Goal: Task Accomplishment & Management: Manage account settings

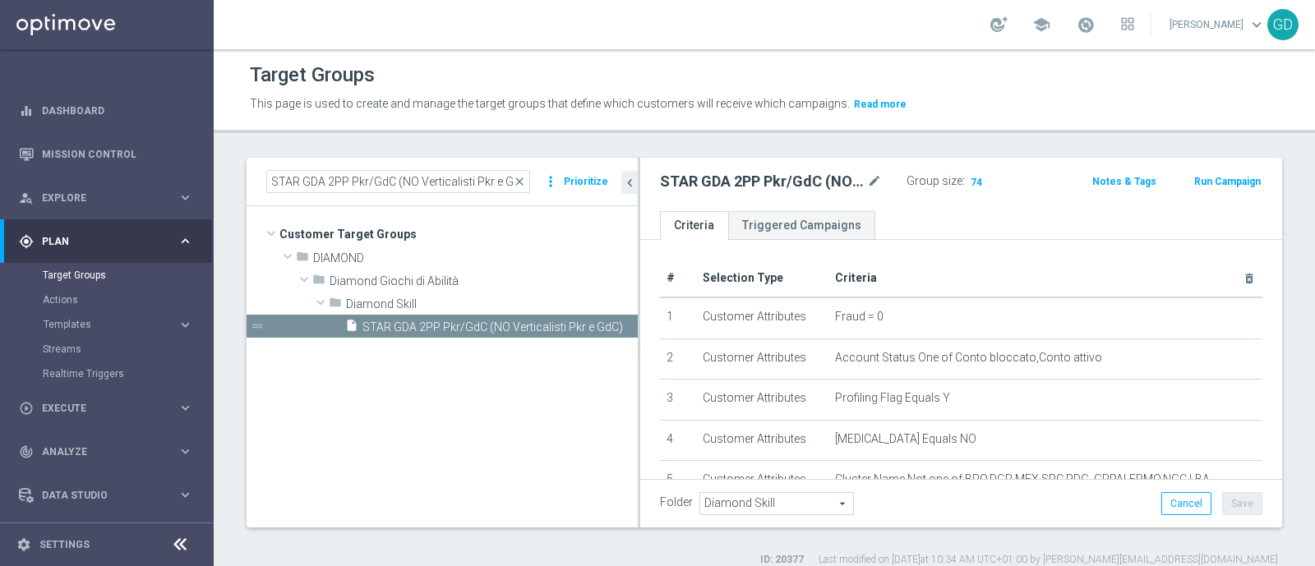
click at [1203, 179] on button "Run Campaign" at bounding box center [1227, 182] width 70 height 18
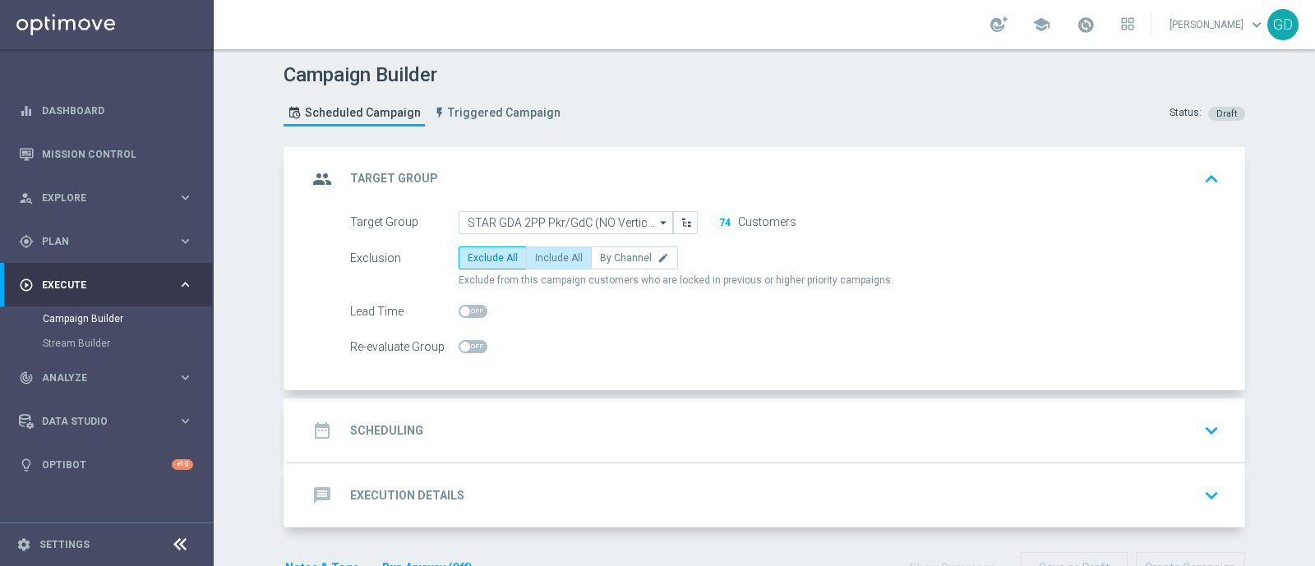
click at [565, 252] on span "Include All" at bounding box center [559, 258] width 48 height 12
click at [546, 256] on input "Include All" at bounding box center [540, 261] width 11 height 11
radio input "true"
click at [406, 430] on h2 "Scheduling" at bounding box center [386, 431] width 73 height 16
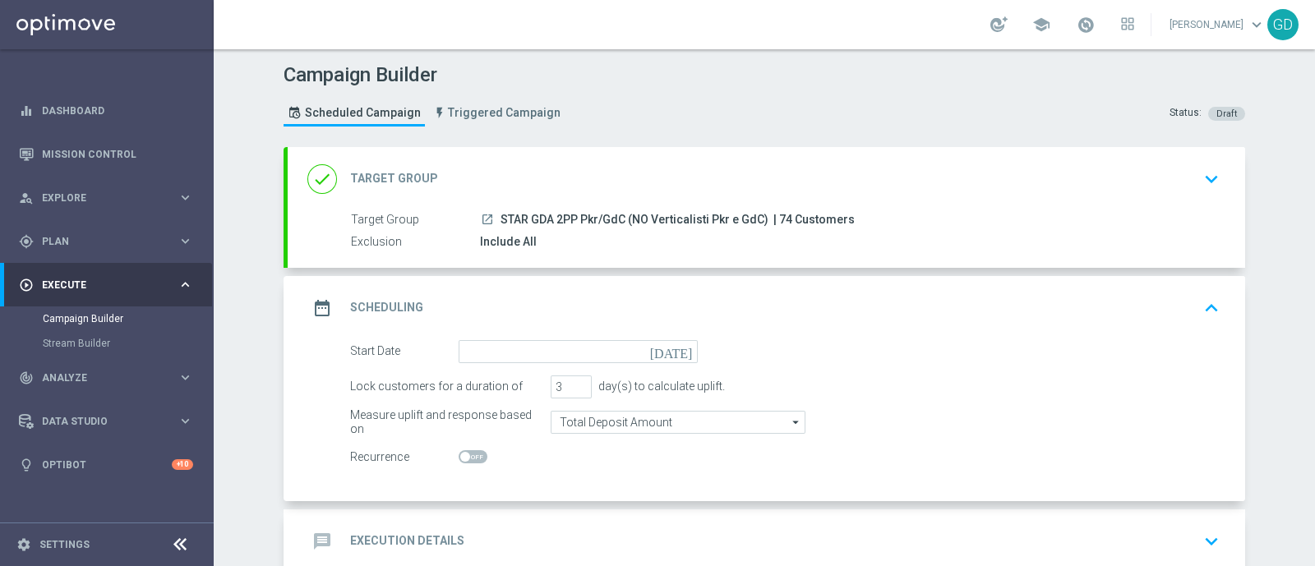
click at [678, 353] on icon "[DATE]" at bounding box center [674, 349] width 48 height 18
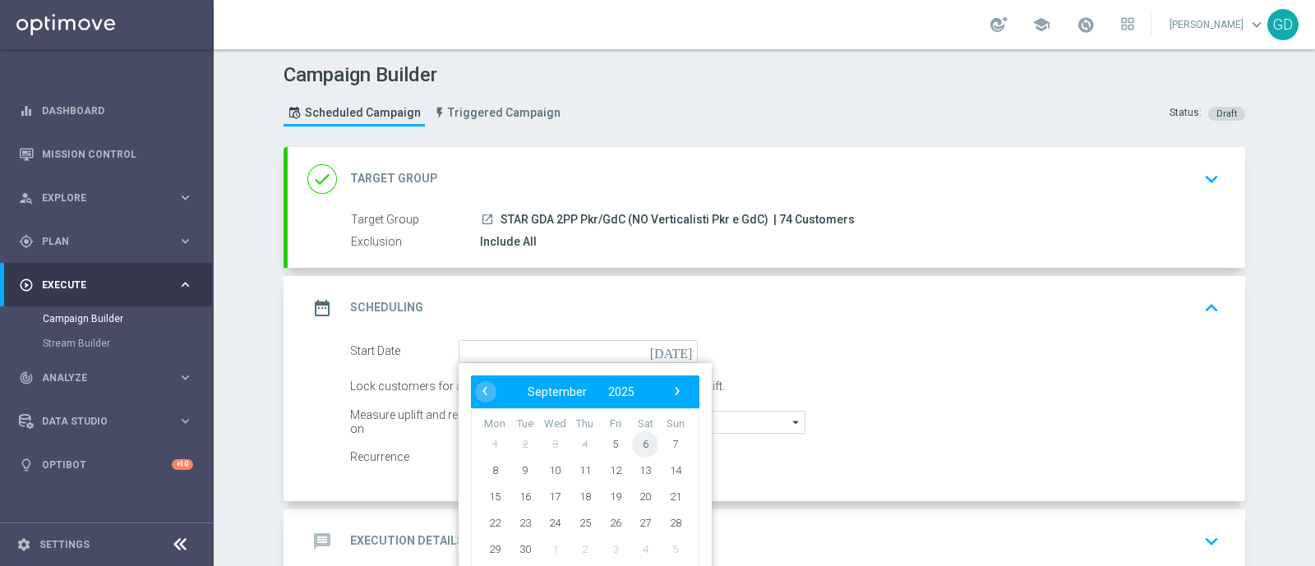
click at [642, 443] on span "6" at bounding box center [645, 444] width 26 height 26
type input "[DATE]"
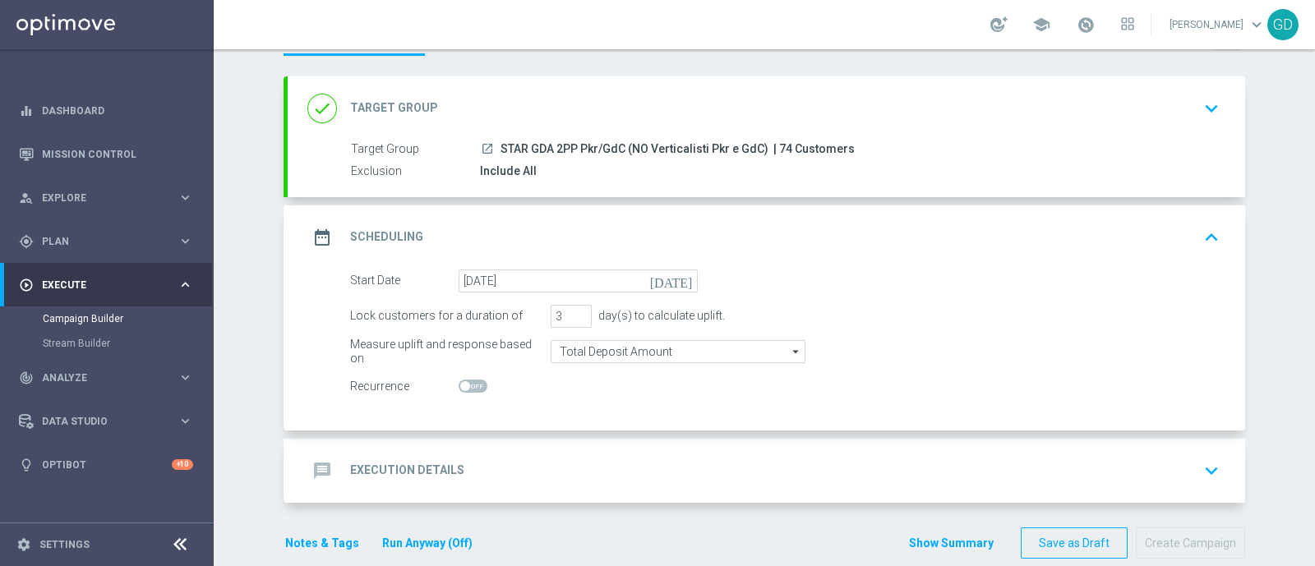
scroll to position [94, 0]
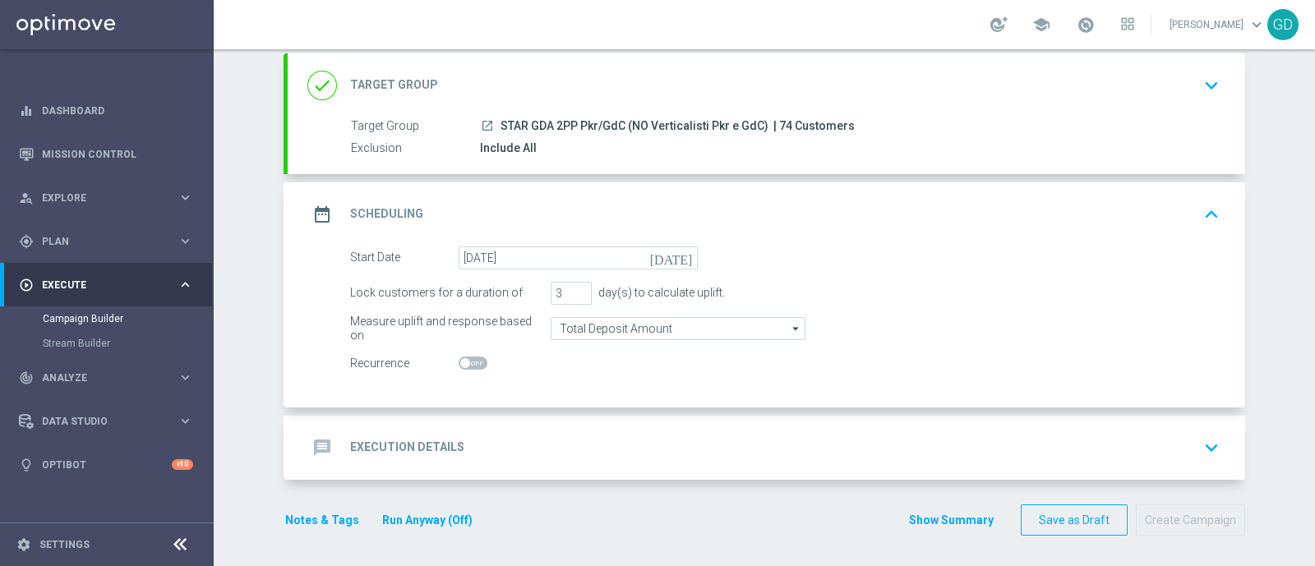
click at [408, 440] on h2 "Execution Details" at bounding box center [407, 448] width 114 height 16
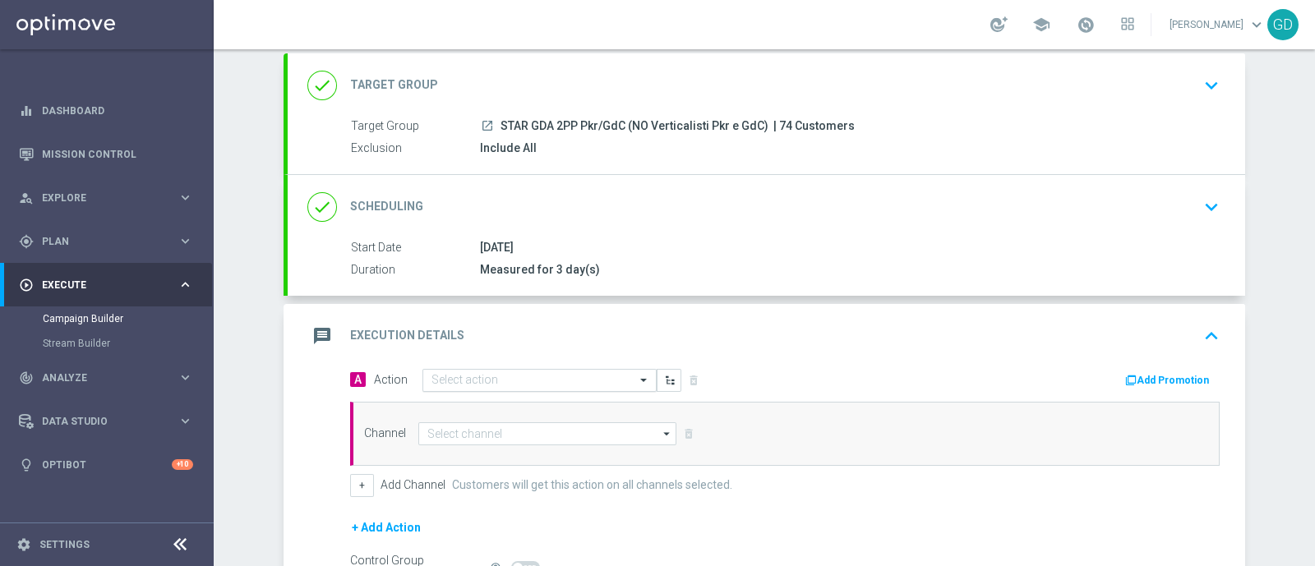
click at [635, 378] on span at bounding box center [645, 380] width 21 height 14
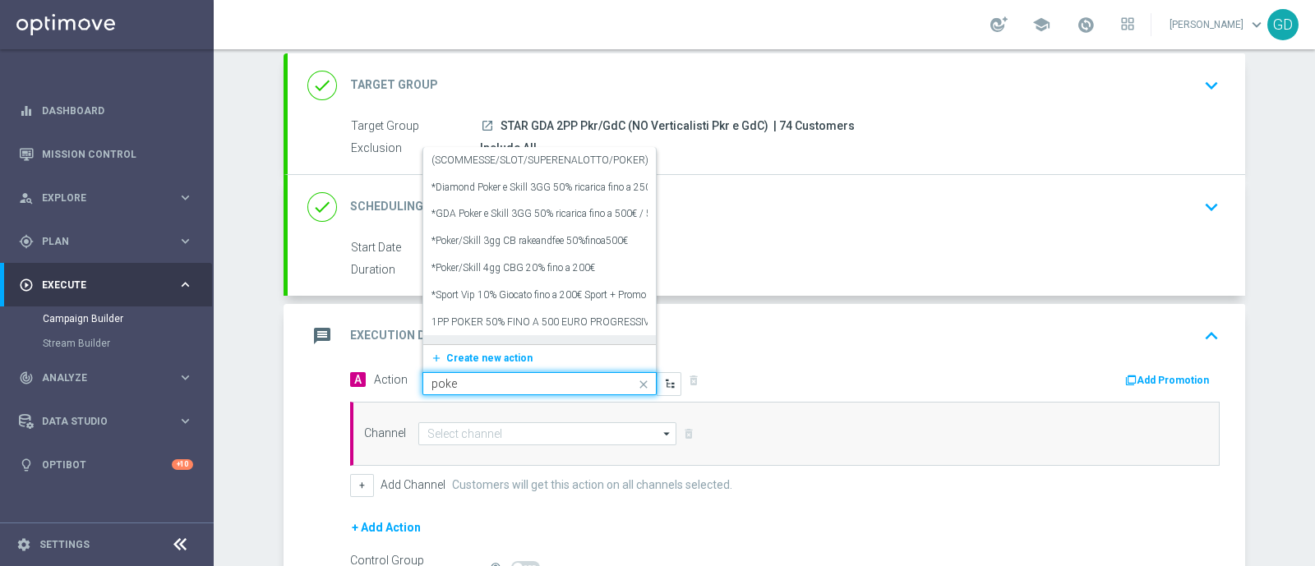
type input "poker"
click at [504, 185] on label "*Diamond Poker e Skill 3GG 50% ricarica fino a 250€ / 3€ di bonus ogni 10€ di r…" at bounding box center [690, 188] width 519 height 14
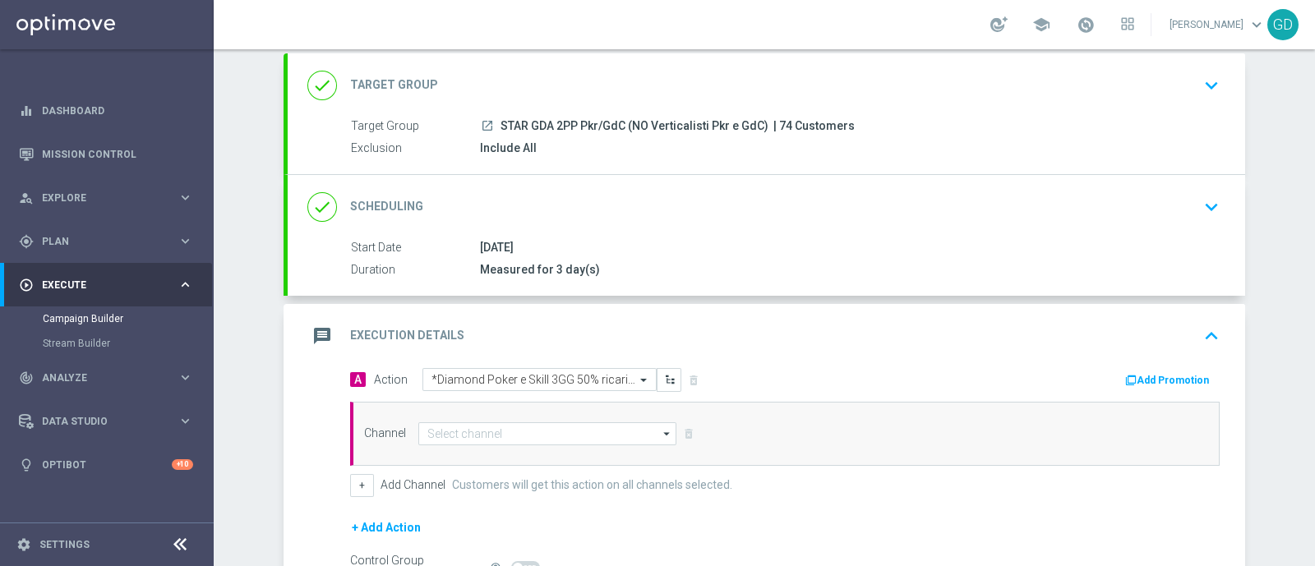
click at [659, 431] on icon "arrow_drop_down" at bounding box center [667, 433] width 16 height 21
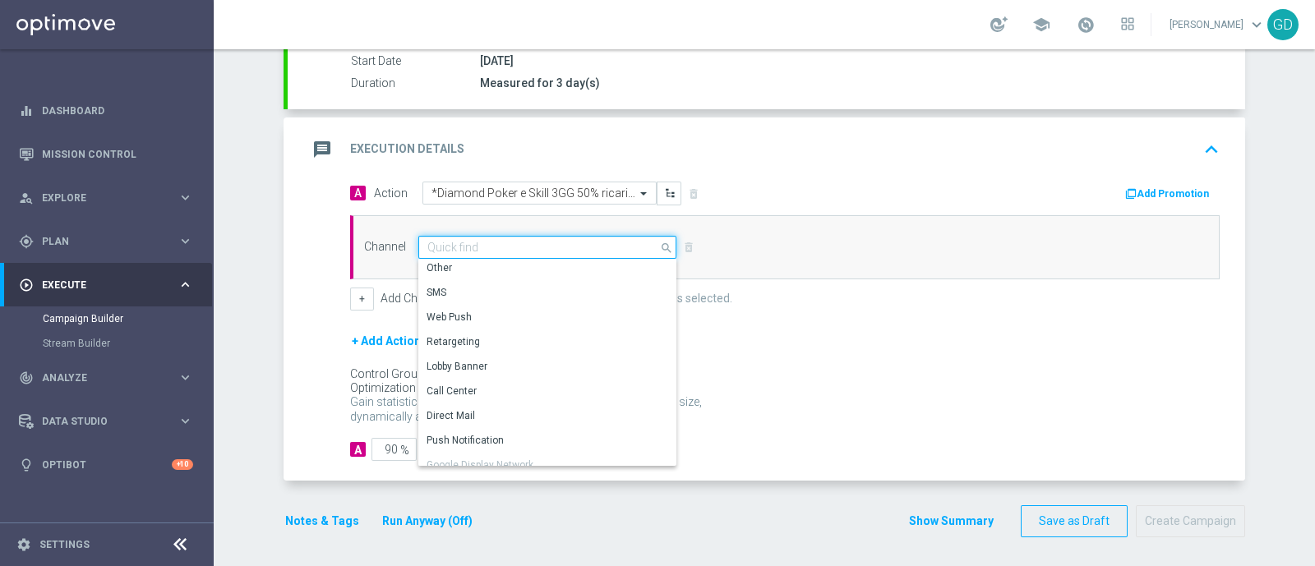
scroll to position [0, 0]
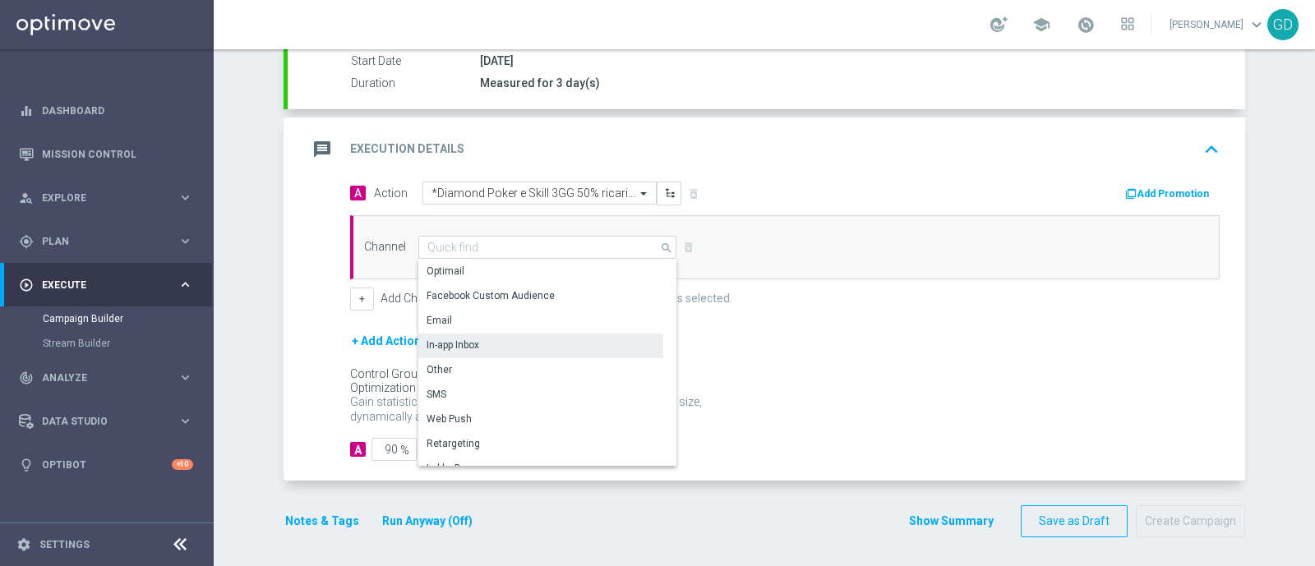
click at [503, 338] on div "In-app Inbox" at bounding box center [540, 345] width 245 height 23
type input "In-app Inbox"
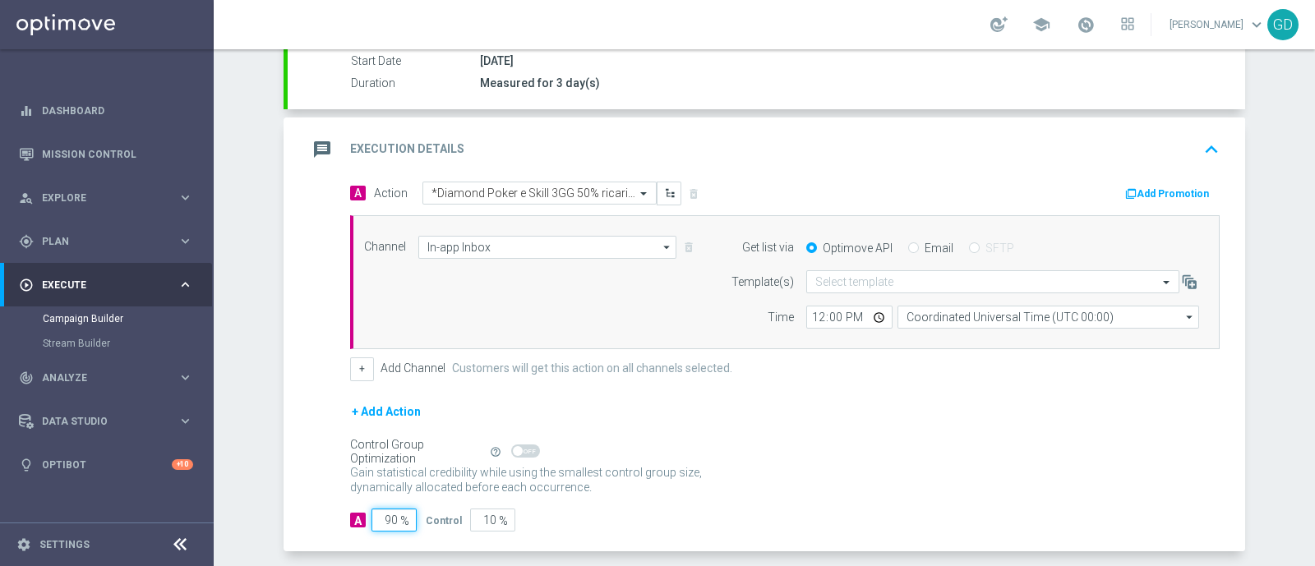
drag, startPoint x: 386, startPoint y: 514, endPoint x: 376, endPoint y: 514, distance: 10.7
click at [376, 514] on input "90" at bounding box center [393, 520] width 45 height 23
drag, startPoint x: 389, startPoint y: 515, endPoint x: 374, endPoint y: 515, distance: 15.6
click at [374, 515] on input "90" at bounding box center [393, 520] width 45 height 23
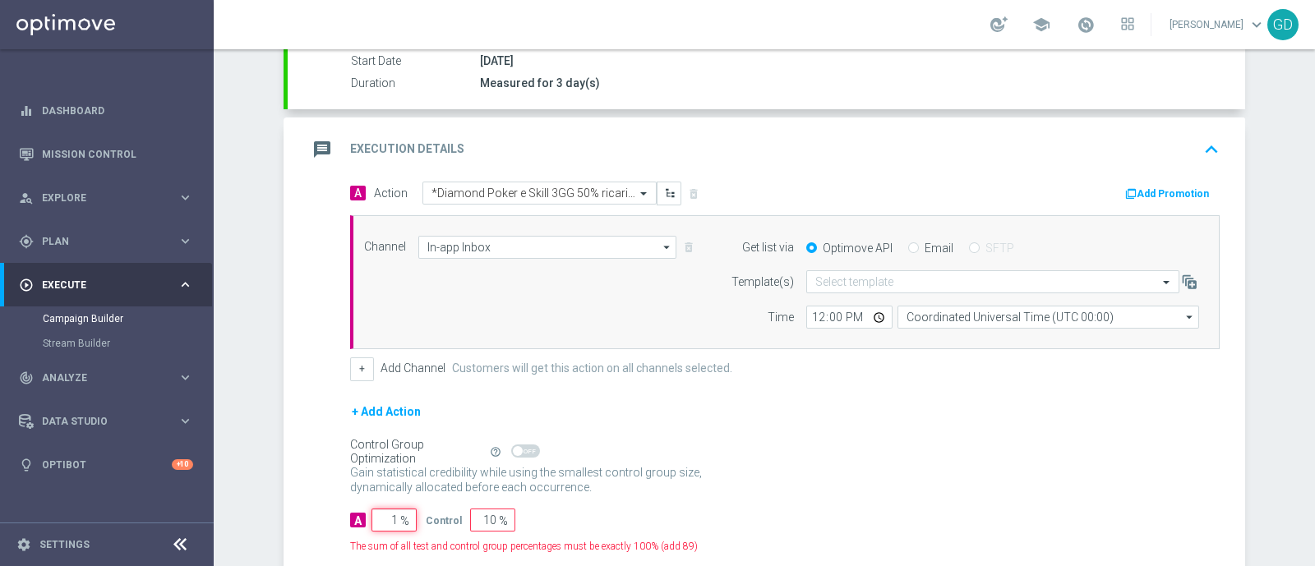
type input "10"
type input "90"
type input "100"
type input "0"
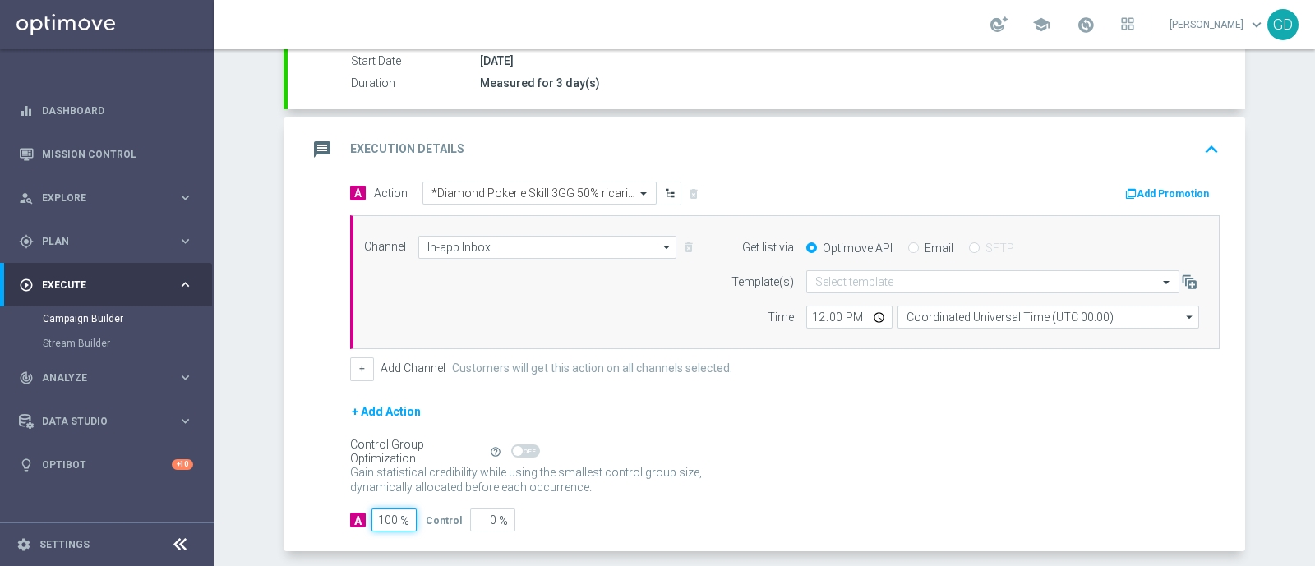
type input "100"
click at [944, 464] on div "Gain statistical credibility while using the smallest control group size, dynam…" at bounding box center [784, 480] width 869 height 39
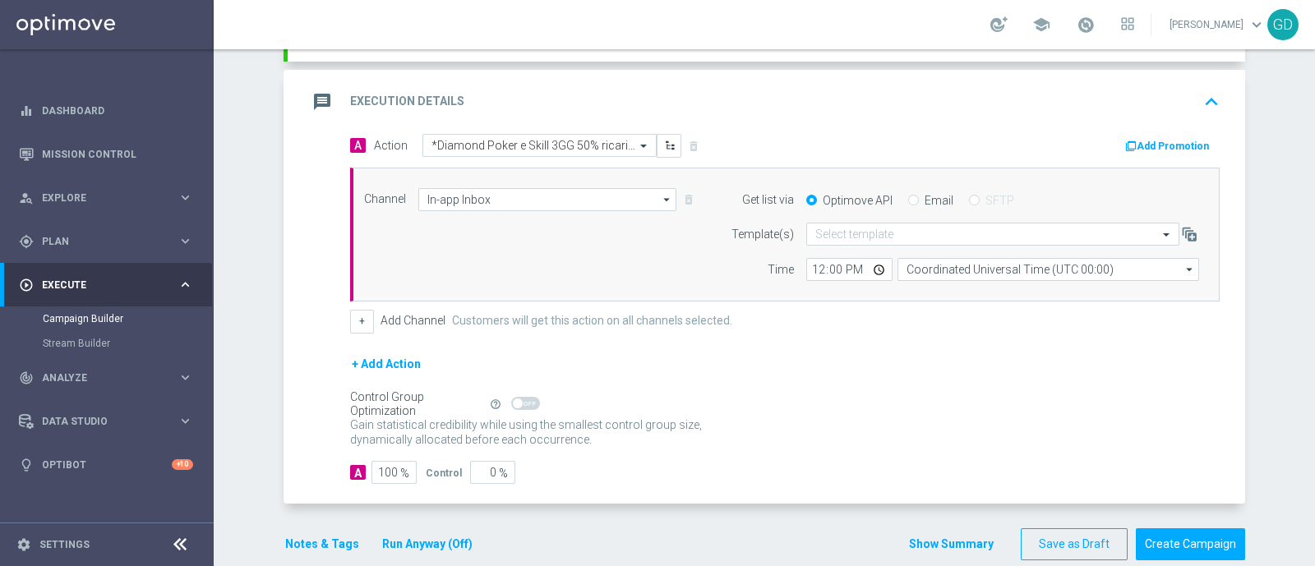
scroll to position [351, 0]
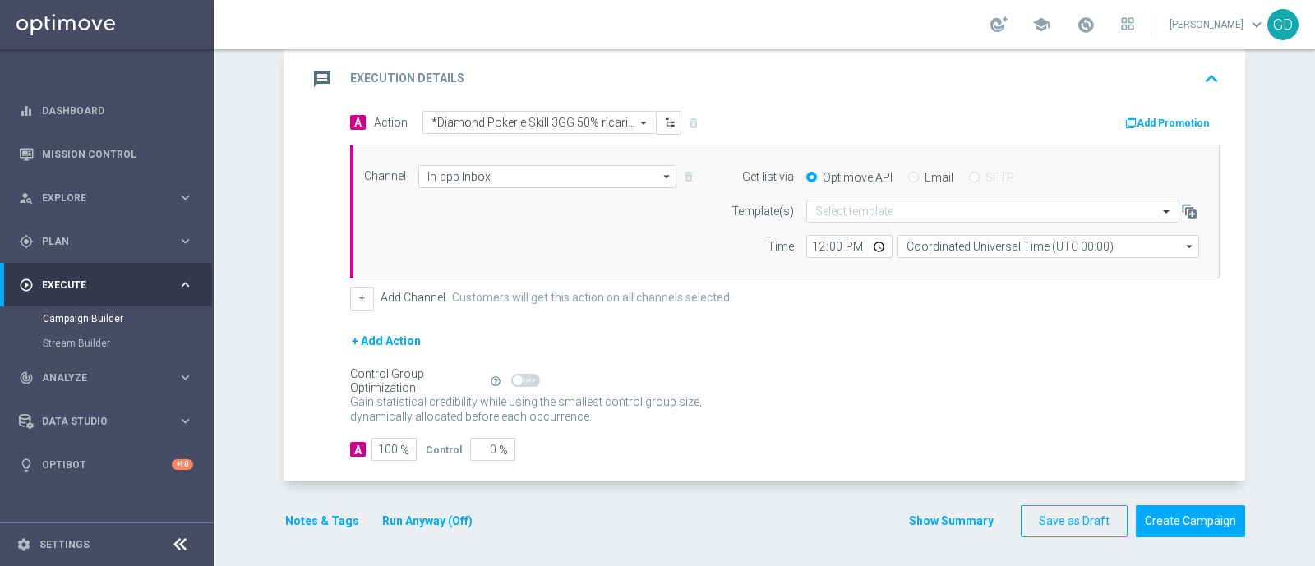
click at [325, 517] on button "Notes & Tags" at bounding box center [321, 521] width 77 height 21
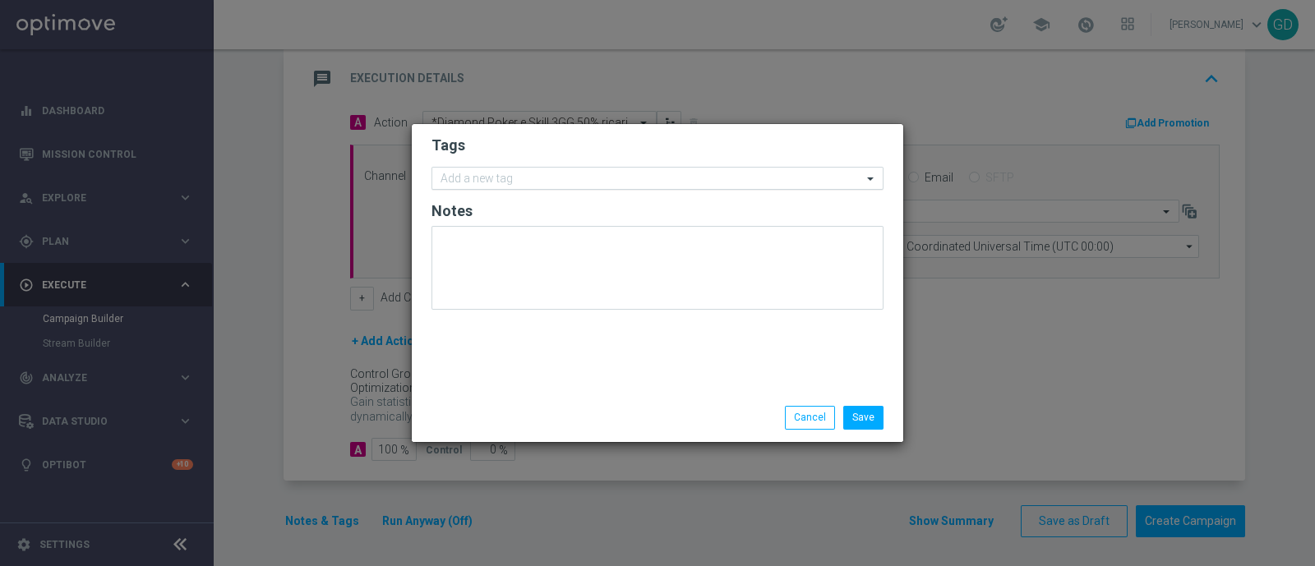
click at [491, 177] on input "text" at bounding box center [651, 180] width 422 height 14
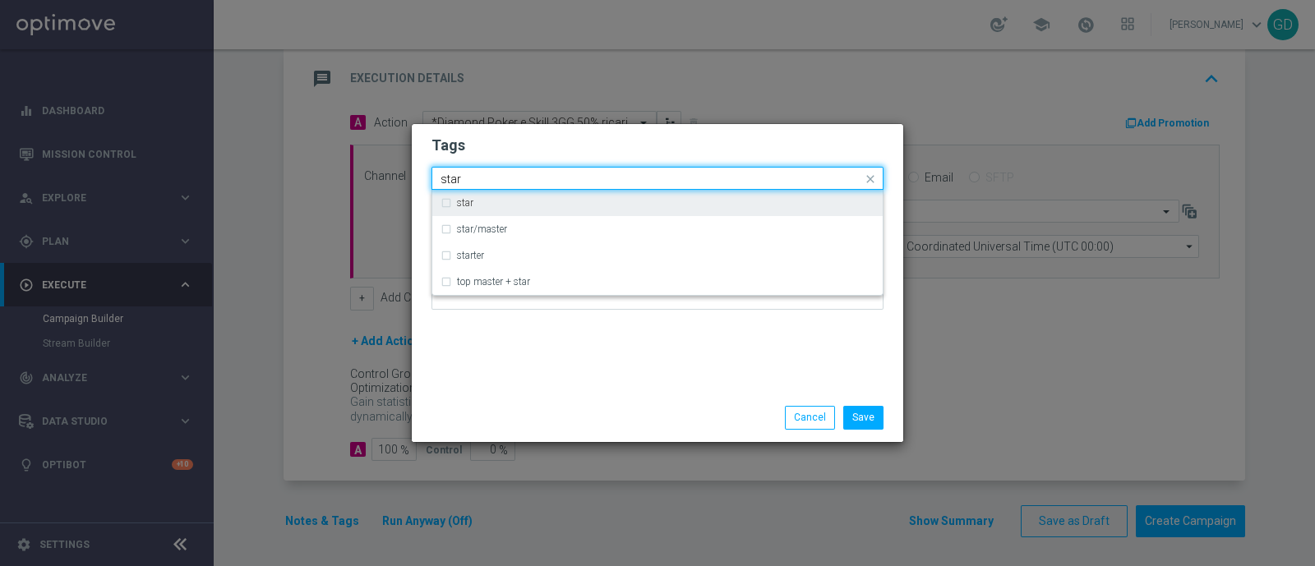
click at [445, 203] on div "star" at bounding box center [657, 203] width 434 height 26
type input "star"
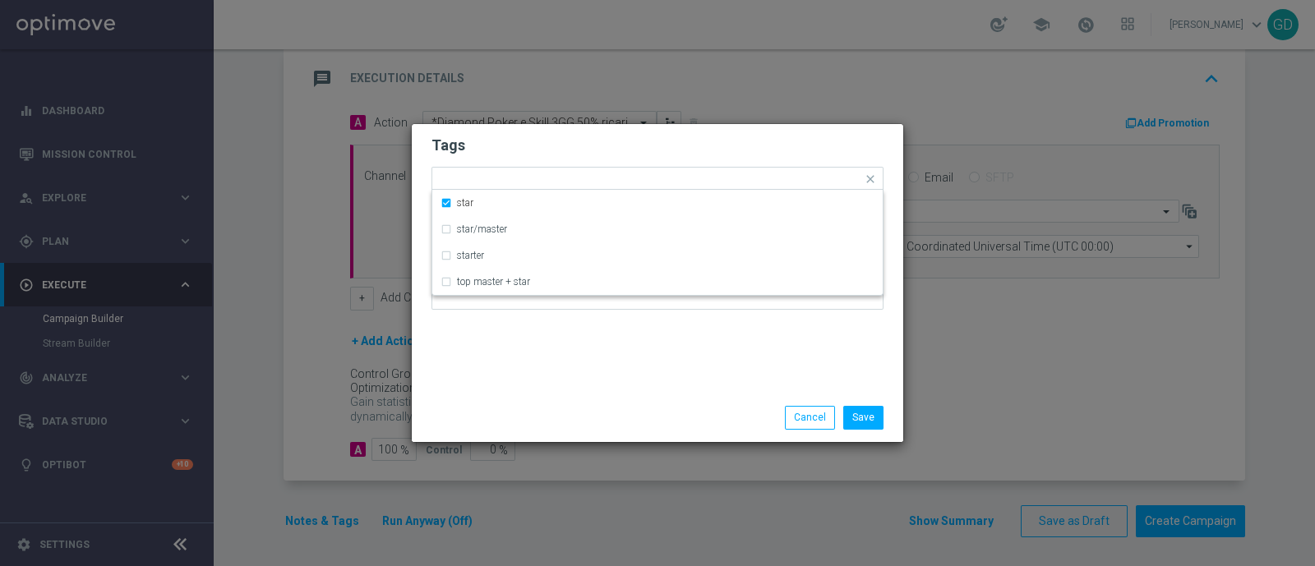
click at [569, 142] on h2 "Tags" at bounding box center [657, 146] width 452 height 20
click at [541, 187] on div at bounding box center [674, 181] width 376 height 16
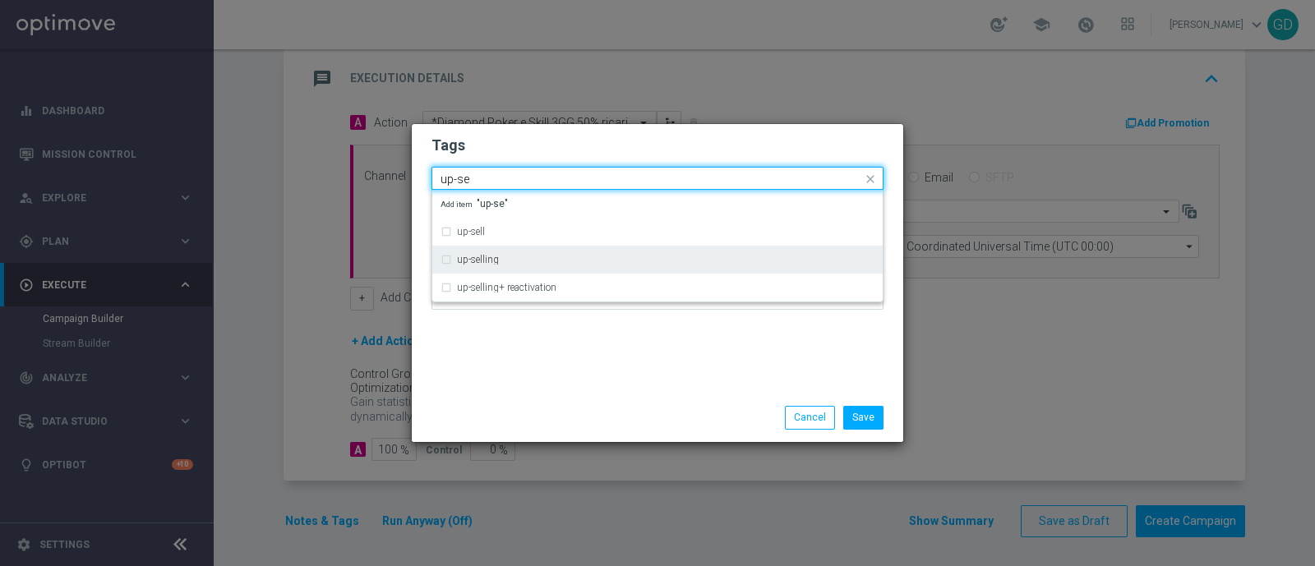
click at [488, 255] on label "up-selling" at bounding box center [478, 260] width 42 height 10
type input "up-se"
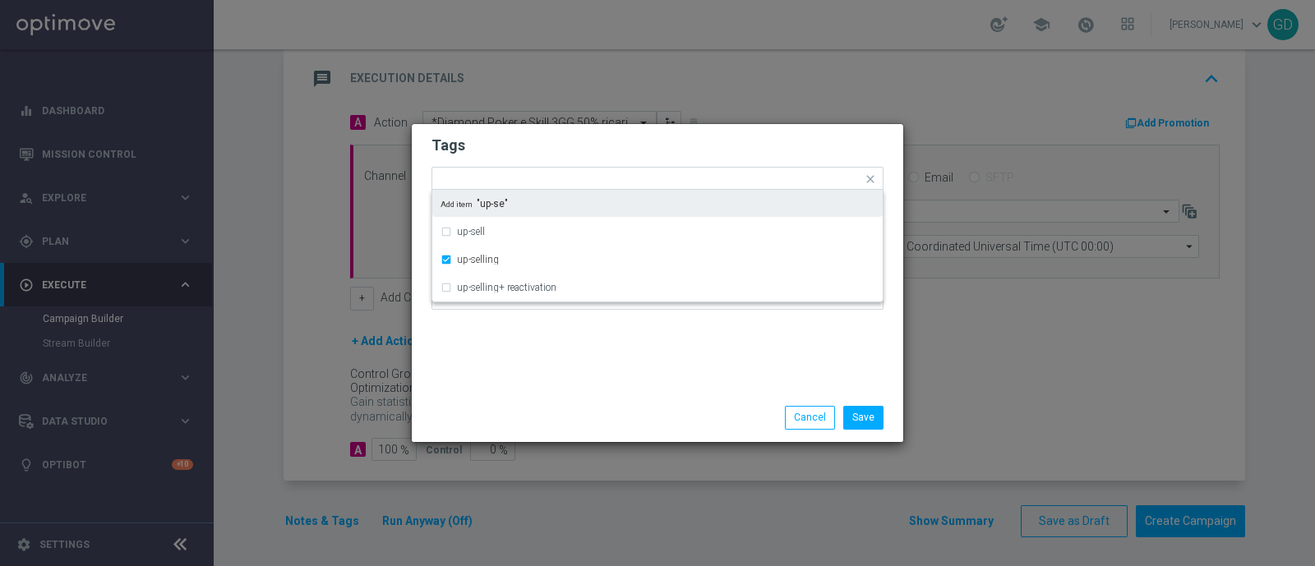
click at [580, 151] on h2 "Tags" at bounding box center [657, 146] width 452 height 20
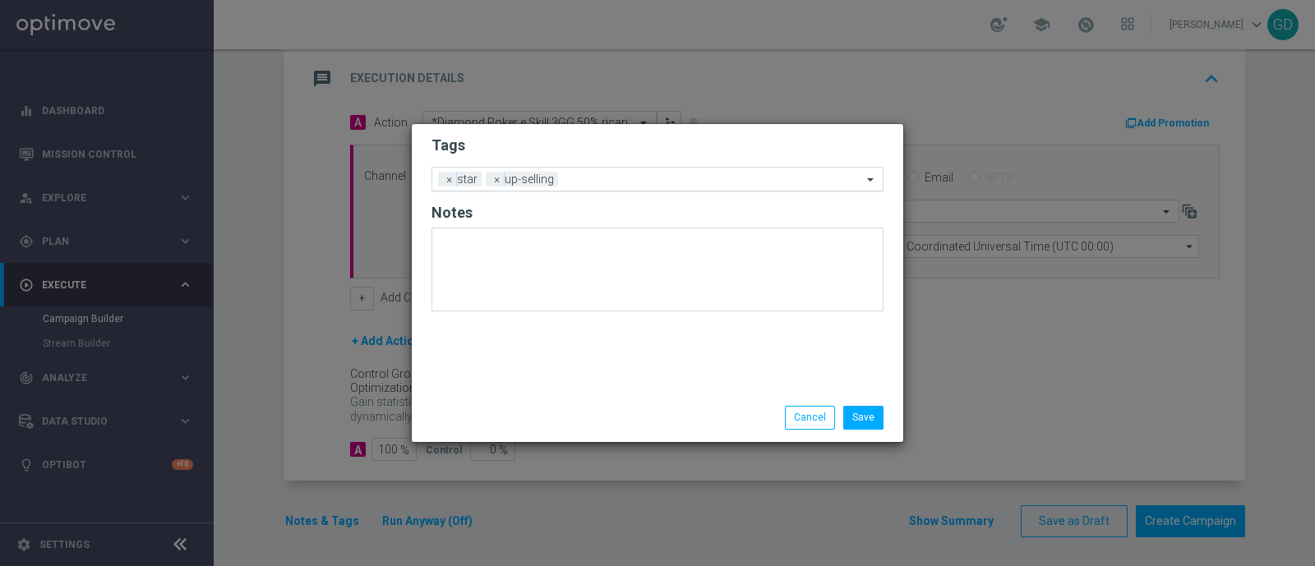
click at [605, 173] on input "text" at bounding box center [713, 180] width 297 height 14
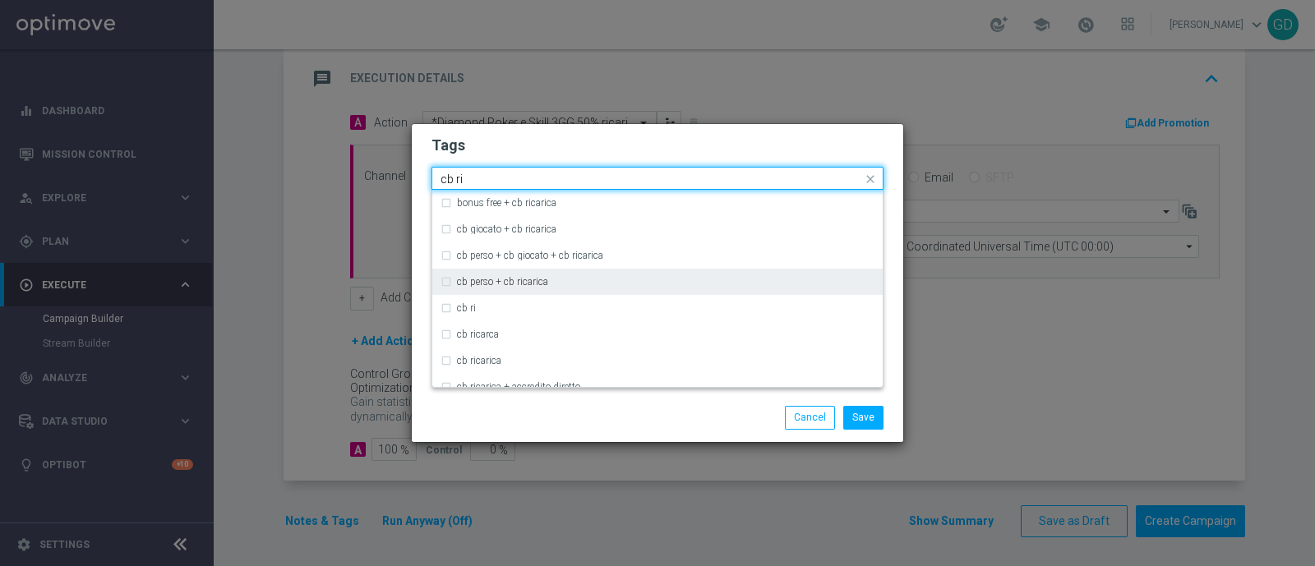
click at [442, 276] on div "cb perso + cb ricarica" at bounding box center [657, 282] width 434 height 26
type input "cb ri"
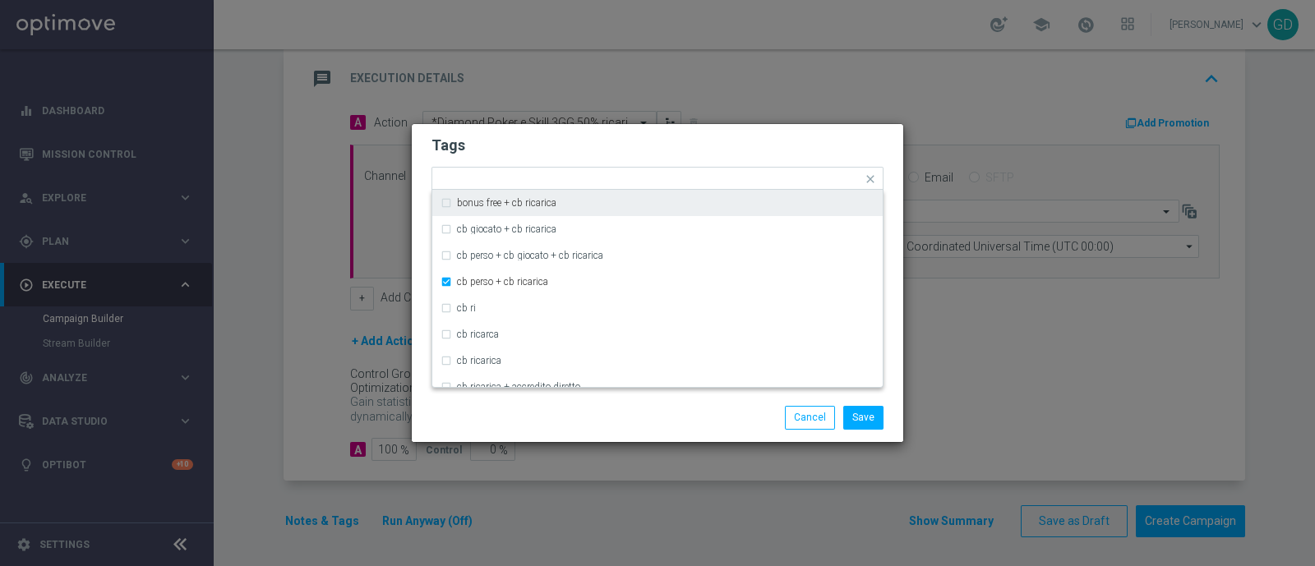
click at [588, 150] on h2 "Tags" at bounding box center [657, 146] width 452 height 20
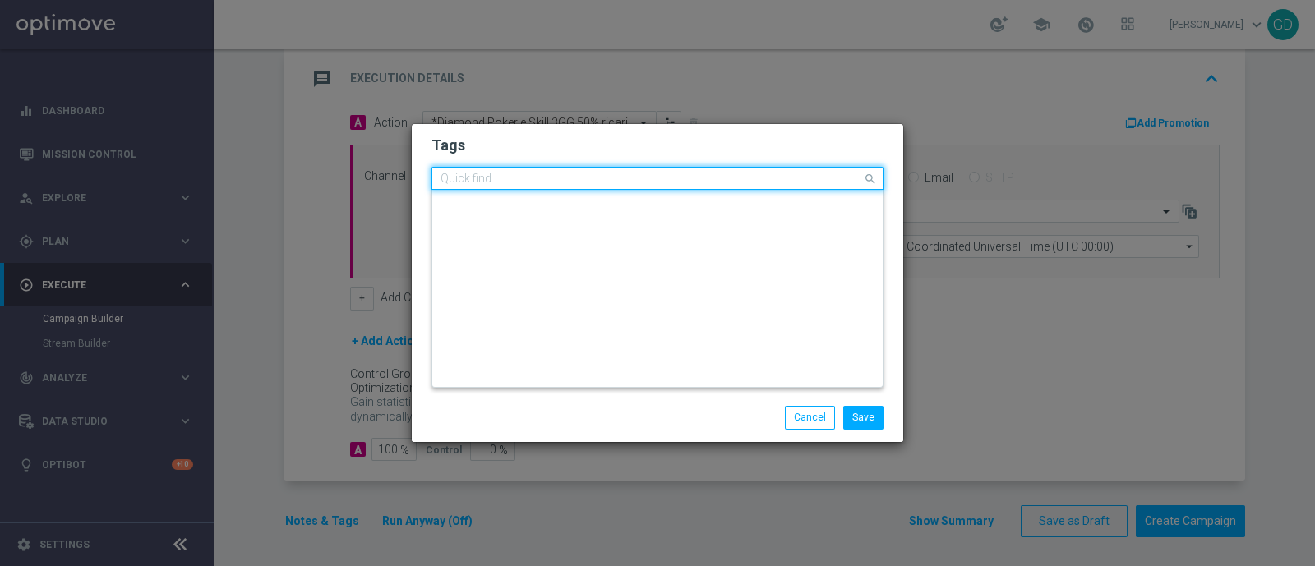
click at [722, 182] on input "text" at bounding box center [651, 180] width 422 height 14
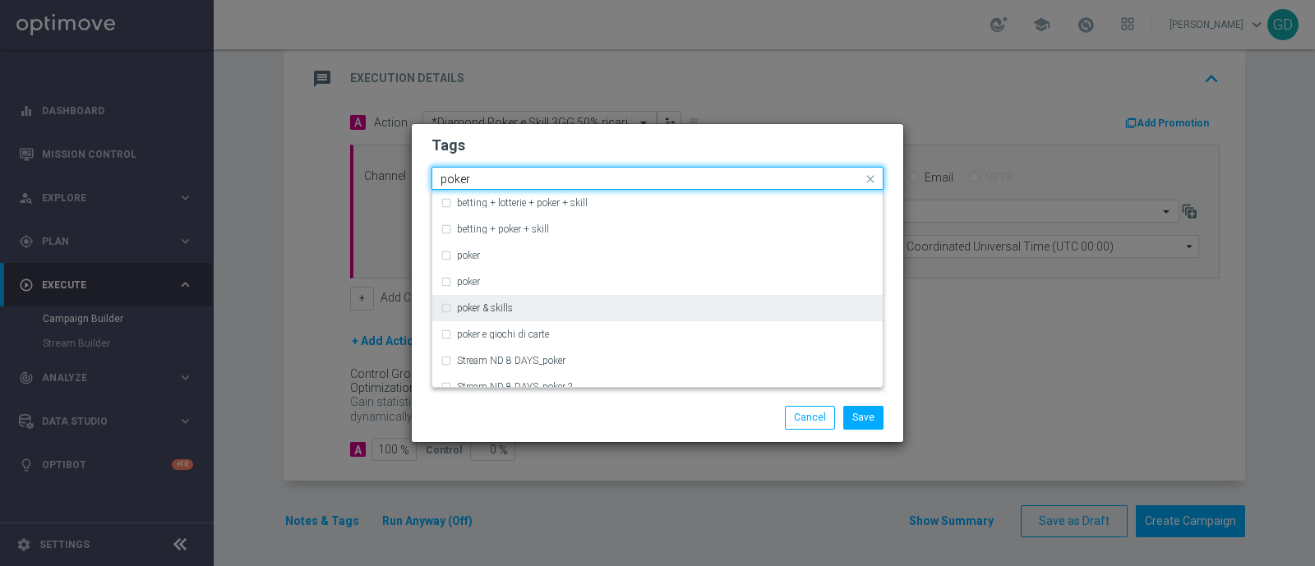
click at [445, 311] on div "poker & skills" at bounding box center [657, 308] width 434 height 26
type input "poker"
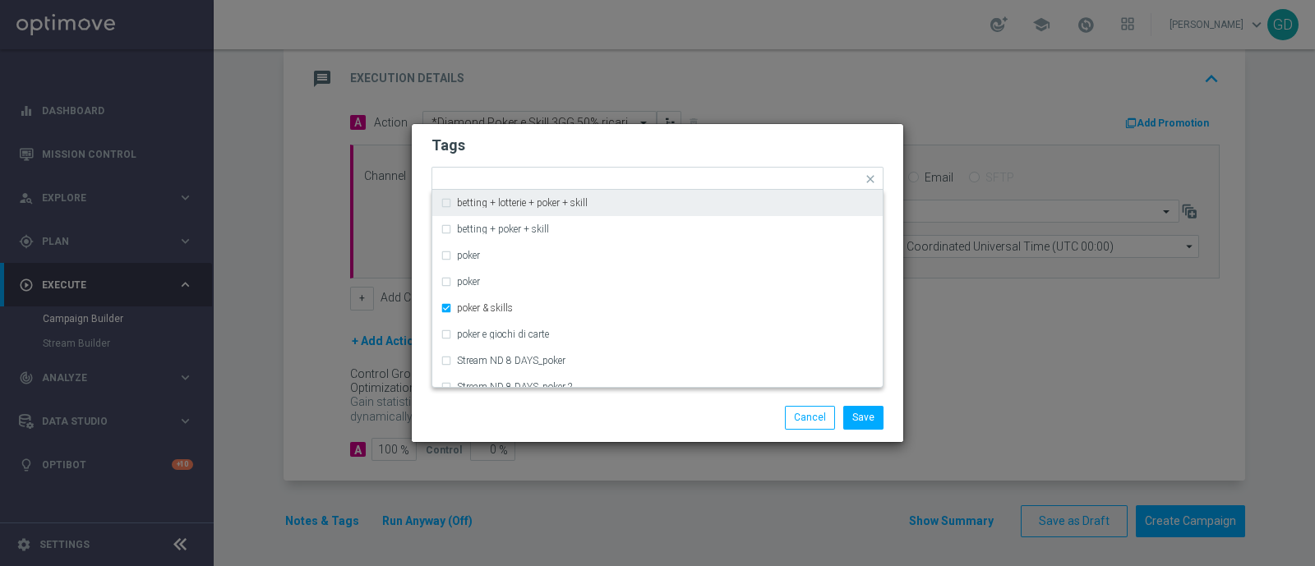
click at [689, 130] on div "Tags Quick find × star × up-selling × [PERSON_NAME] + cb ricarica × poker & ski…" at bounding box center [657, 259] width 491 height 270
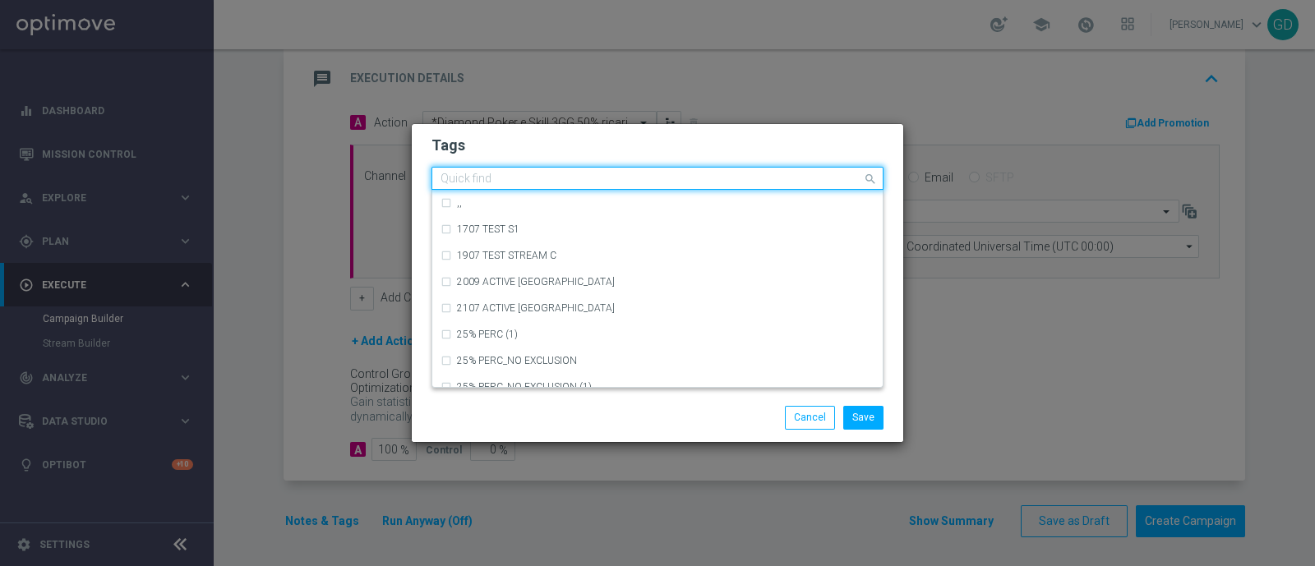
click at [827, 177] on input "text" at bounding box center [651, 180] width 422 height 14
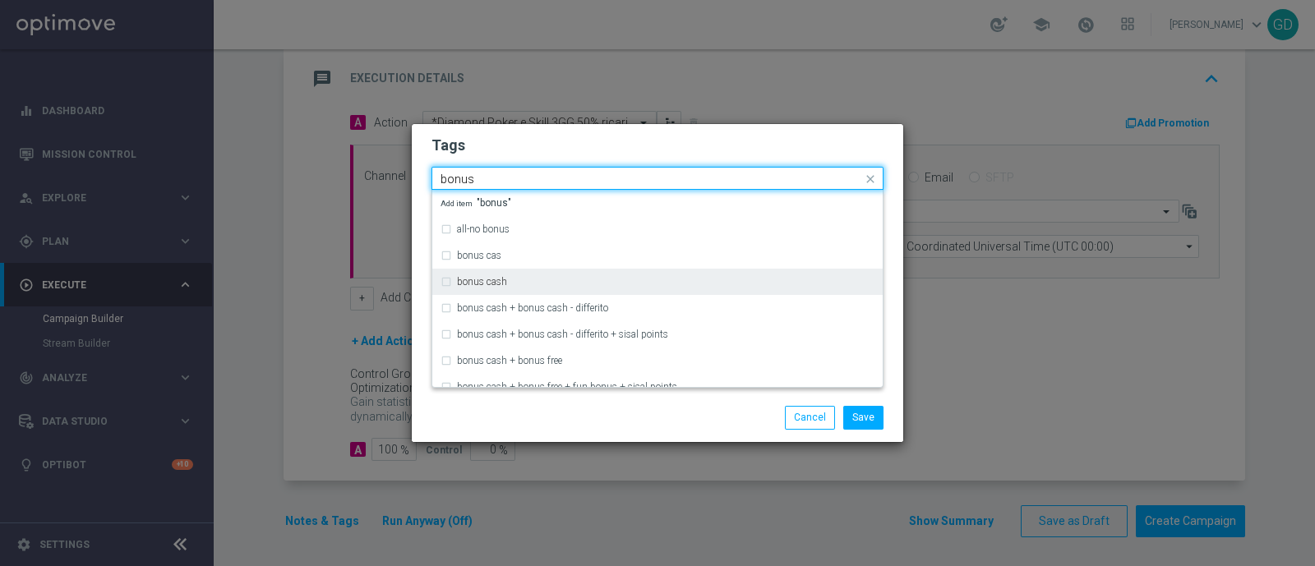
click at [446, 280] on div "bonus cash" at bounding box center [657, 282] width 434 height 26
type input "bonus"
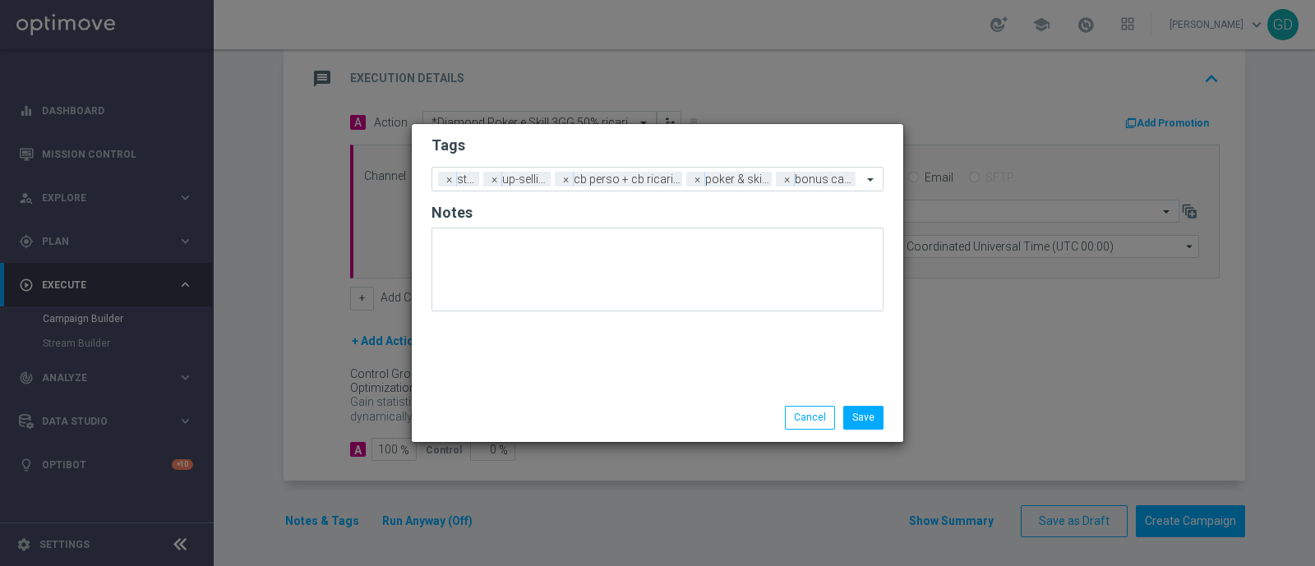
click at [657, 140] on h2 "Tags" at bounding box center [657, 146] width 452 height 20
click at [862, 421] on button "Save" at bounding box center [863, 417] width 40 height 23
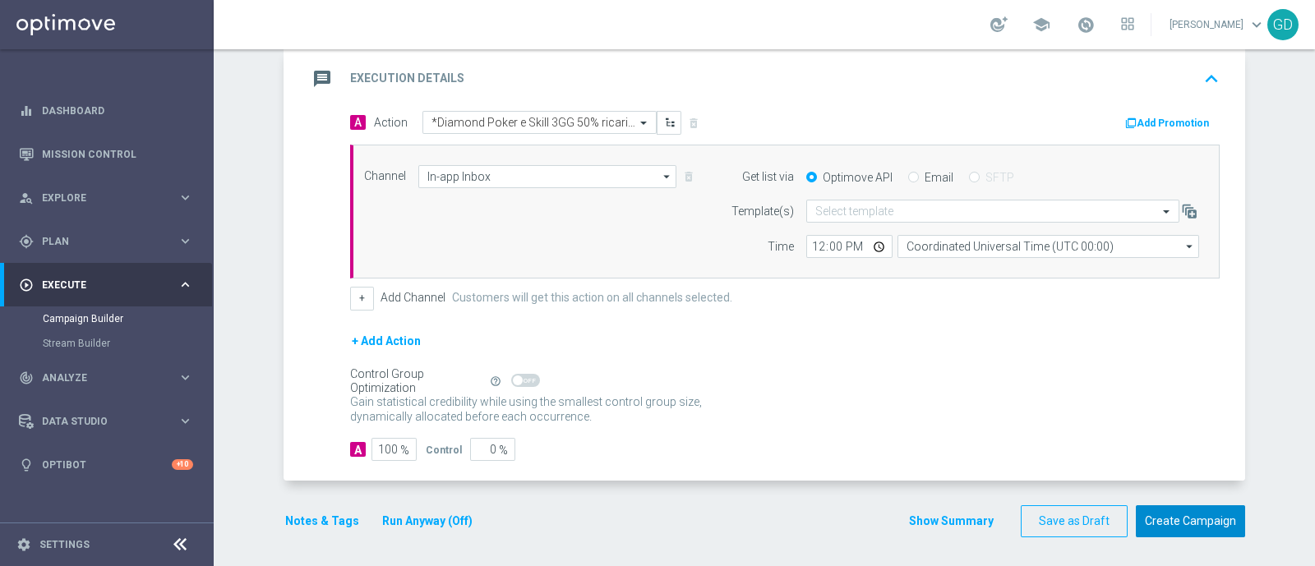
click at [1157, 519] on button "Create Campaign" at bounding box center [1190, 521] width 109 height 32
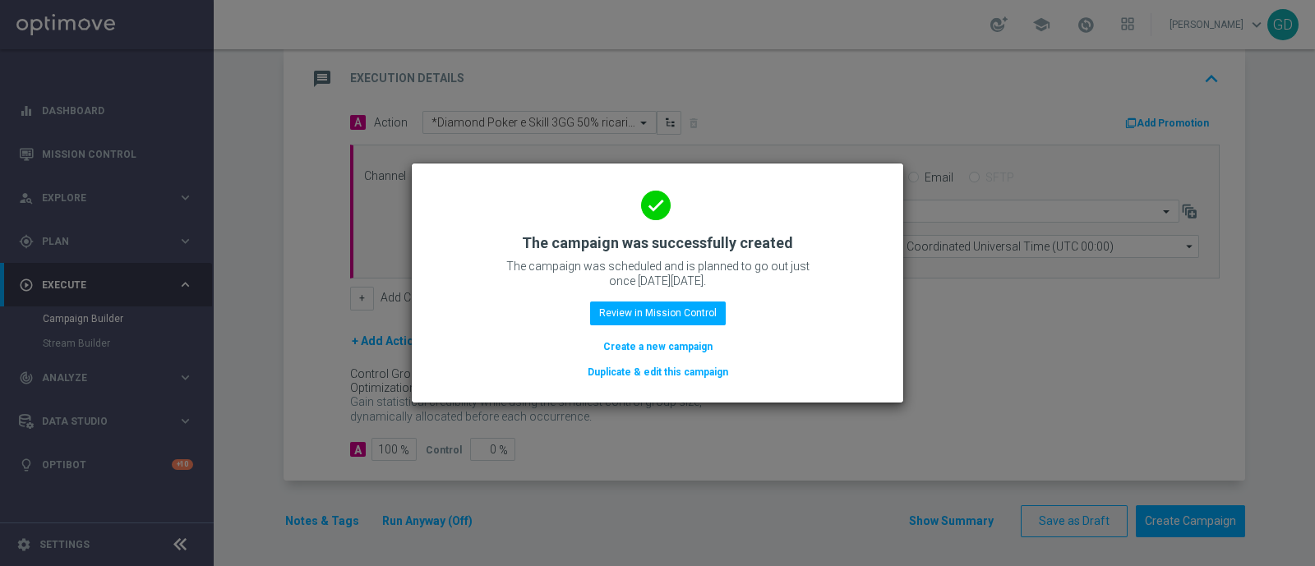
drag, startPoint x: 60, startPoint y: 217, endPoint x: 67, endPoint y: 231, distance: 15.8
click at [64, 221] on modal-container "done The campaign was successfully created The campaign was scheduled and is pl…" at bounding box center [657, 283] width 1315 height 566
click at [611, 343] on button "Create a new campaign" at bounding box center [657, 347] width 113 height 18
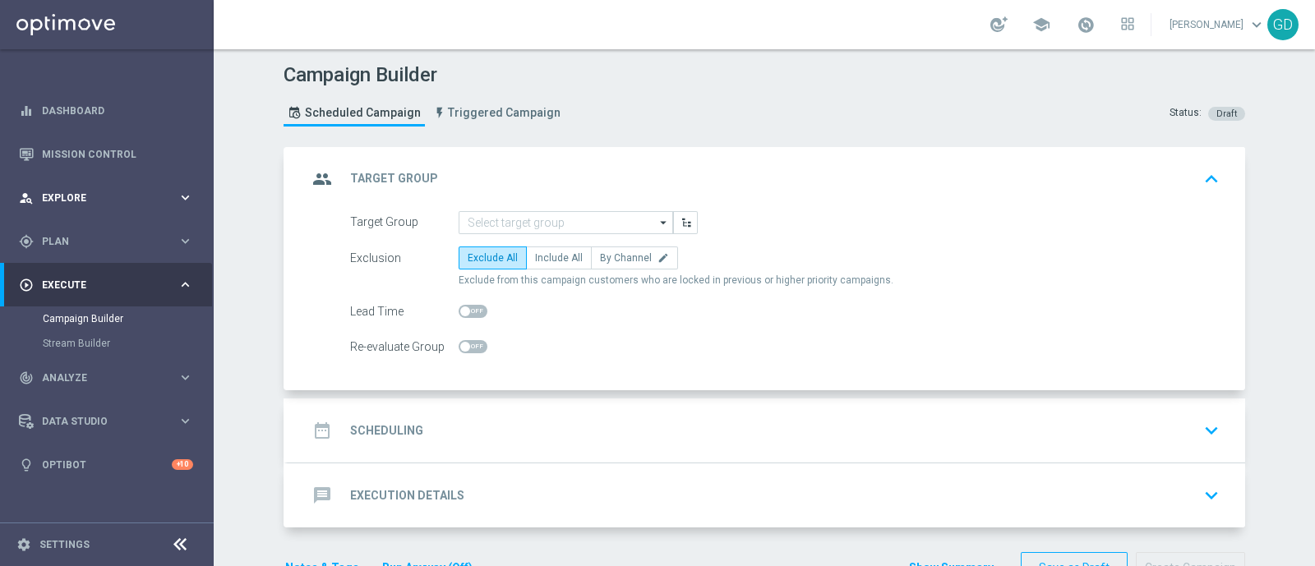
click at [72, 195] on span "Explore" at bounding box center [110, 198] width 136 height 10
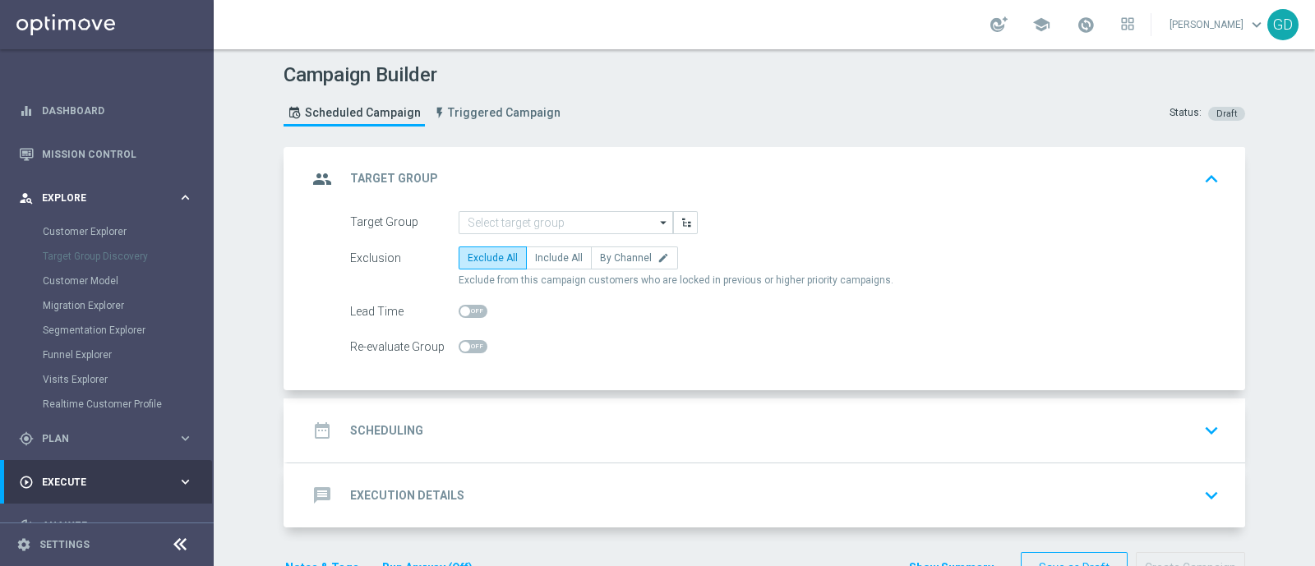
click at [62, 197] on span "Explore" at bounding box center [110, 198] width 136 height 10
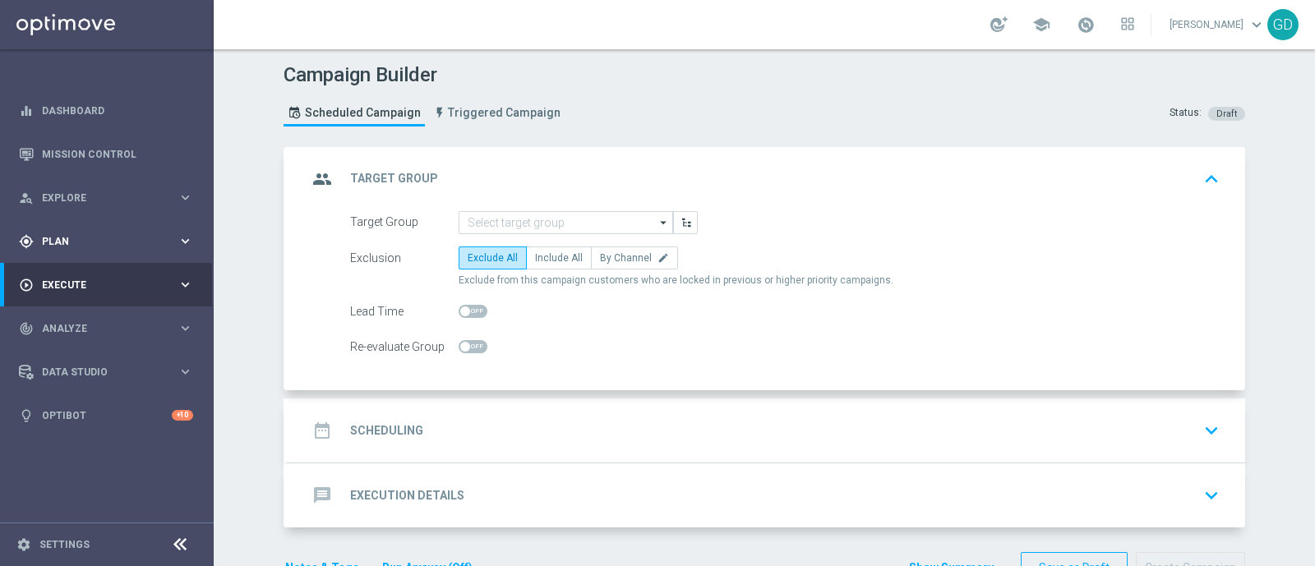
click at [70, 240] on span "Plan" at bounding box center [110, 242] width 136 height 10
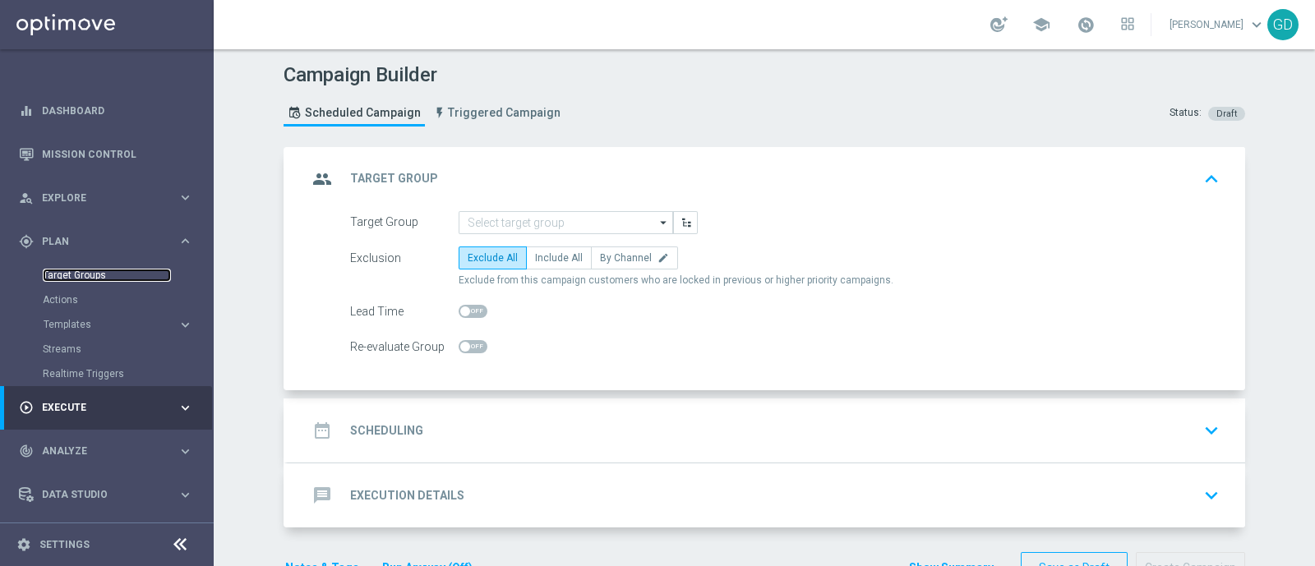
click at [71, 275] on link "Target Groups" at bounding box center [107, 275] width 128 height 13
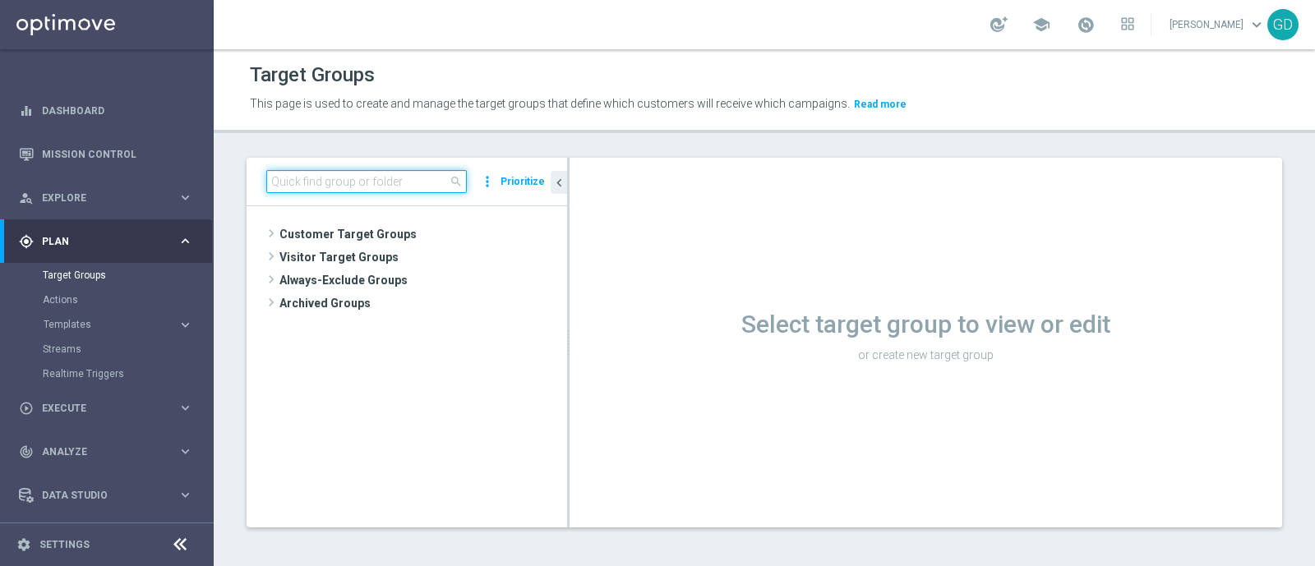
click at [311, 182] on input at bounding box center [366, 181] width 200 height 23
paste input "Star 2PP Virtual High"
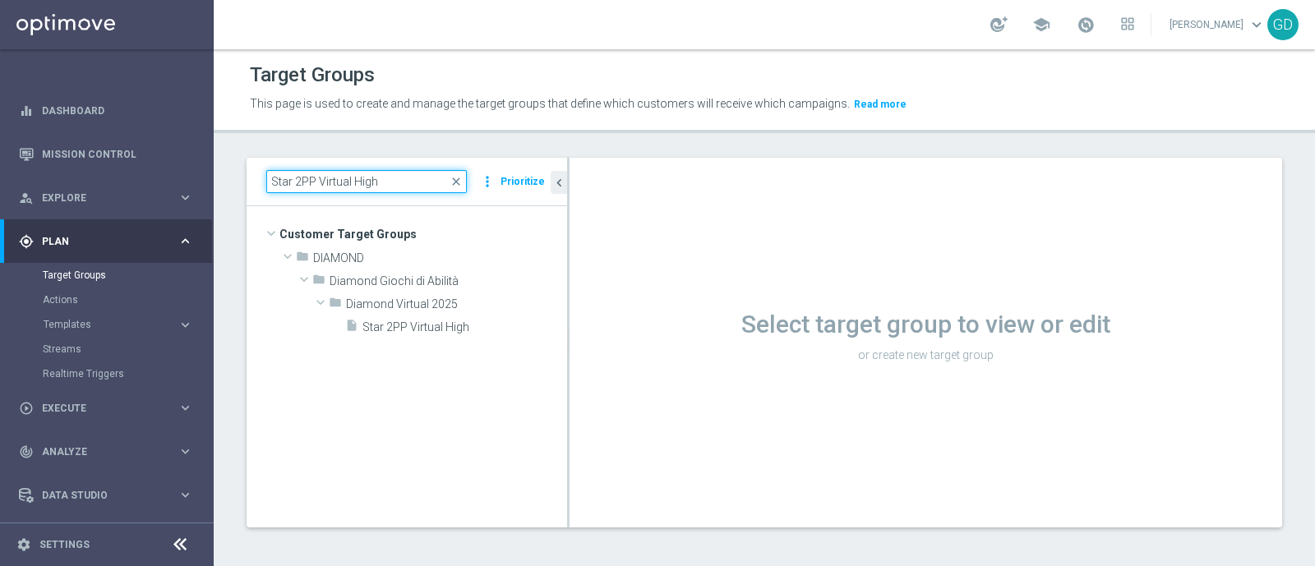
type input "Star 2PP Virtual High"
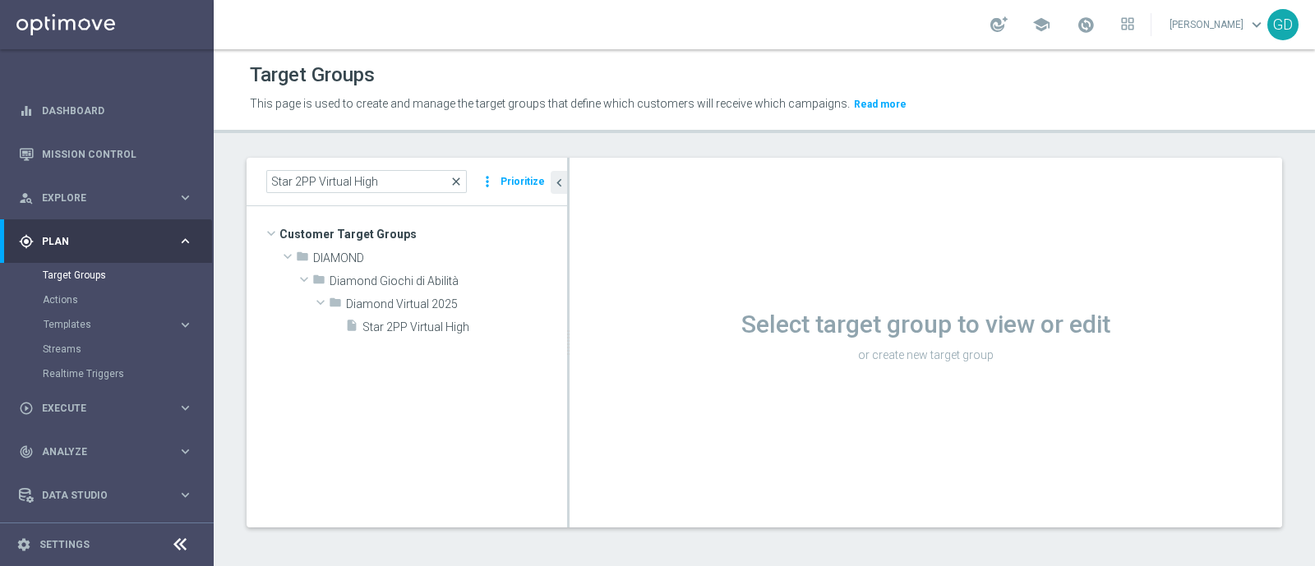
click at [459, 182] on span "close" at bounding box center [455, 181] width 13 height 13
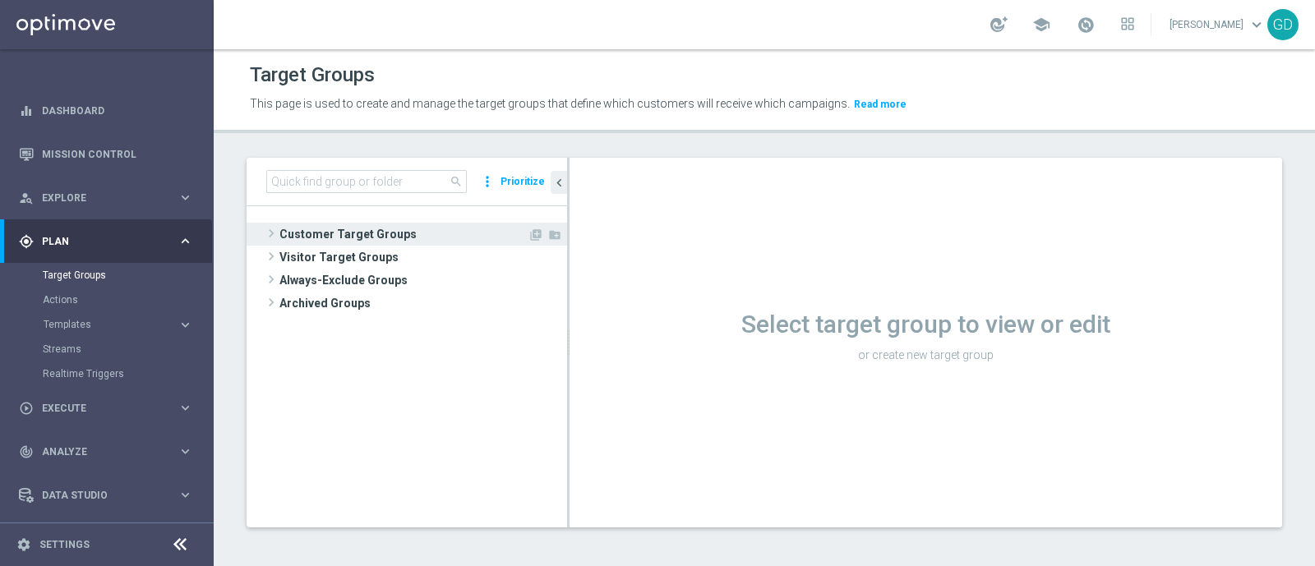
click at [315, 234] on span "Customer Target Groups" at bounding box center [403, 234] width 248 height 23
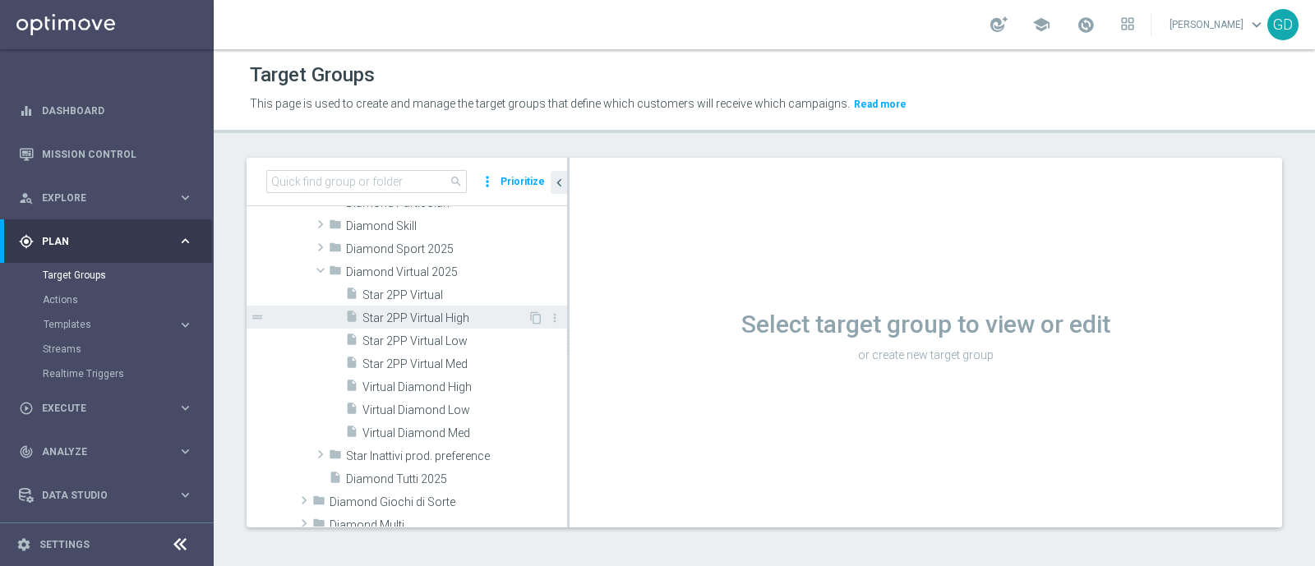
scroll to position [410, 0]
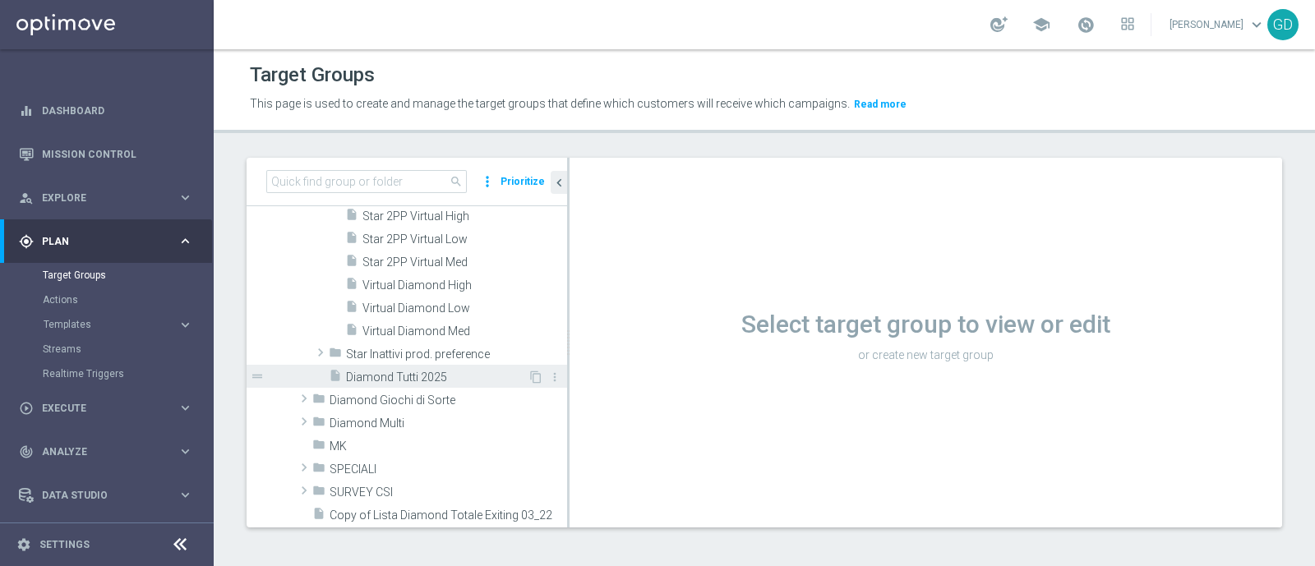
click at [384, 371] on span "Diamond Tutti 2025" at bounding box center [437, 378] width 182 height 14
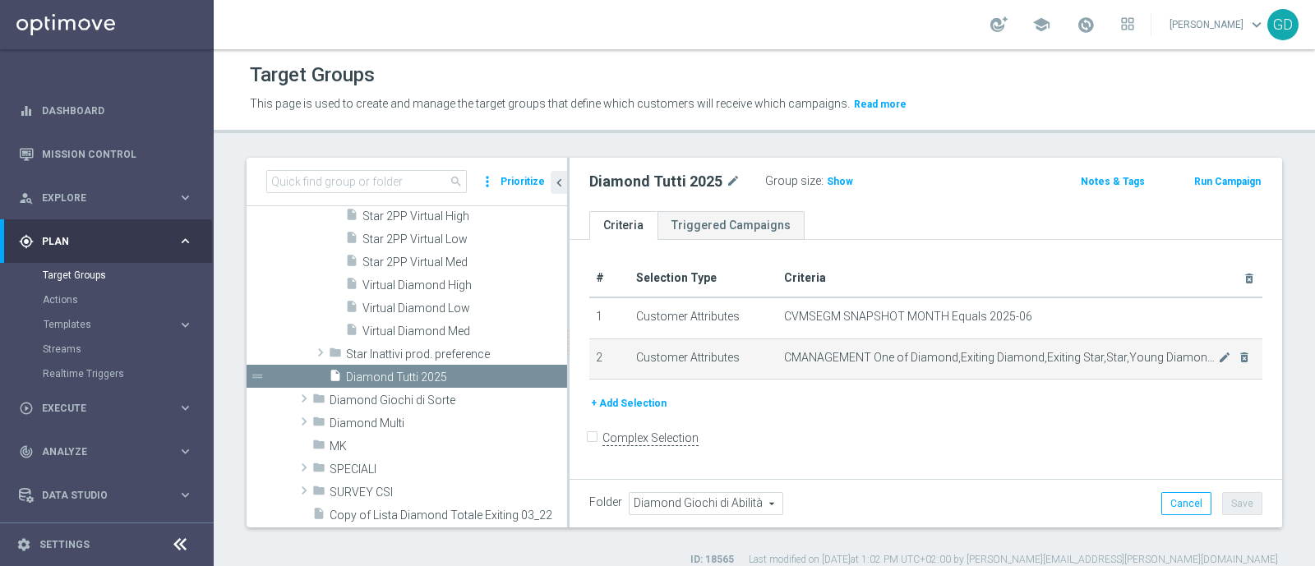
scroll to position [16, 0]
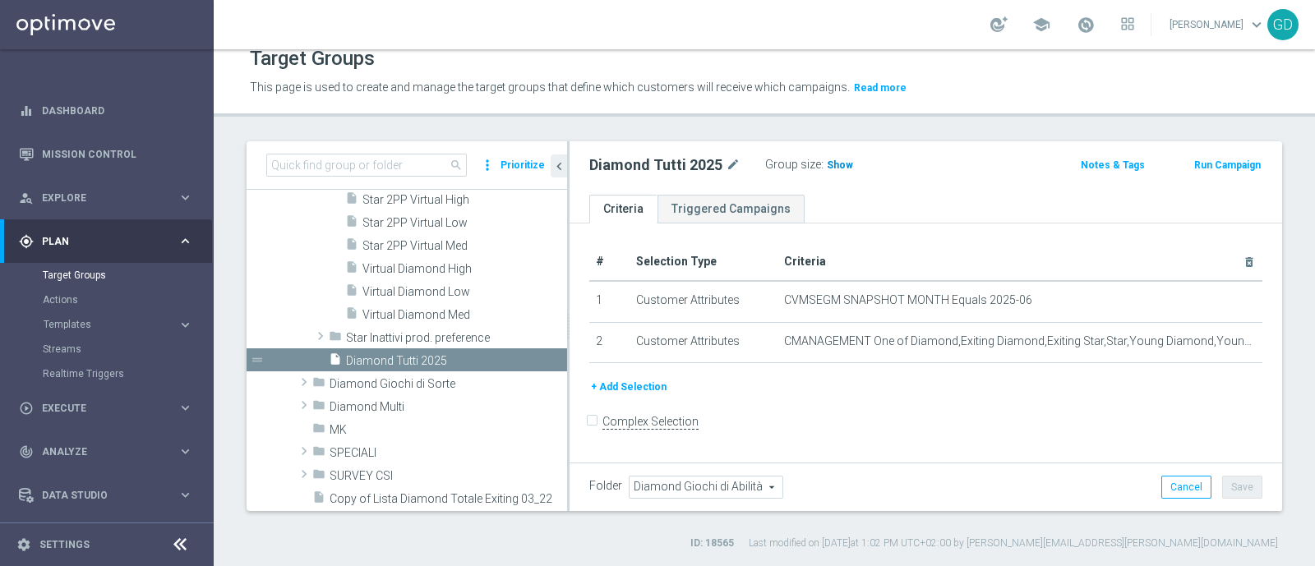
click at [834, 166] on span "Show" at bounding box center [840, 165] width 26 height 12
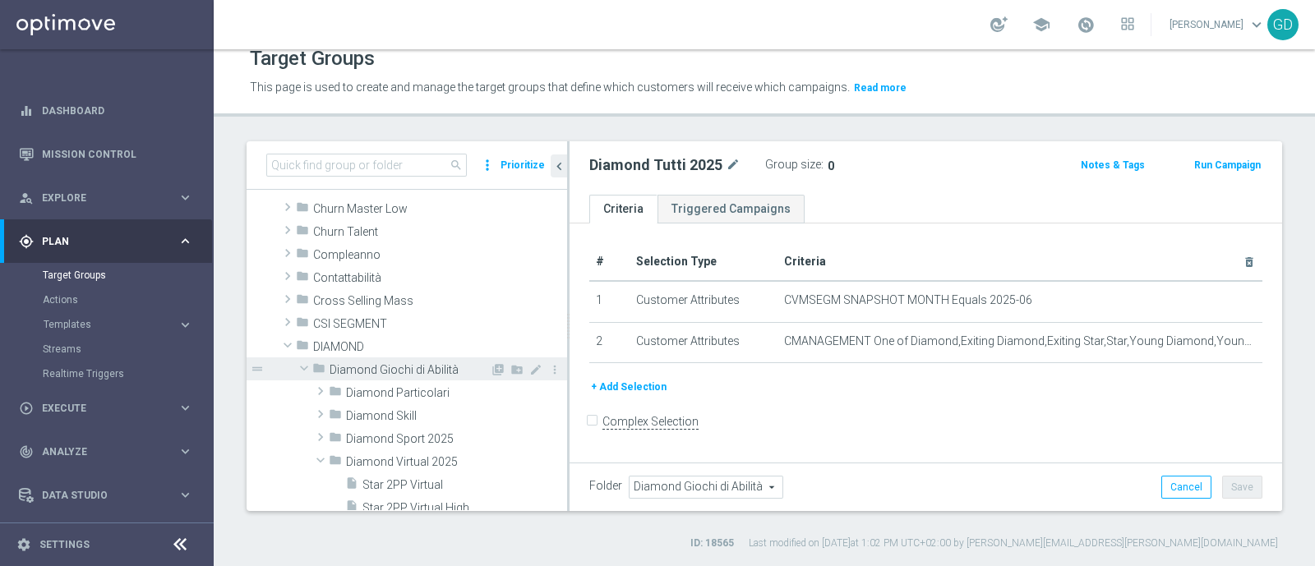
scroll to position [205, 0]
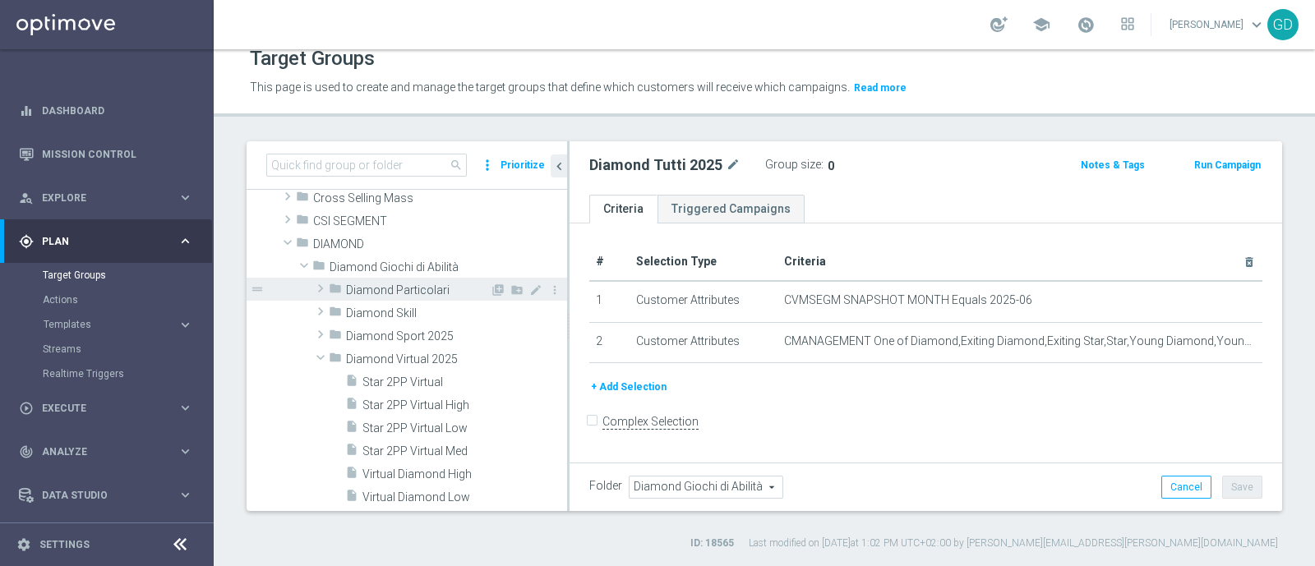
click at [394, 290] on span "Diamond Particolari" at bounding box center [418, 290] width 144 height 14
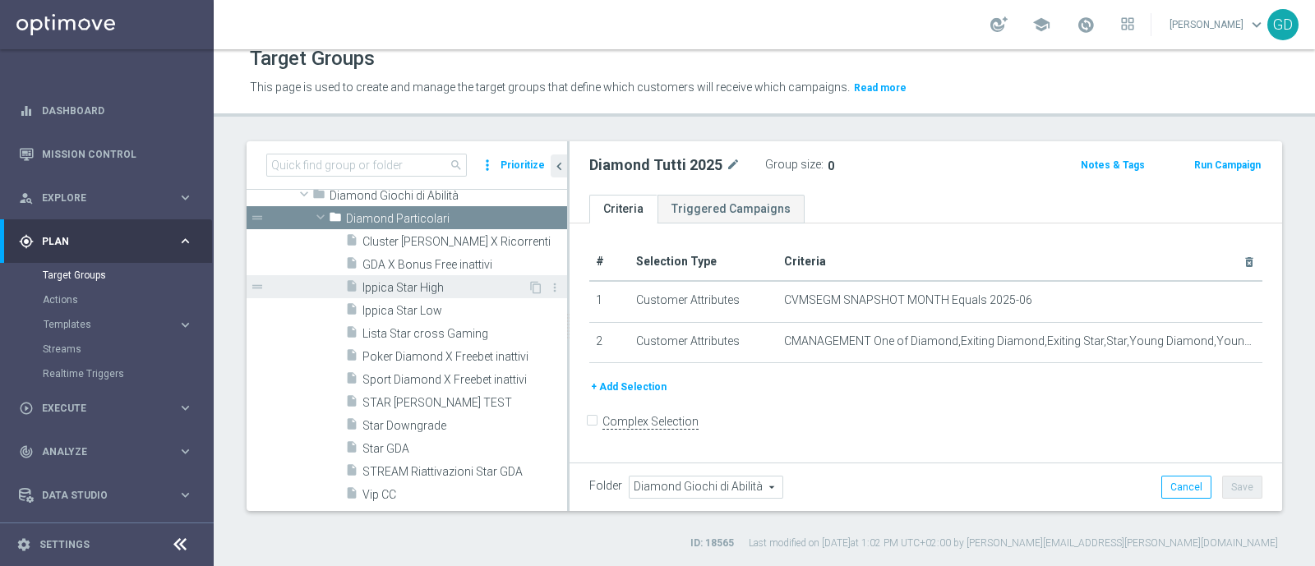
scroll to position [308, 0]
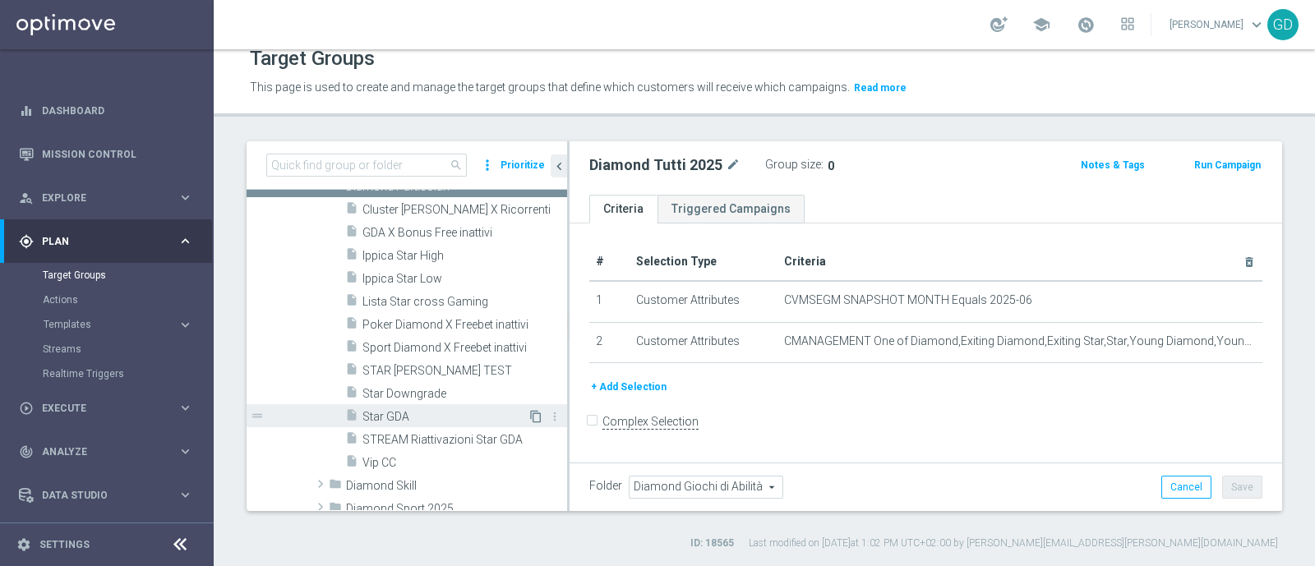
click at [529, 414] on icon "content_copy" at bounding box center [535, 416] width 13 height 13
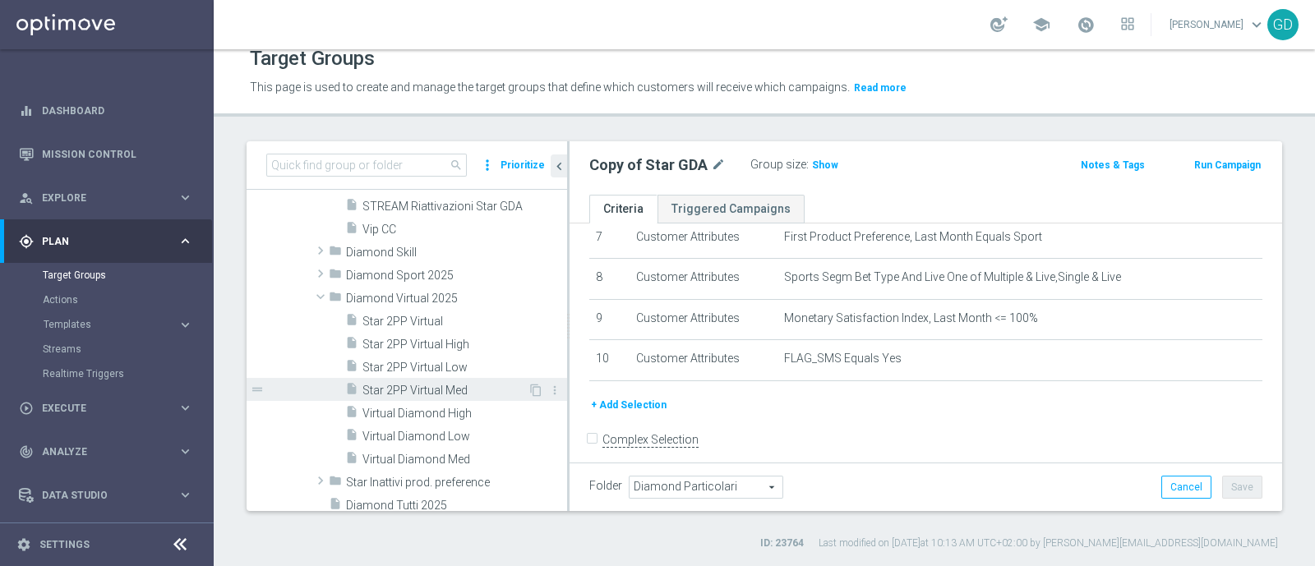
scroll to position [652, 0]
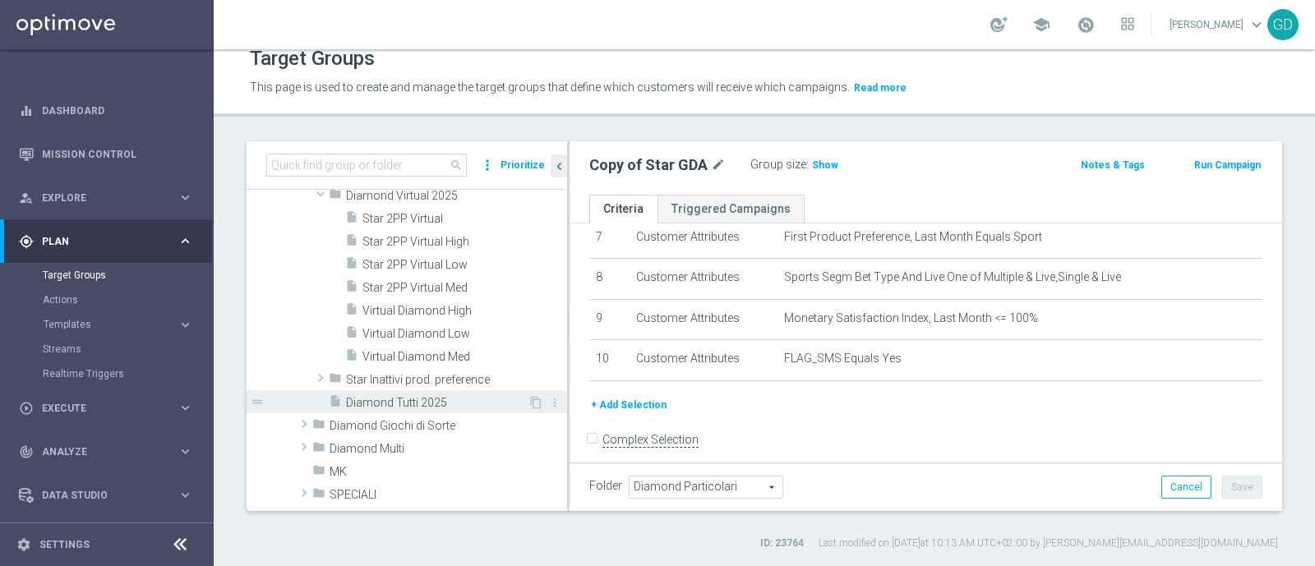
click at [406, 399] on span "Diamond Tutti 2025" at bounding box center [437, 403] width 182 height 14
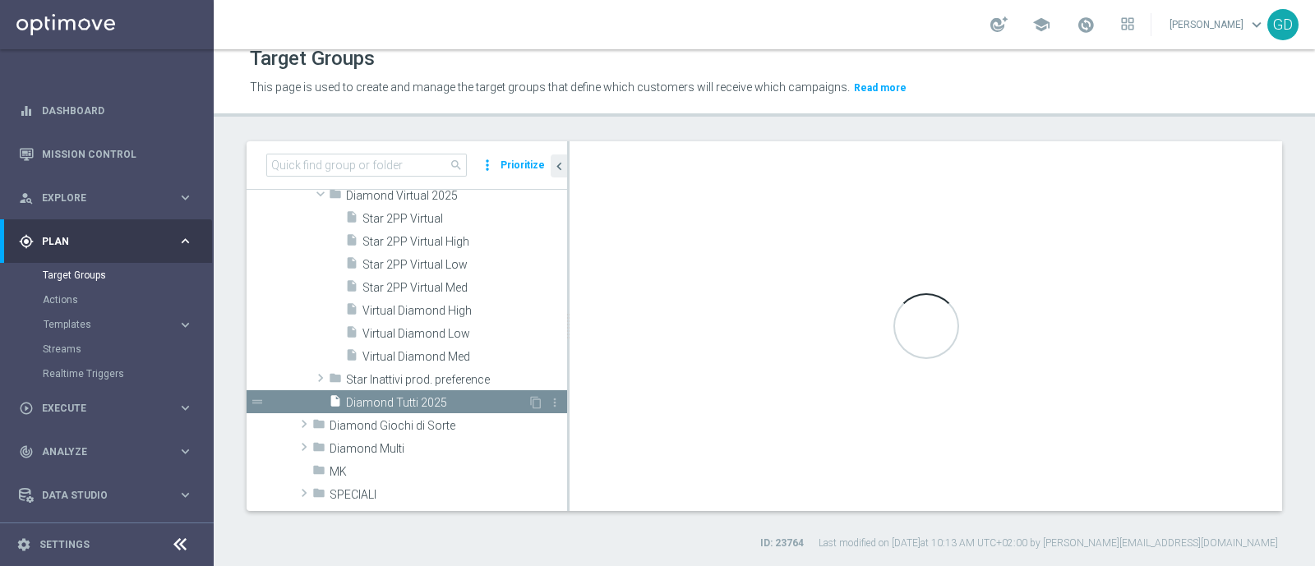
type input "Diamond Giochi di Abilità"
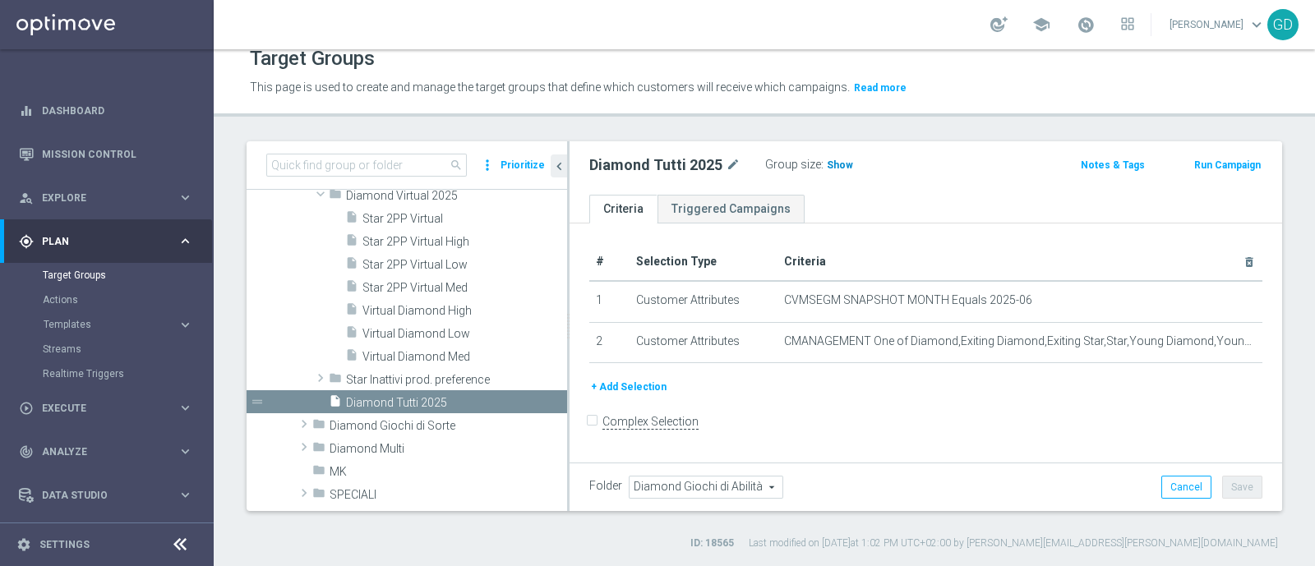
click at [830, 164] on span "Show" at bounding box center [840, 165] width 26 height 12
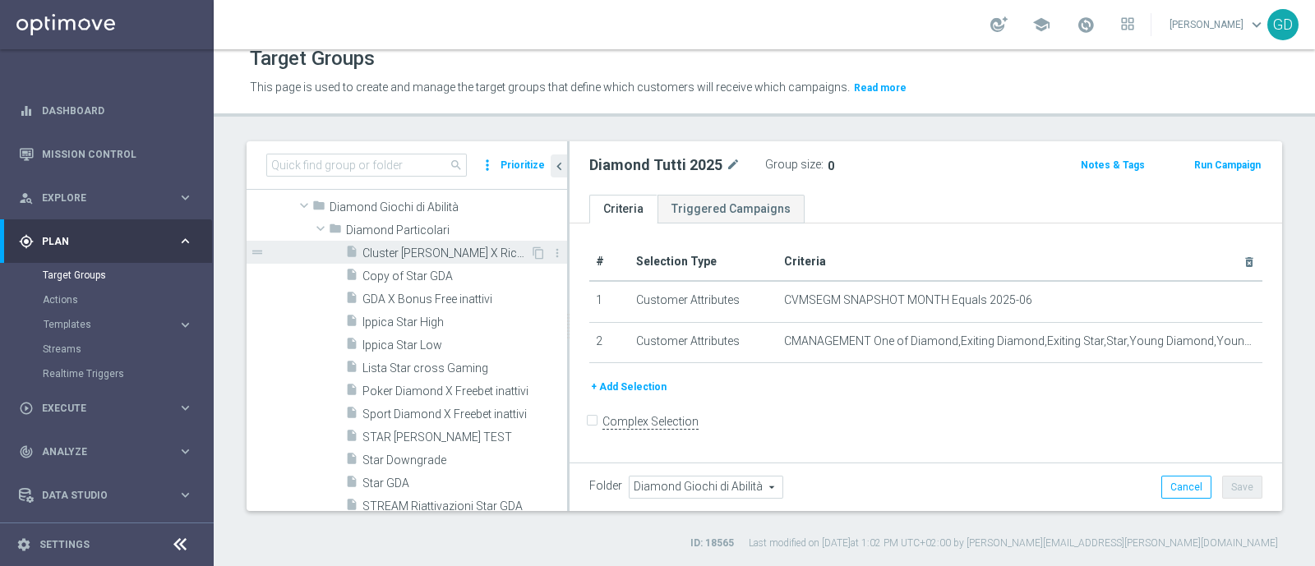
scroll to position [242, 0]
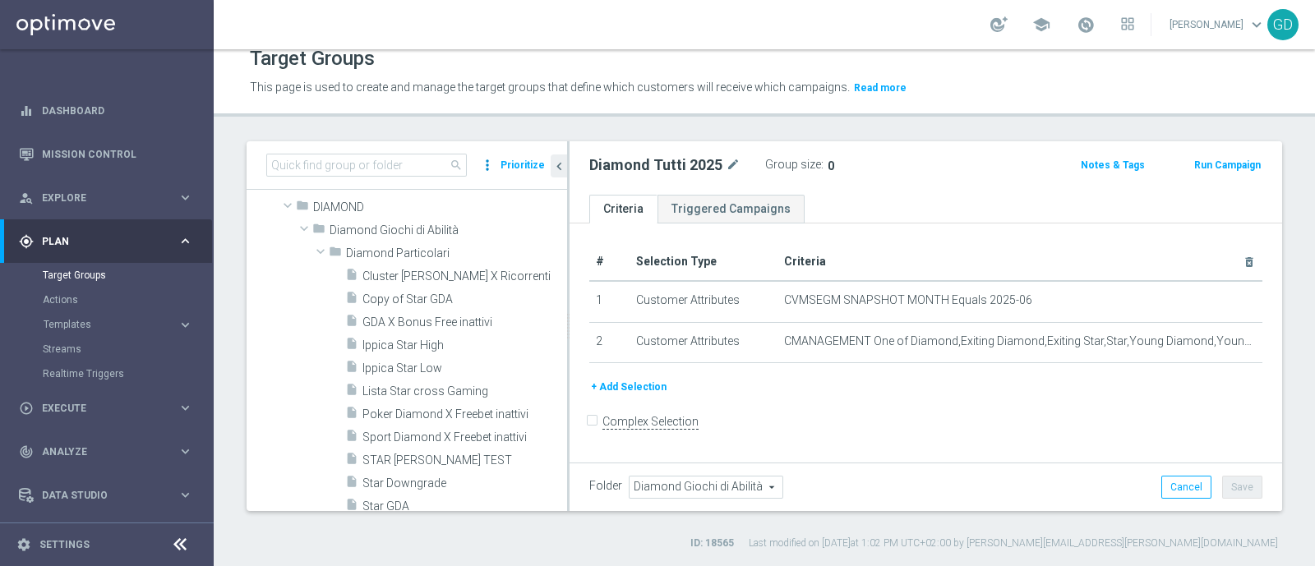
click at [492, 166] on icon "more_vert" at bounding box center [487, 165] width 16 height 23
click at [455, 224] on span "New folder with selection" at bounding box center [420, 220] width 115 height 12
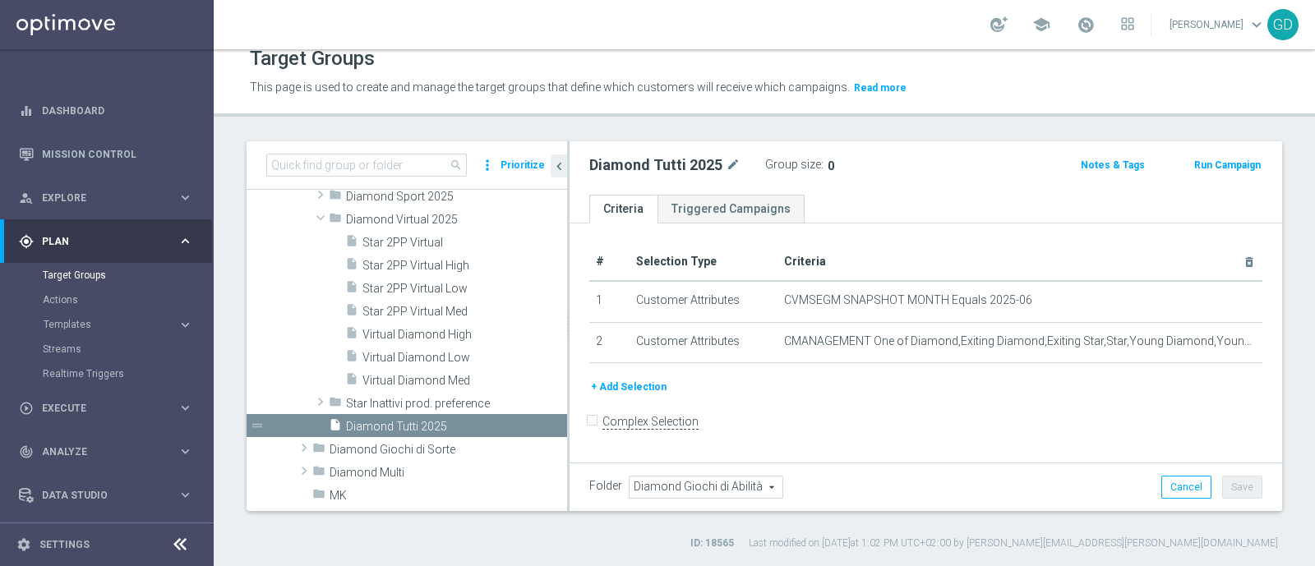
scroll to position [0, 0]
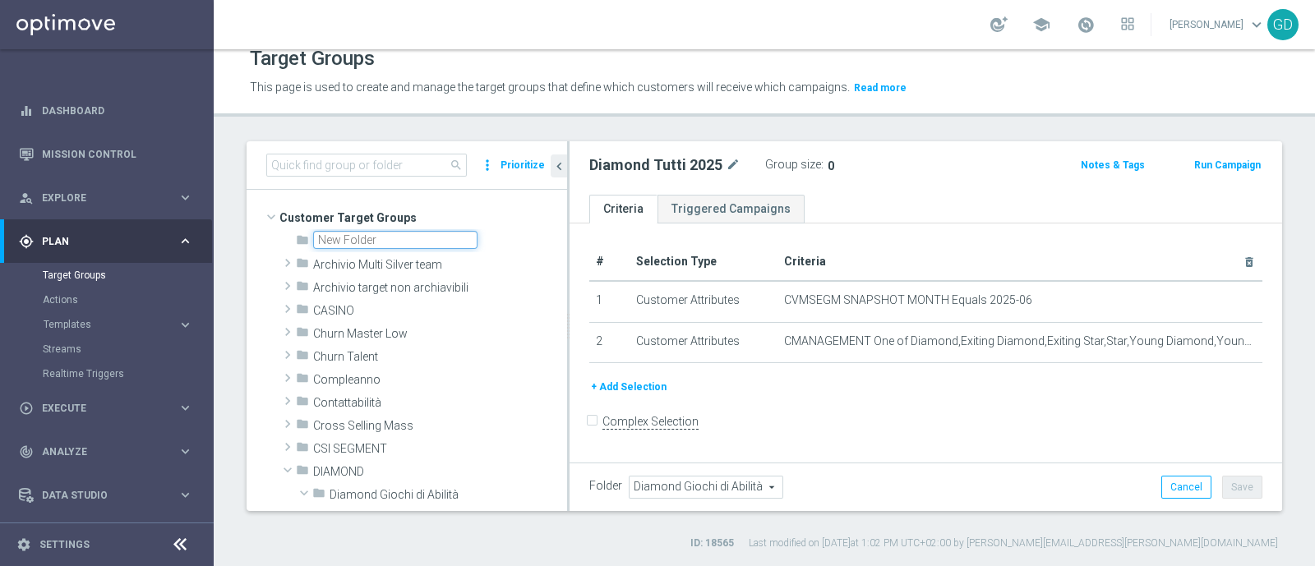
click at [419, 234] on input "text" at bounding box center [395, 240] width 164 height 18
type input "star active betting"
click at [502, 240] on div "folder star active betting" at bounding box center [431, 240] width 271 height 23
click at [302, 243] on icon "folder" at bounding box center [302, 242] width 13 height 19
click at [579, 456] on div "# Selection Type Criteria delete_forever 1 Customer Attributes CVMSEGM SNAPSHOT…" at bounding box center [925, 347] width 712 height 246
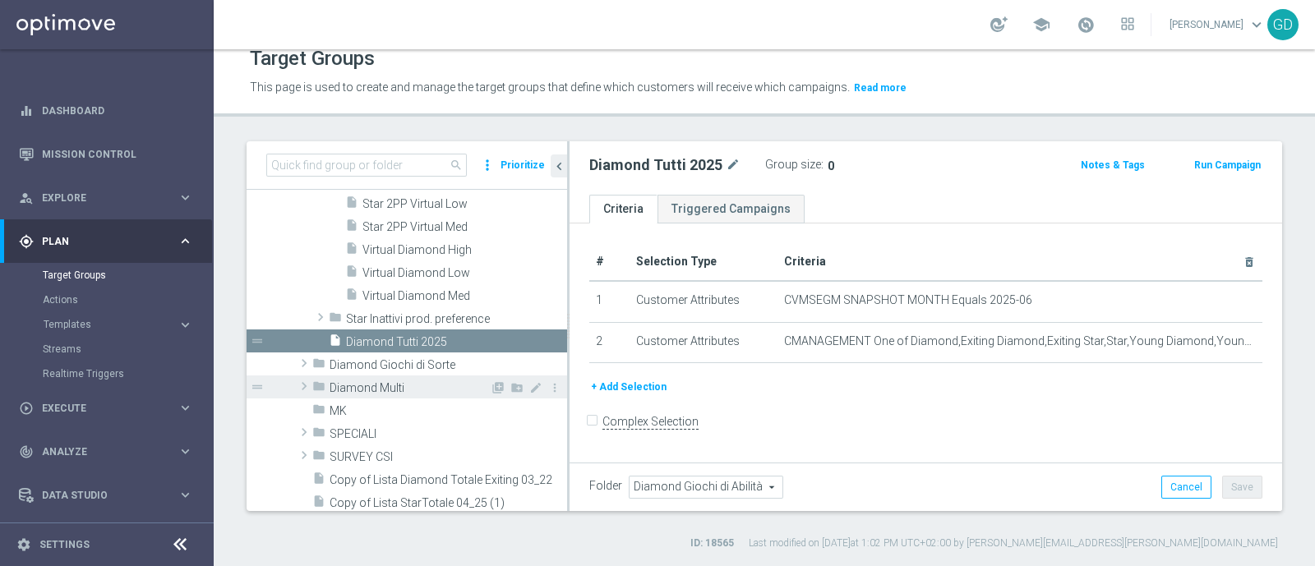
scroll to position [793, 0]
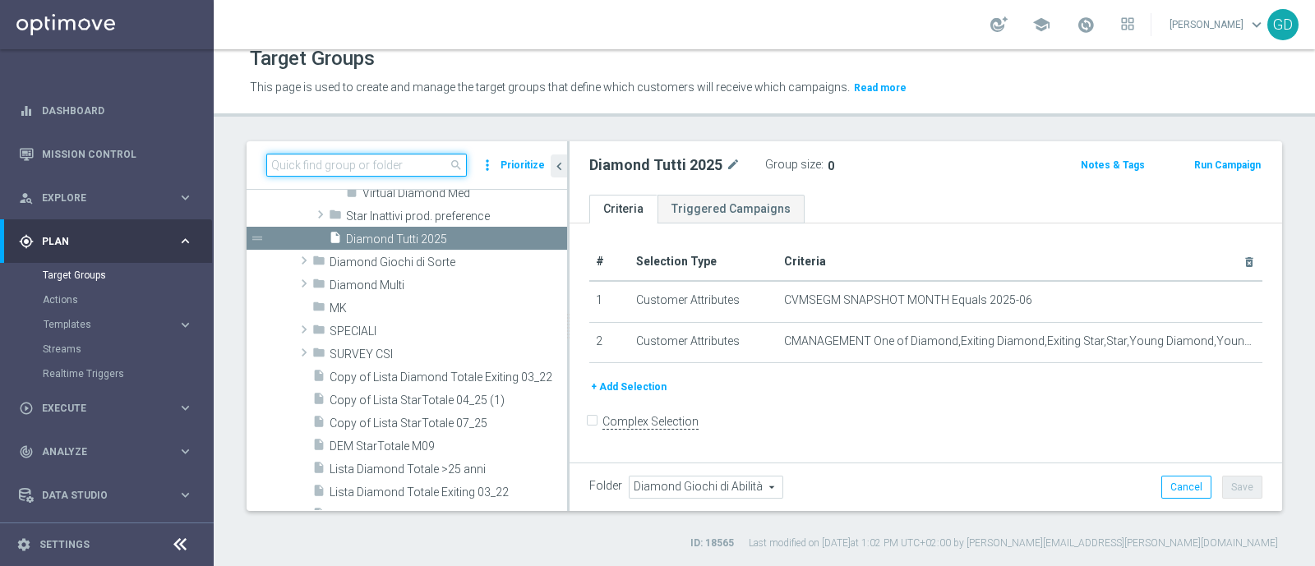
click at [339, 169] on input at bounding box center [366, 165] width 200 height 23
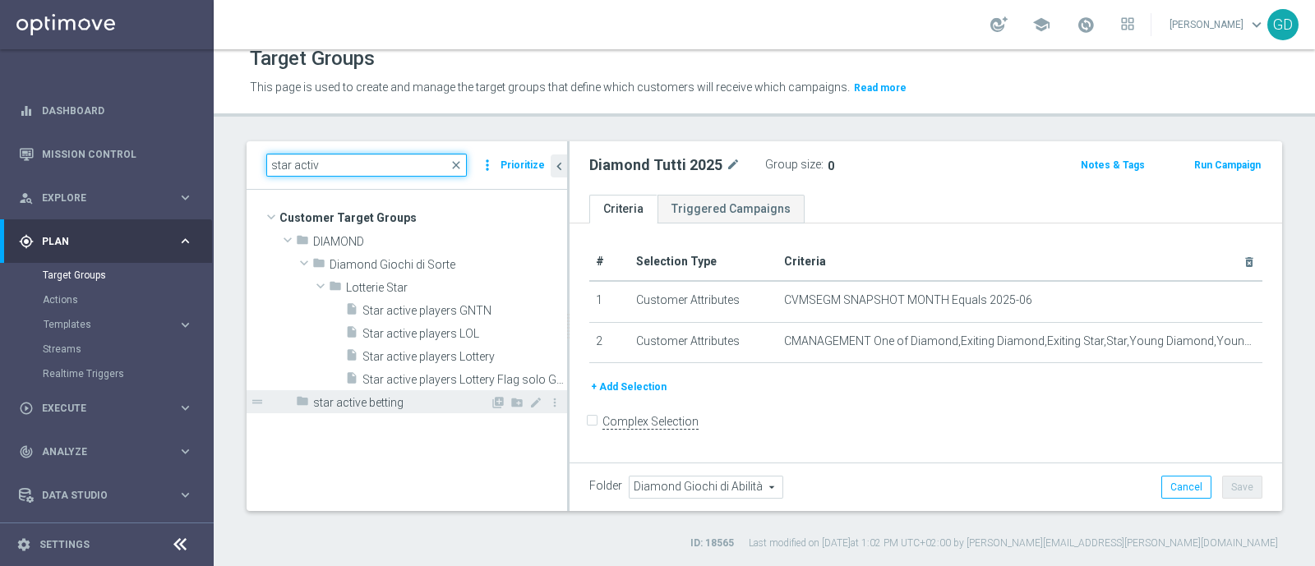
type input "star activ"
click at [376, 404] on span "star active betting" at bounding box center [401, 403] width 177 height 14
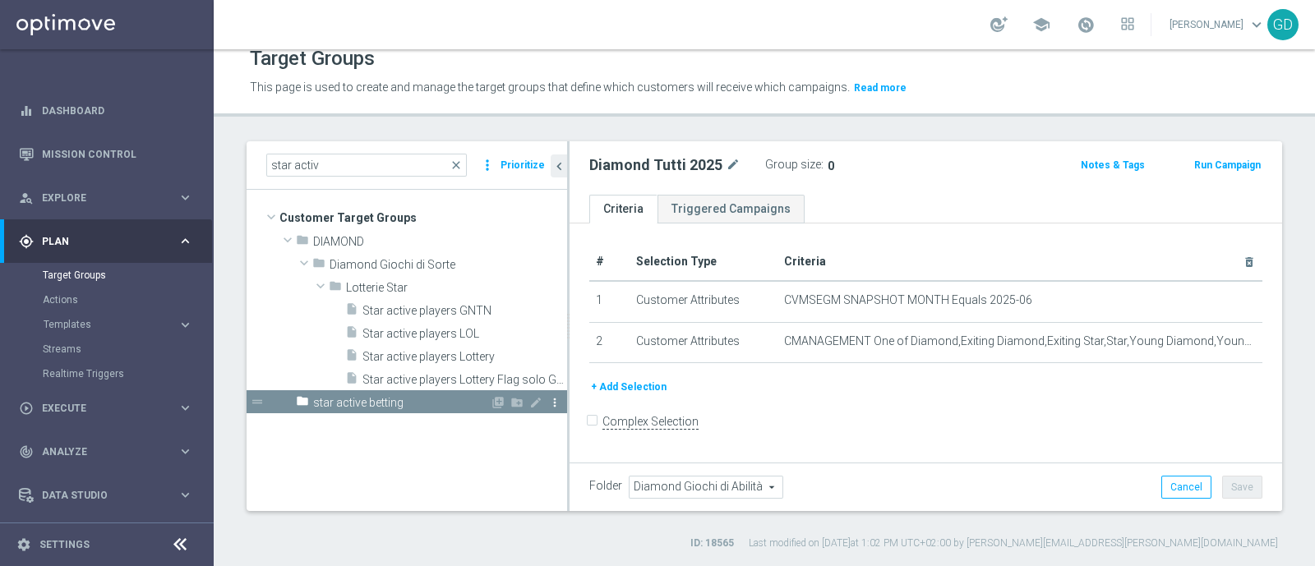
click at [557, 403] on icon "more_vert" at bounding box center [554, 402] width 13 height 13
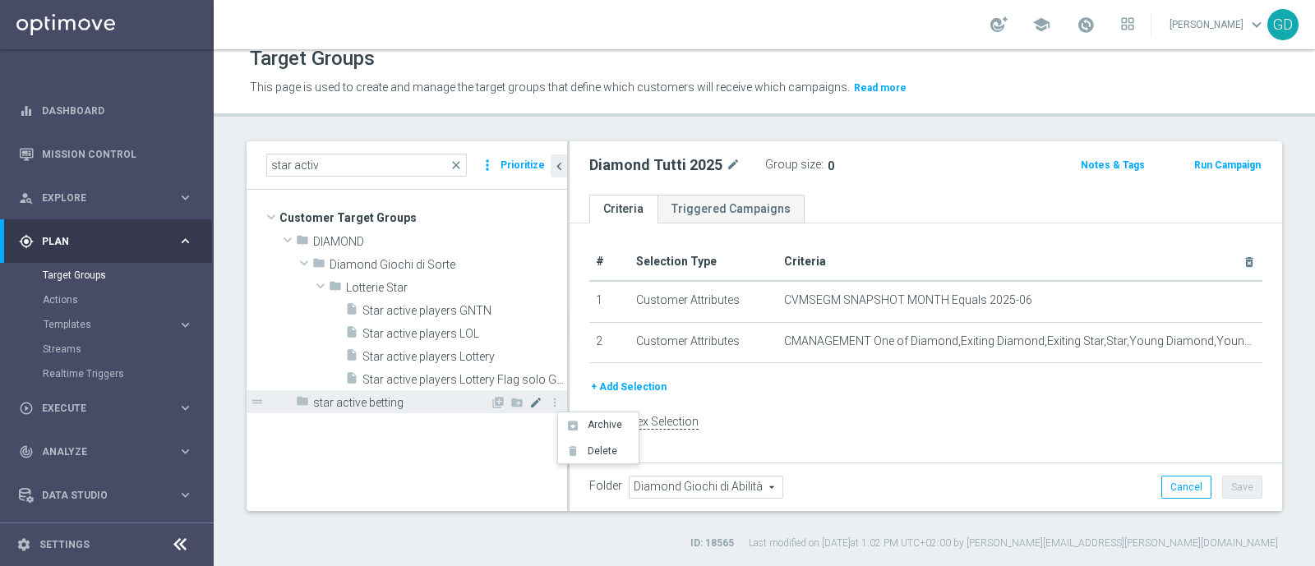
click at [540, 400] on icon "mode_edit" at bounding box center [535, 402] width 13 height 13
click at [461, 399] on input "star active betting" at bounding box center [395, 401] width 164 height 18
click at [501, 408] on div "folder star active betting" at bounding box center [431, 401] width 271 height 23
click at [486, 427] on tree-viewport "Customer Target Groups library_add create_new_folder folder" at bounding box center [407, 350] width 320 height 320
click at [497, 401] on icon "library_add" at bounding box center [497, 402] width 13 height 13
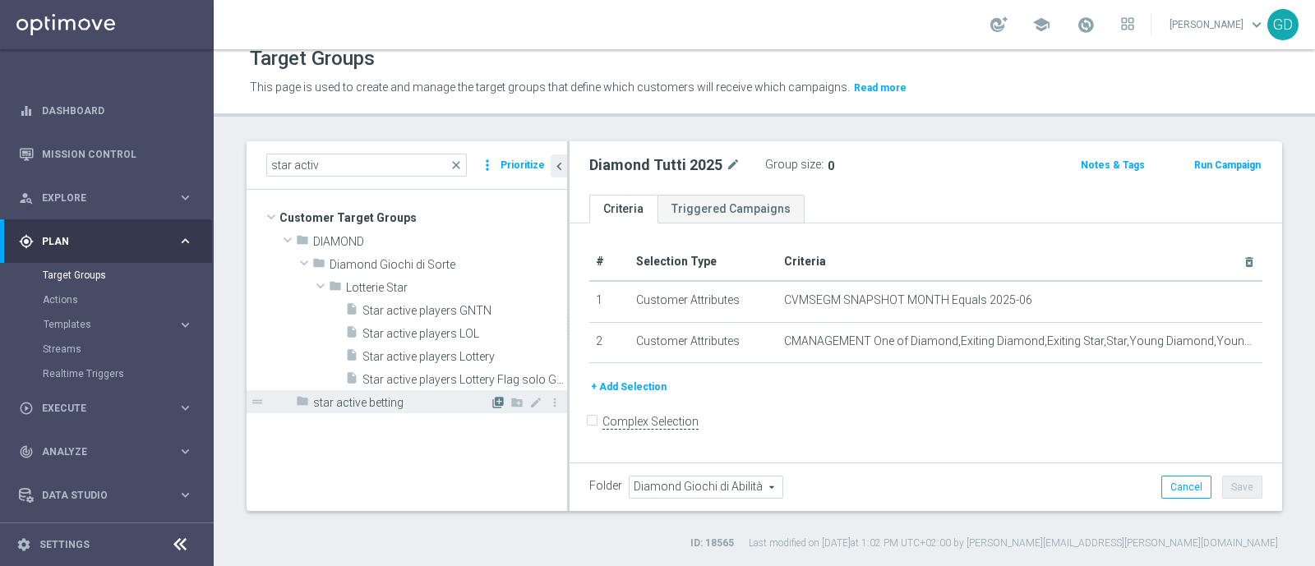
type input "star active betting"
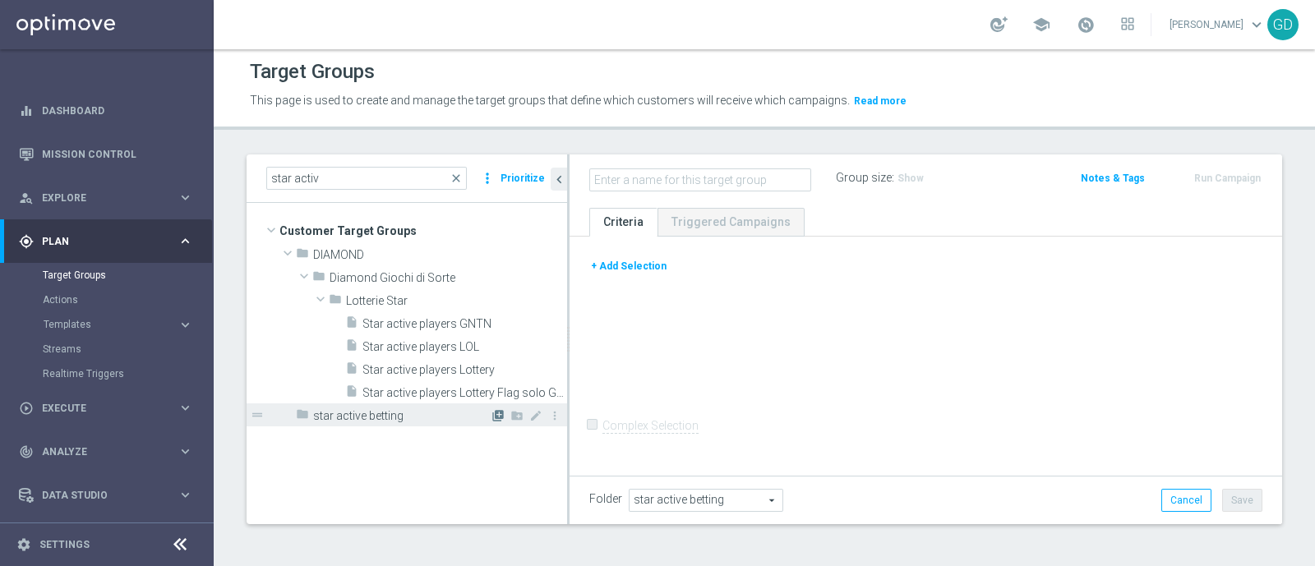
scroll to position [2, 0]
click at [740, 225] on link "Triggered Campaigns" at bounding box center [730, 223] width 147 height 29
click at [648, 263] on button "+ Add Selection" at bounding box center [628, 267] width 79 height 18
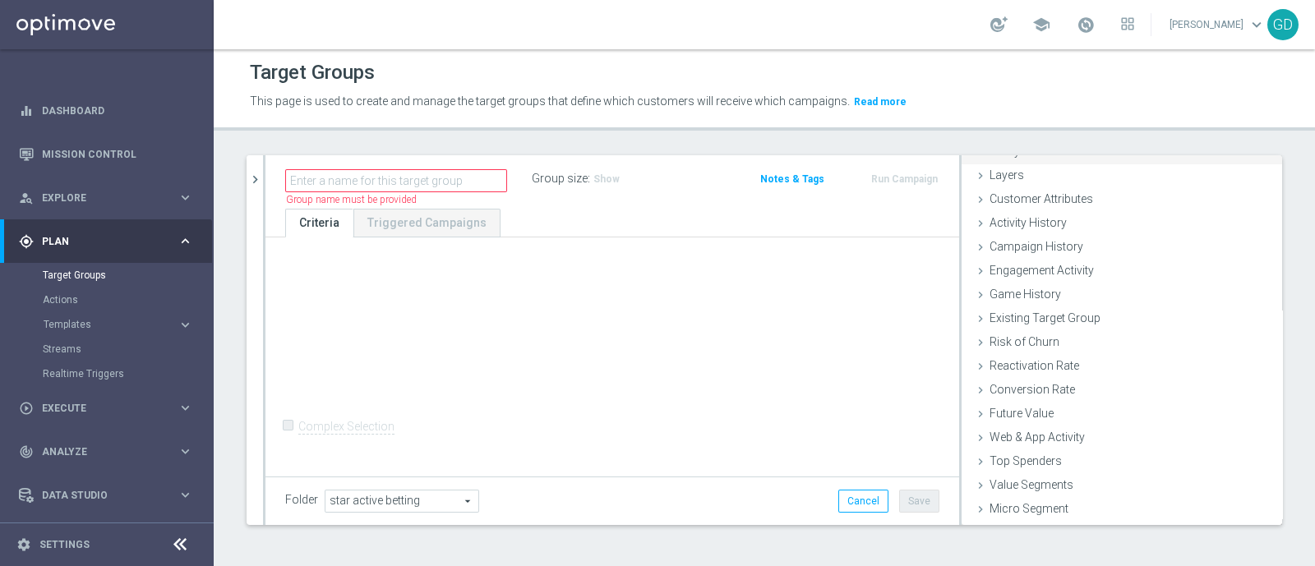
scroll to position [76, 0]
click at [1029, 511] on span "Customer List" at bounding box center [1025, 511] width 72 height 13
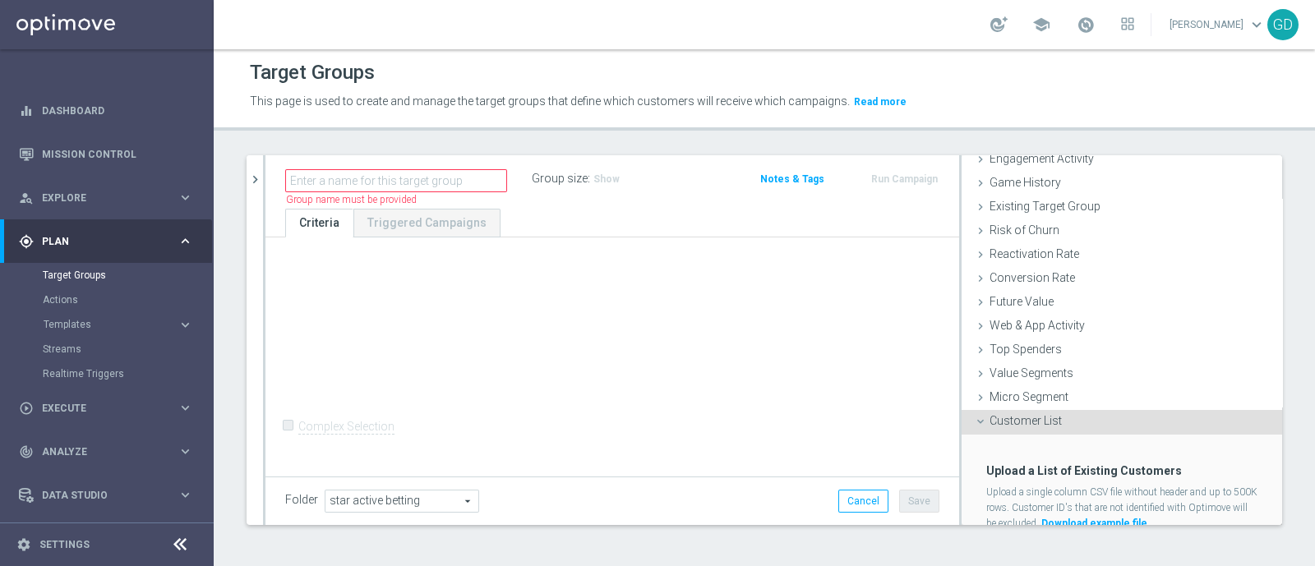
scroll to position [224, 0]
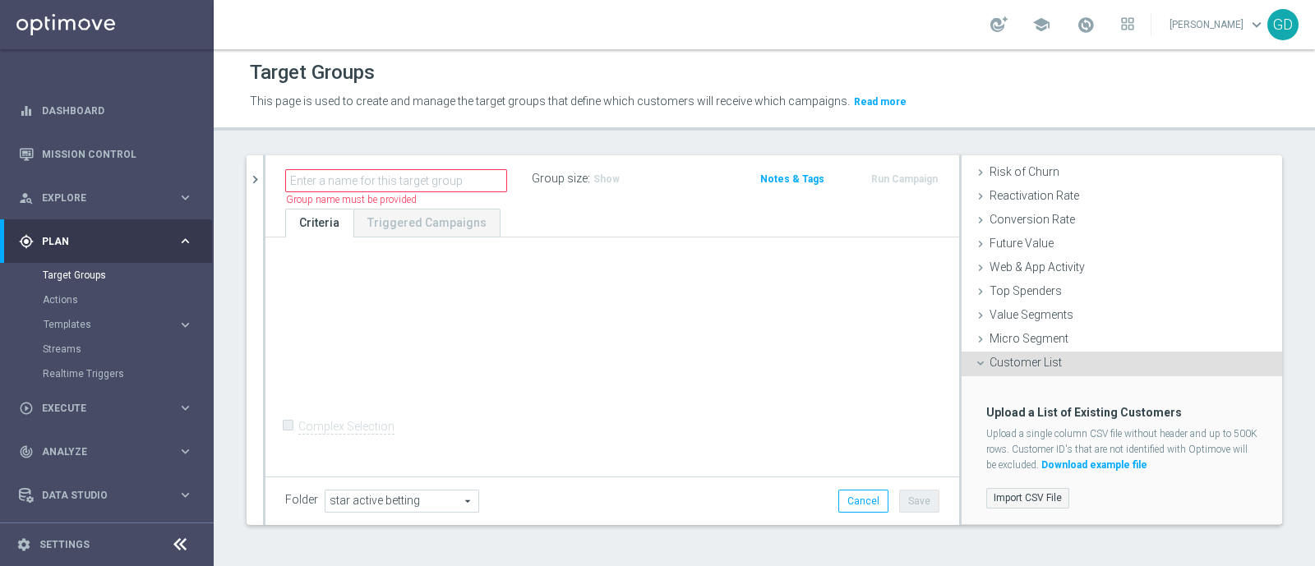
click at [1021, 499] on label "Import CSV File" at bounding box center [1027, 498] width 83 height 21
click at [0, 0] on input "Import CSV File" at bounding box center [0, 0] width 0 height 0
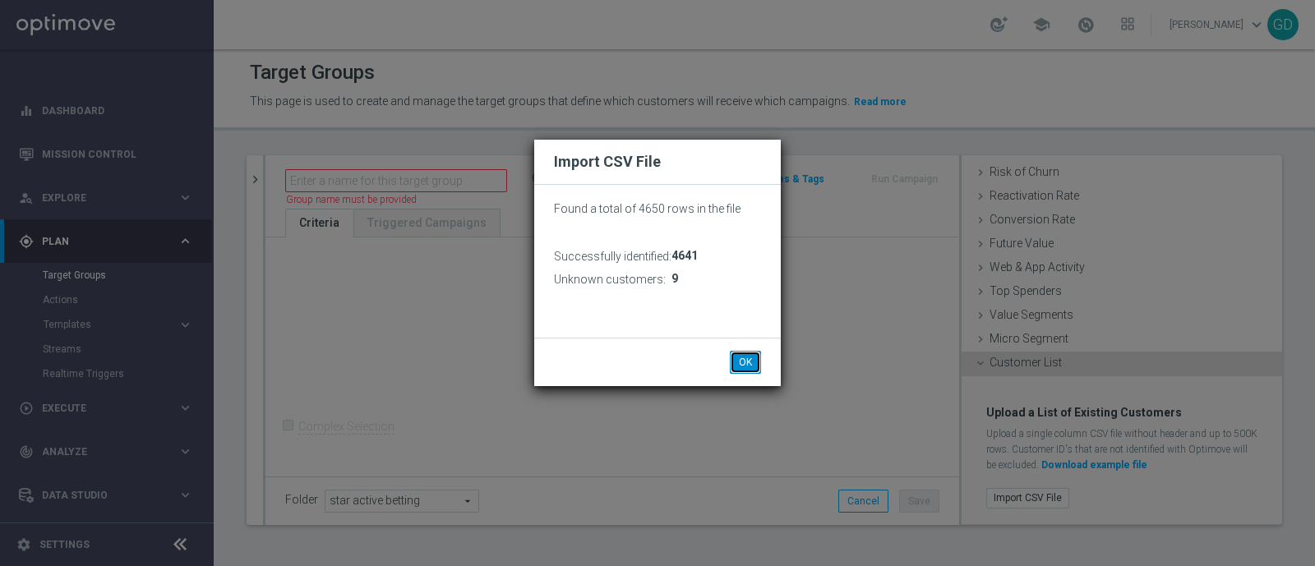
click at [756, 363] on button "OK" at bounding box center [745, 362] width 31 height 23
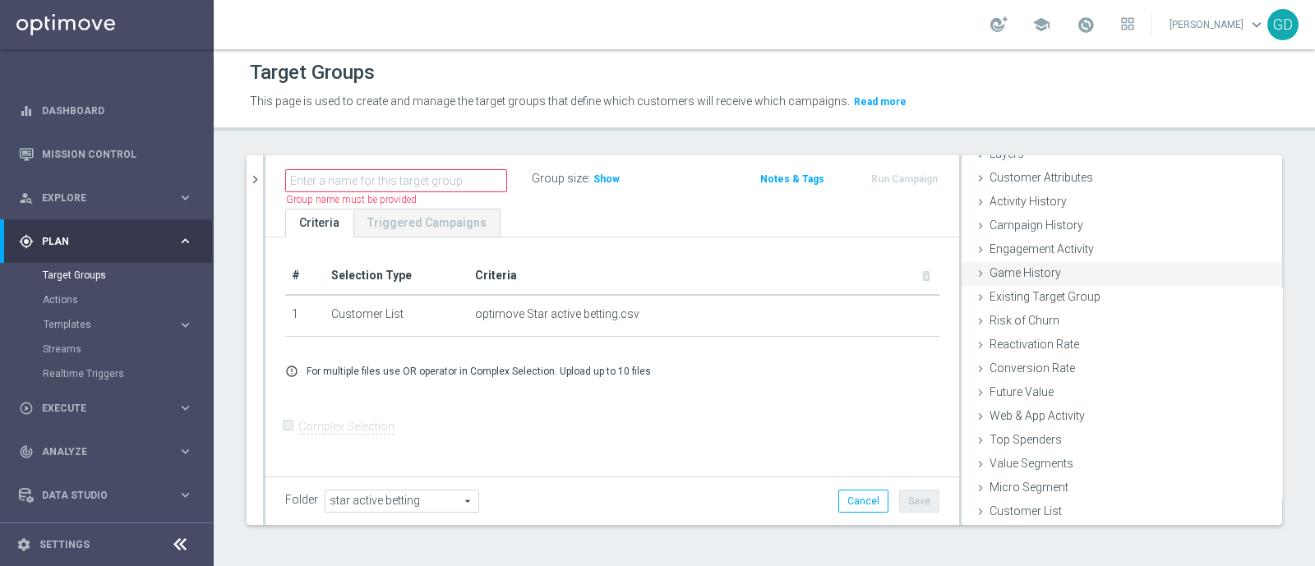
scroll to position [0, 0]
click at [1064, 253] on span "Customer Attributes" at bounding box center [1041, 253] width 104 height 13
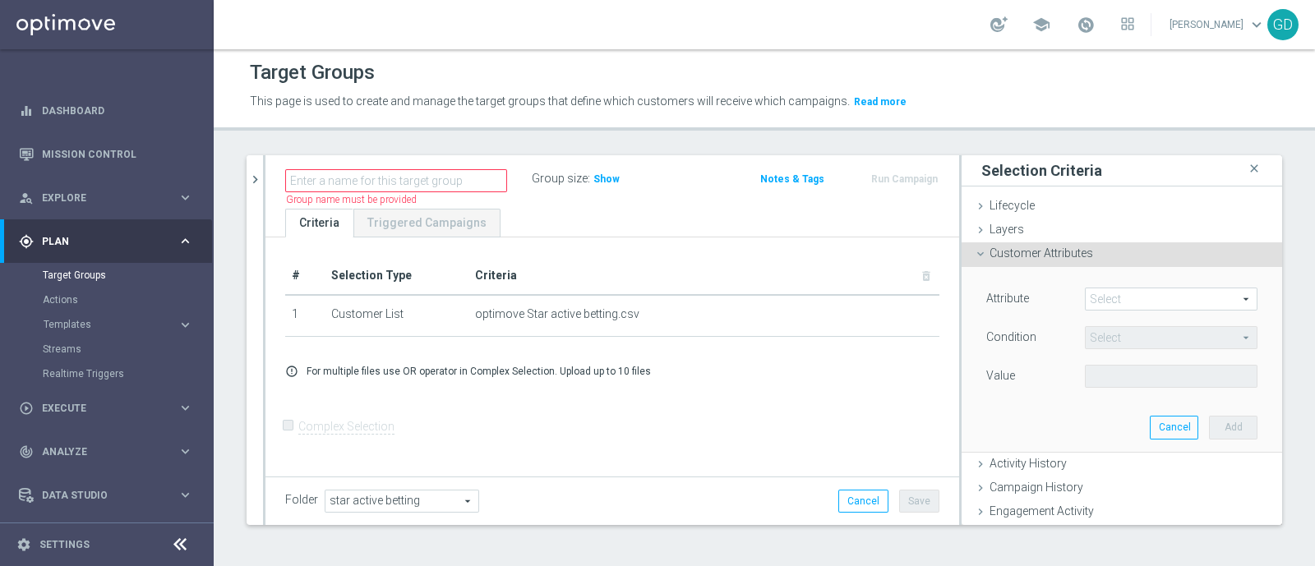
click at [1198, 302] on span at bounding box center [1170, 298] width 171 height 21
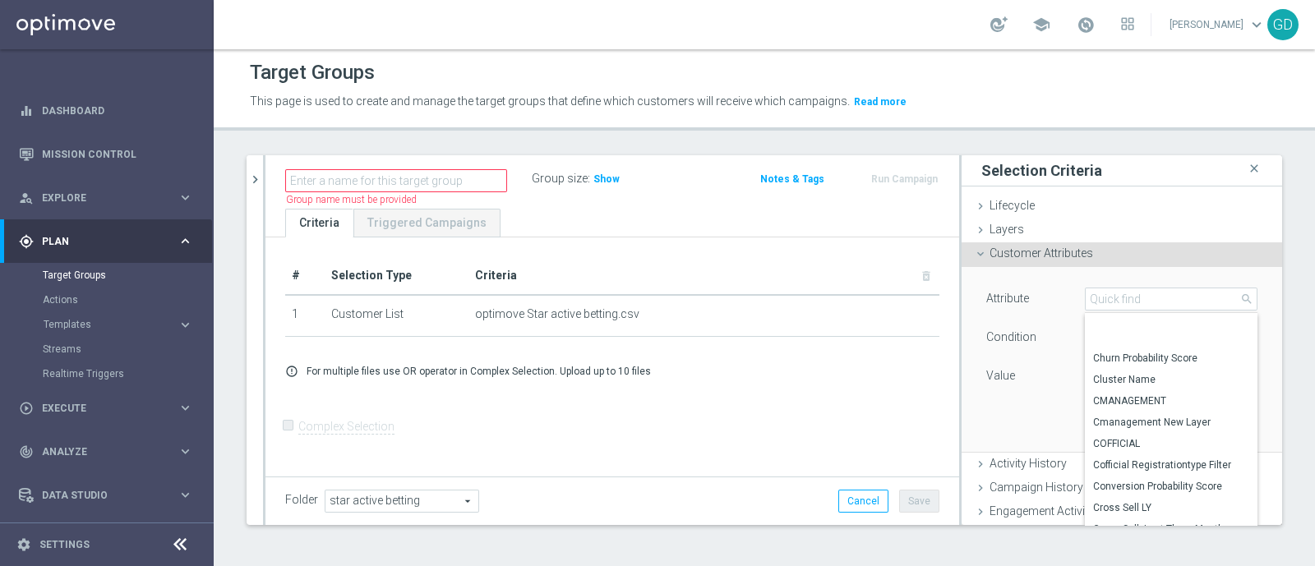
scroll to position [1491, 0]
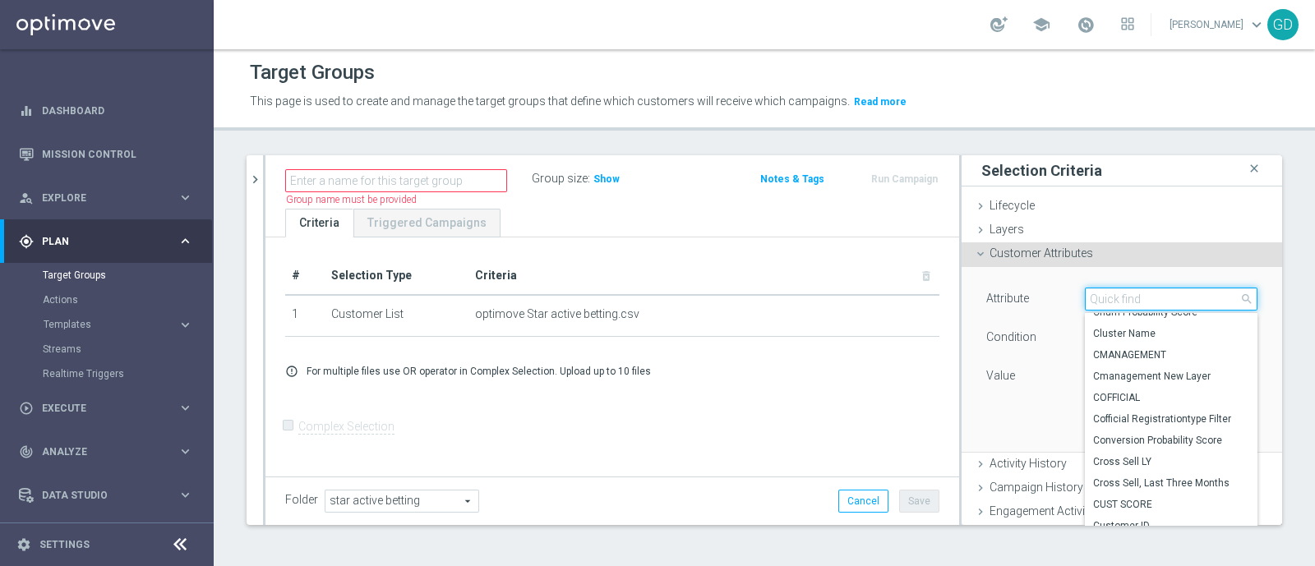
click at [1109, 299] on input "search" at bounding box center [1171, 299] width 173 height 23
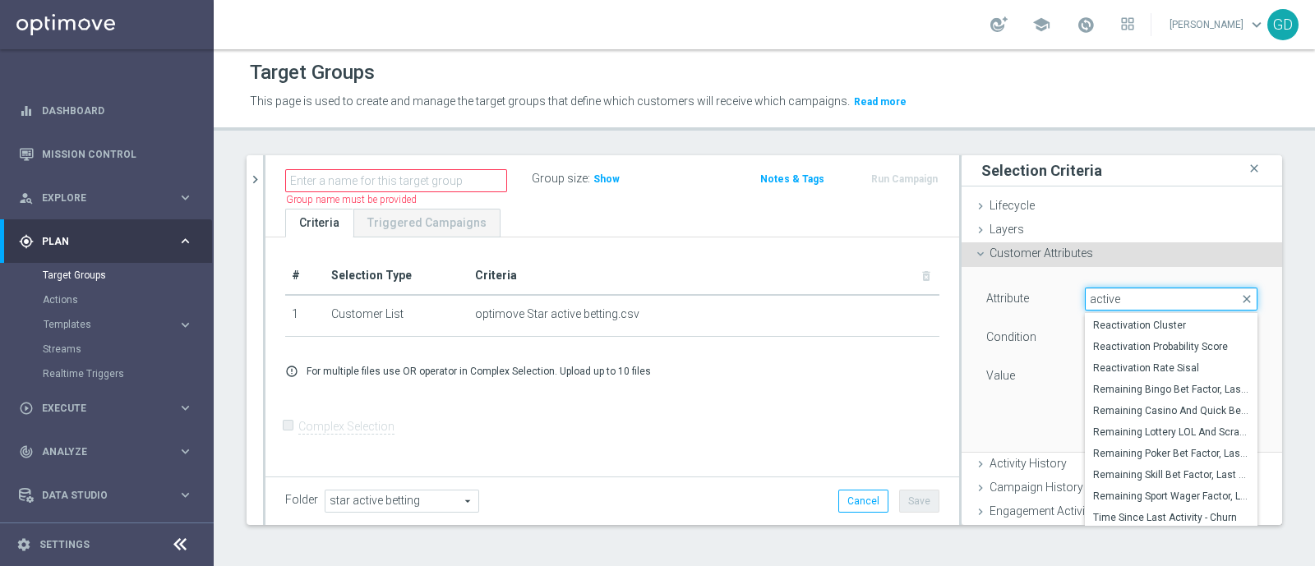
scroll to position [0, 0]
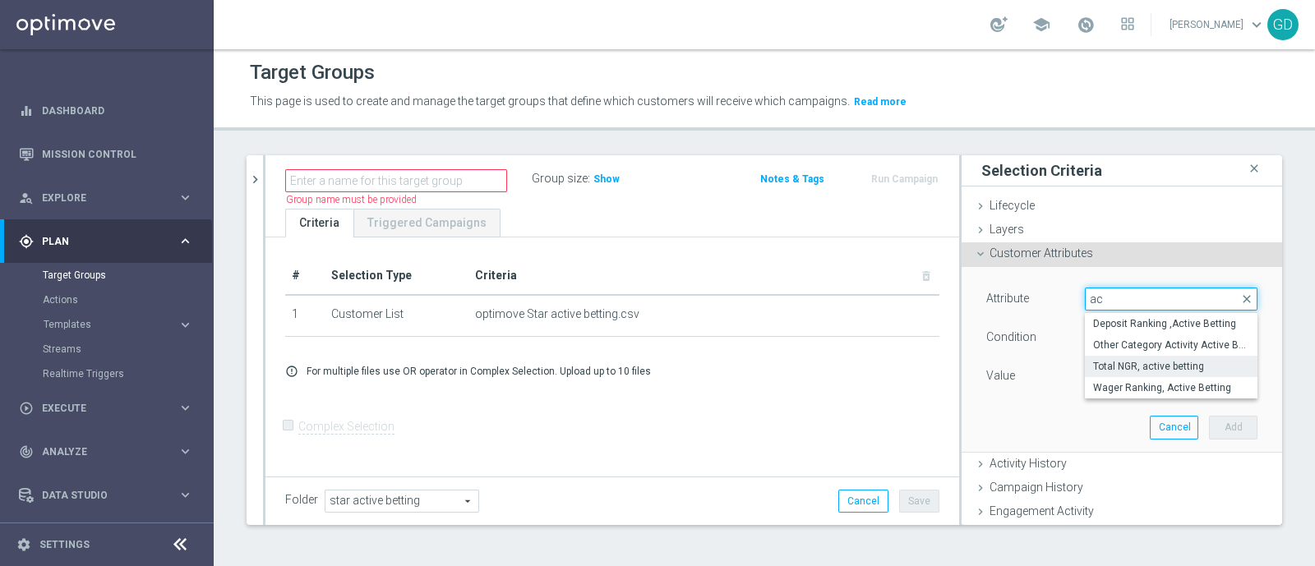
type input "a"
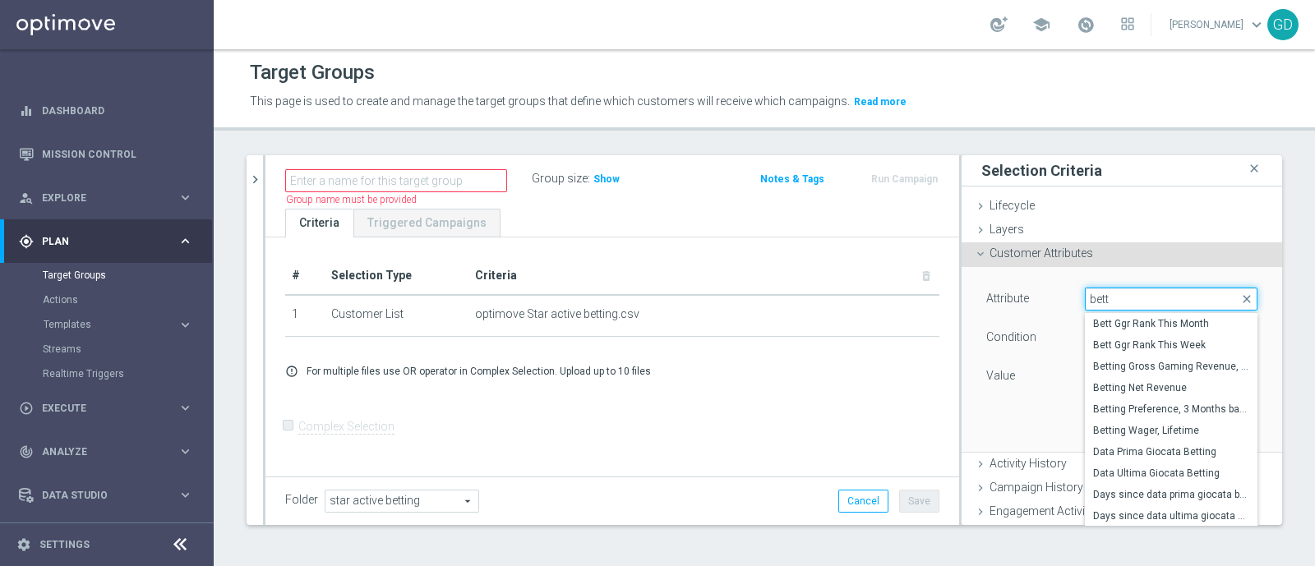
drag, startPoint x: 1104, startPoint y: 298, endPoint x: 1070, endPoint y: 291, distance: 34.5
click at [1085, 291] on input "bett" at bounding box center [1171, 299] width 173 height 23
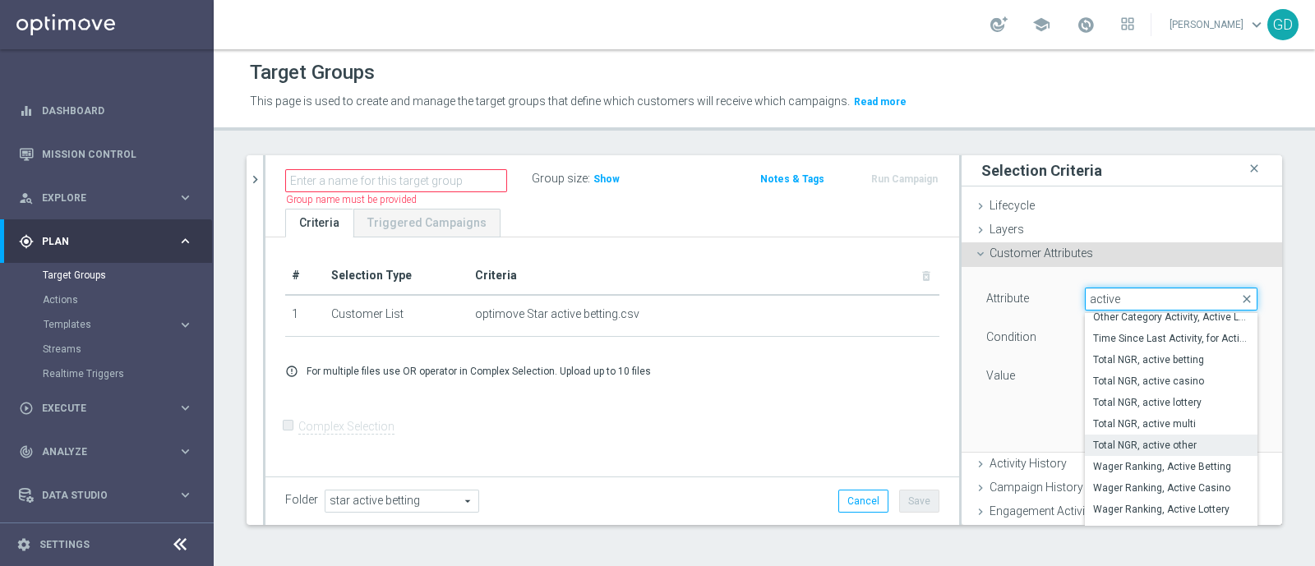
scroll to position [194, 0]
type input "active"
click at [1159, 461] on span "Wager Ranking, Active Betting" at bounding box center [1171, 464] width 156 height 13
type input "Wager Ranking, Active Betting"
type input "Equals"
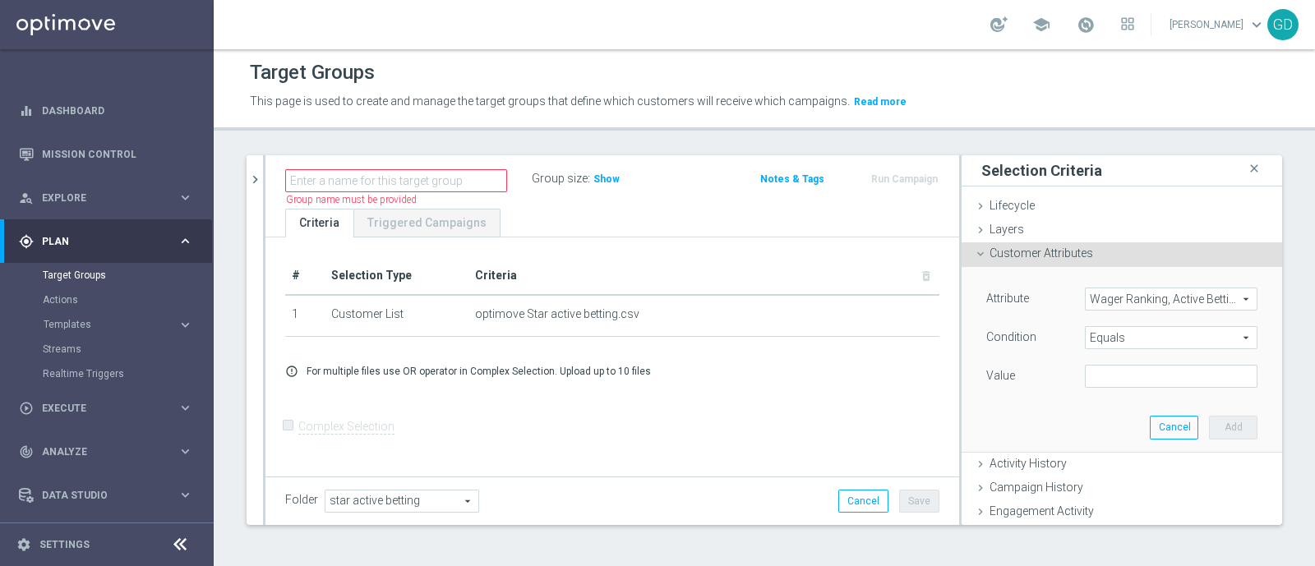
click at [1130, 340] on span "Equals" at bounding box center [1170, 337] width 171 height 21
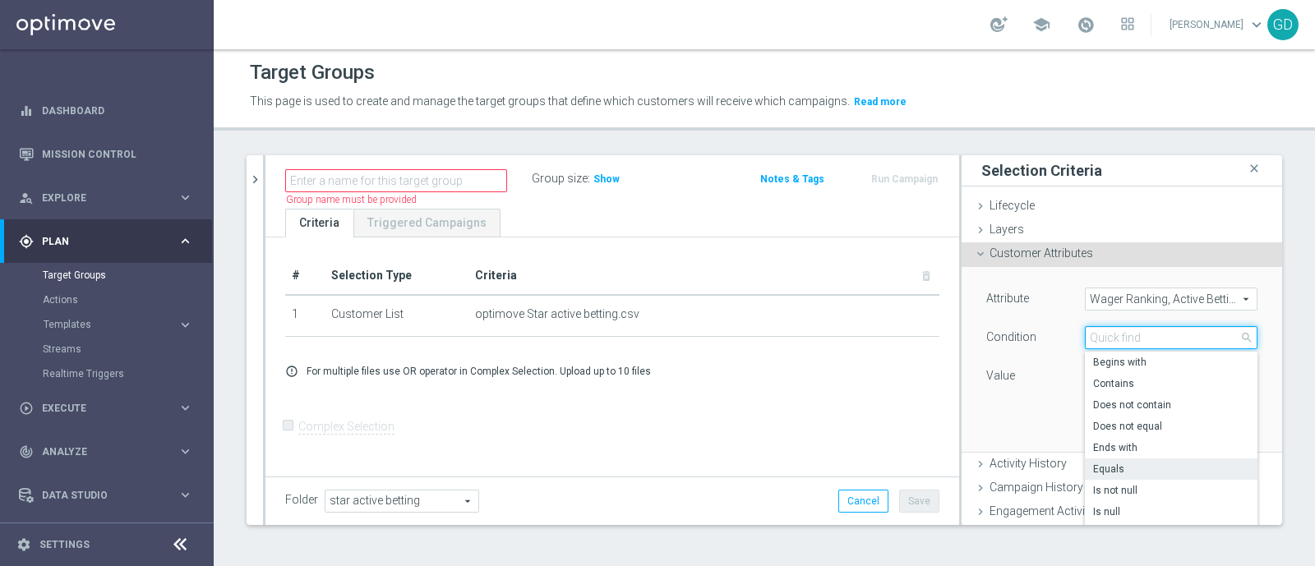
click at [1130, 340] on input "search" at bounding box center [1171, 337] width 173 height 23
click at [1024, 337] on div "Condition" at bounding box center [1023, 339] width 99 height 26
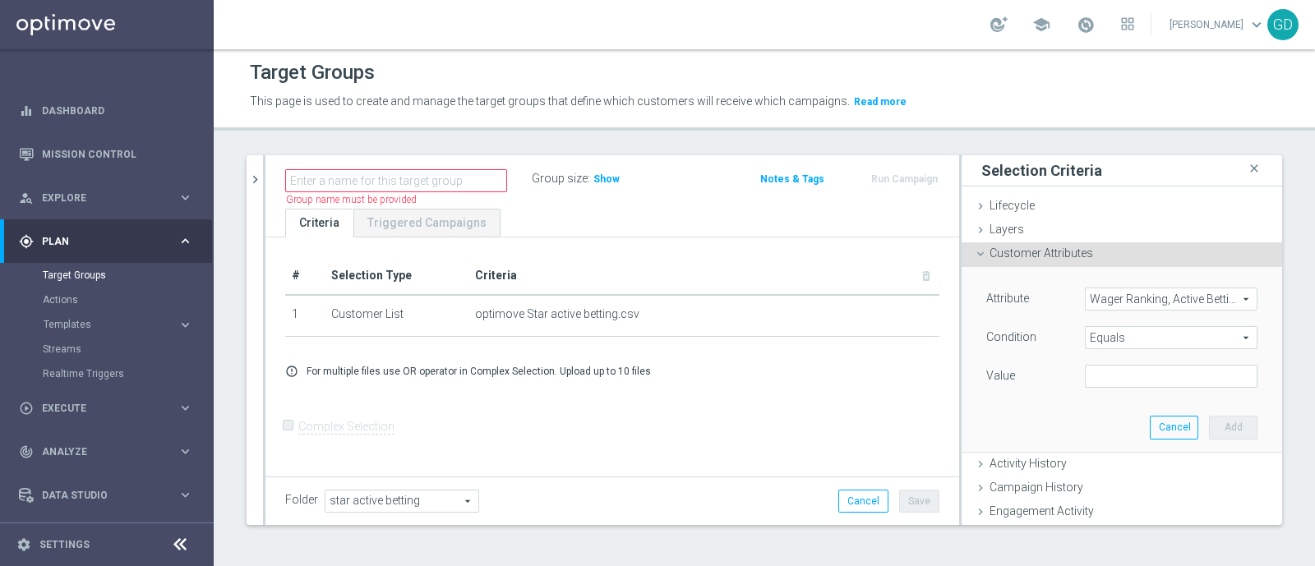
click at [1109, 388] on div "Value" at bounding box center [1122, 378] width 296 height 26
click at [1104, 374] on input "text" at bounding box center [1171, 376] width 173 height 23
drag, startPoint x: 1103, startPoint y: 373, endPoint x: 1095, endPoint y: 371, distance: 8.4
click at [1101, 373] on input "text" at bounding box center [1171, 376] width 173 height 23
type input "N"
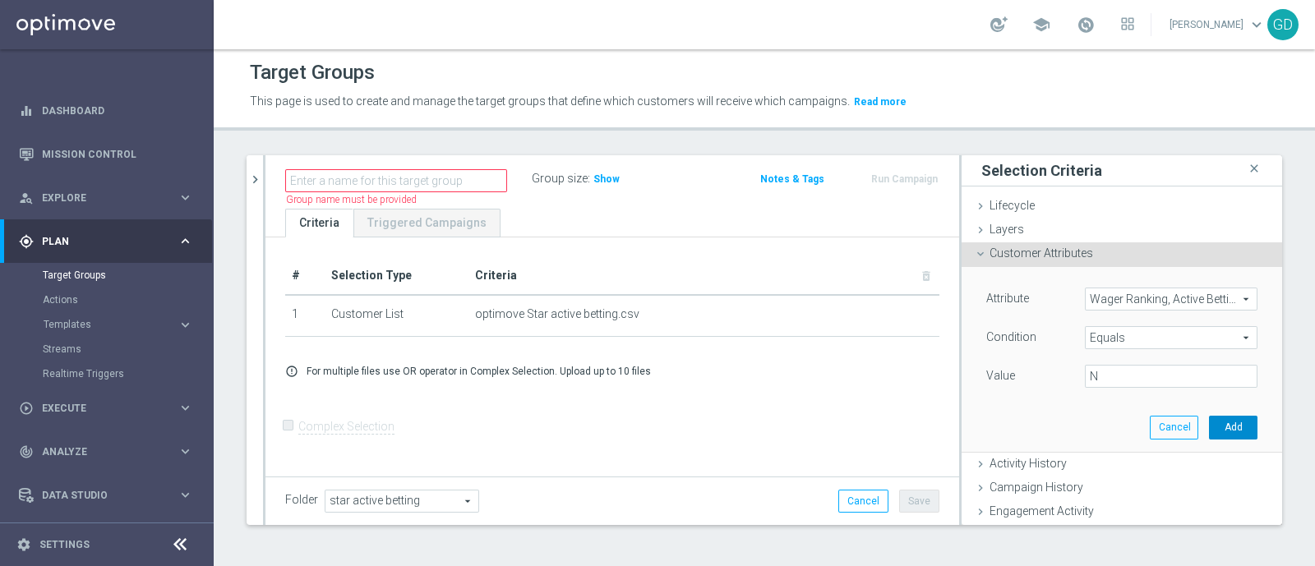
click at [1209, 431] on button "Add" at bounding box center [1233, 427] width 48 height 23
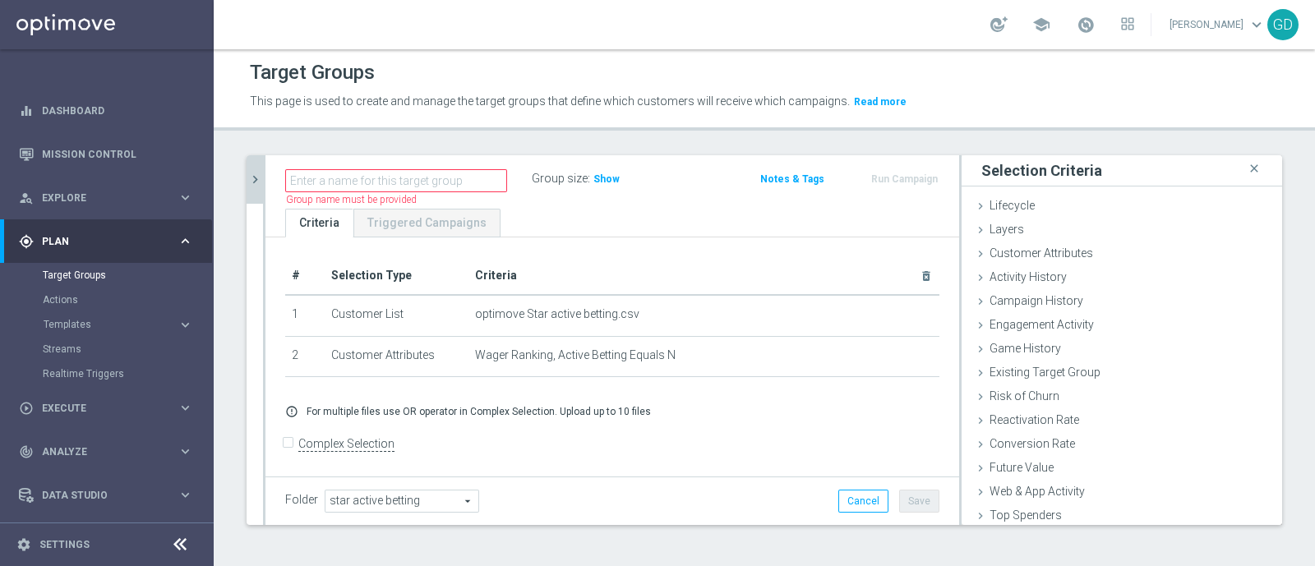
click at [251, 172] on icon "chevron_right" at bounding box center [255, 180] width 16 height 16
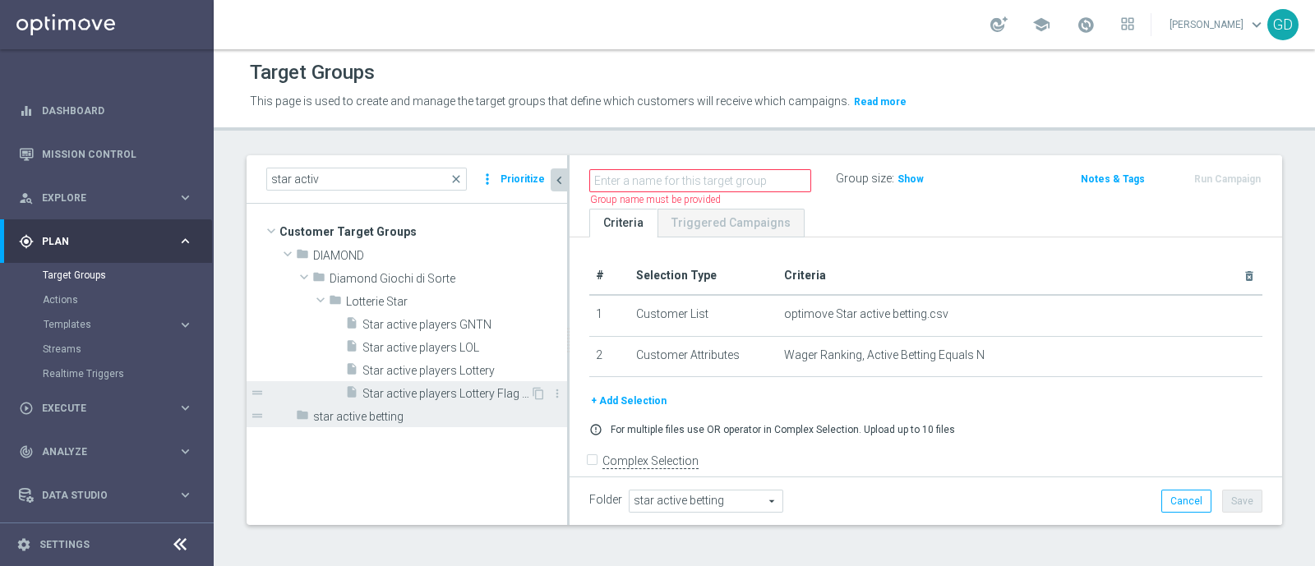
click at [403, 389] on span "Star active players Lottery Flag solo GNTN" at bounding box center [446, 394] width 168 height 14
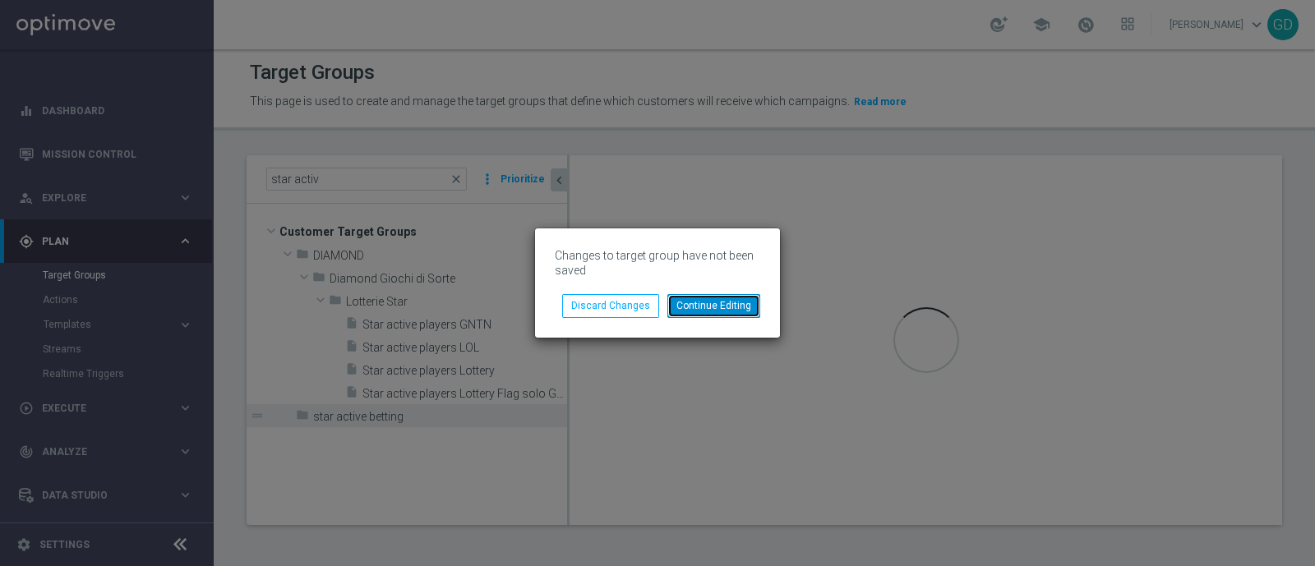
click at [710, 302] on button "Continue Editing" at bounding box center [713, 305] width 93 height 23
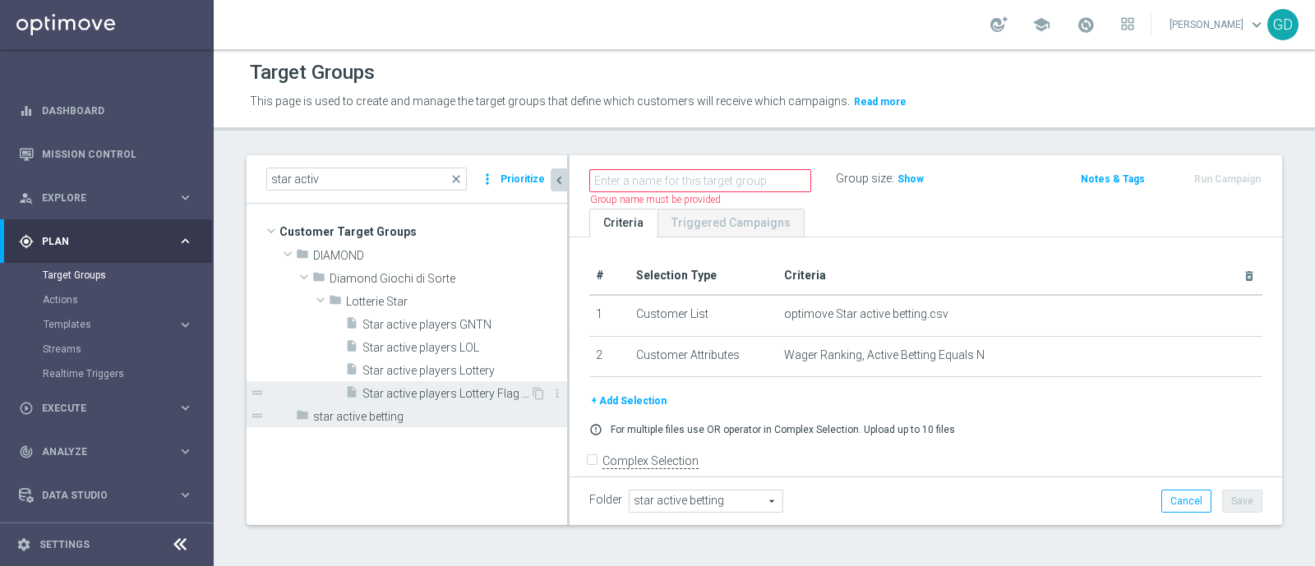
click at [445, 388] on span "Star active players Lottery Flag solo GNTN" at bounding box center [446, 394] width 168 height 14
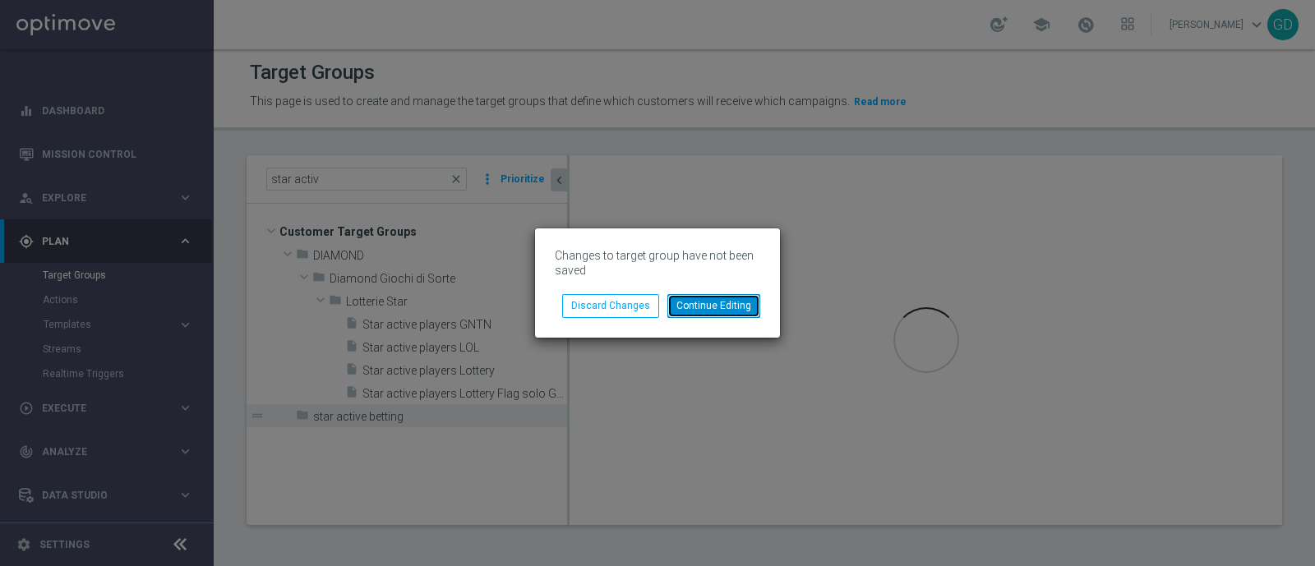
click at [689, 307] on button "Continue Editing" at bounding box center [713, 305] width 93 height 23
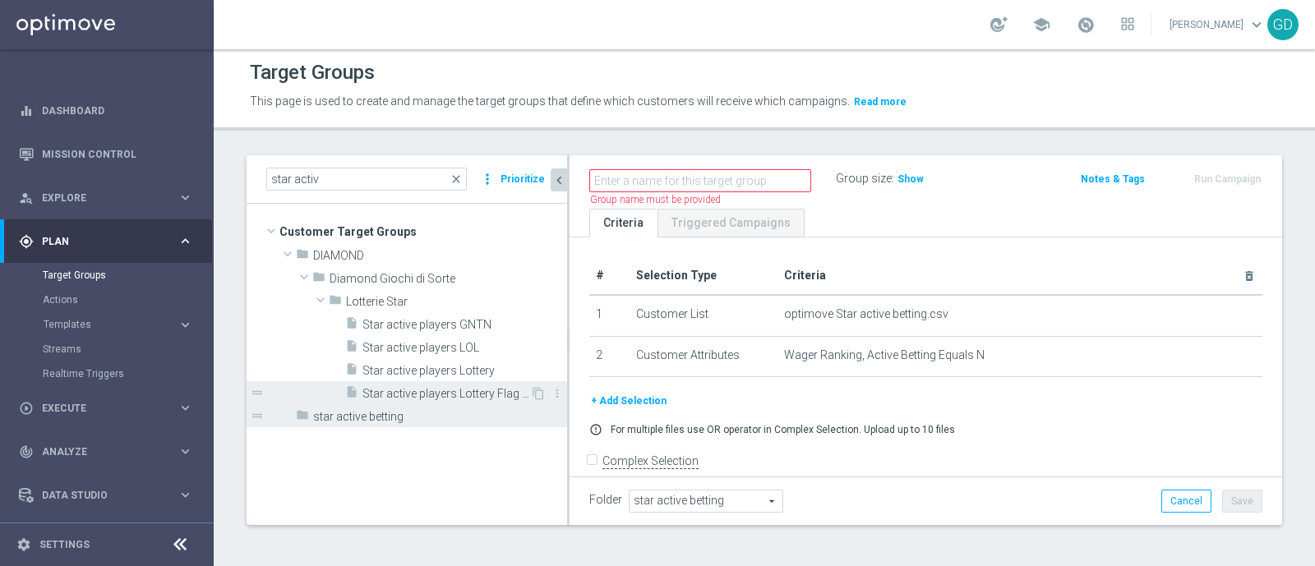
click at [408, 384] on div "insert_drive_file Star active players Lottery Flag solo GNTN" at bounding box center [437, 392] width 185 height 23
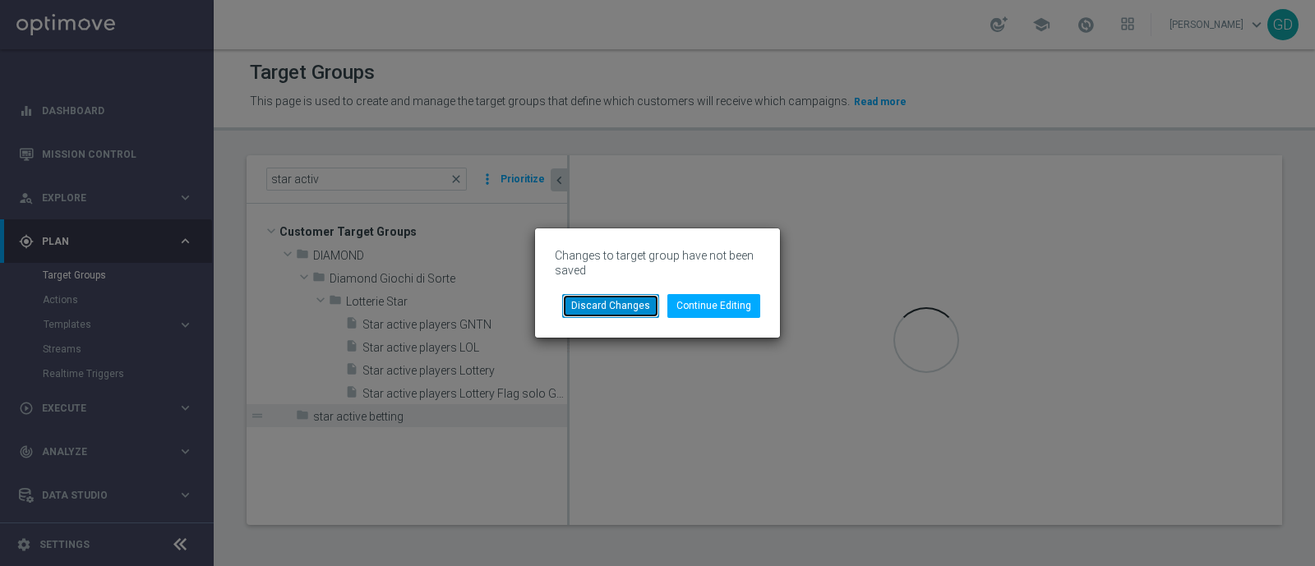
click at [601, 307] on button "Discard Changes" at bounding box center [610, 305] width 97 height 23
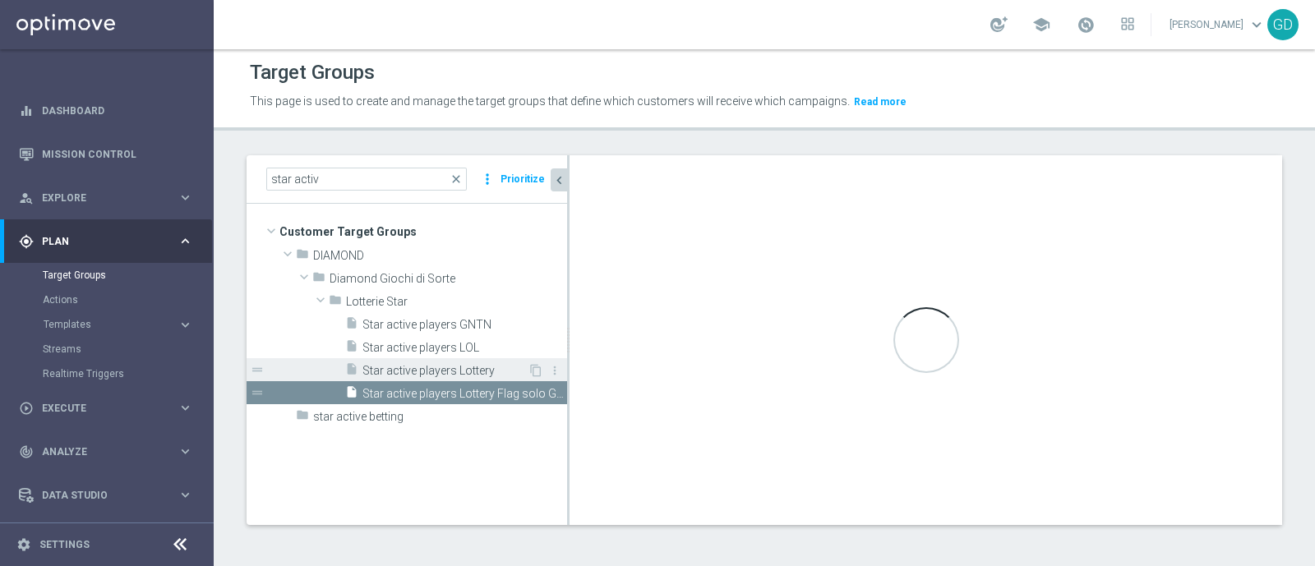
checkbox input "true"
type input "Lotterie Star"
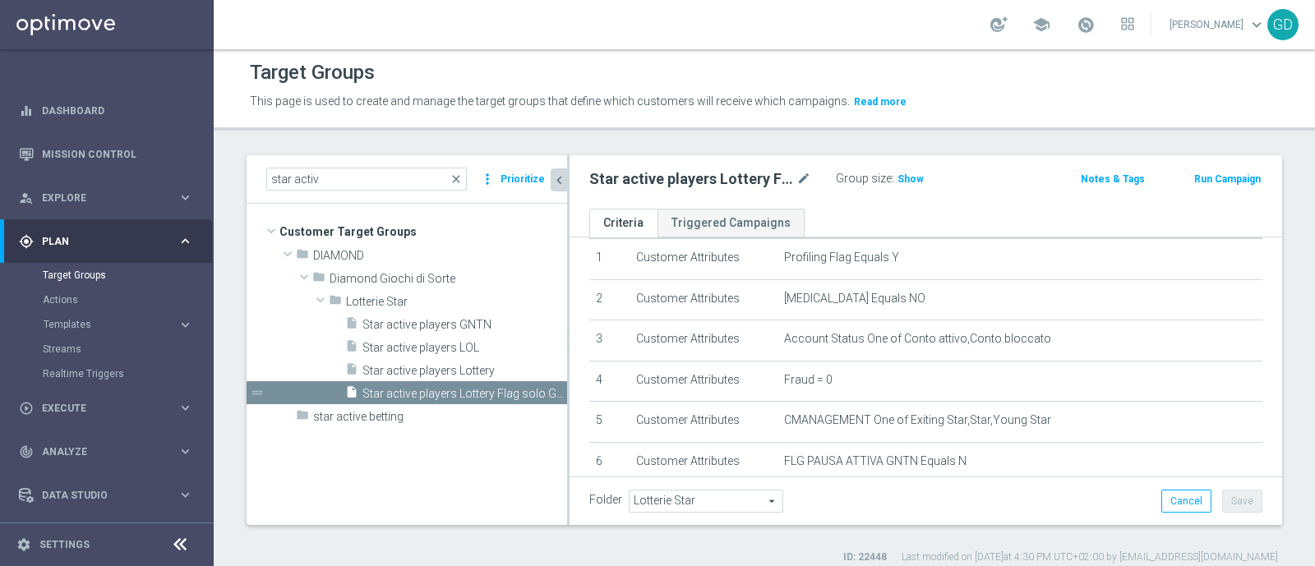
scroll to position [53, 0]
click at [374, 421] on span "star active betting" at bounding box center [401, 417] width 177 height 14
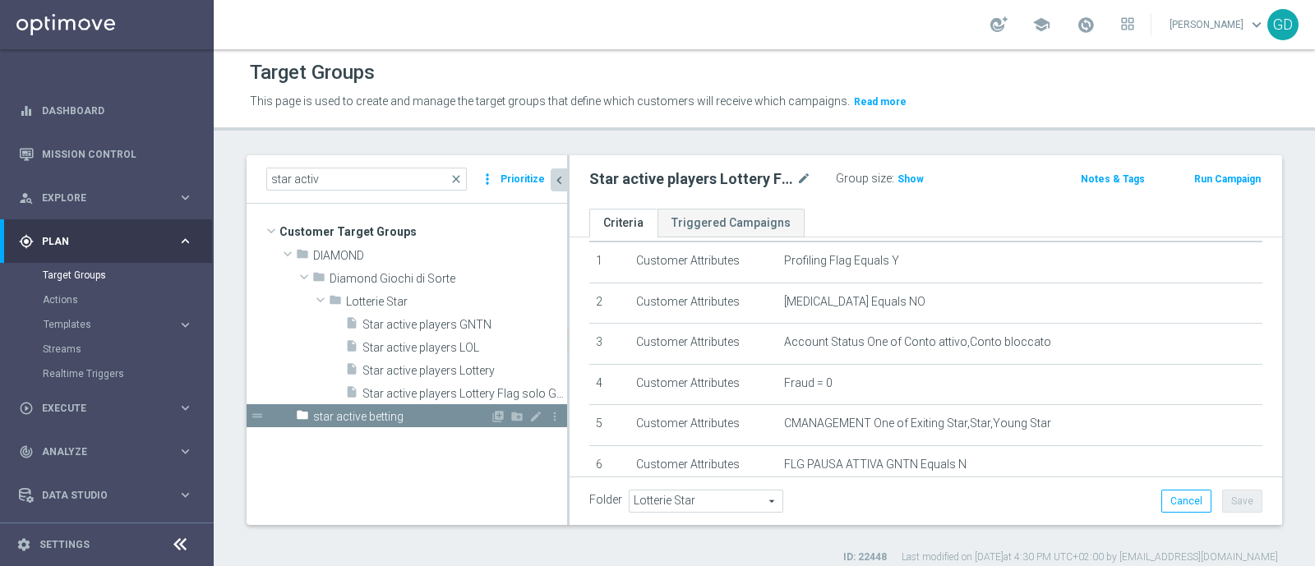
click at [376, 411] on span "star active betting" at bounding box center [401, 417] width 177 height 14
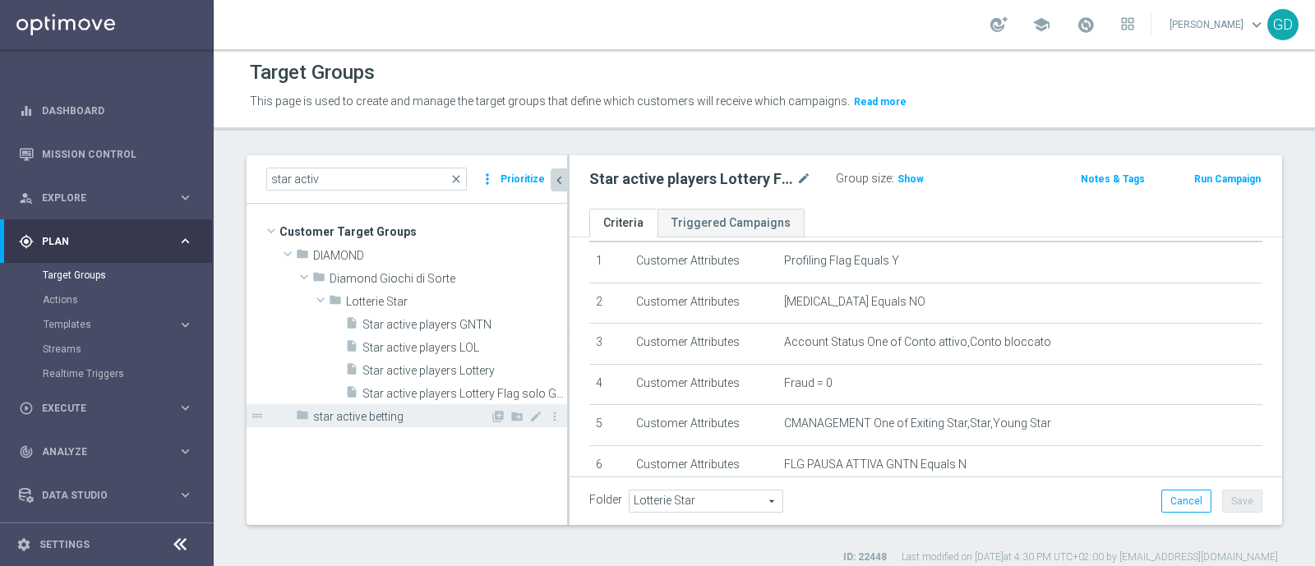
click at [370, 413] on span "star active betting" at bounding box center [401, 417] width 177 height 14
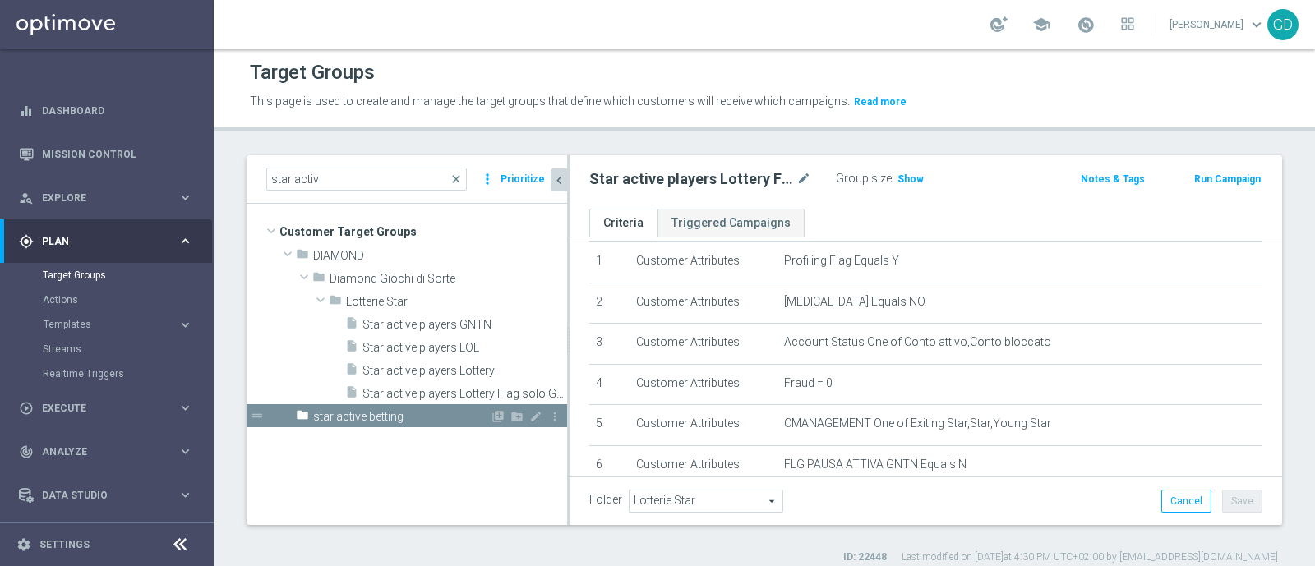
click at [496, 407] on div "drag_handle" at bounding box center [407, 415] width 320 height 23
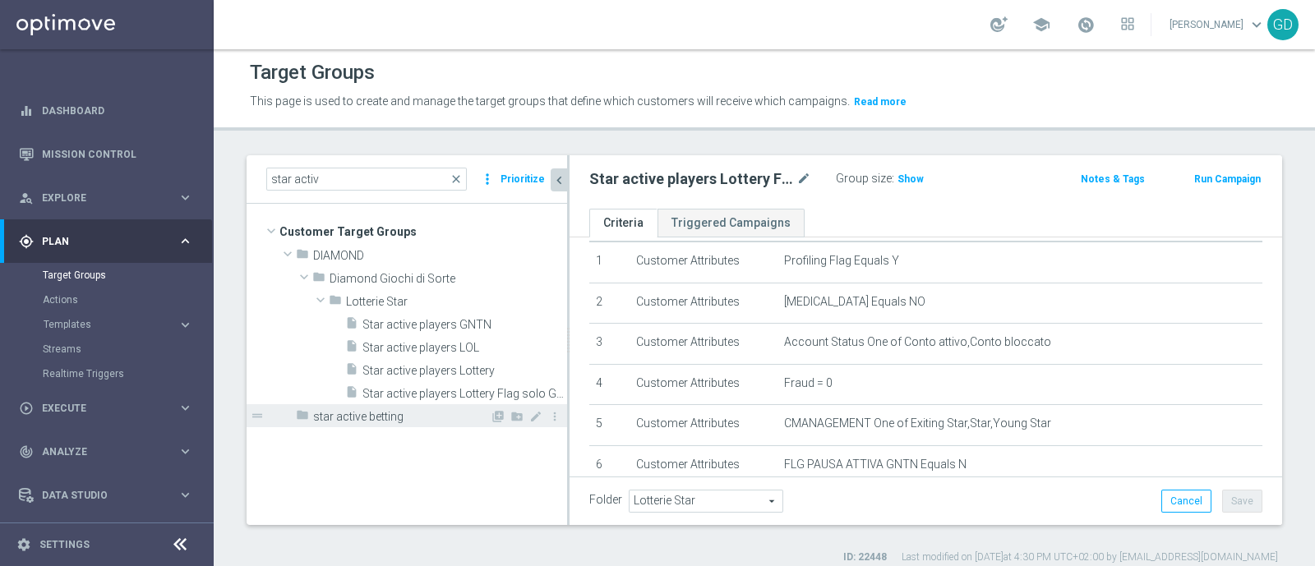
click at [372, 417] on span "star active betting" at bounding box center [401, 417] width 177 height 14
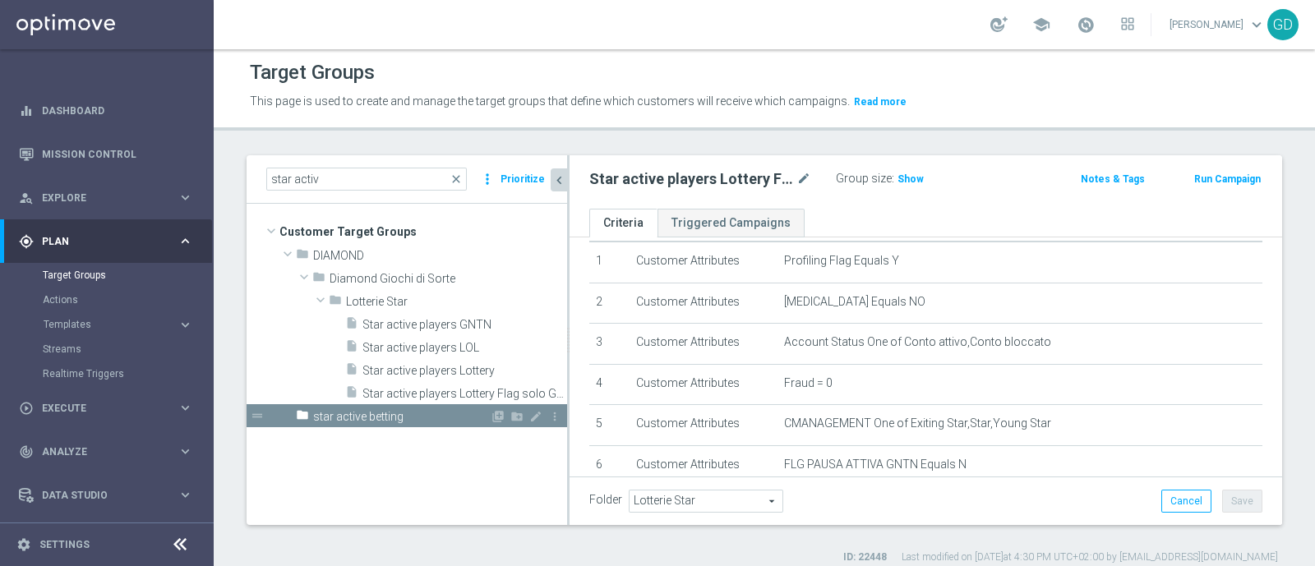
click at [307, 413] on icon "folder" at bounding box center [302, 417] width 13 height 19
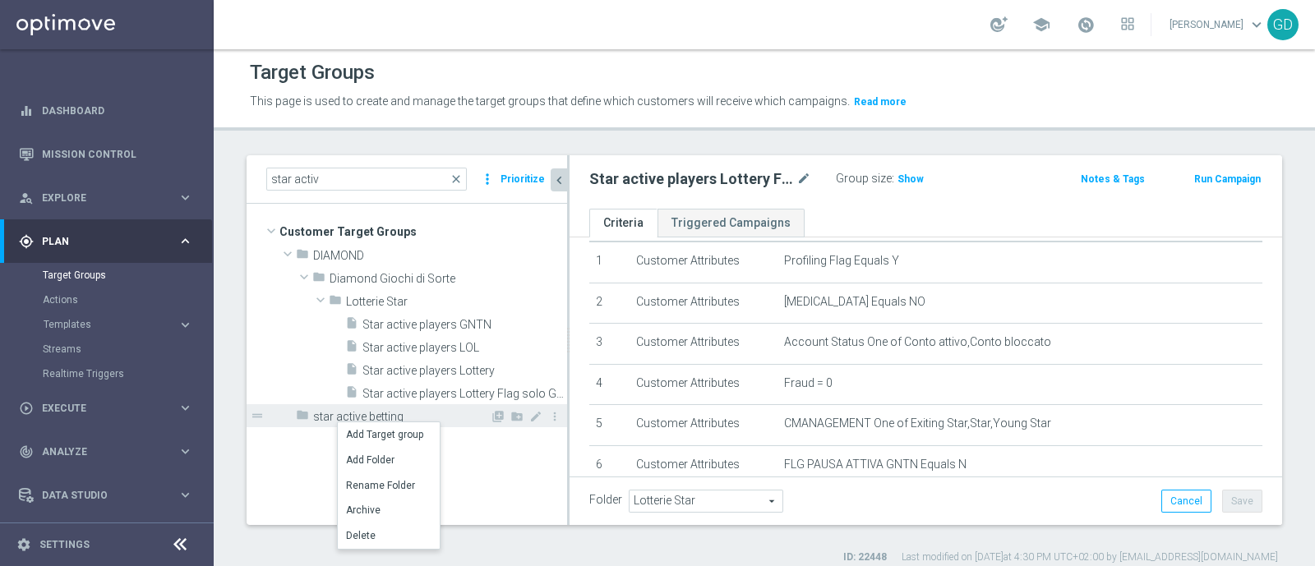
click at [297, 417] on icon "folder" at bounding box center [302, 417] width 13 height 19
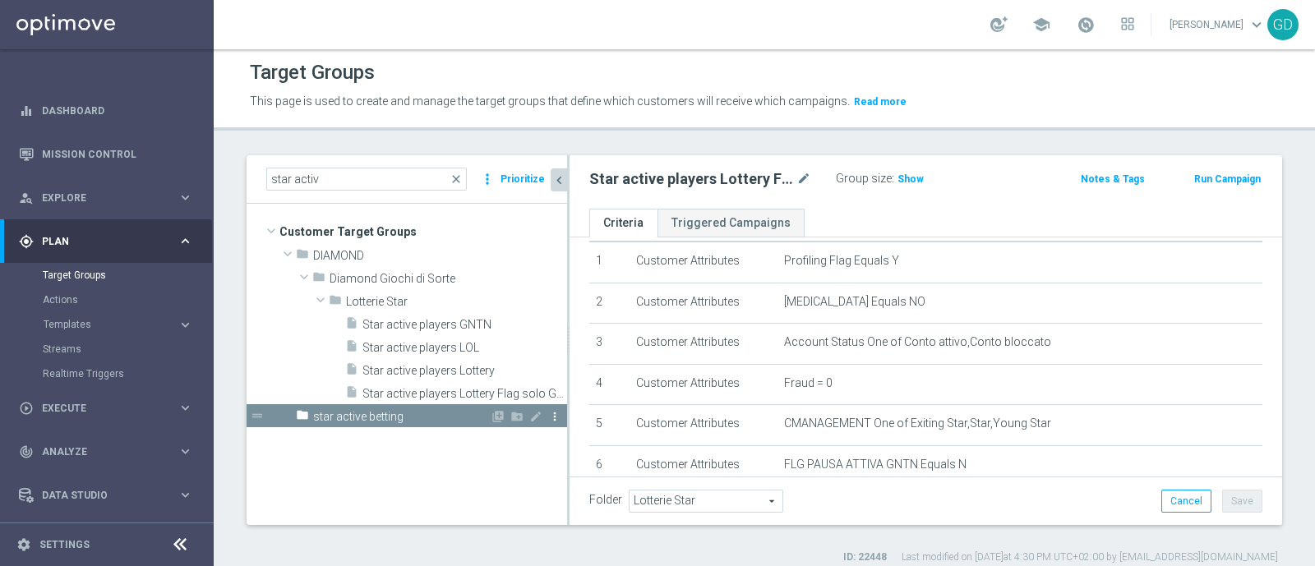
click at [555, 413] on icon "more_vert" at bounding box center [554, 416] width 13 height 13
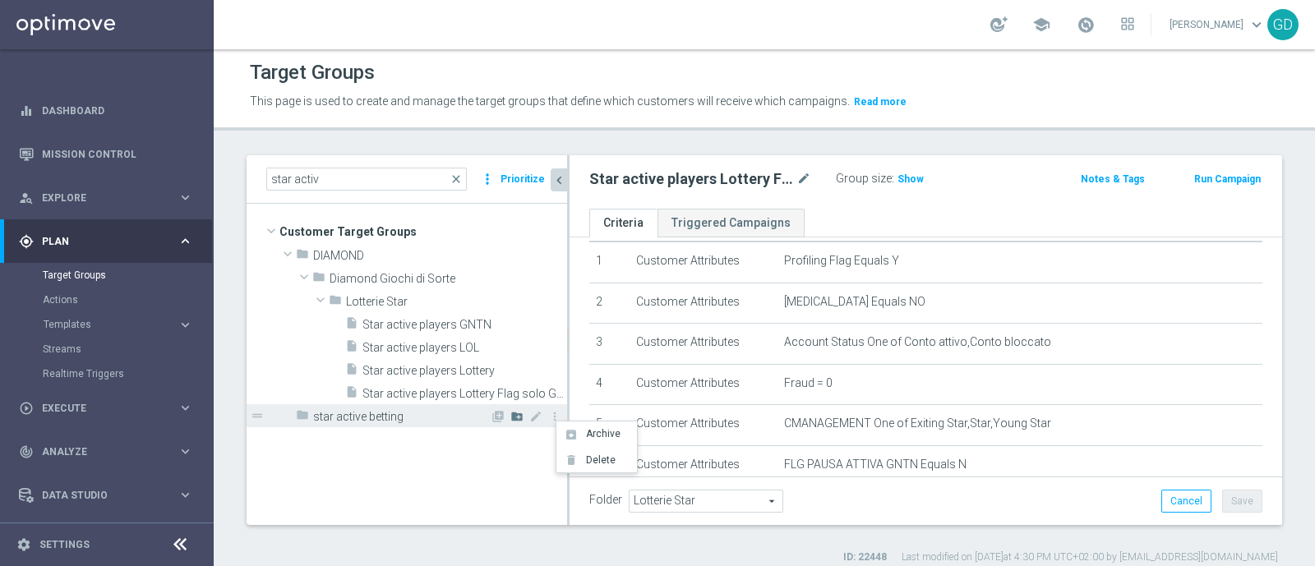
click at [518, 415] on icon "create_new_folder" at bounding box center [516, 416] width 13 height 13
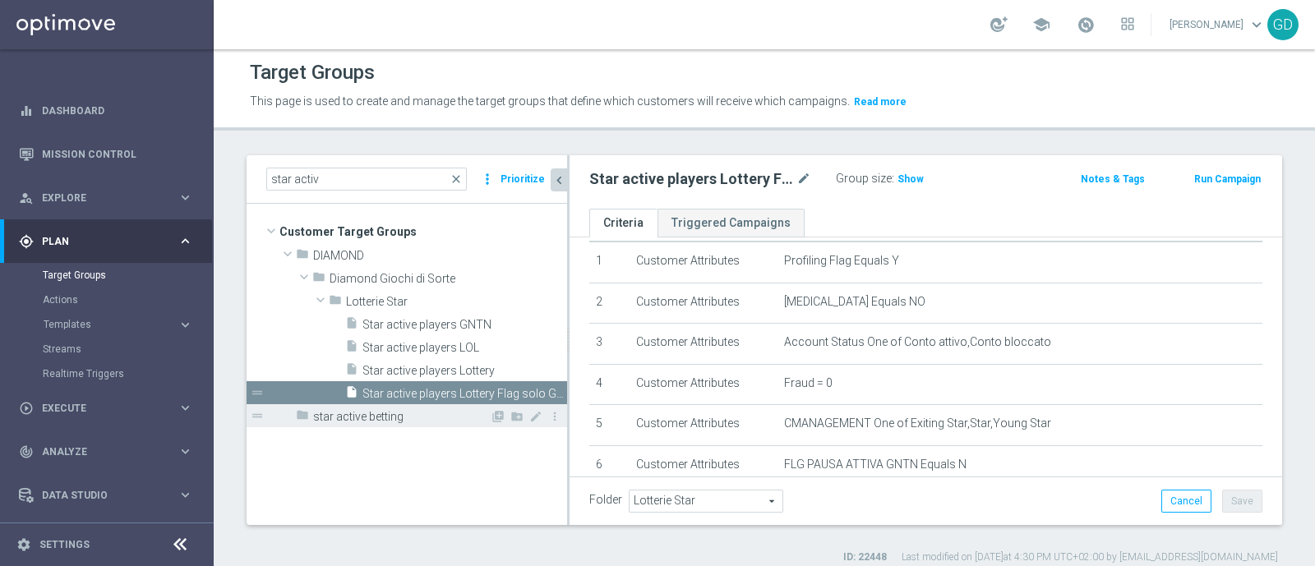
click at [384, 417] on span "star active betting" at bounding box center [401, 417] width 177 height 14
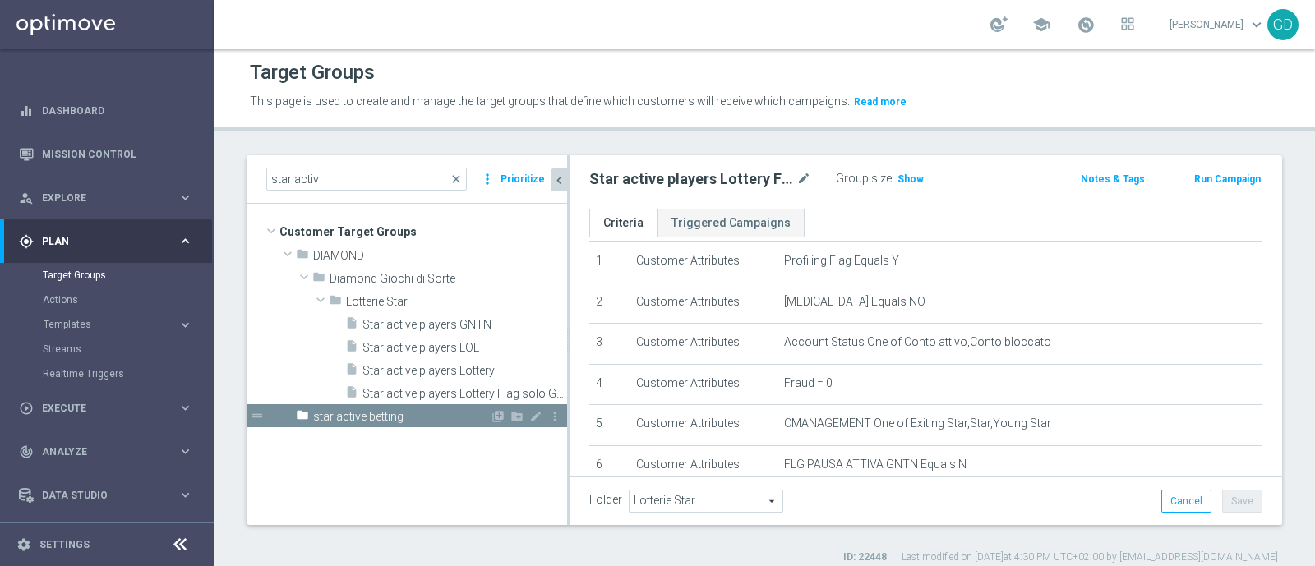
click at [384, 413] on span "star active betting" at bounding box center [401, 417] width 177 height 14
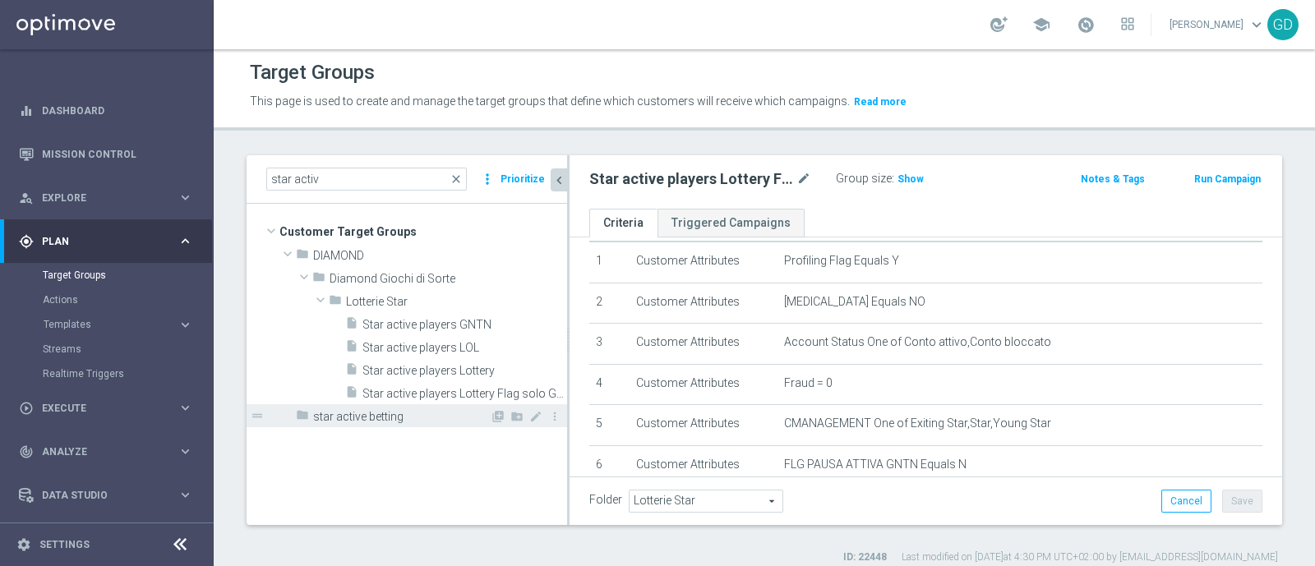
click at [384, 413] on span "star active betting" at bounding box center [401, 417] width 177 height 14
click at [538, 413] on icon "mode_edit" at bounding box center [535, 416] width 13 height 13
click at [450, 413] on input "star active betting" at bounding box center [395, 415] width 164 height 18
click at [404, 440] on tree-viewport "Customer Target Groups library_add create_new_folder folder" at bounding box center [407, 364] width 320 height 320
click at [383, 390] on span "Star active players Lottery Flag solo GNTN" at bounding box center [446, 394] width 168 height 14
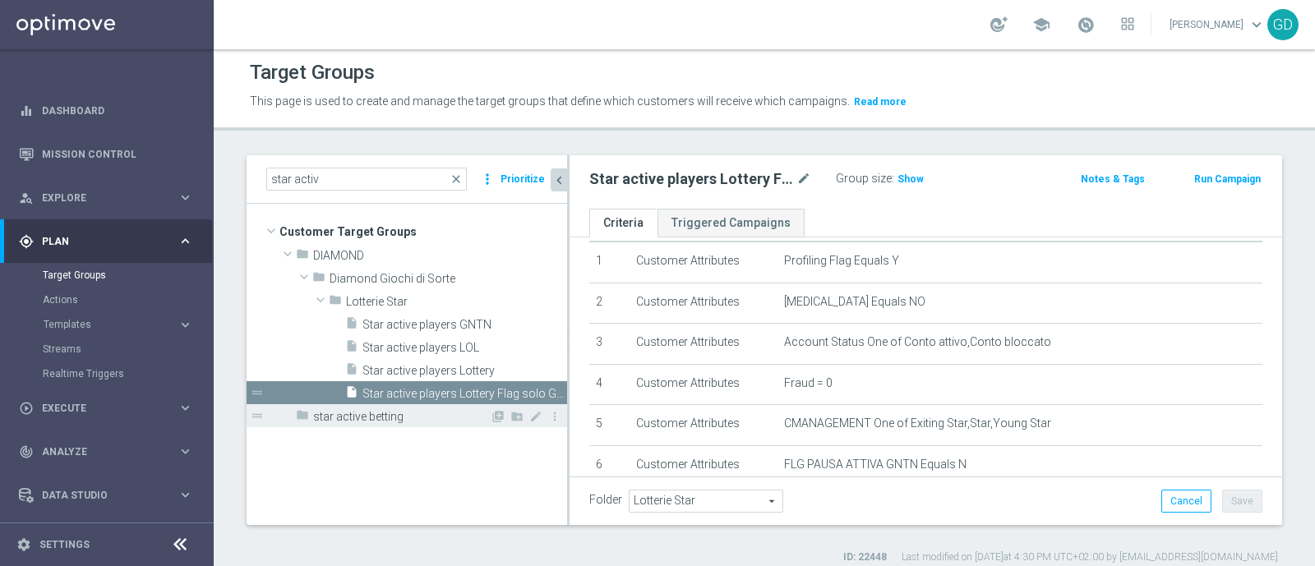
click at [369, 422] on div "folder star active betting" at bounding box center [393, 415] width 194 height 23
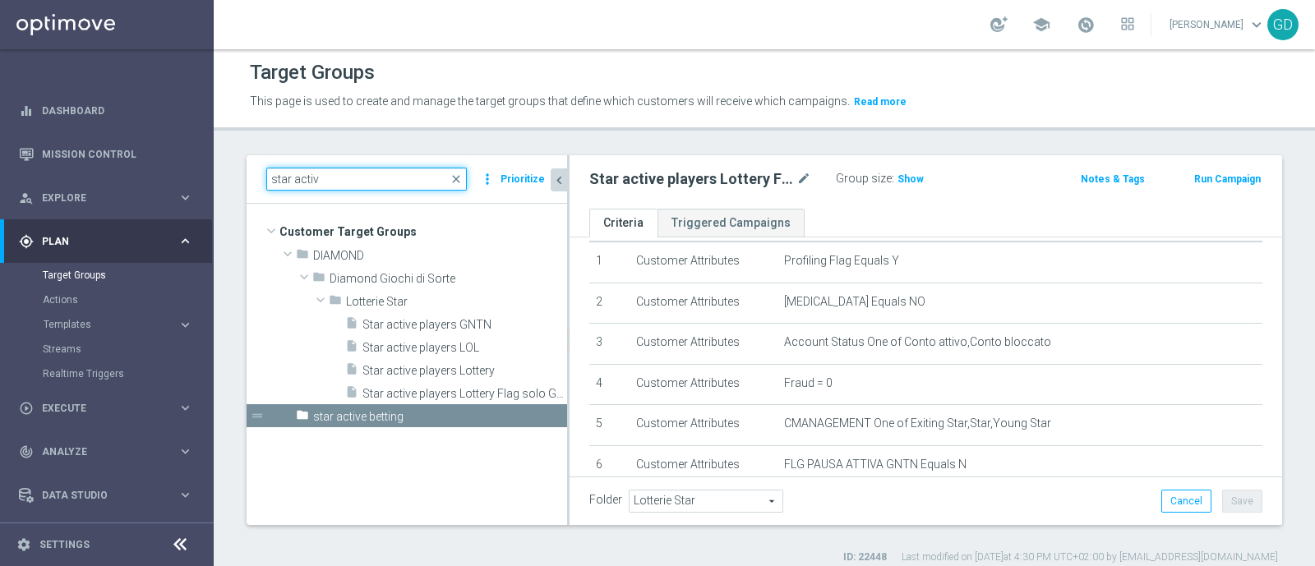
click at [328, 173] on input "star activ" at bounding box center [366, 179] width 200 height 23
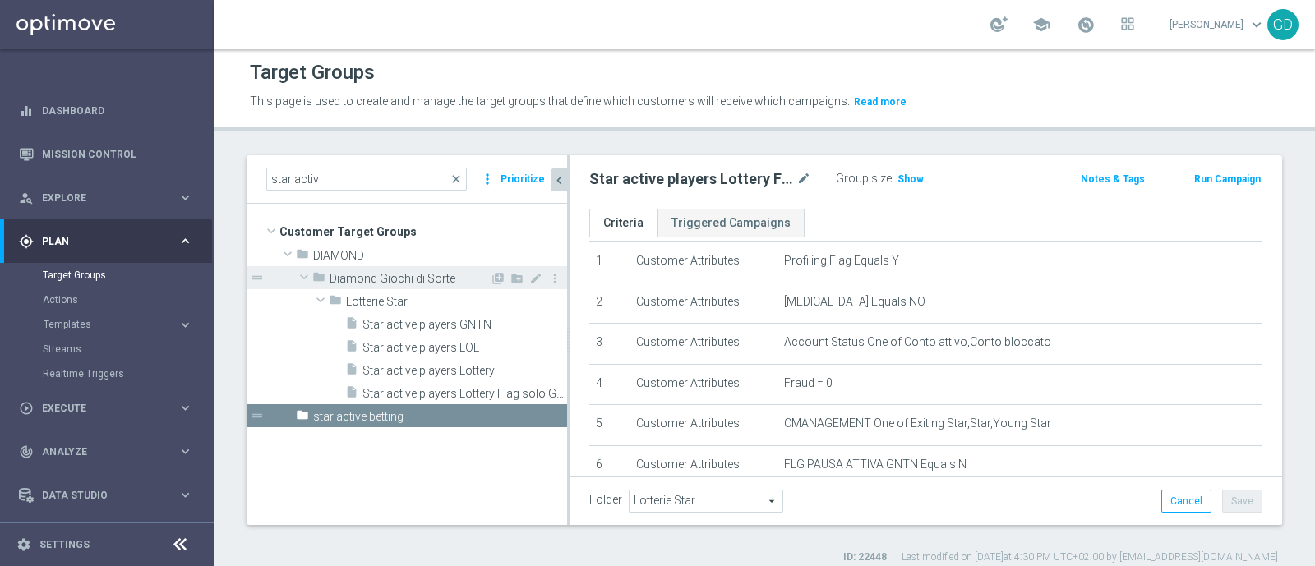
click at [349, 272] on span "Diamond Giochi di Sorte" at bounding box center [410, 279] width 160 height 14
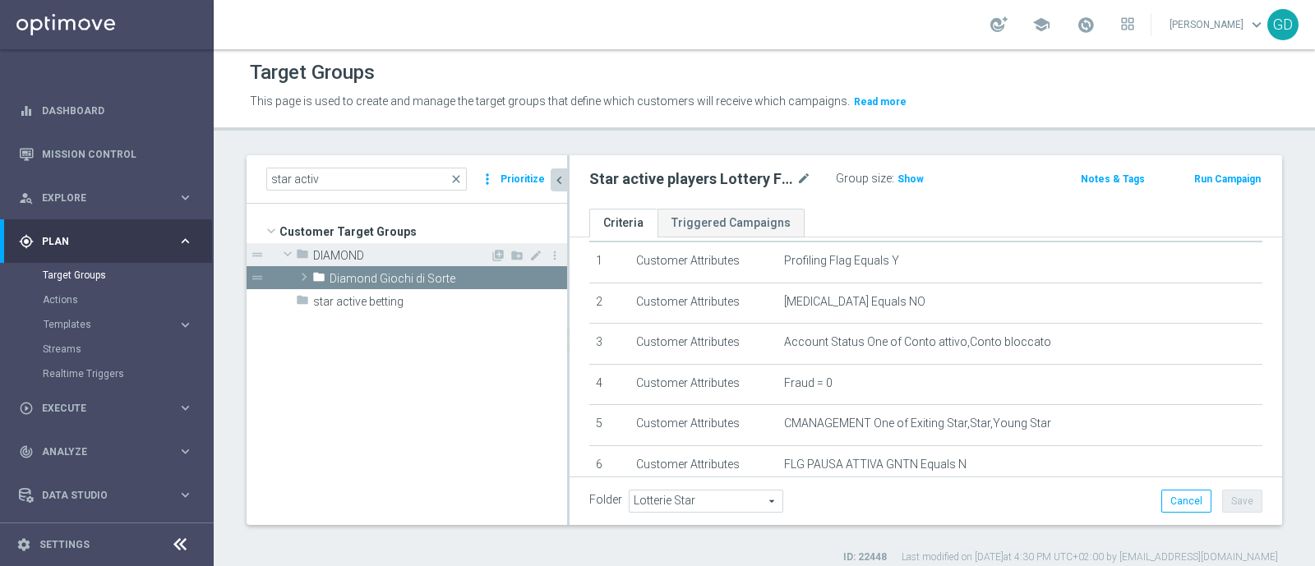
click at [336, 253] on span "DIAMOND" at bounding box center [401, 256] width 177 height 14
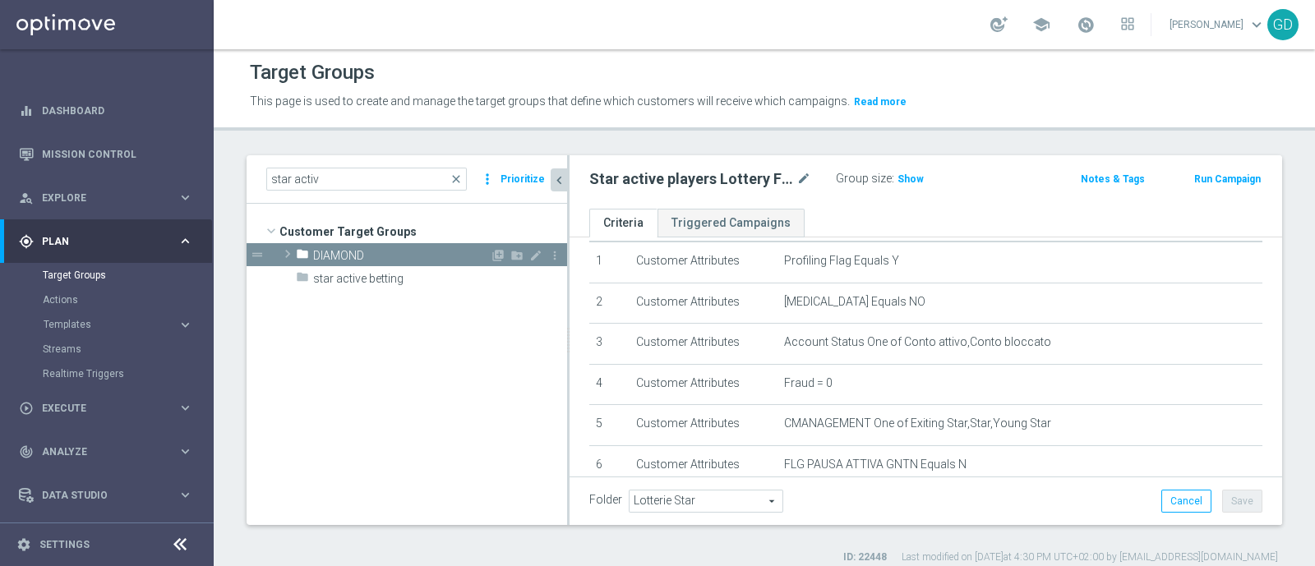
click at [288, 250] on span at bounding box center [287, 254] width 16 height 20
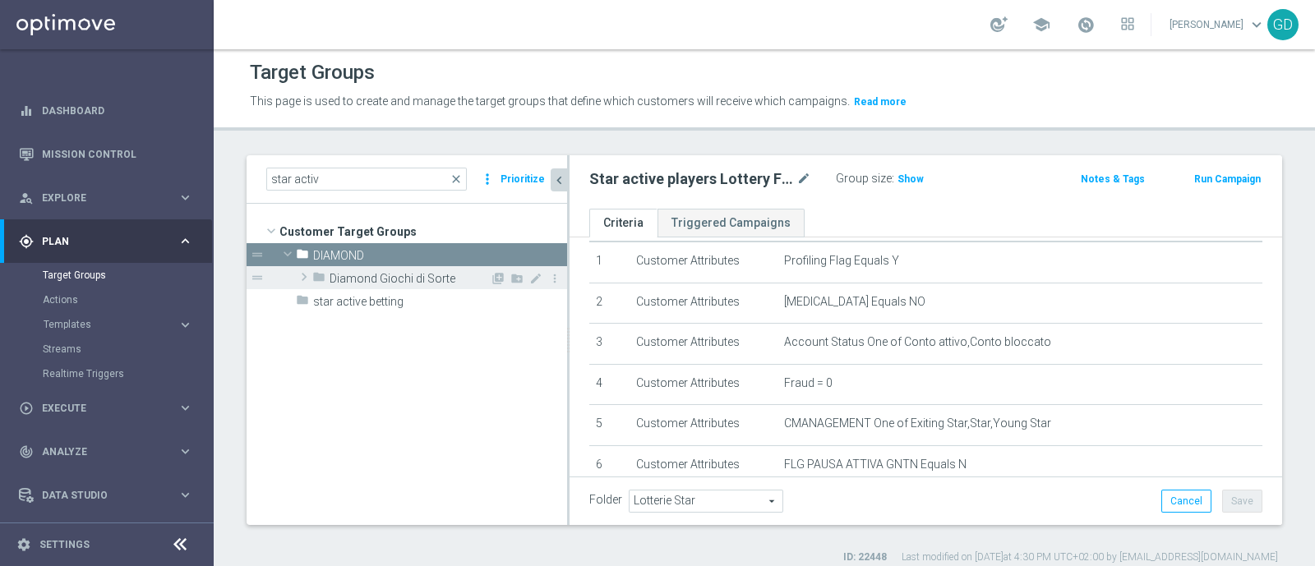
click at [300, 276] on span at bounding box center [304, 277] width 16 height 20
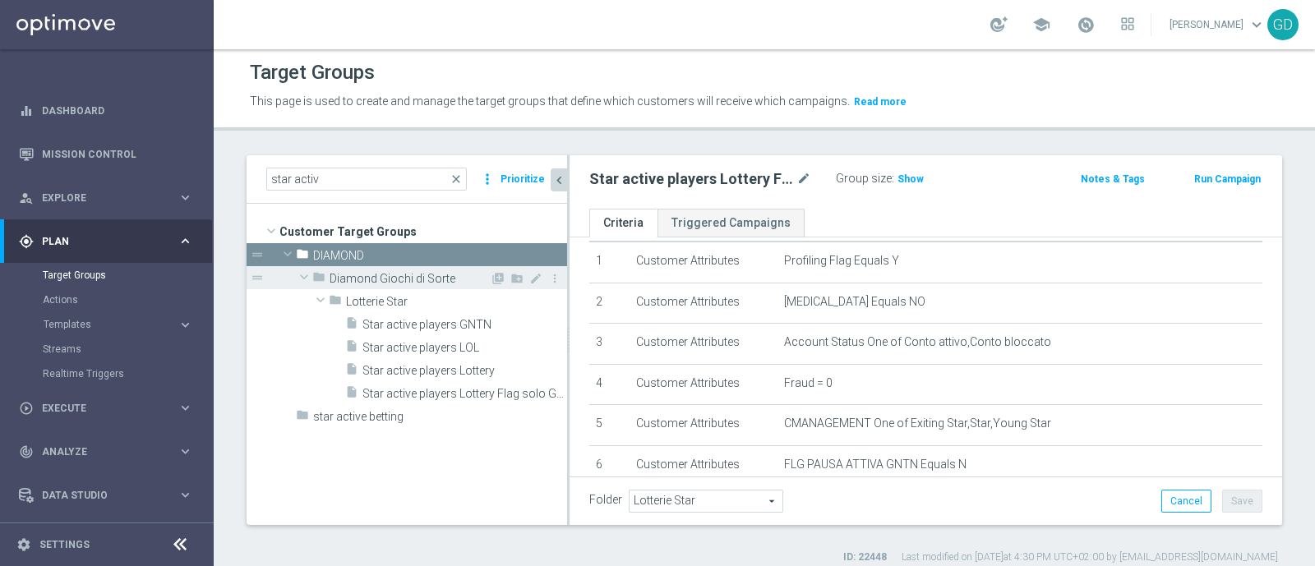
click at [305, 277] on span at bounding box center [304, 277] width 20 height 16
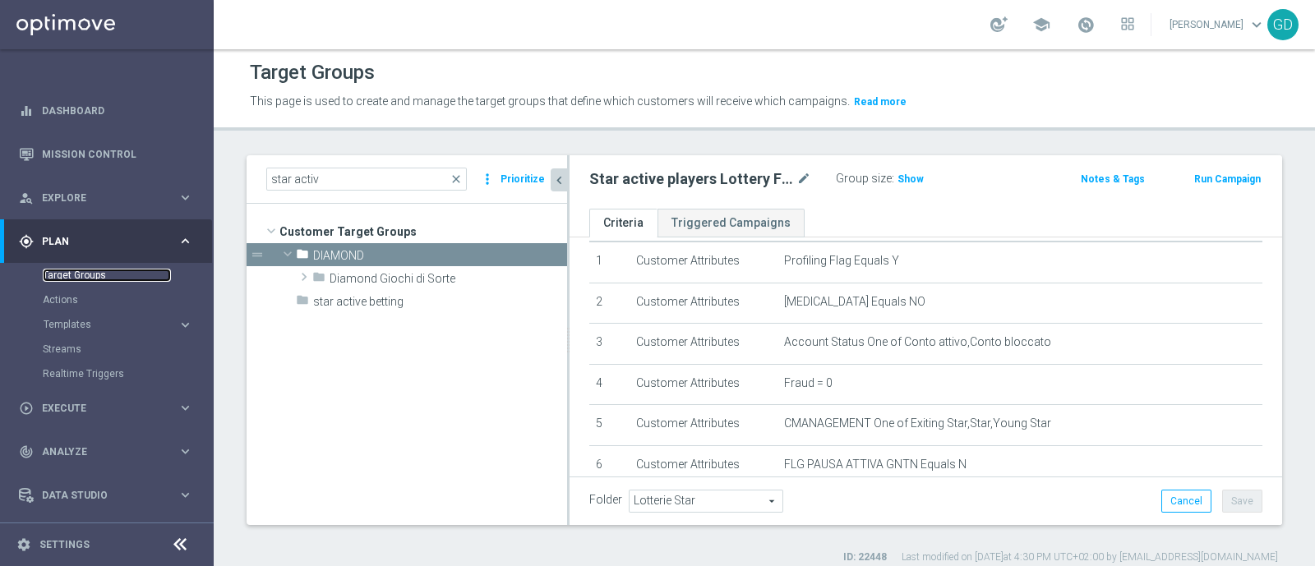
click at [76, 271] on link "Target Groups" at bounding box center [107, 275] width 128 height 13
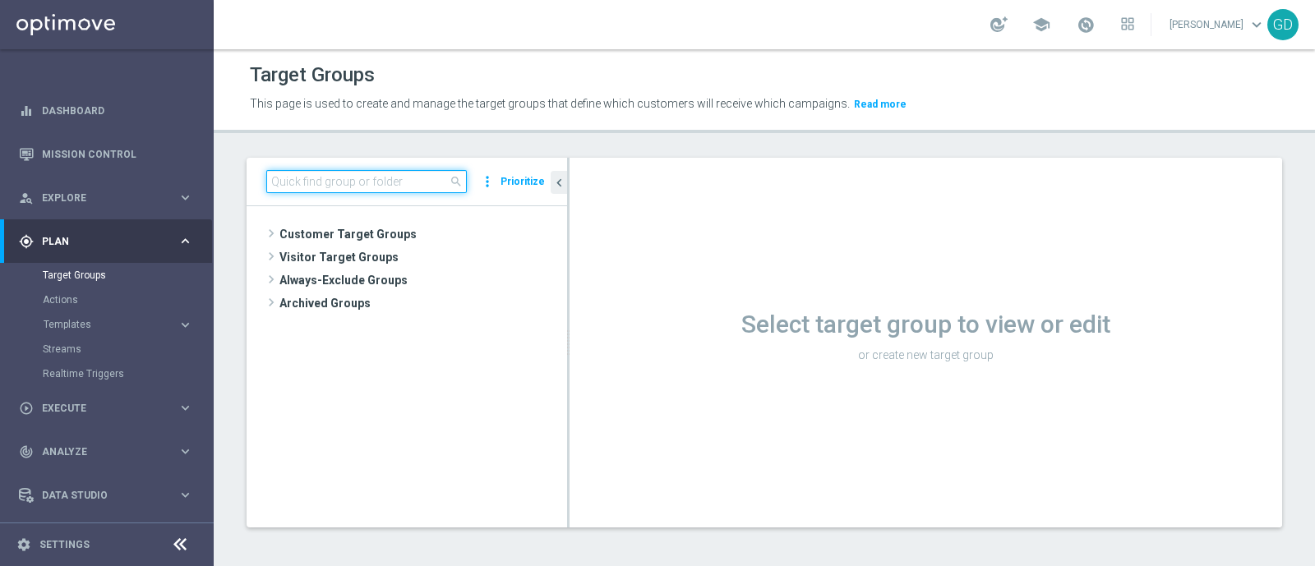
click at [305, 177] on input at bounding box center [366, 181] width 200 height 23
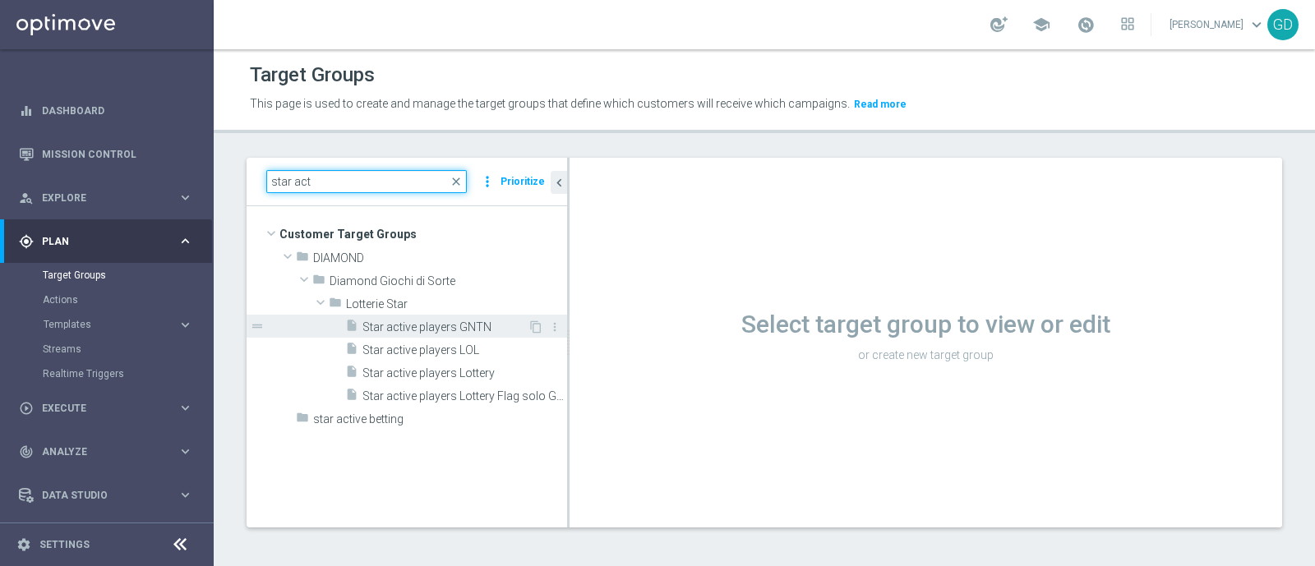
type input "star act"
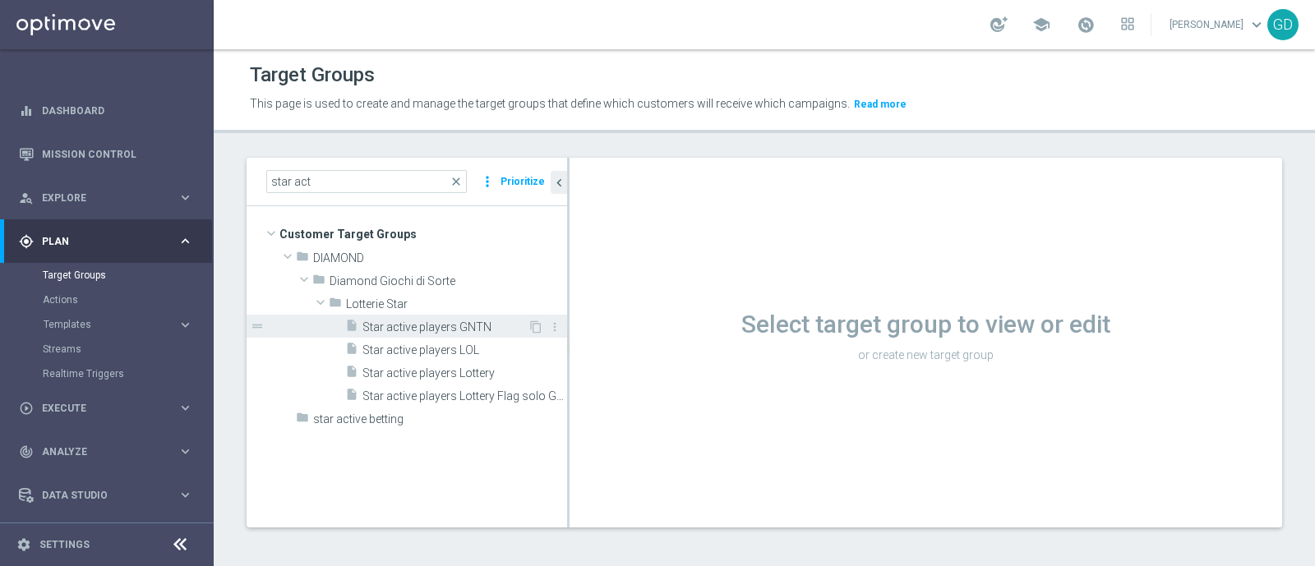
click at [411, 329] on span "Star active players GNTN" at bounding box center [444, 327] width 165 height 14
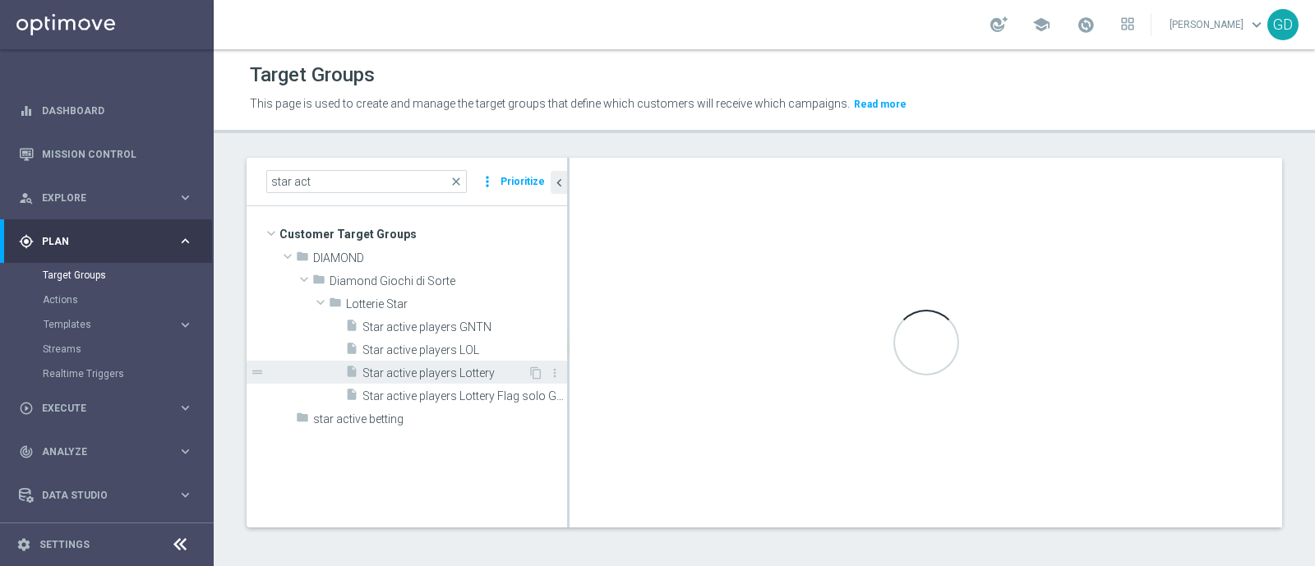
click at [415, 369] on span "Star active players Lottery" at bounding box center [444, 373] width 165 height 14
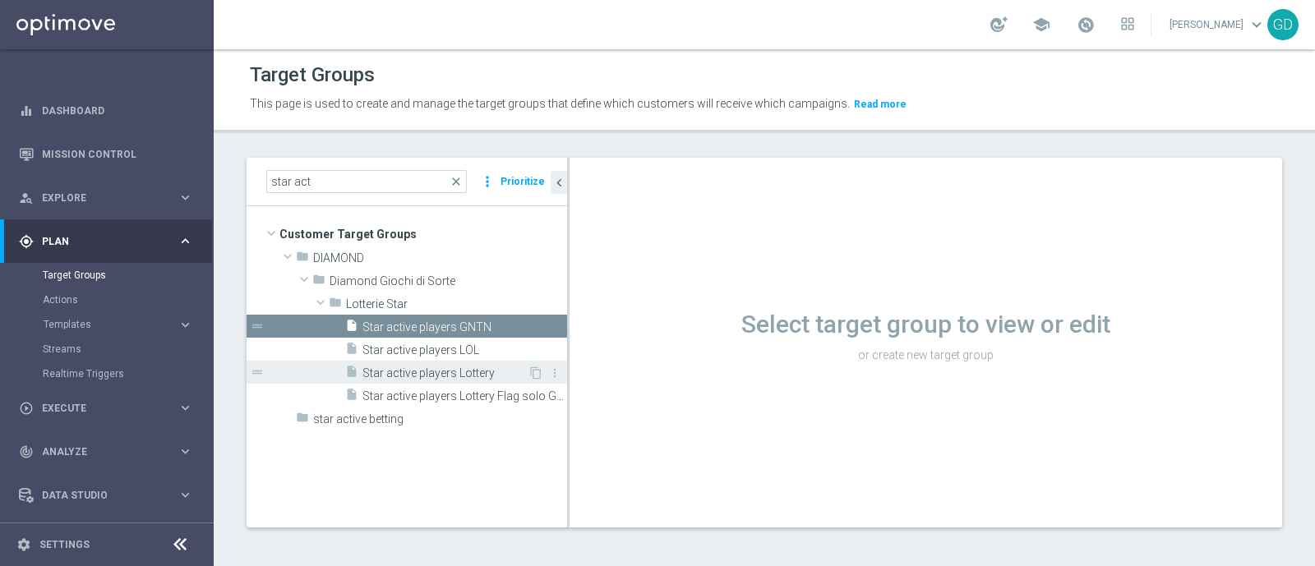
click at [425, 371] on span "Star active players Lottery" at bounding box center [444, 373] width 165 height 14
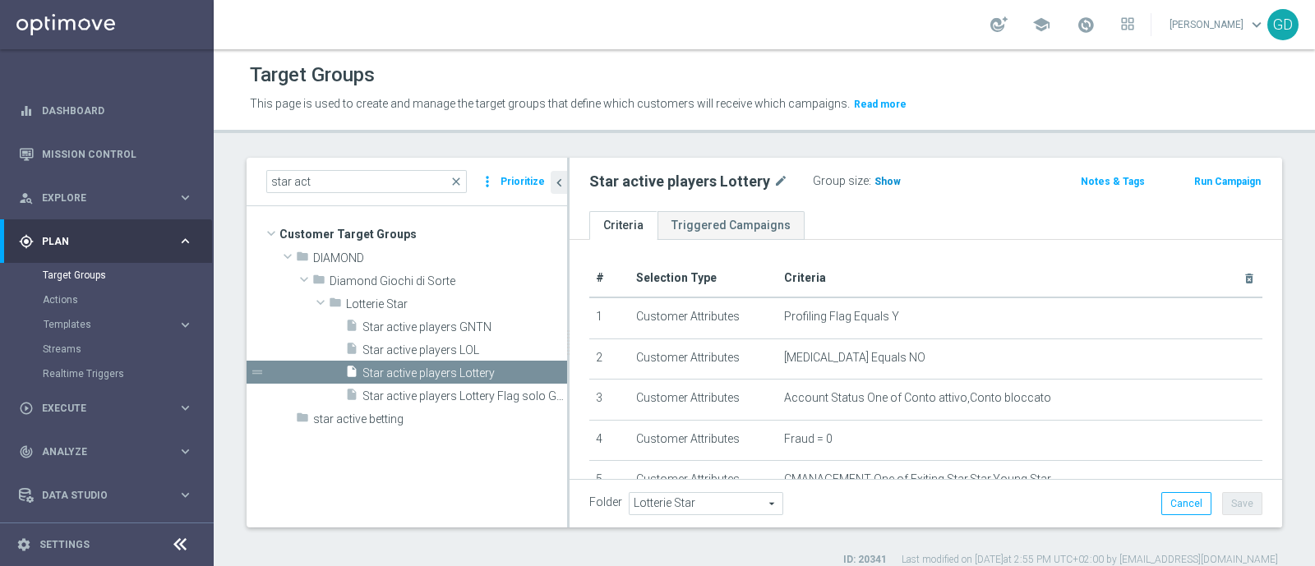
click at [879, 176] on span "Show" at bounding box center [887, 182] width 26 height 12
click at [349, 260] on span "DIAMOND" at bounding box center [401, 258] width 177 height 14
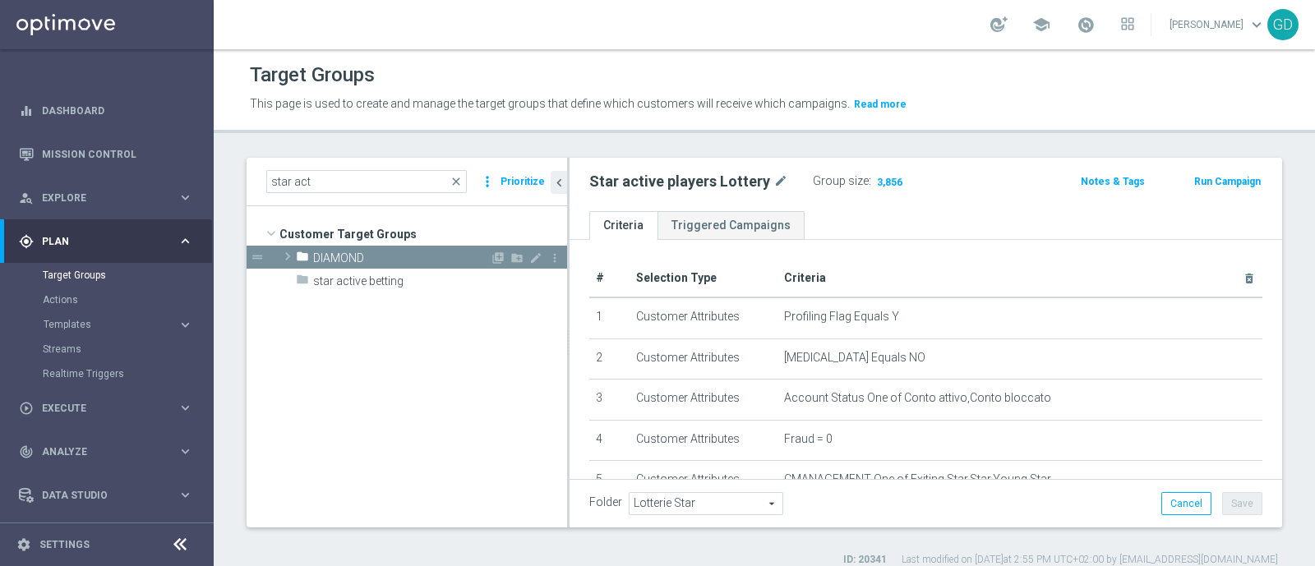
click at [349, 260] on span "DIAMOND" at bounding box center [401, 258] width 177 height 14
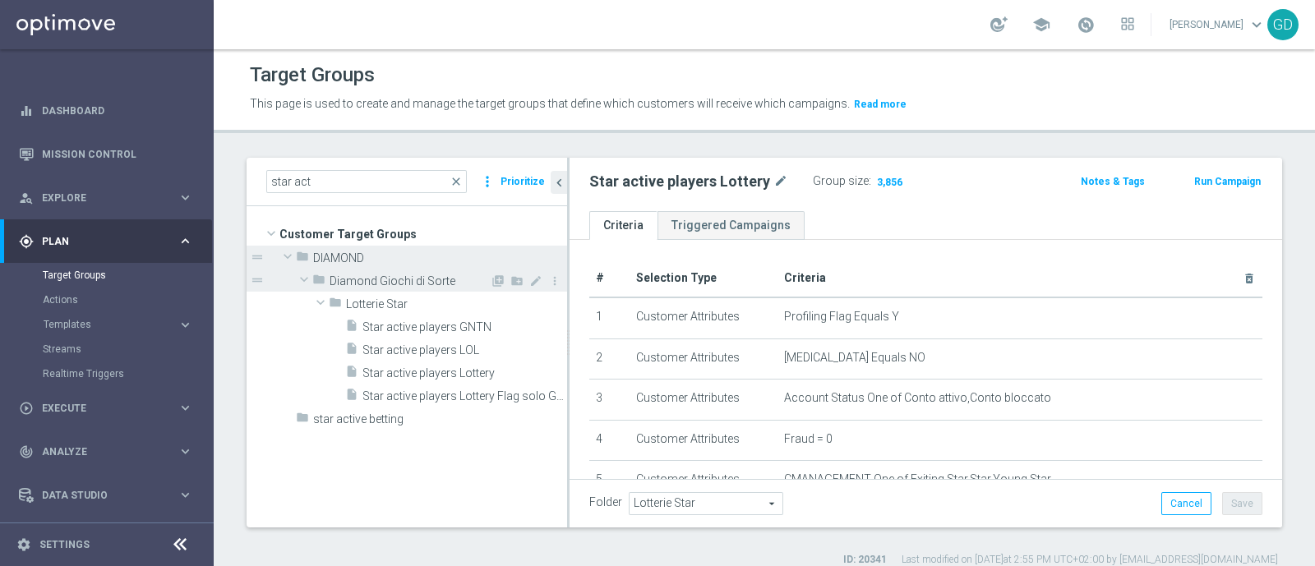
click at [348, 275] on span "Diamond Giochi di Sorte" at bounding box center [410, 281] width 160 height 14
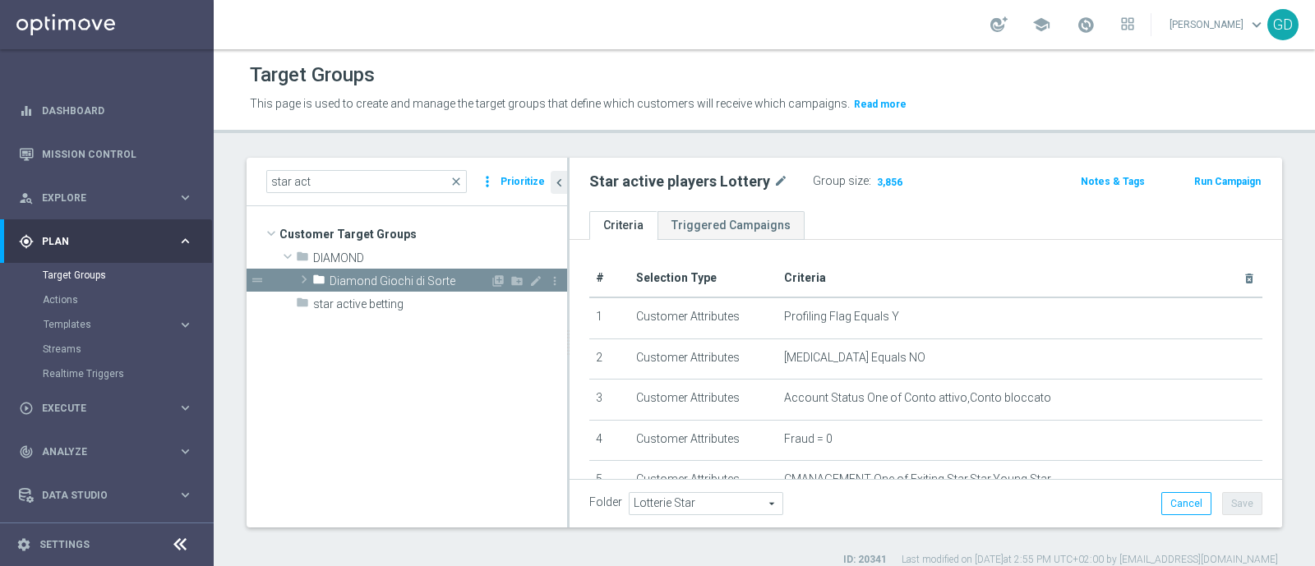
click at [348, 275] on span "Diamond Giochi di Sorte" at bounding box center [410, 281] width 160 height 14
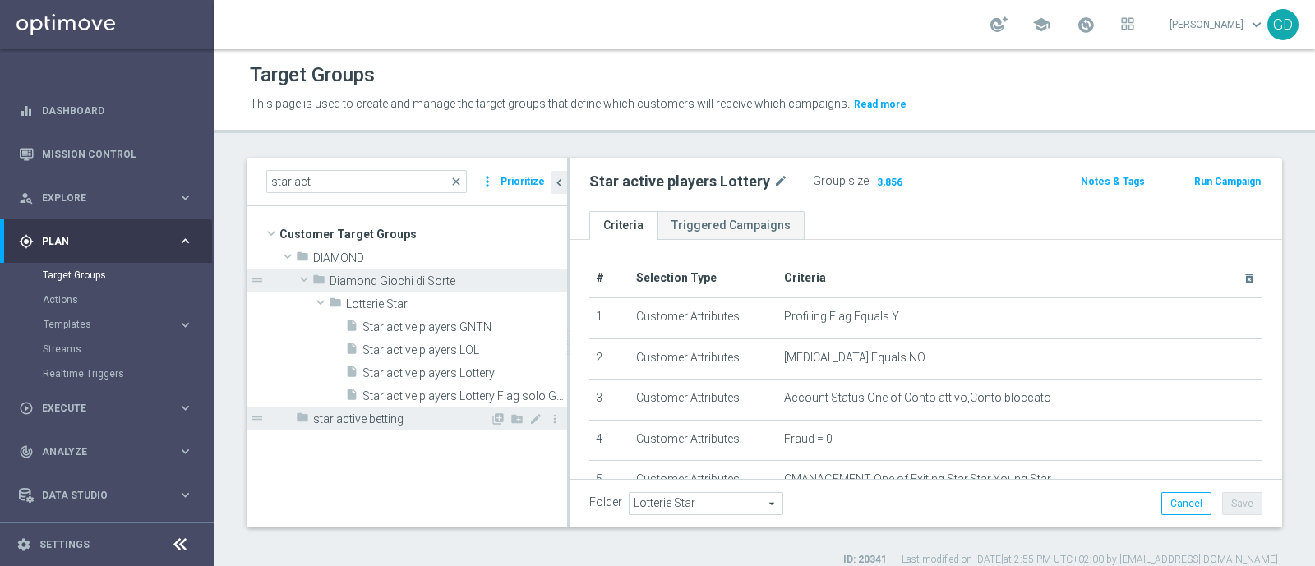
click at [357, 422] on span "star active betting" at bounding box center [401, 420] width 177 height 14
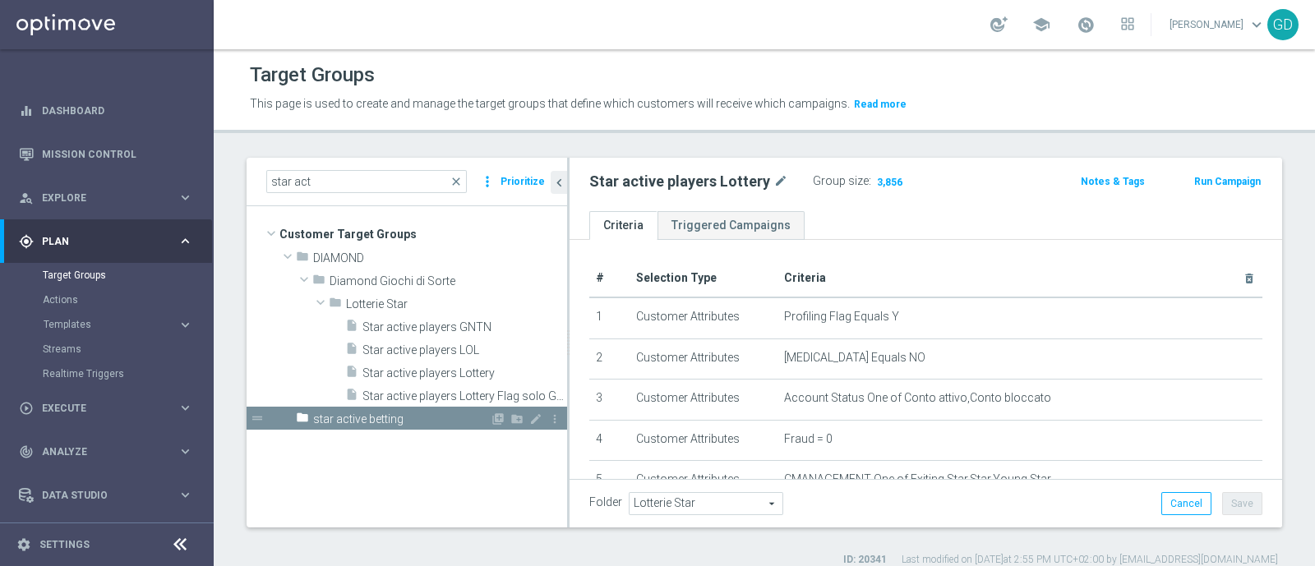
click at [365, 410] on div "folder star active betting" at bounding box center [393, 418] width 194 height 23
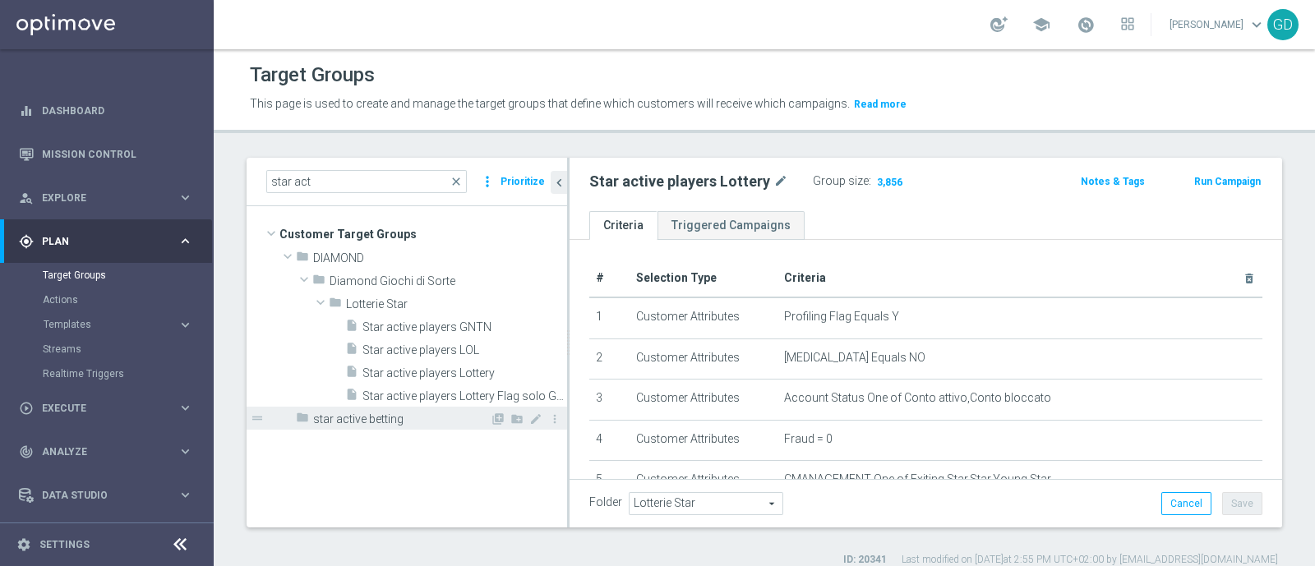
click at [365, 410] on div "folder star active betting" at bounding box center [393, 418] width 194 height 23
click at [259, 417] on icon "drag_handle" at bounding box center [257, 418] width 15 height 15
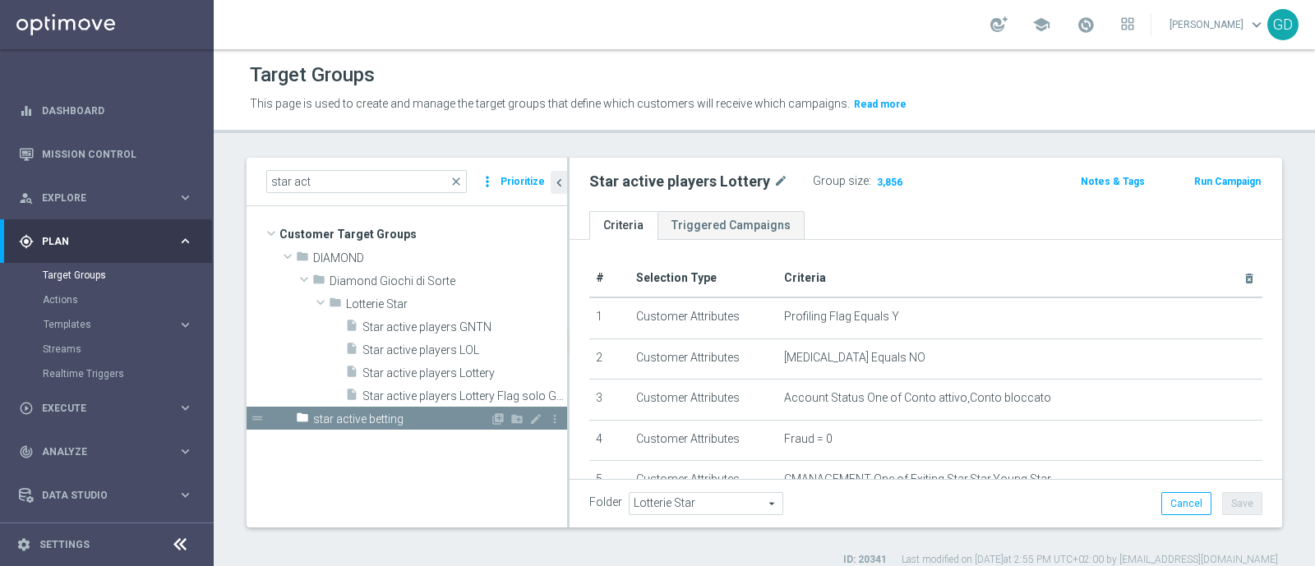
click at [357, 422] on span "star active betting" at bounding box center [401, 420] width 177 height 14
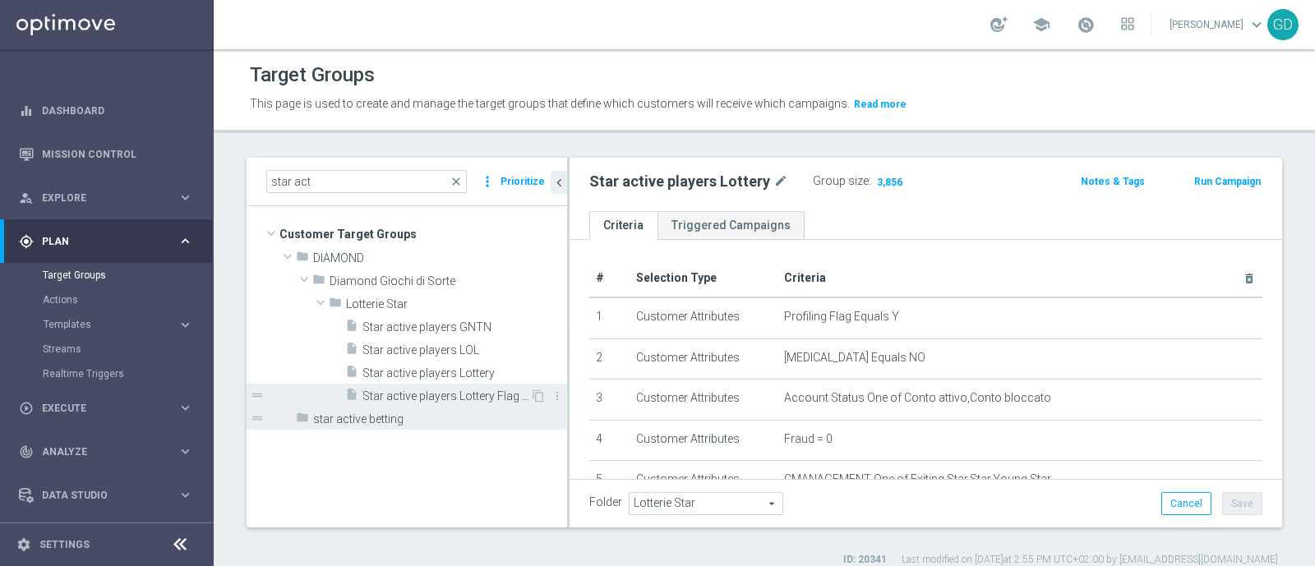
click at [389, 395] on span "Star active players Lottery Flag solo GNTN" at bounding box center [446, 396] width 168 height 14
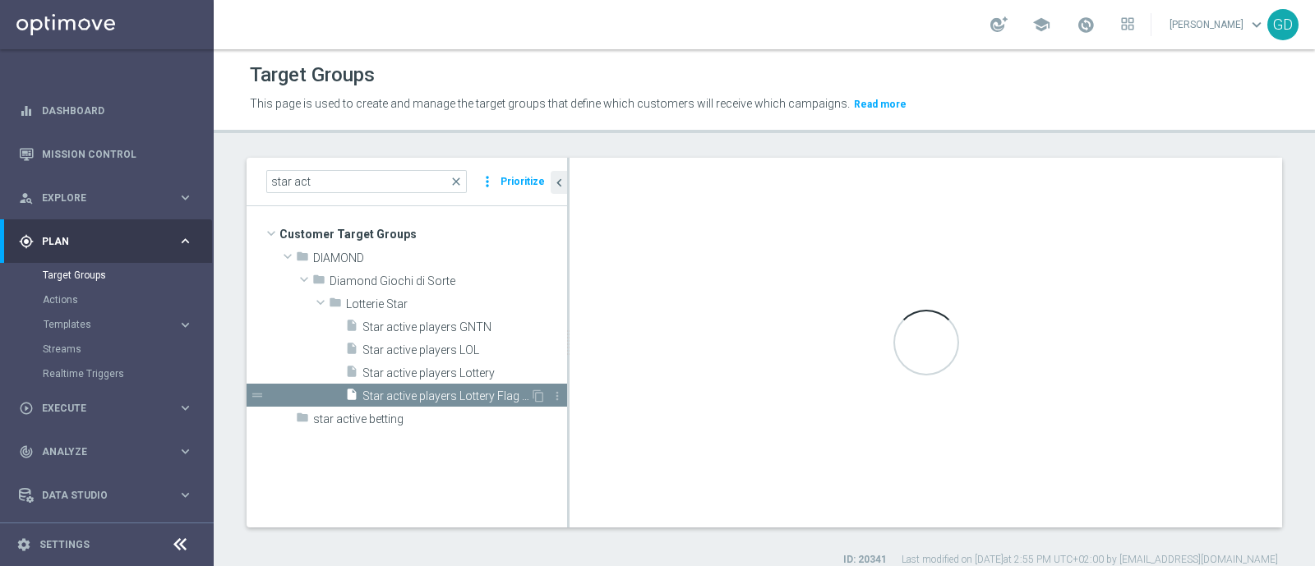
type textarea "1 and 2 and 3 and 4 and 5 and 6"
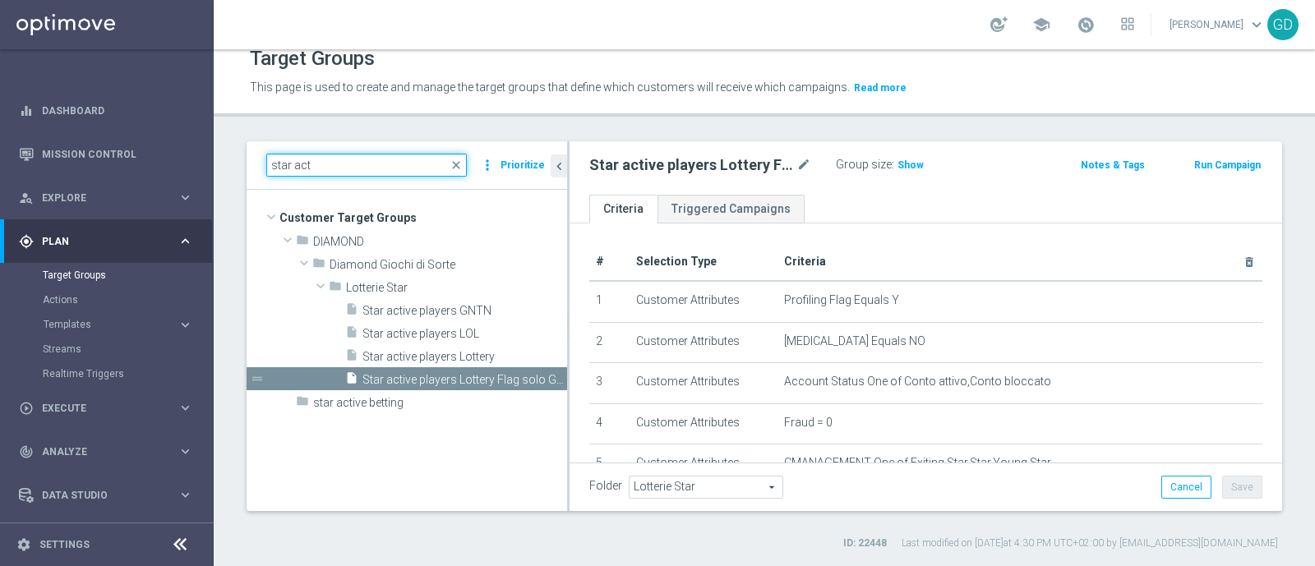
drag, startPoint x: 329, startPoint y: 164, endPoint x: 251, endPoint y: 171, distance: 77.6
click at [251, 171] on div "star act close more_vert Prioritize" at bounding box center [407, 165] width 320 height 48
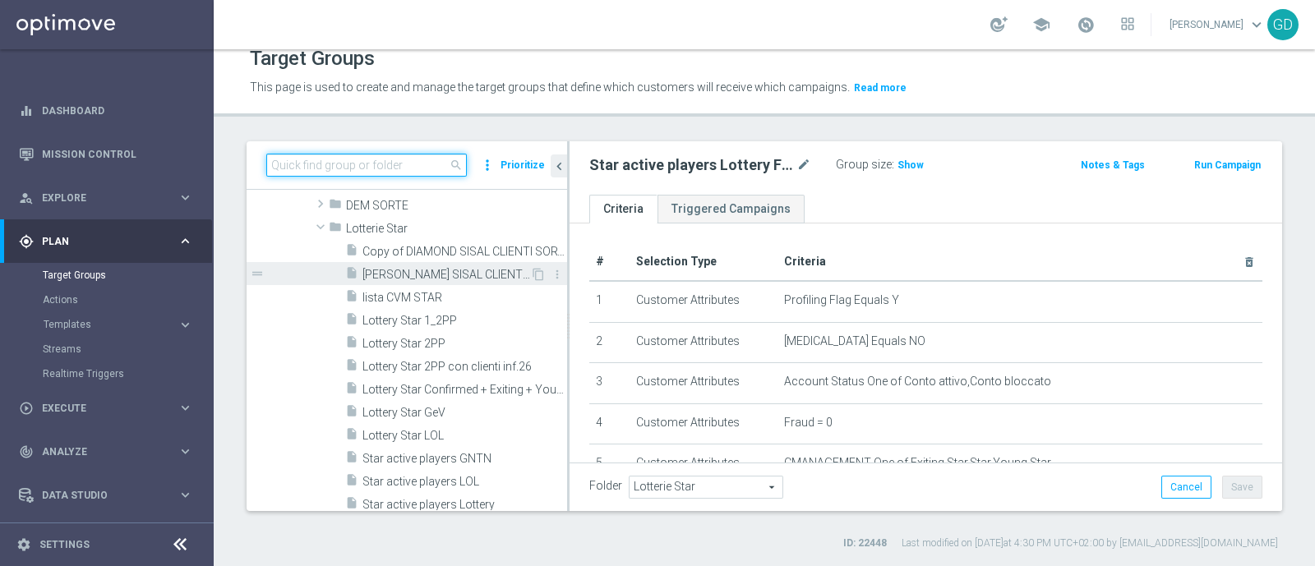
scroll to position [233, 0]
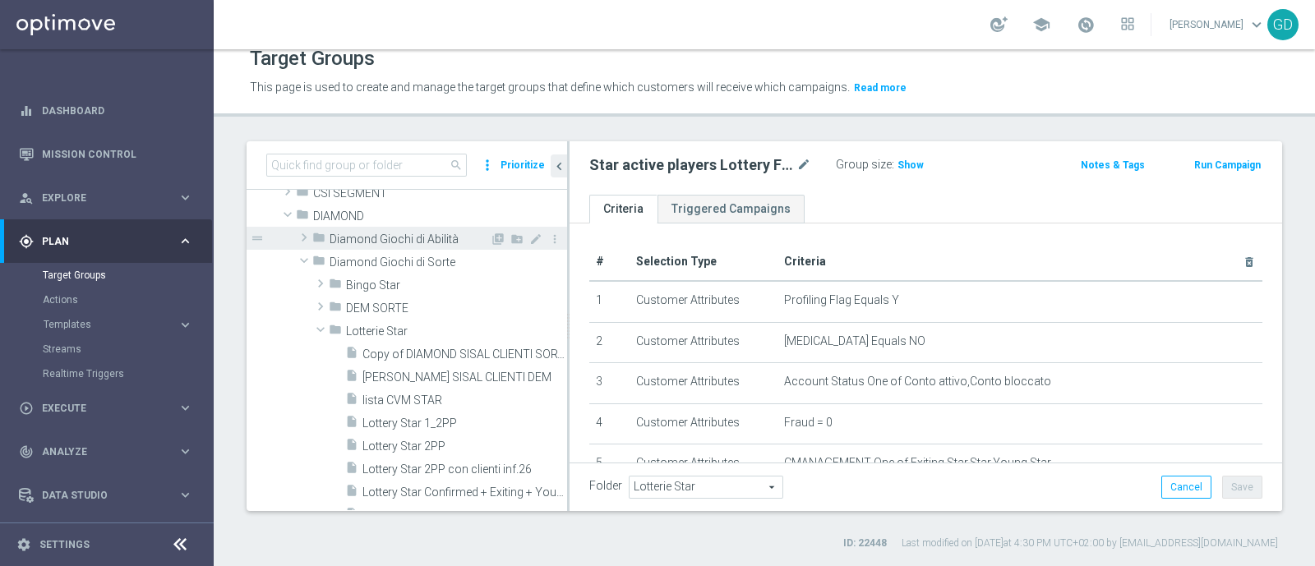
click at [429, 235] on span "Diamond Giochi di Abilità" at bounding box center [410, 240] width 160 height 14
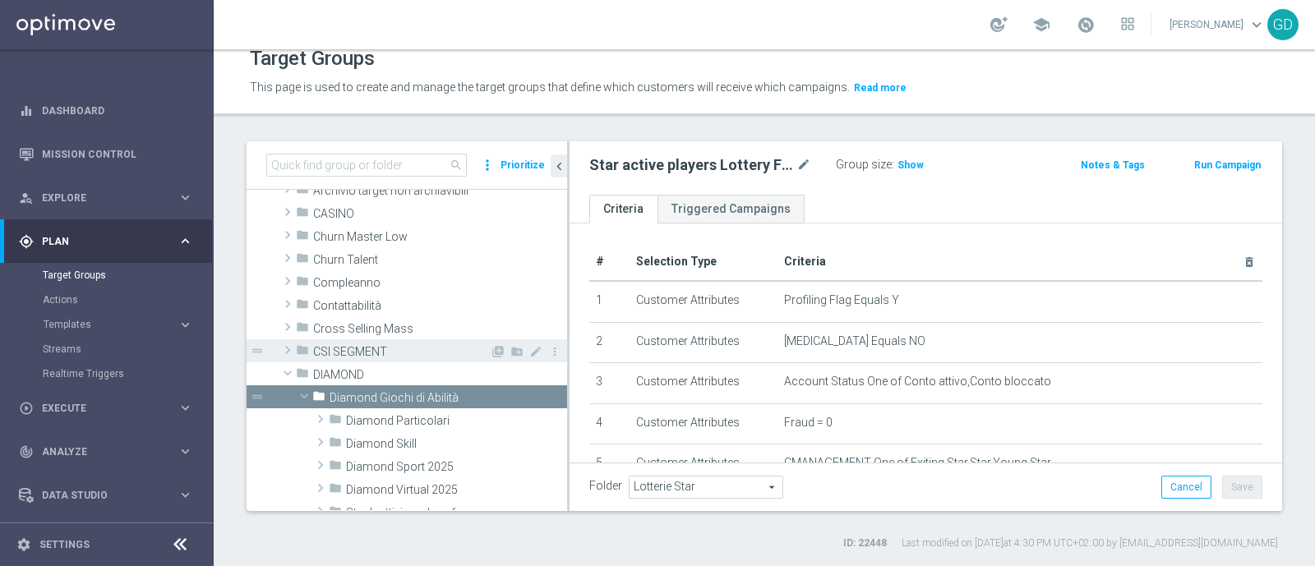
scroll to position [177, 0]
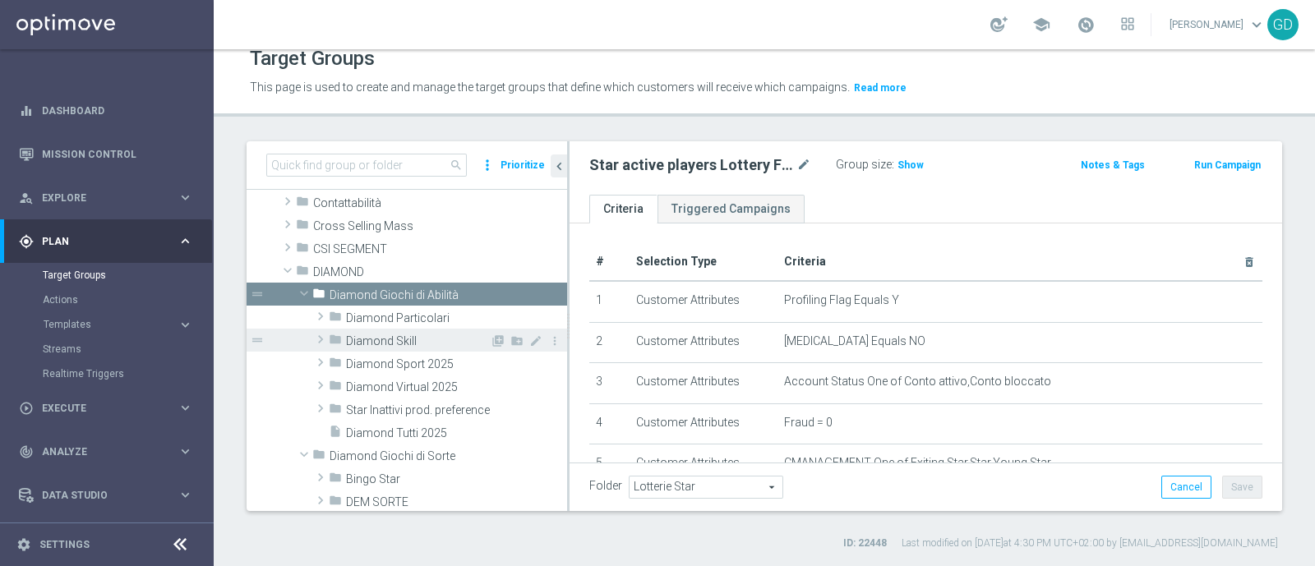
click at [427, 341] on span "Diamond Skill" at bounding box center [418, 341] width 144 height 14
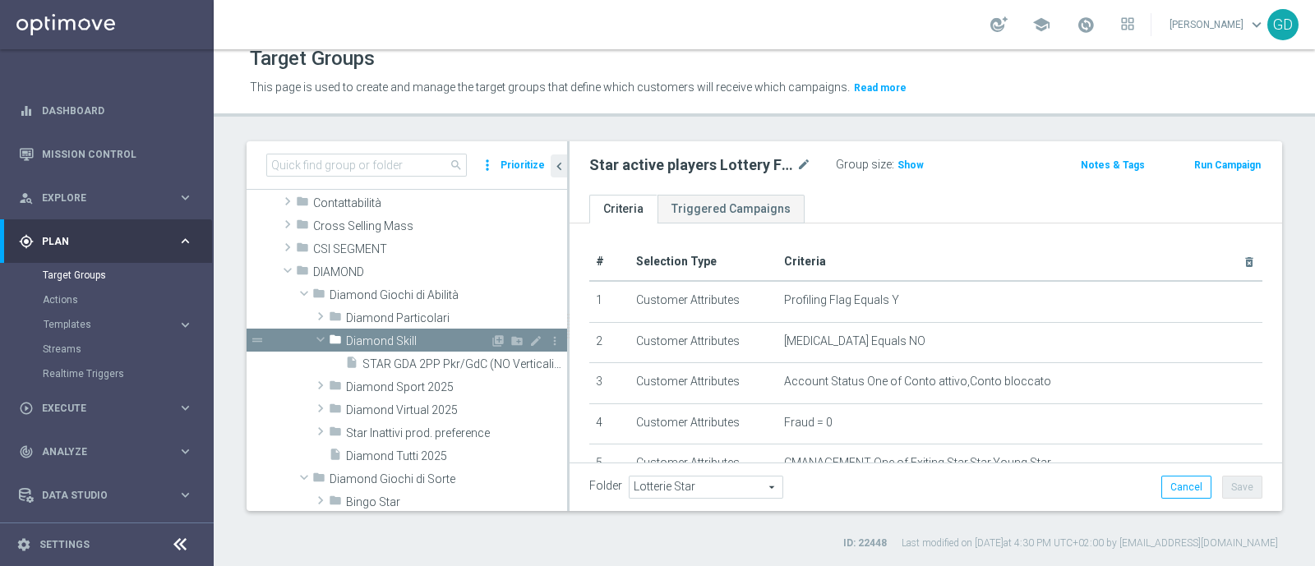
click at [427, 341] on span "Diamond Skill" at bounding box center [418, 341] width 144 height 14
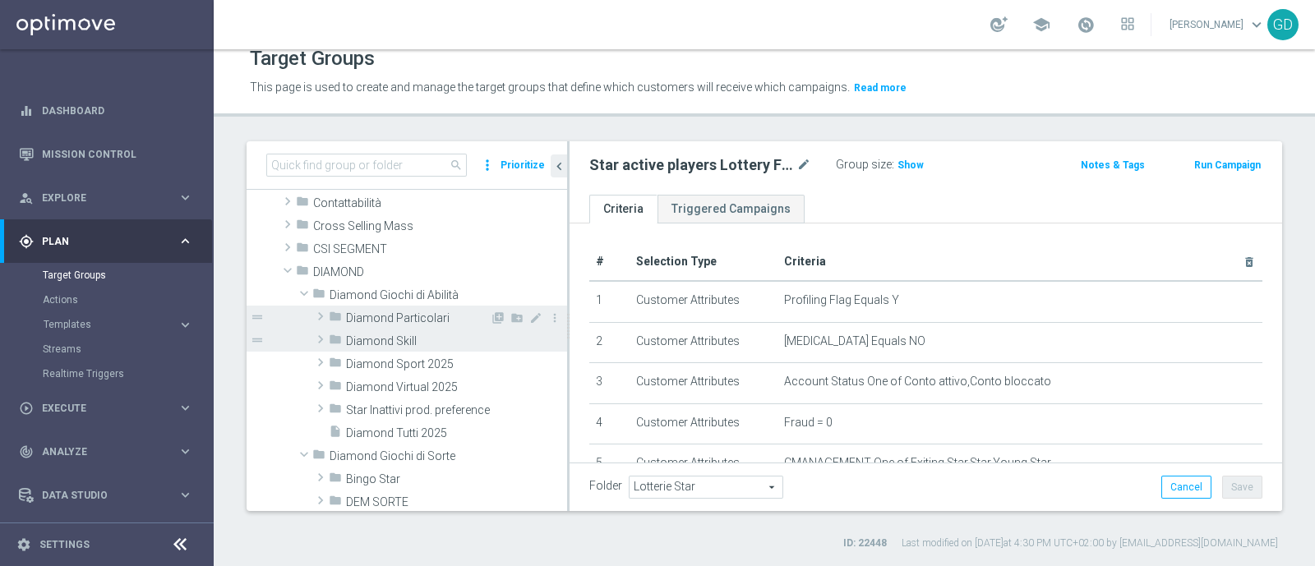
click at [414, 315] on span "Diamond Particolari" at bounding box center [418, 318] width 144 height 14
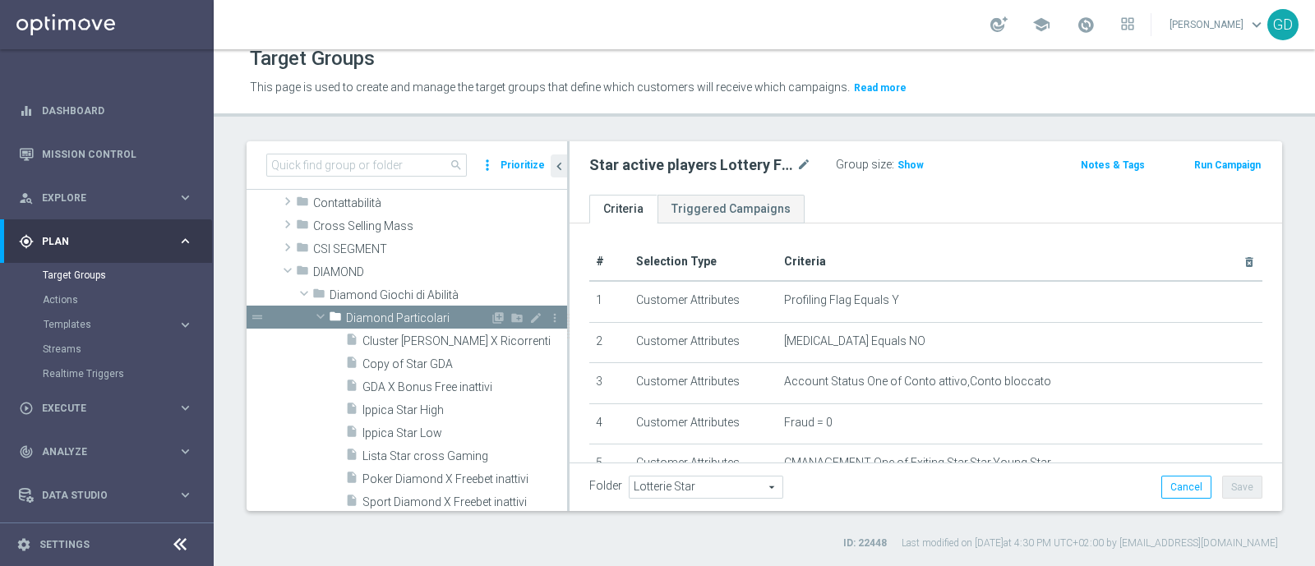
click at [416, 319] on span "Diamond Particolari" at bounding box center [418, 318] width 144 height 14
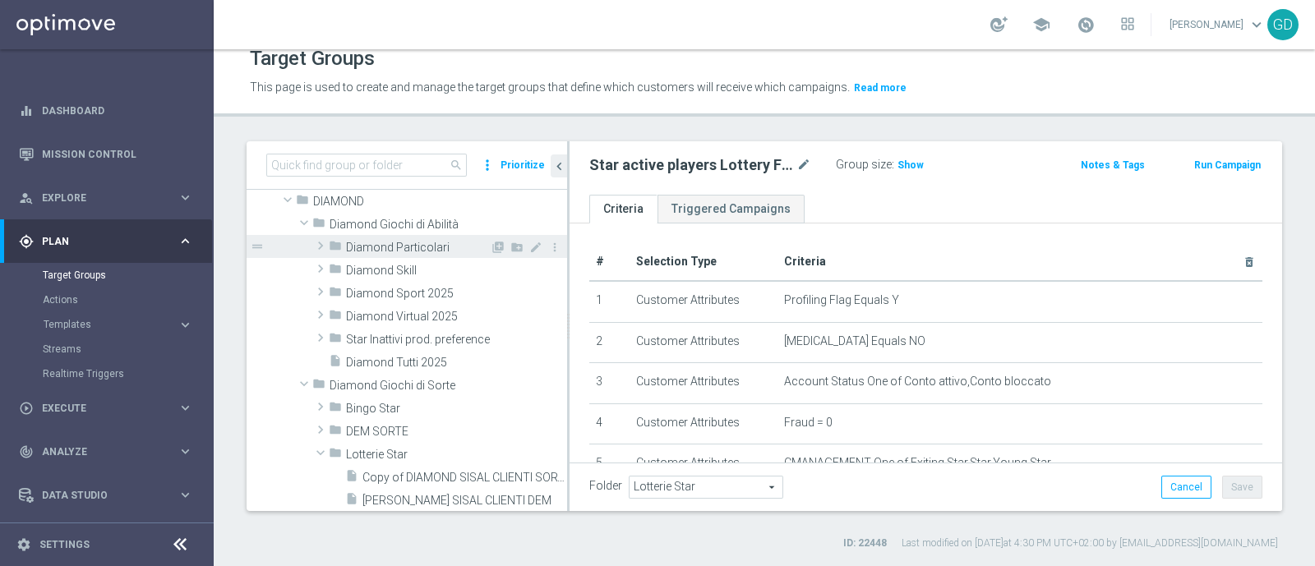
scroll to position [279, 0]
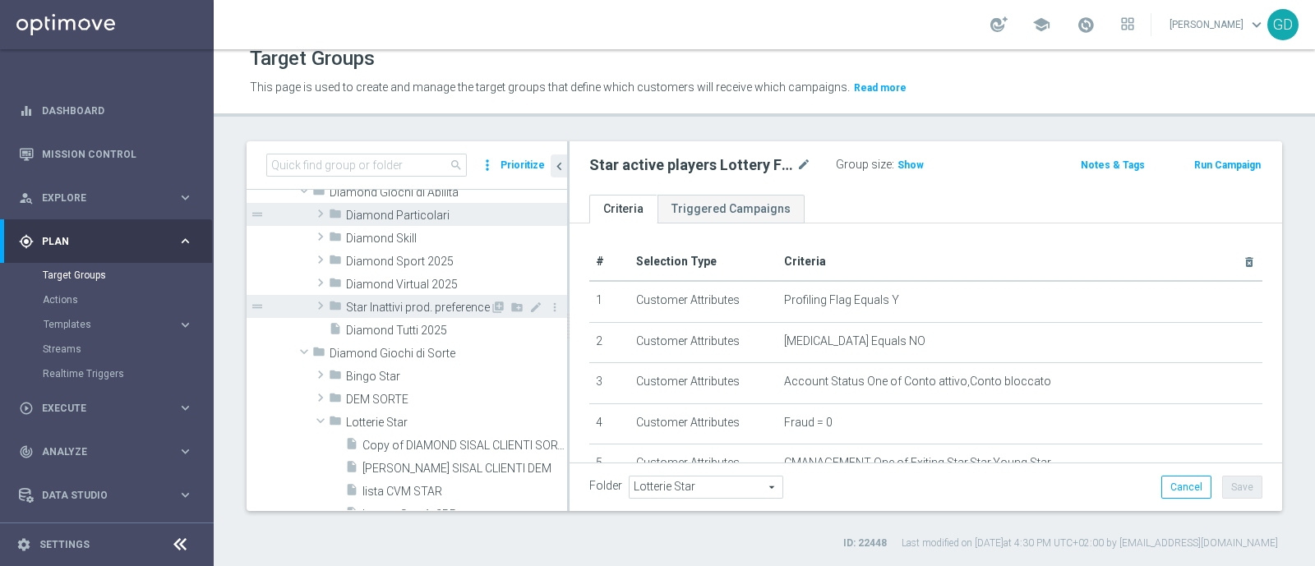
click at [416, 307] on span "Star Inattivi prod. preference" at bounding box center [418, 308] width 144 height 14
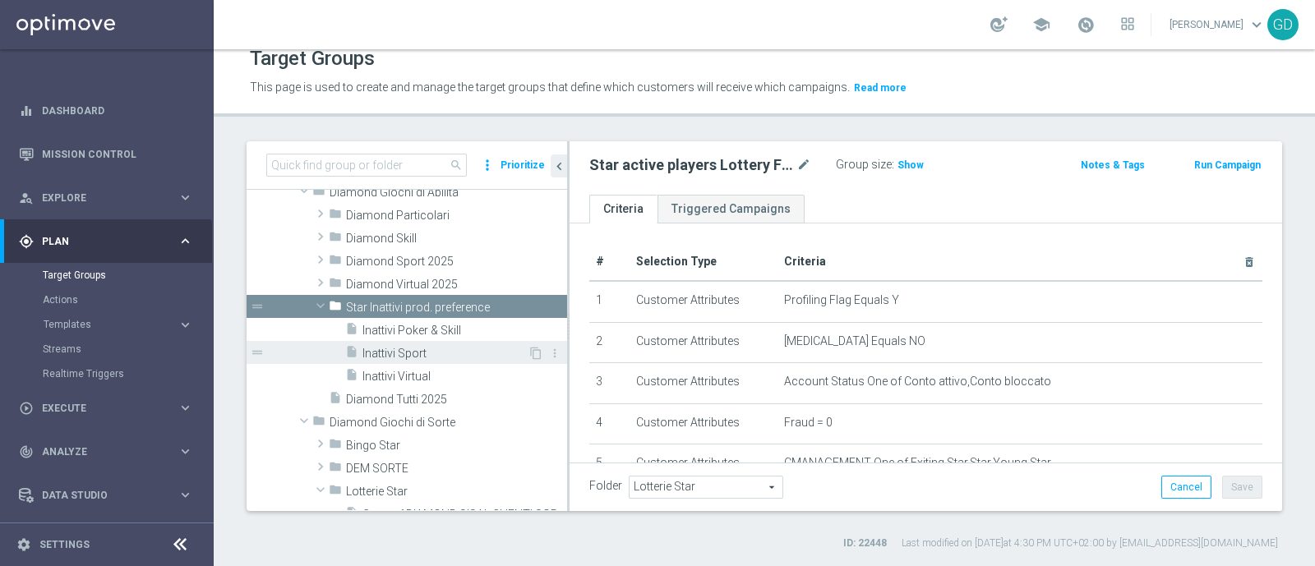
click at [413, 347] on span "Inattivi Sport" at bounding box center [444, 354] width 165 height 14
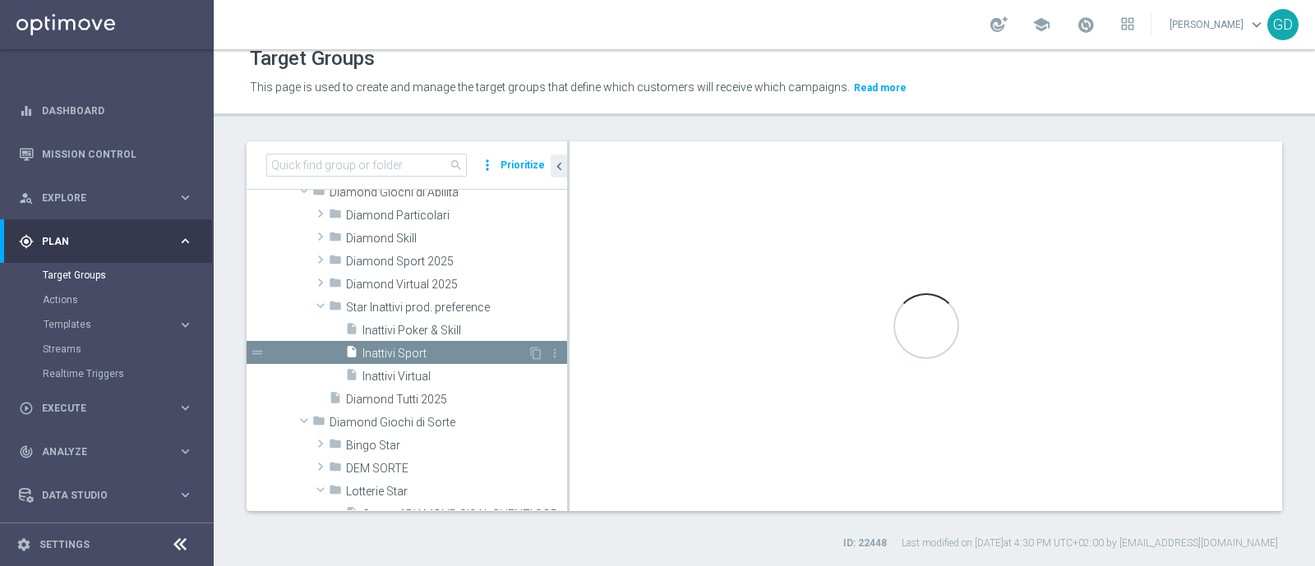
checkbox input "false"
type input "Star Inattivi prod. preference"
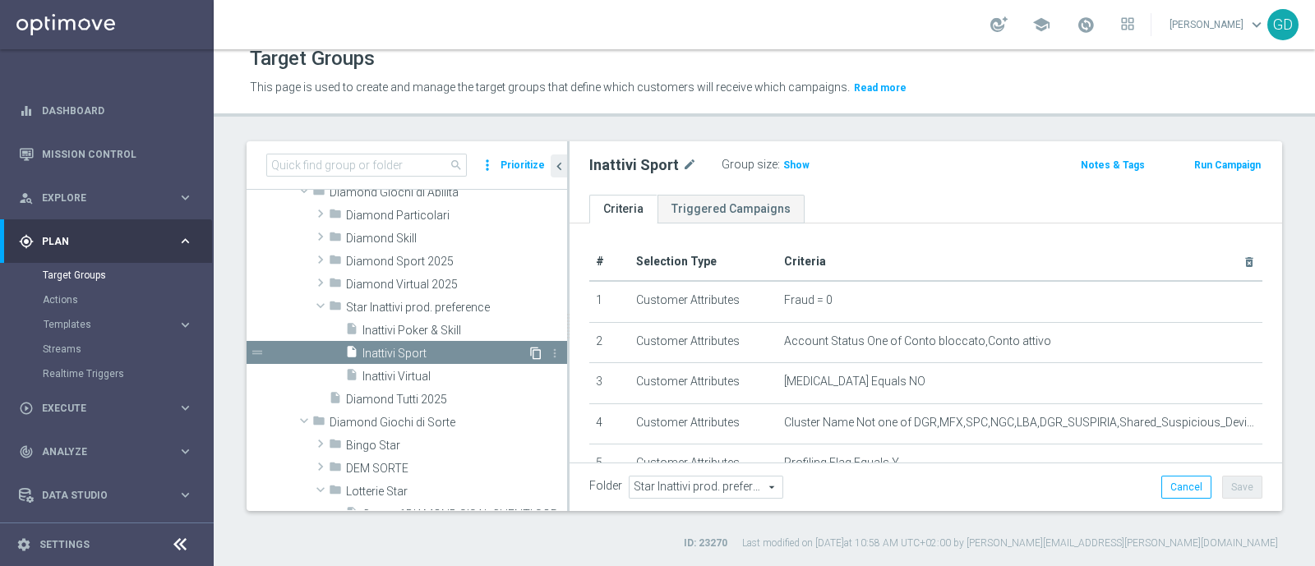
click at [529, 353] on icon "content_copy" at bounding box center [535, 353] width 13 height 13
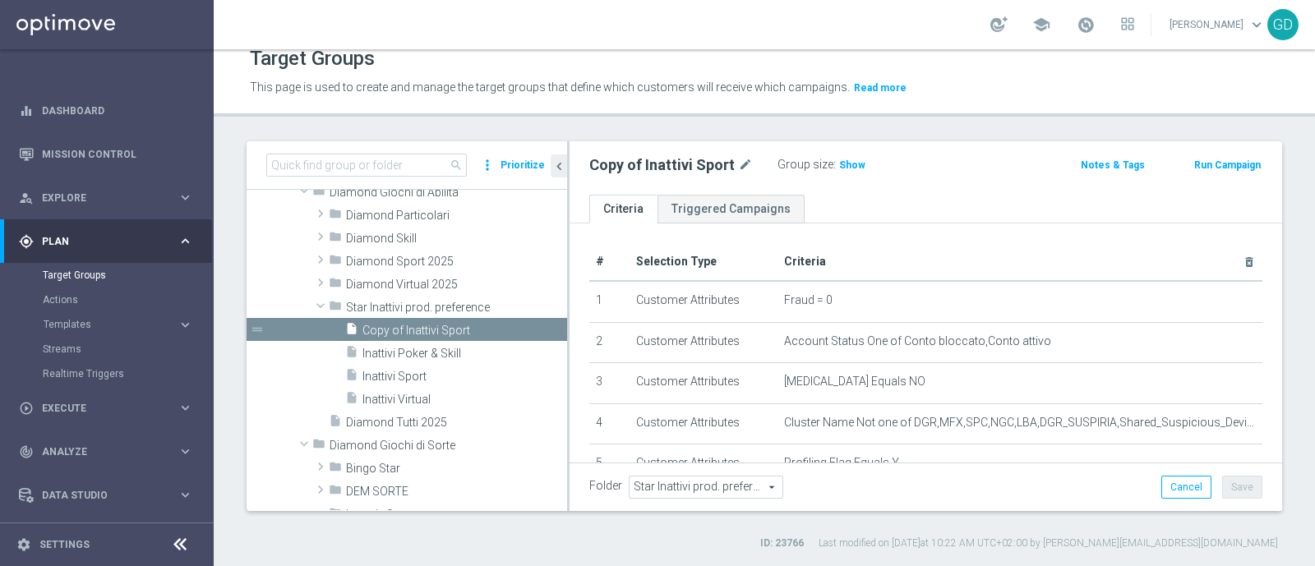
scroll to position [202, 0]
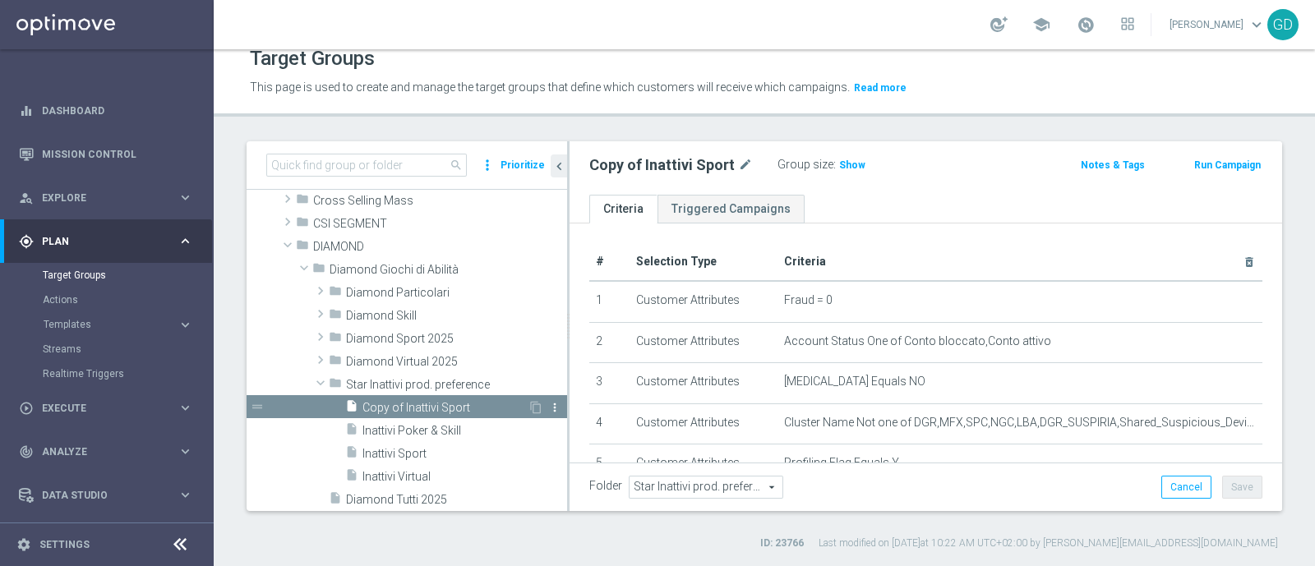
click at [548, 407] on icon "more_vert" at bounding box center [554, 407] width 13 height 13
click at [445, 397] on div "insert_drive_file Copy of Inattivi Sport" at bounding box center [436, 406] width 182 height 23
click at [742, 162] on icon "mode_edit" at bounding box center [745, 165] width 15 height 20
click at [637, 168] on input "Copy of Inattivi Sport" at bounding box center [700, 166] width 222 height 23
drag, startPoint x: 667, startPoint y: 165, endPoint x: 588, endPoint y: 173, distance: 80.1
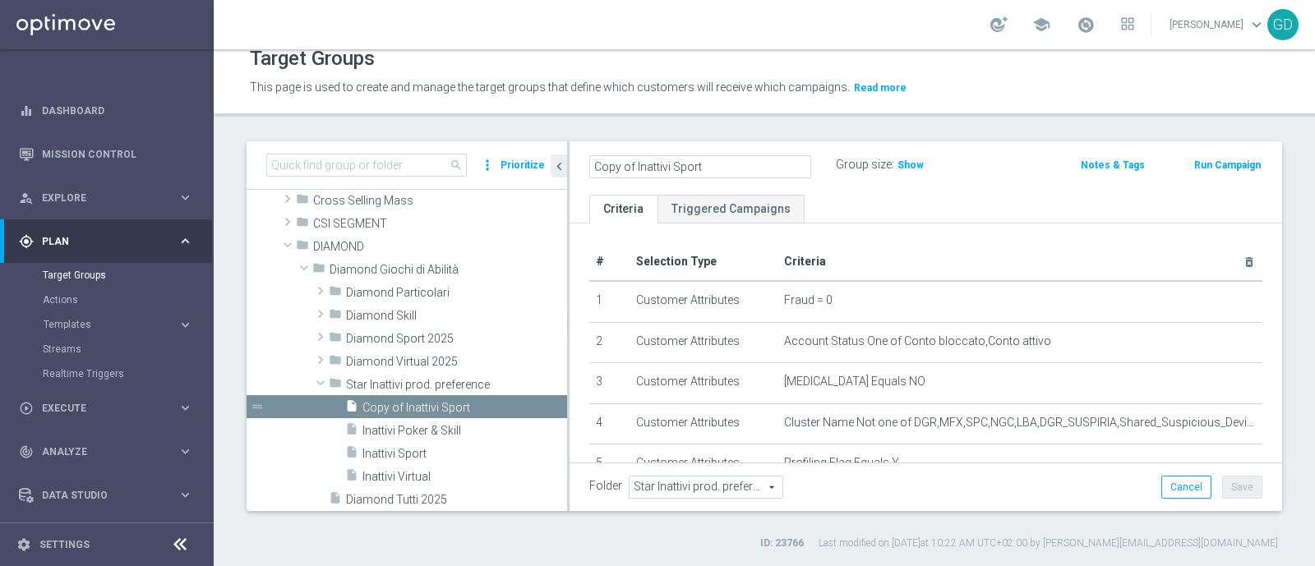
click at [584, 173] on div "Copy of Inattivi Sport" at bounding box center [700, 166] width 247 height 23
type input "Star attivi Sport"
click at [918, 209] on ul "Criteria Triggered Campaigns" at bounding box center [925, 209] width 712 height 29
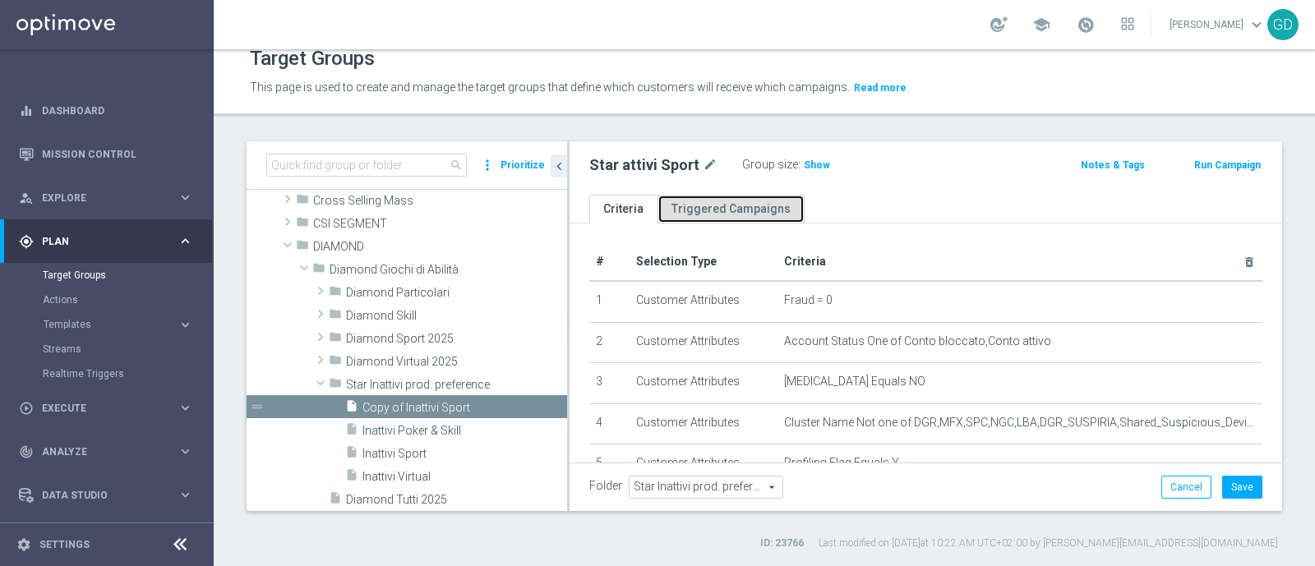
click at [734, 211] on link "Triggered Campaigns" at bounding box center [730, 209] width 147 height 29
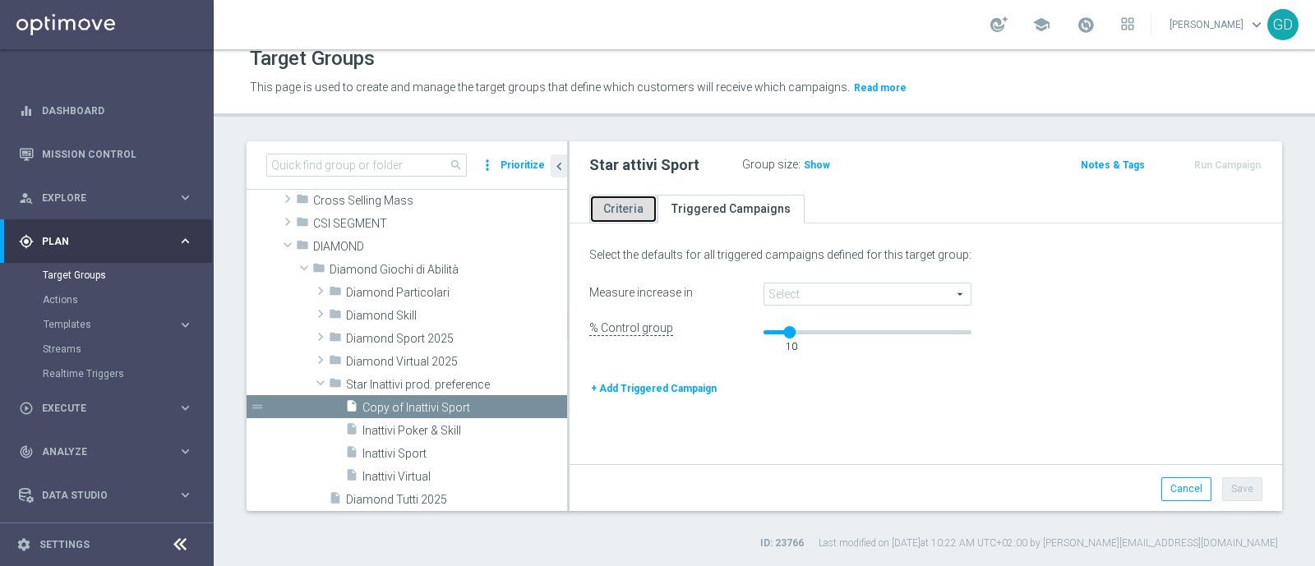
click at [615, 205] on link "Criteria" at bounding box center [623, 209] width 68 height 29
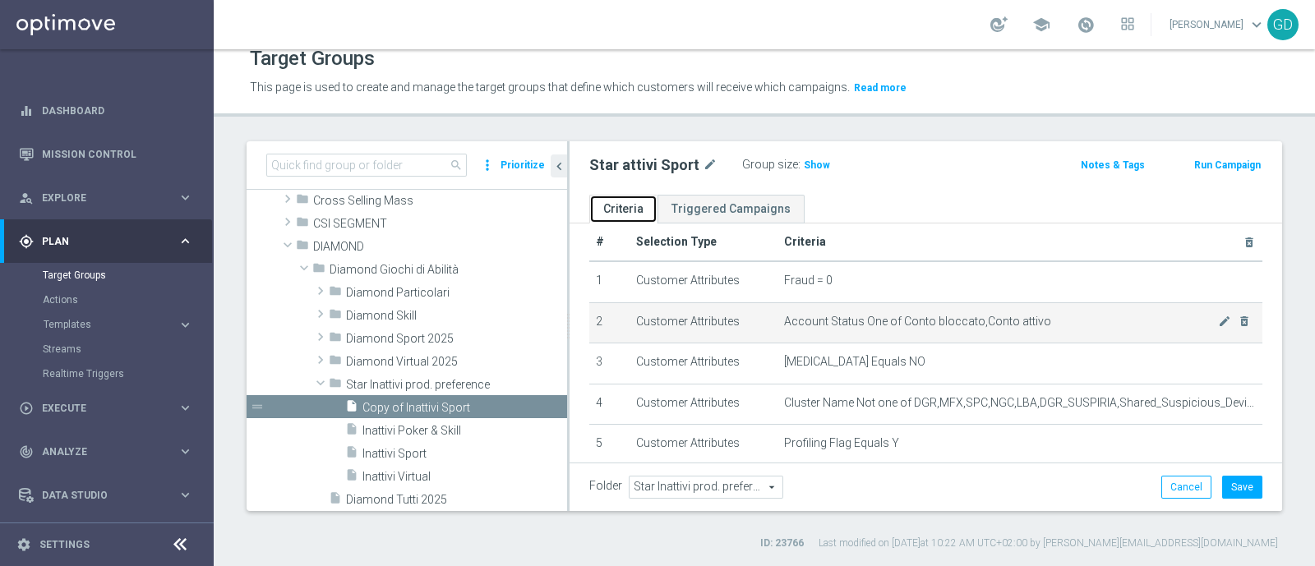
scroll to position [0, 0]
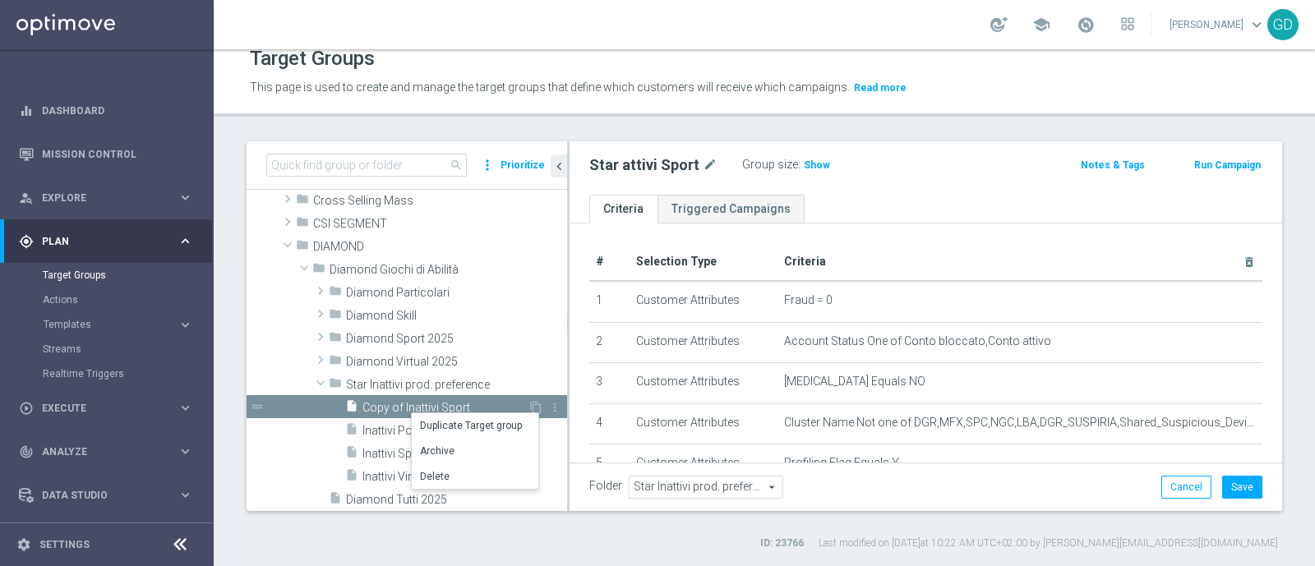
click at [405, 403] on span "Copy of Inattivi Sport" at bounding box center [444, 408] width 165 height 14
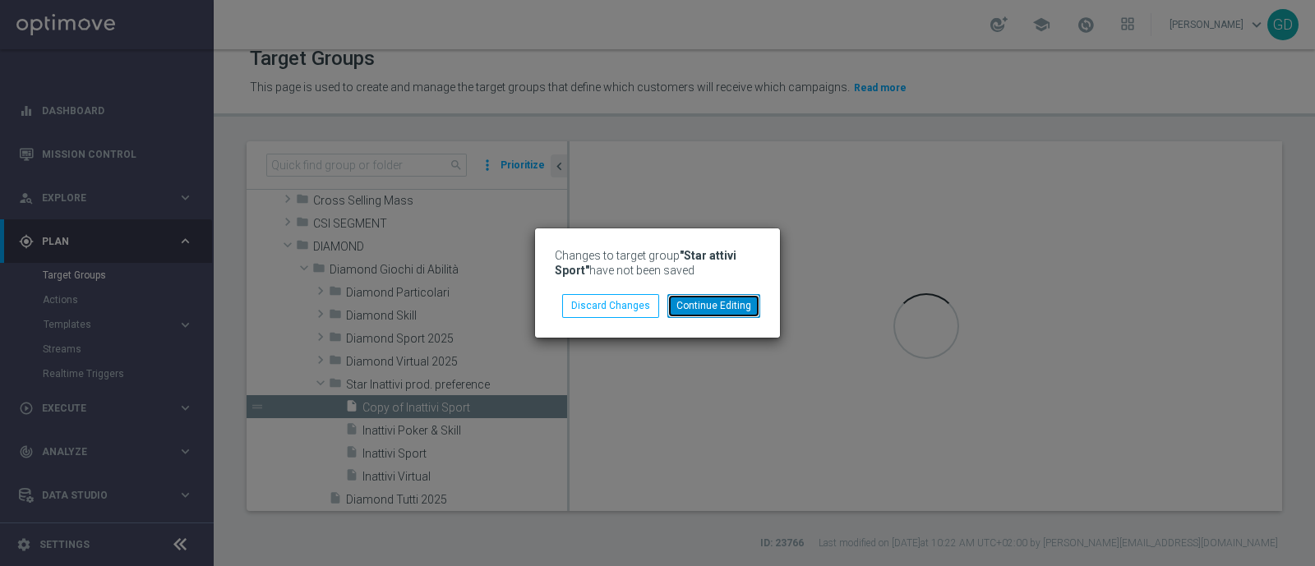
click at [723, 309] on button "Continue Editing" at bounding box center [713, 305] width 93 height 23
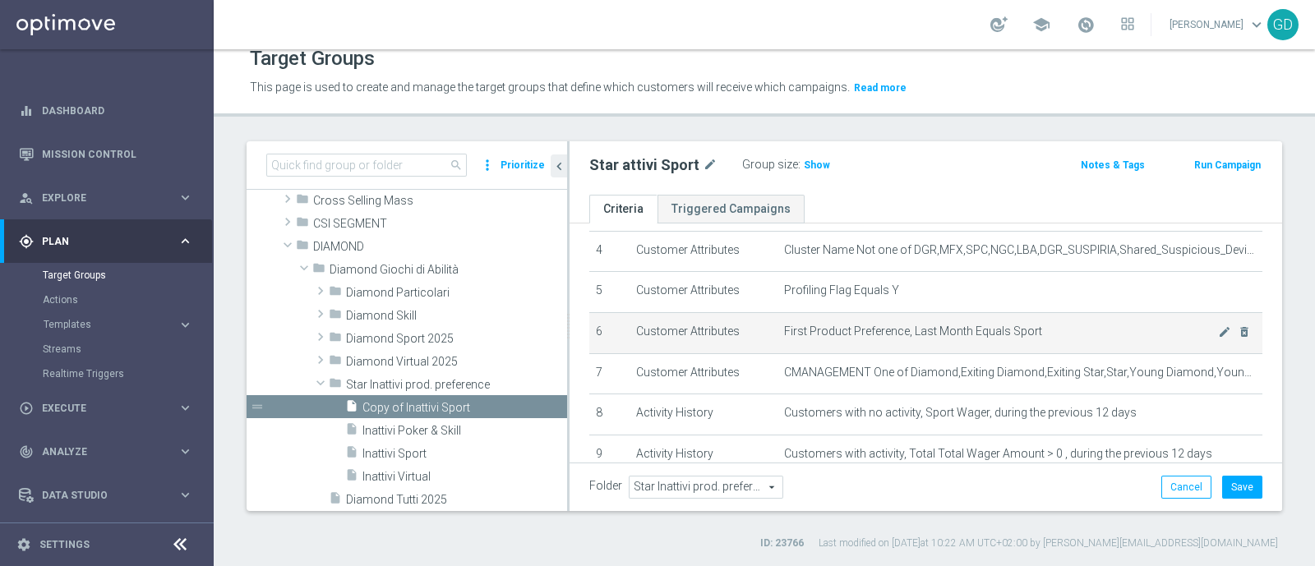
scroll to position [205, 0]
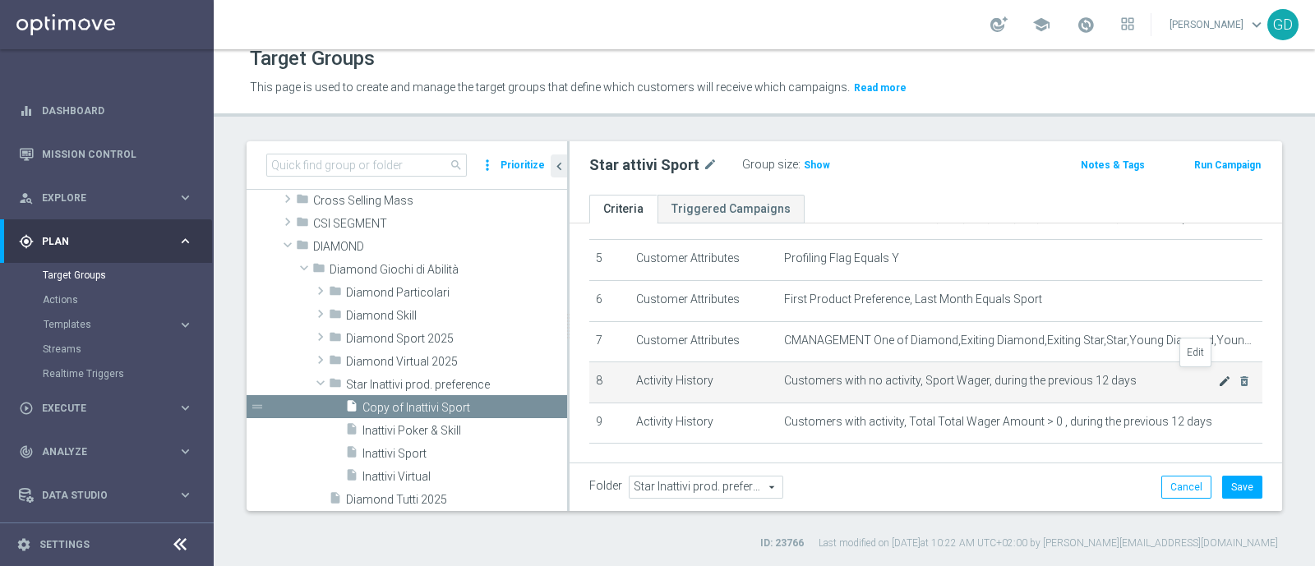
click at [1218, 376] on icon "mode_edit" at bounding box center [1224, 381] width 13 height 13
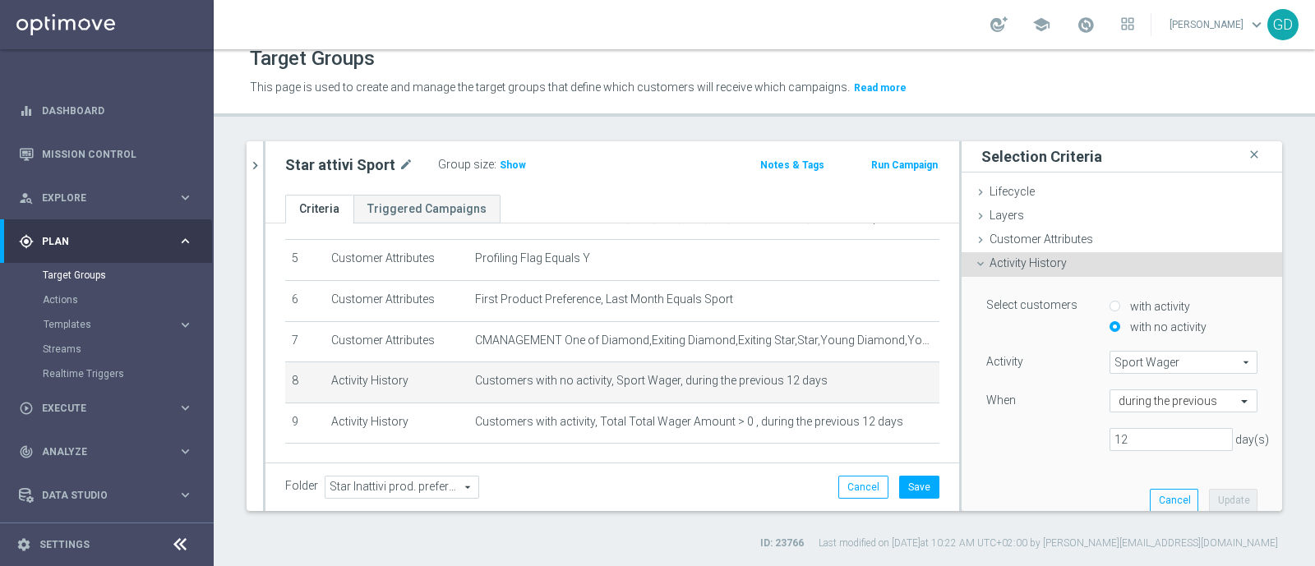
click at [1109, 303] on input "with activity" at bounding box center [1114, 306] width 11 height 11
radio input "true"
click at [1192, 362] on span "Metric" at bounding box center [1183, 362] width 146 height 21
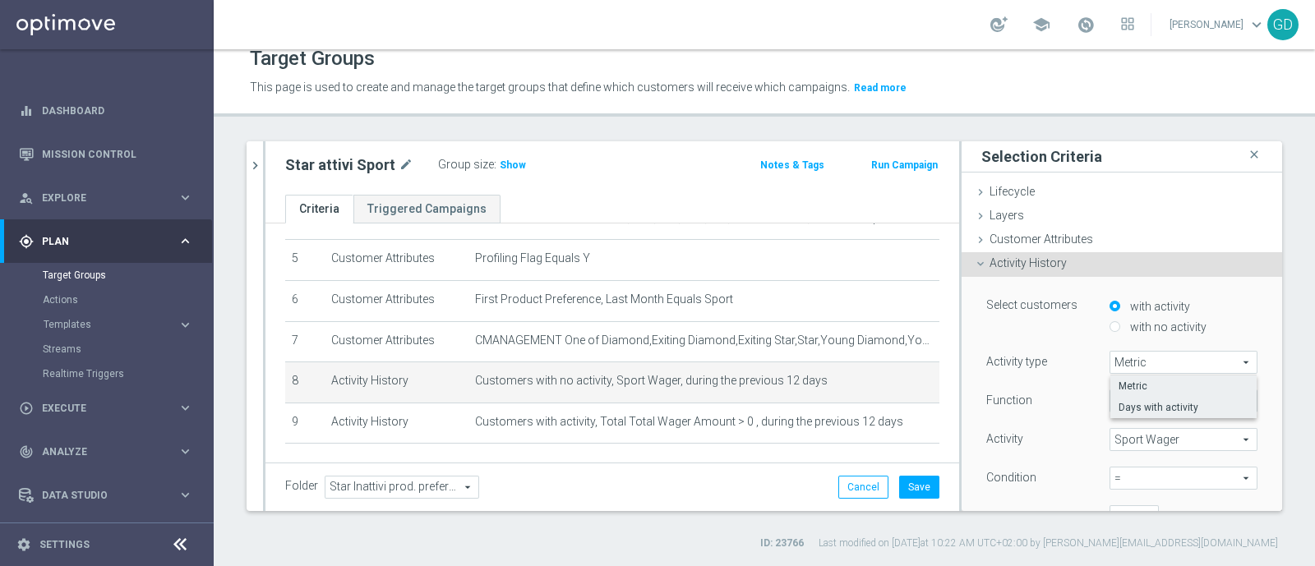
click at [1185, 404] on span "Days with activity" at bounding box center [1183, 407] width 130 height 13
type input "Days with activity"
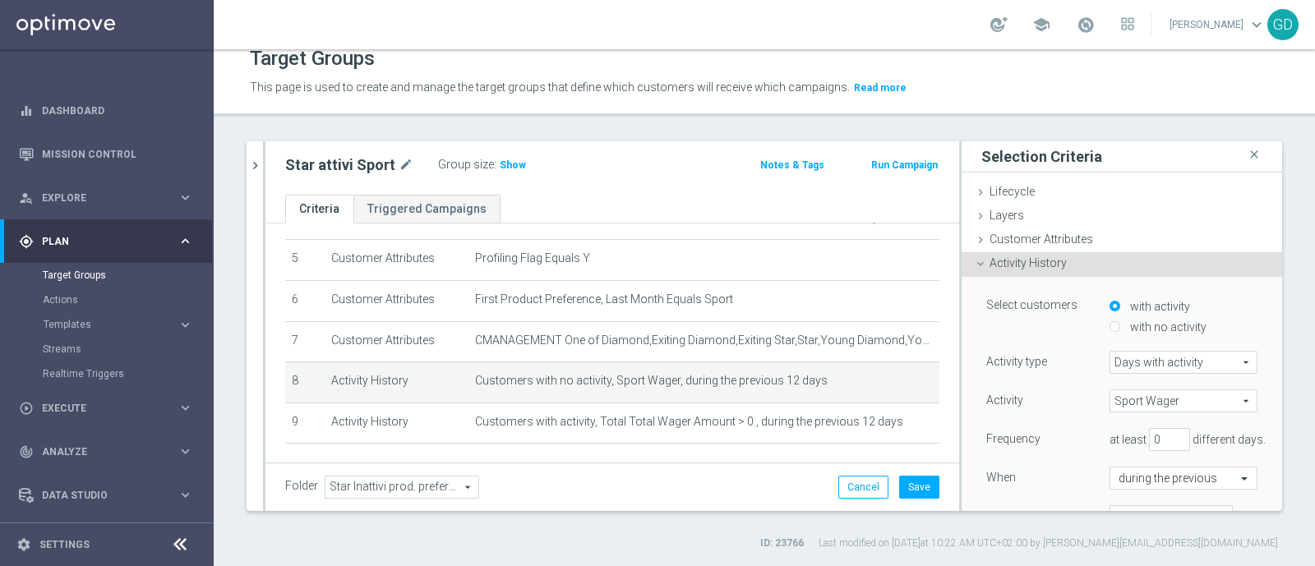
scroll to position [102, 0]
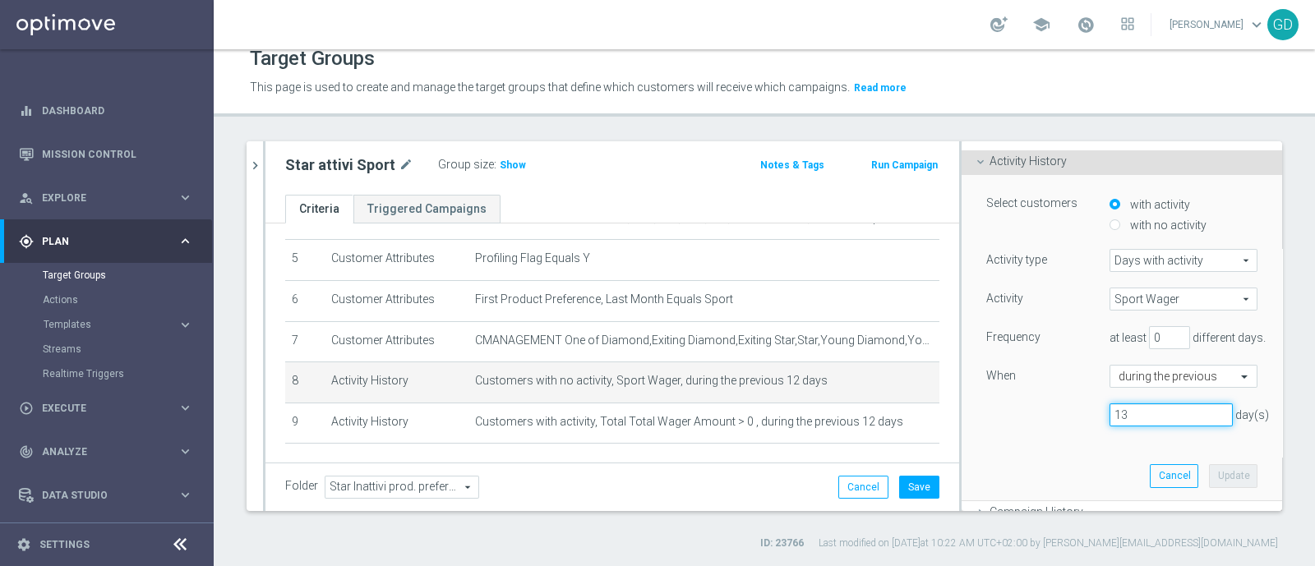
click at [1190, 412] on input "13" at bounding box center [1170, 414] width 123 height 23
click at [1191, 412] on input "14" at bounding box center [1170, 414] width 123 height 23
click at [1191, 412] on input "15" at bounding box center [1170, 414] width 123 height 23
click at [1191, 412] on input "16" at bounding box center [1170, 414] width 123 height 23
click at [1191, 412] on input "17" at bounding box center [1170, 414] width 123 height 23
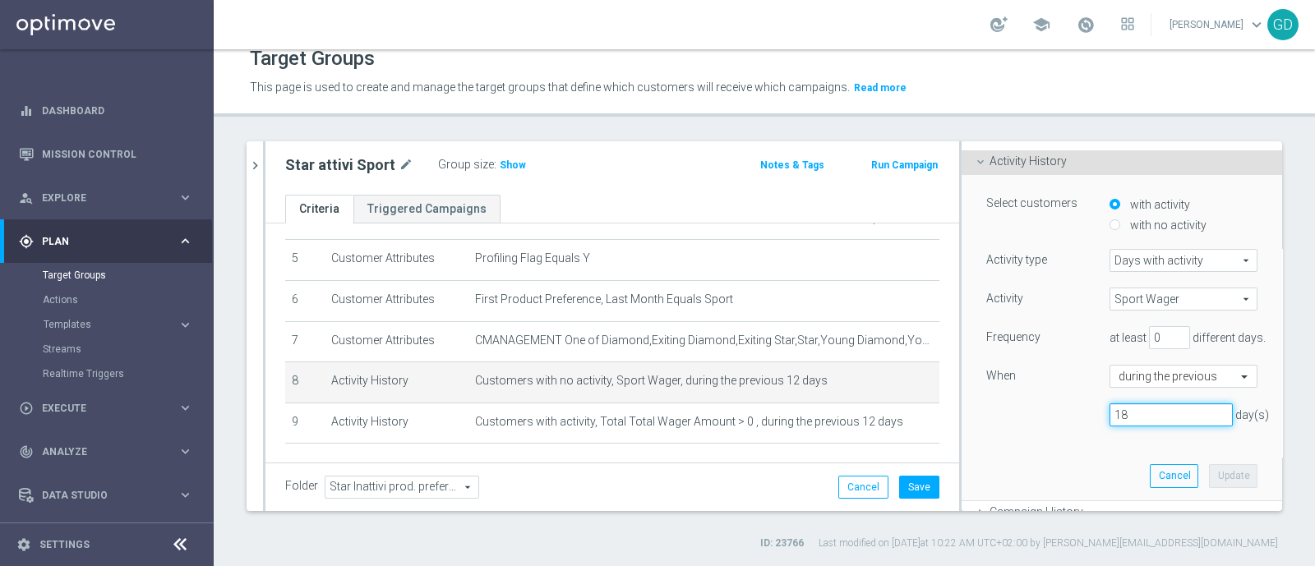
click at [1191, 412] on input "18" at bounding box center [1170, 414] width 123 height 23
click at [1191, 412] on input "19" at bounding box center [1170, 414] width 123 height 23
click at [1191, 412] on input "20" at bounding box center [1170, 414] width 123 height 23
click at [1191, 412] on input "21" at bounding box center [1170, 414] width 123 height 23
click at [1191, 412] on input "22" at bounding box center [1170, 414] width 123 height 23
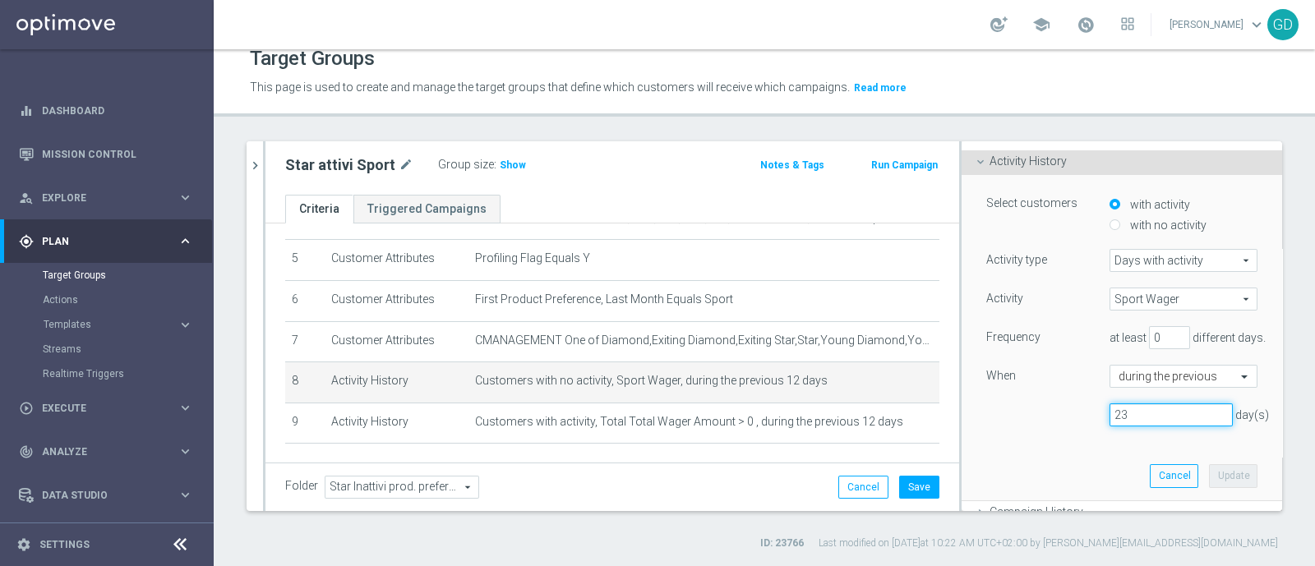
click at [1191, 412] on input "23" at bounding box center [1170, 414] width 123 height 23
click at [1191, 412] on input "24" at bounding box center [1170, 414] width 123 height 23
click at [1191, 412] on input "25" at bounding box center [1170, 414] width 123 height 23
type input "26"
click at [1191, 412] on input "26" at bounding box center [1170, 414] width 123 height 23
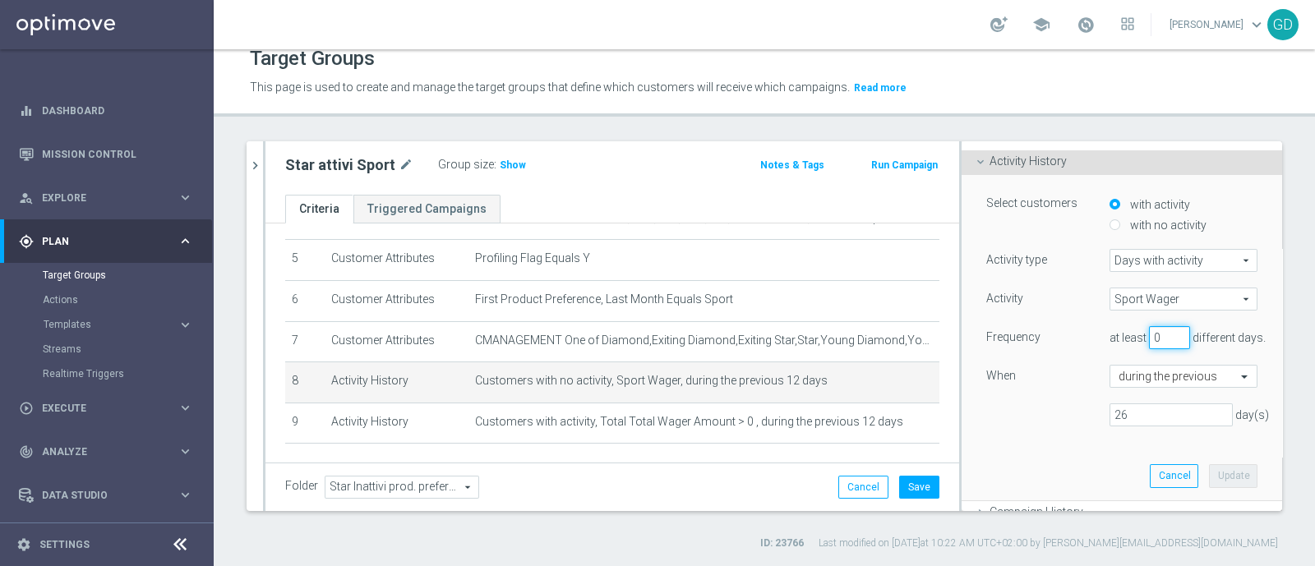
click at [1149, 330] on input "0" at bounding box center [1169, 337] width 41 height 23
click at [1161, 330] on input "1" at bounding box center [1169, 337] width 41 height 23
click at [1161, 330] on input "2" at bounding box center [1169, 337] width 41 height 23
type input "1"
click at [1157, 341] on input "1" at bounding box center [1169, 337] width 41 height 23
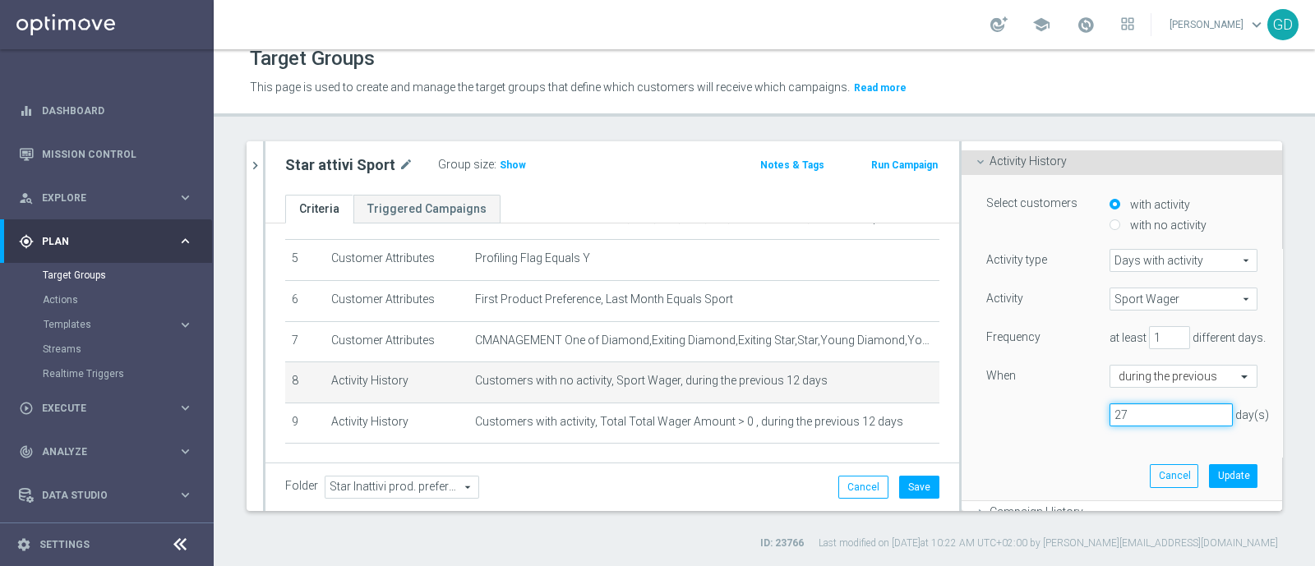
click at [1191, 407] on input "27" at bounding box center [1170, 414] width 123 height 23
click at [1190, 407] on input "28" at bounding box center [1170, 414] width 123 height 23
click at [1188, 406] on input "29" at bounding box center [1170, 414] width 123 height 23
type input "30"
click at [1187, 406] on input "30" at bounding box center [1170, 414] width 123 height 23
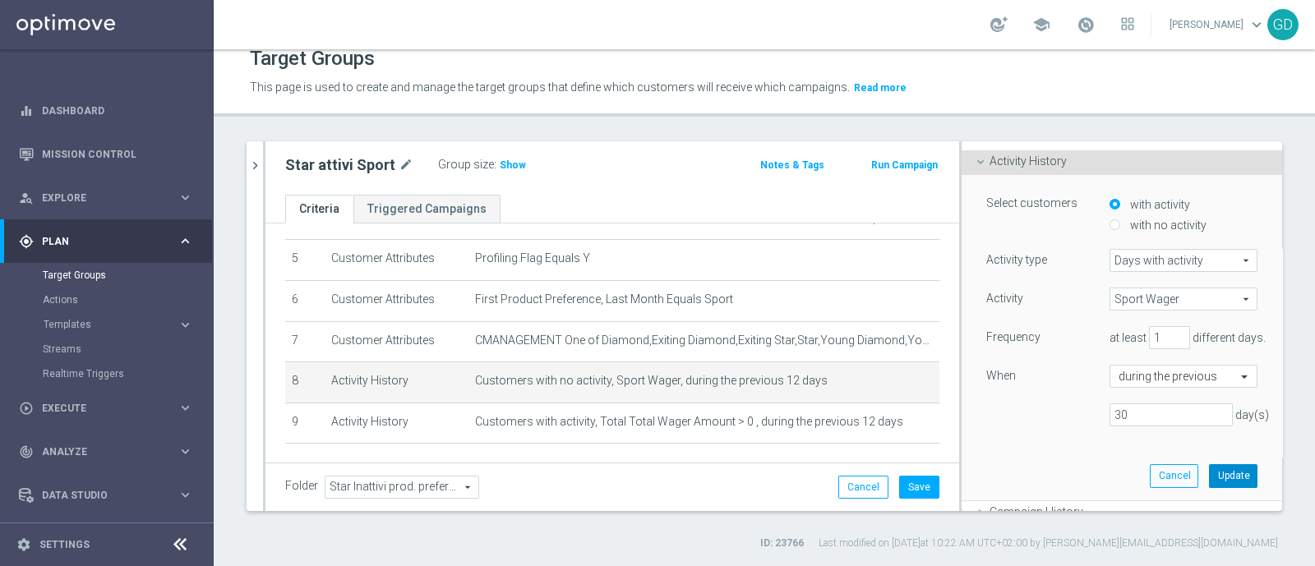
click at [1209, 464] on button "Update" at bounding box center [1233, 475] width 48 height 23
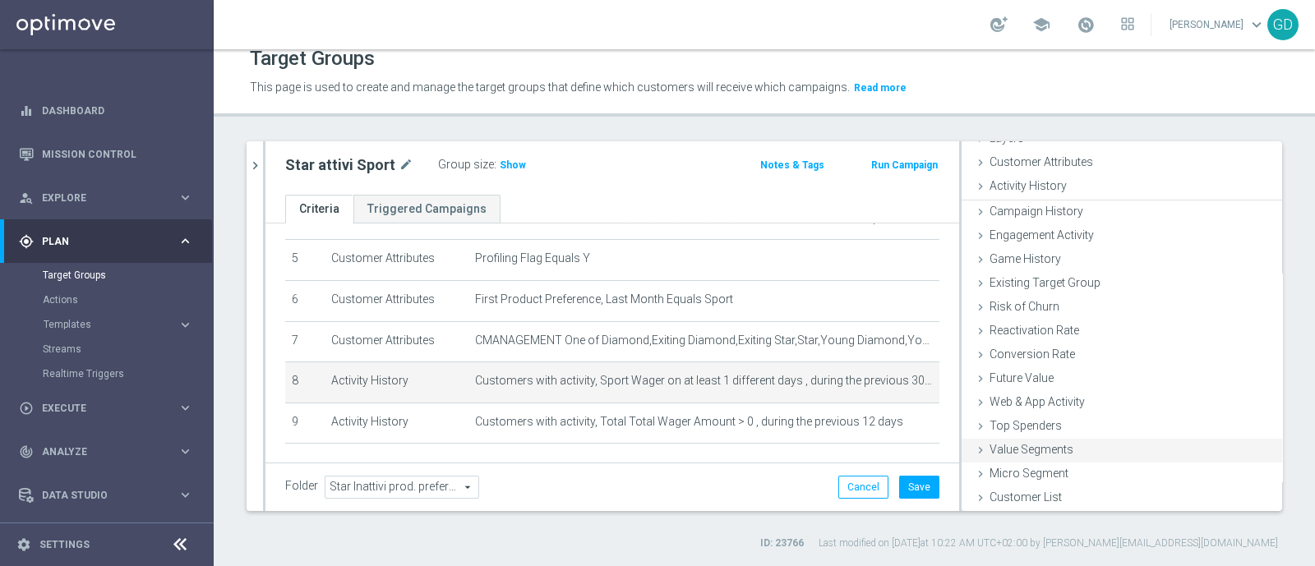
scroll to position [76, 0]
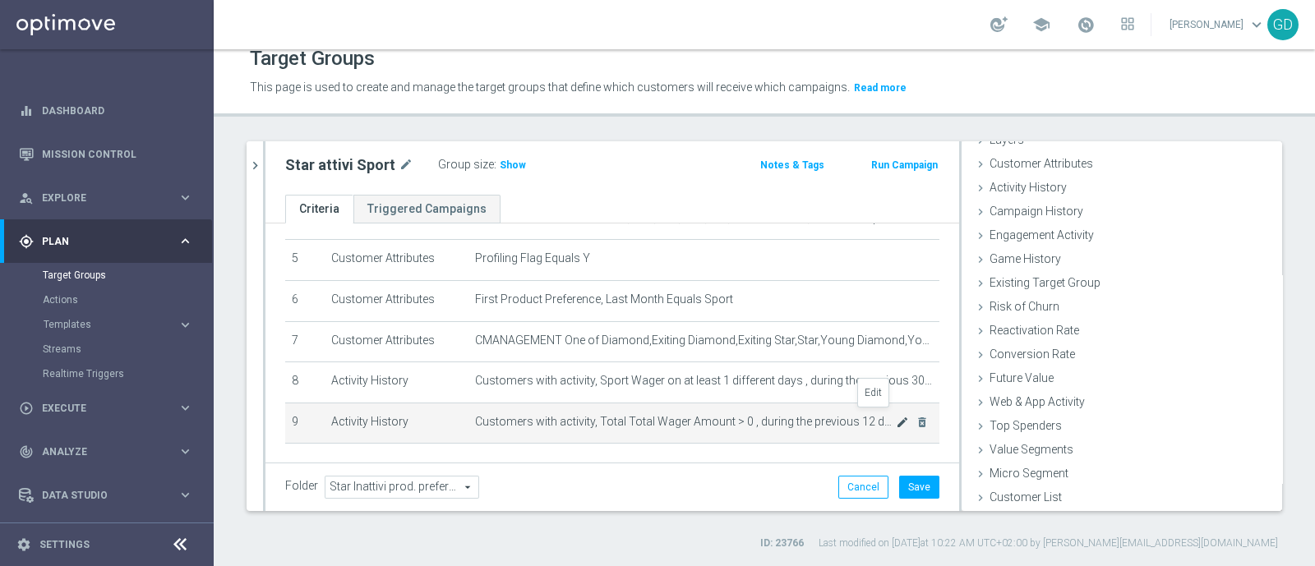
click at [896, 416] on icon "mode_edit" at bounding box center [902, 422] width 13 height 13
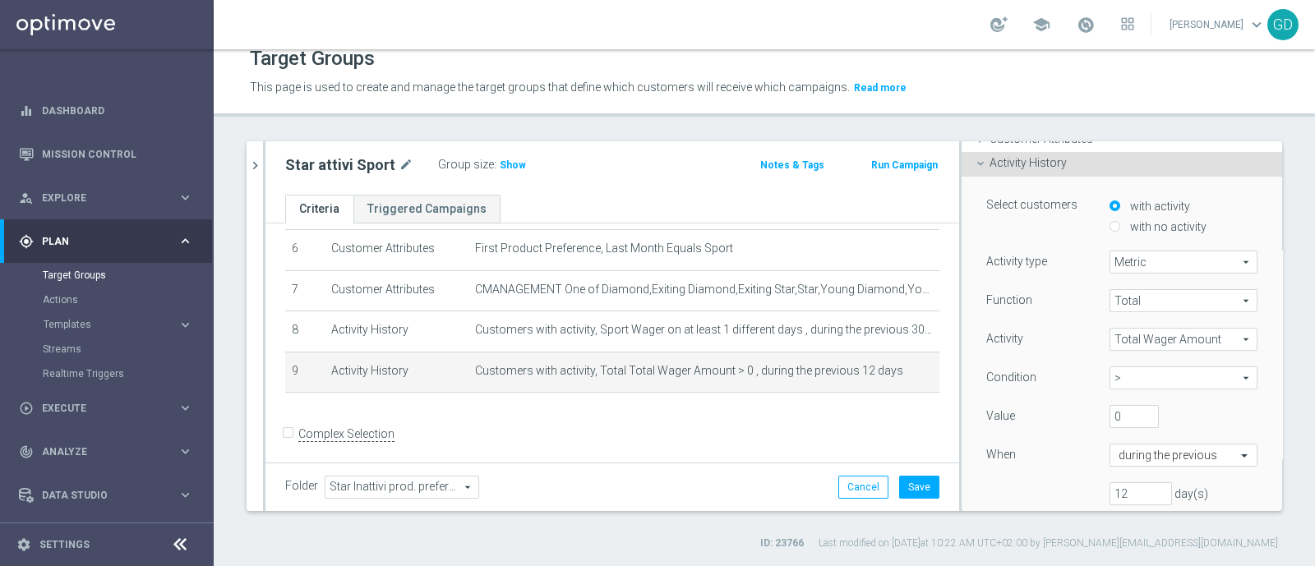
scroll to position [0, 0]
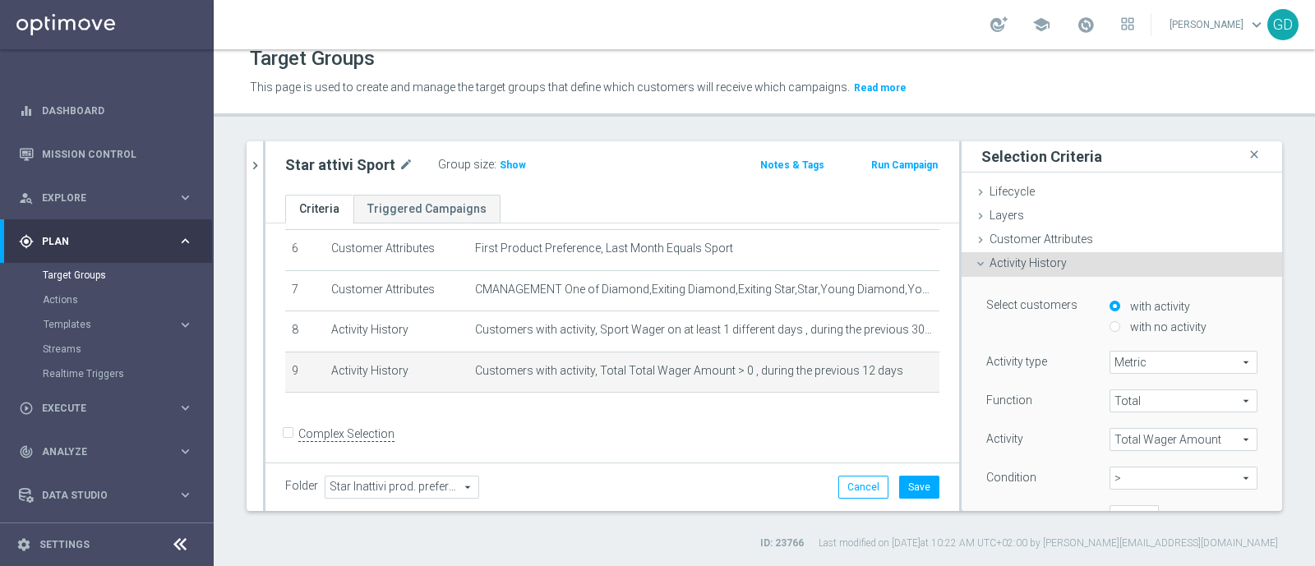
click at [989, 263] on span "Activity History" at bounding box center [1027, 262] width 77 height 13
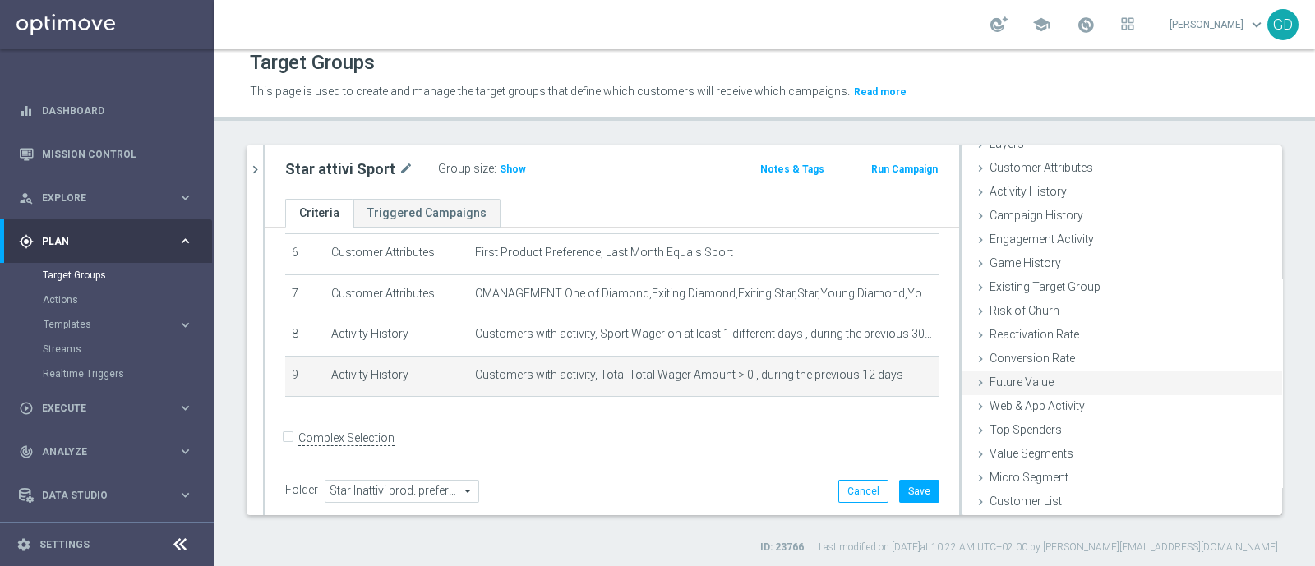
scroll to position [16, 0]
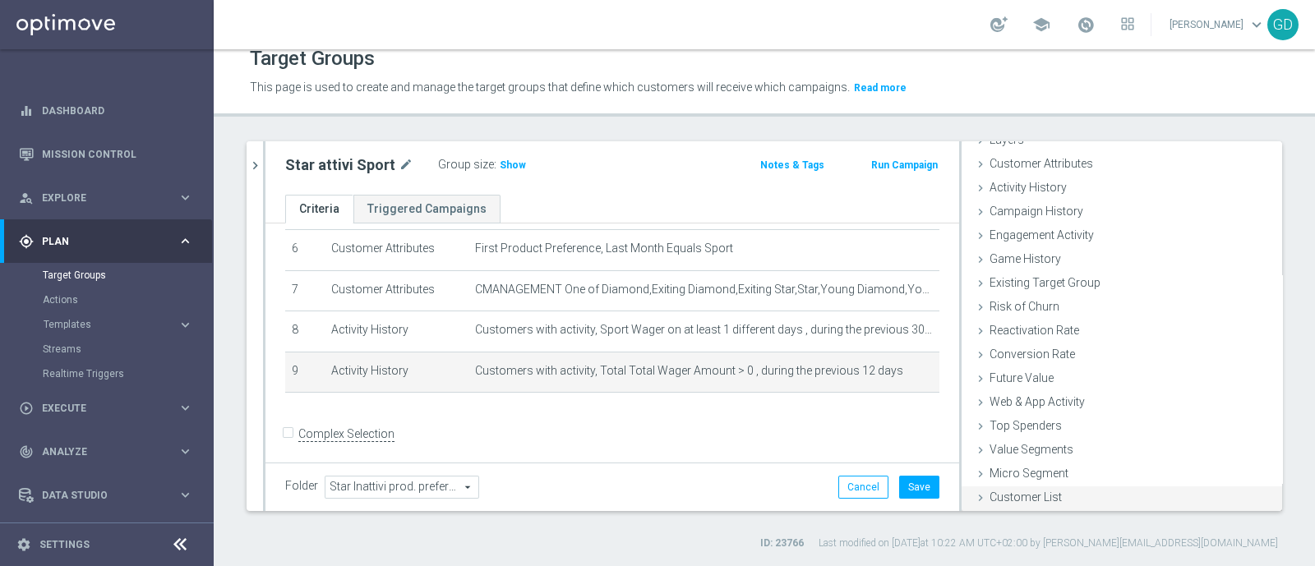
click at [1031, 495] on span "Customer List" at bounding box center [1025, 497] width 72 height 13
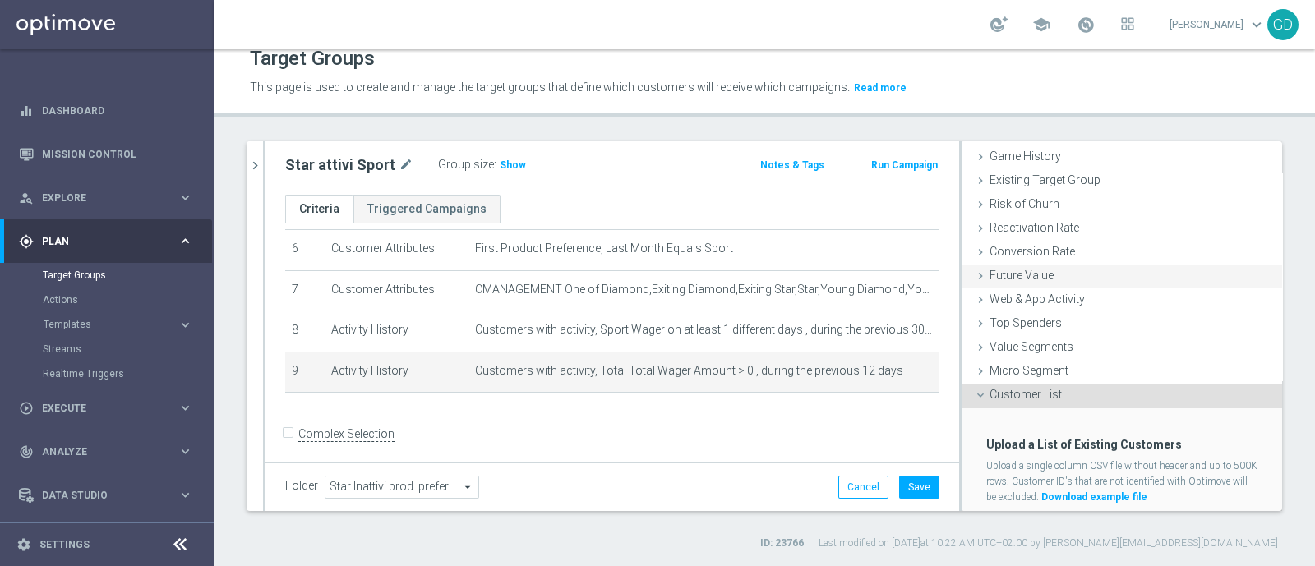
scroll to position [224, 0]
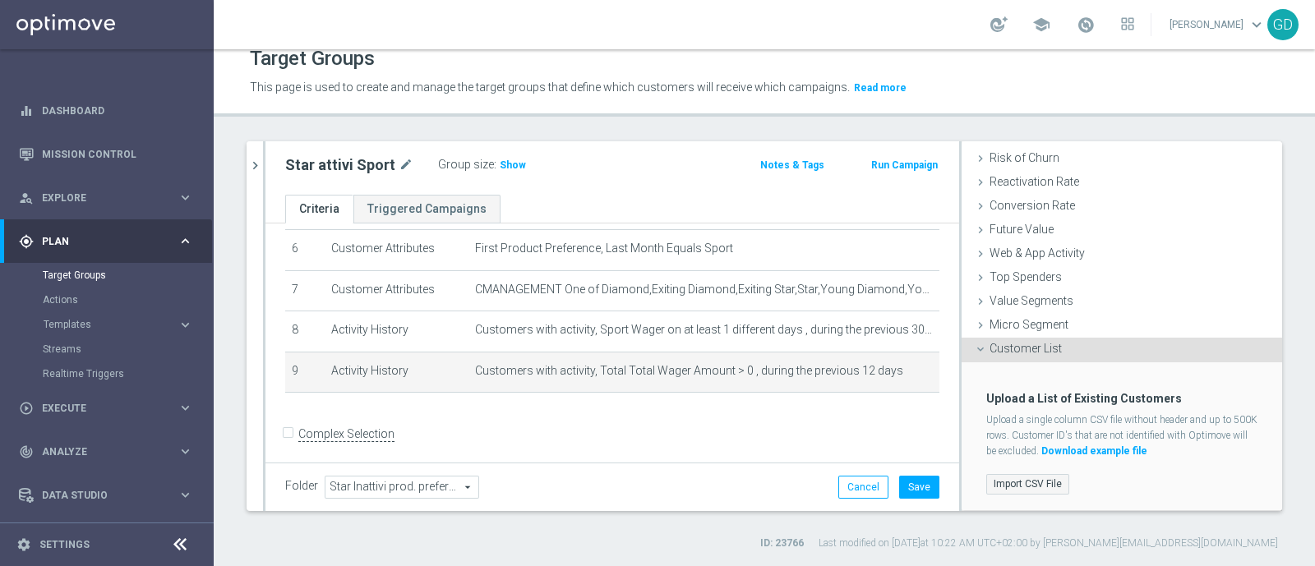
click at [1019, 484] on label "Import CSV File" at bounding box center [1027, 484] width 83 height 21
click at [0, 0] on input "Import CSV File" at bounding box center [0, 0] width 0 height 0
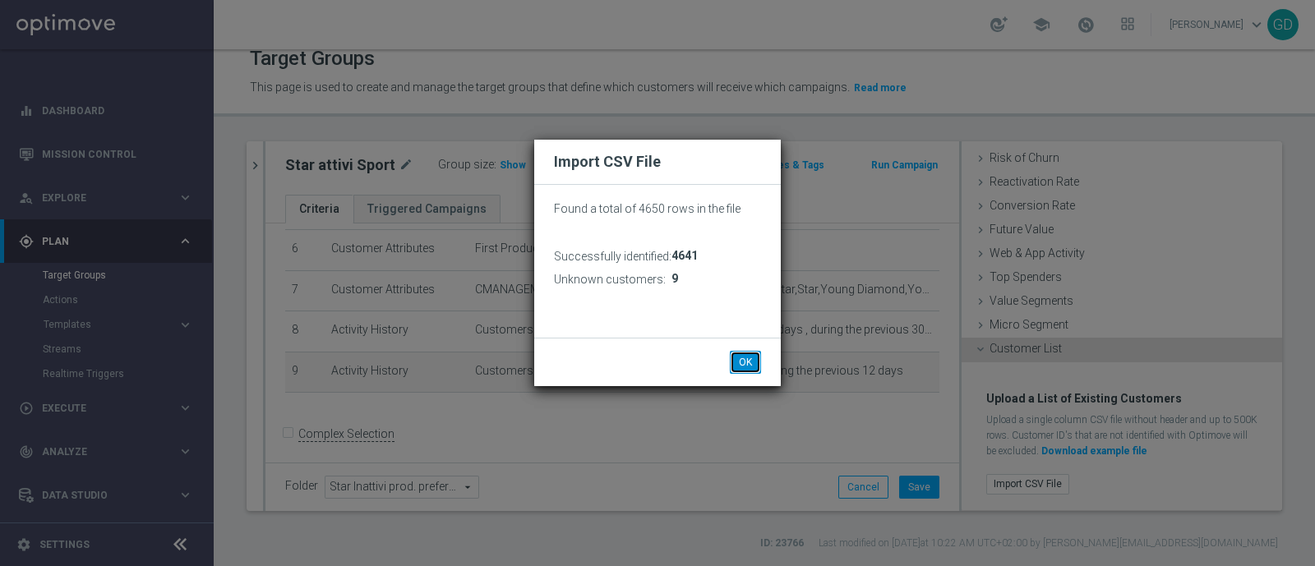
click at [742, 363] on button "OK" at bounding box center [745, 362] width 31 height 23
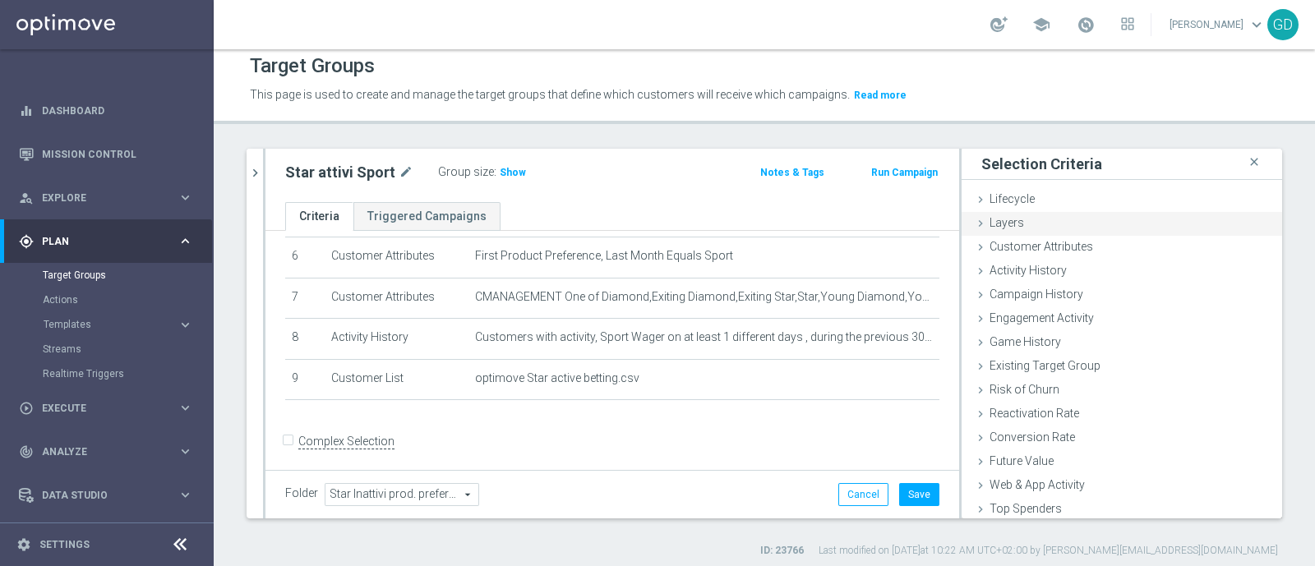
scroll to position [0, 0]
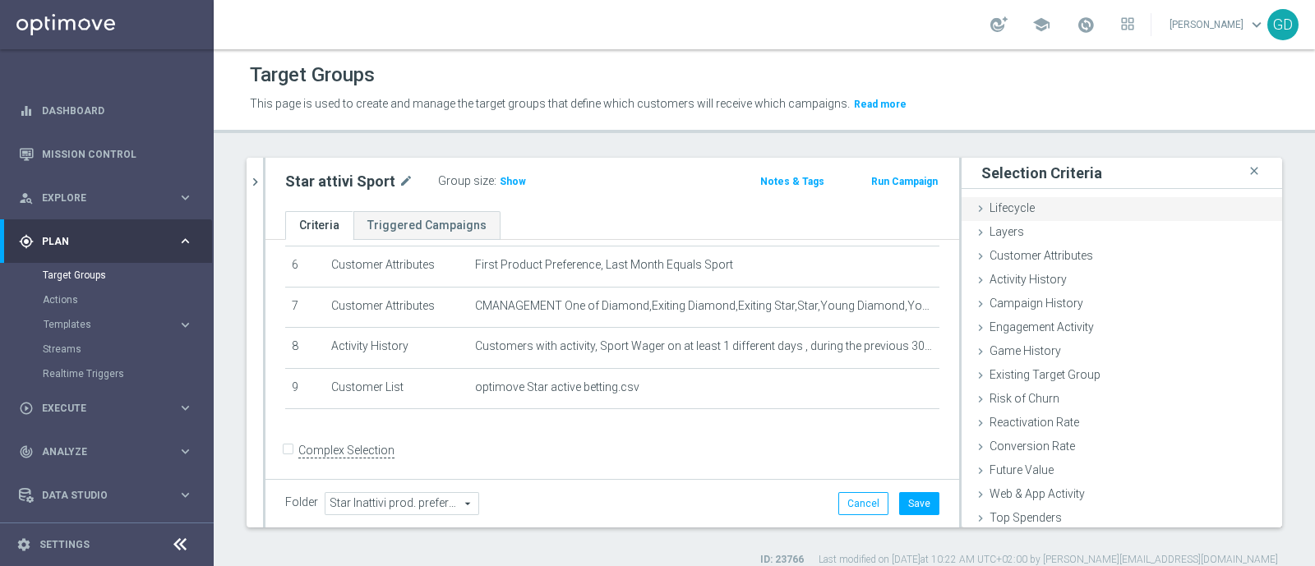
click at [1058, 210] on div "Lifecycle done" at bounding box center [1121, 209] width 320 height 25
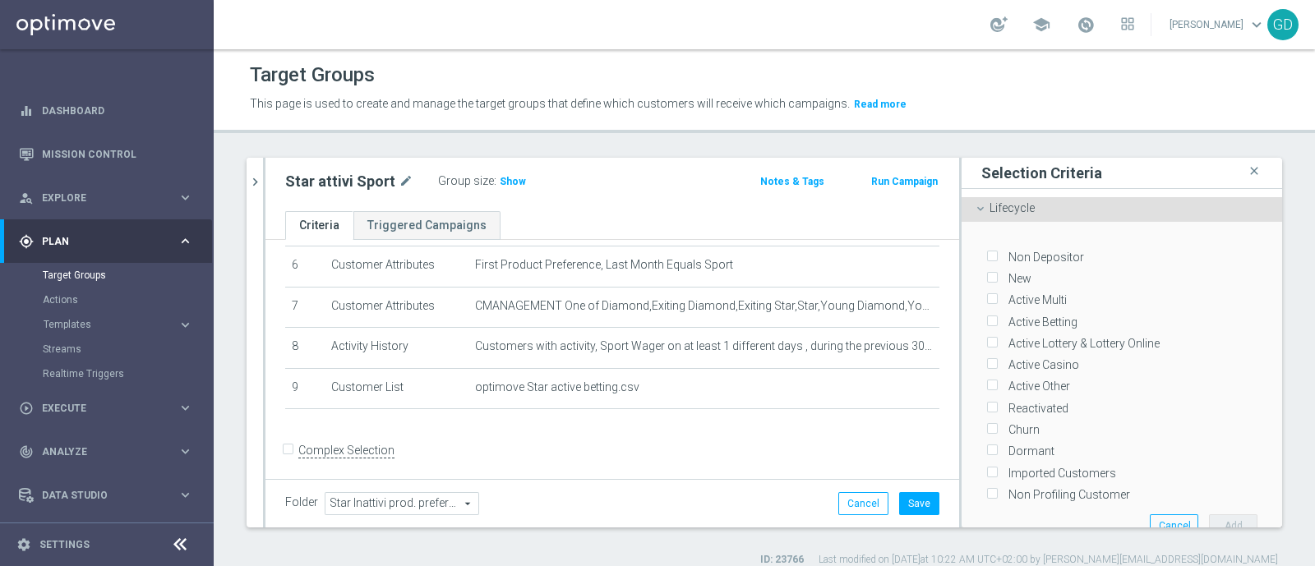
click at [1090, 224] on div "Non Depositor New Active Multi Active Betting Active Lottery & Lottery Online A…" at bounding box center [1122, 386] width 296 height 328
click at [1085, 210] on div "Lifecycle done" at bounding box center [1121, 209] width 320 height 25
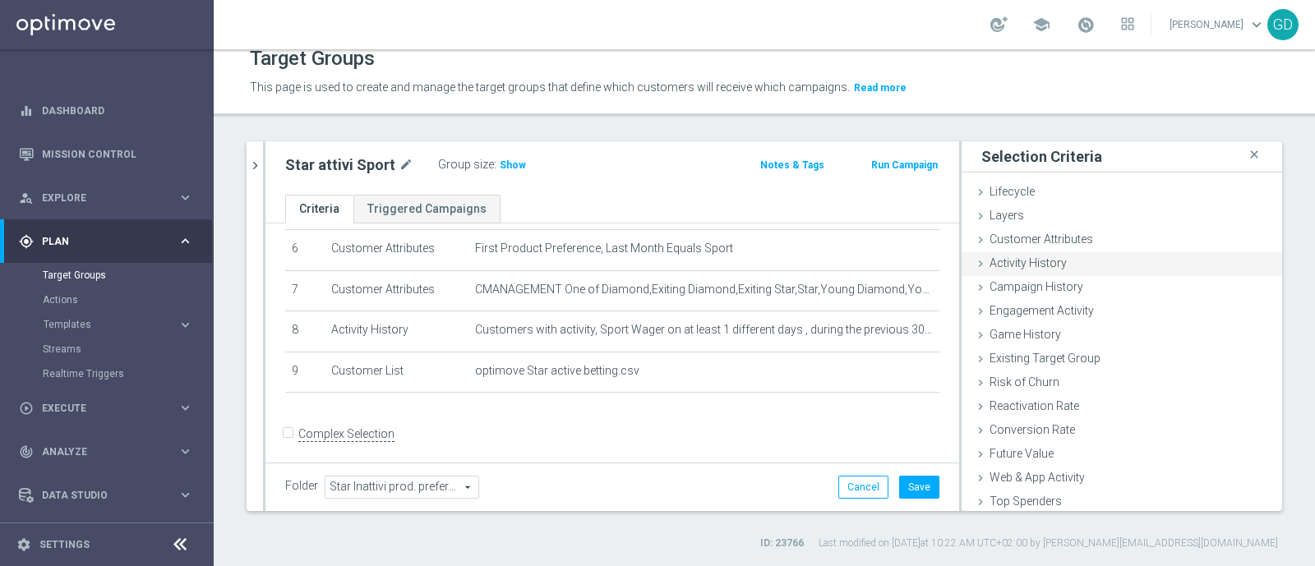
click at [1015, 260] on span "Activity History" at bounding box center [1027, 262] width 77 height 13
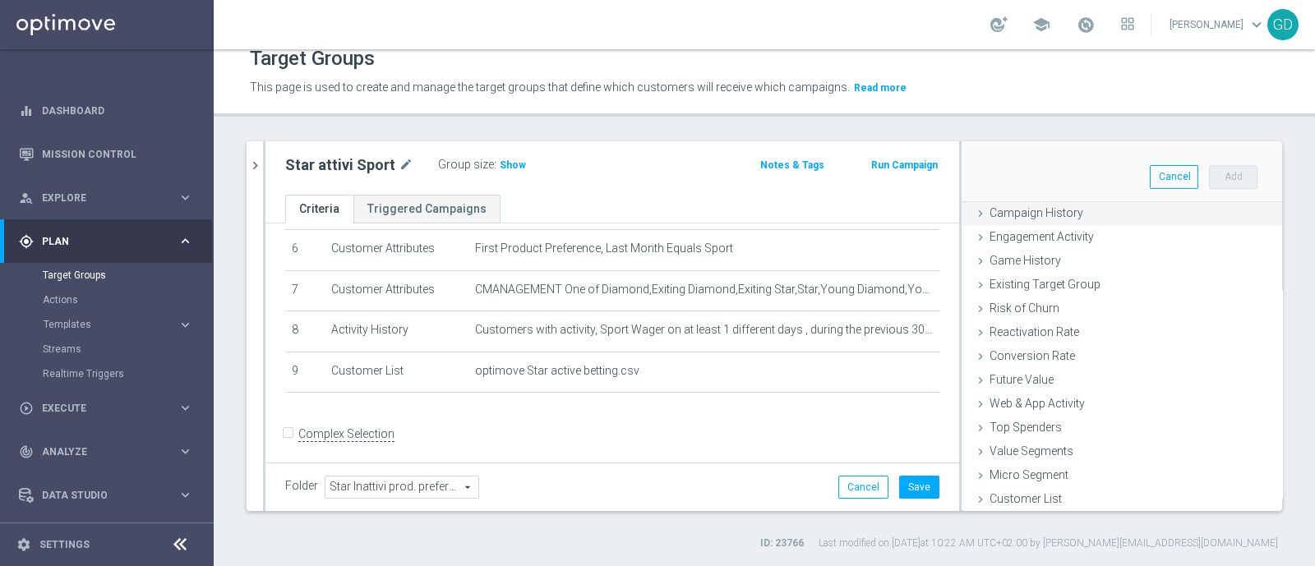
click at [1039, 208] on span "Campaign History" at bounding box center [1036, 212] width 94 height 13
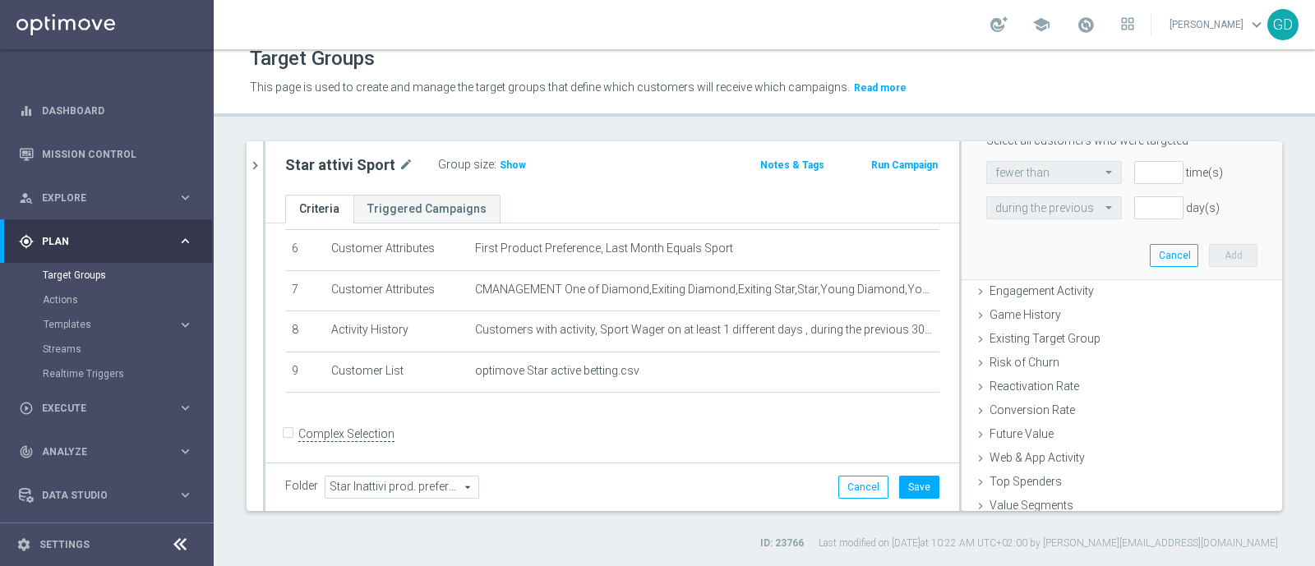
scroll to position [246, 0]
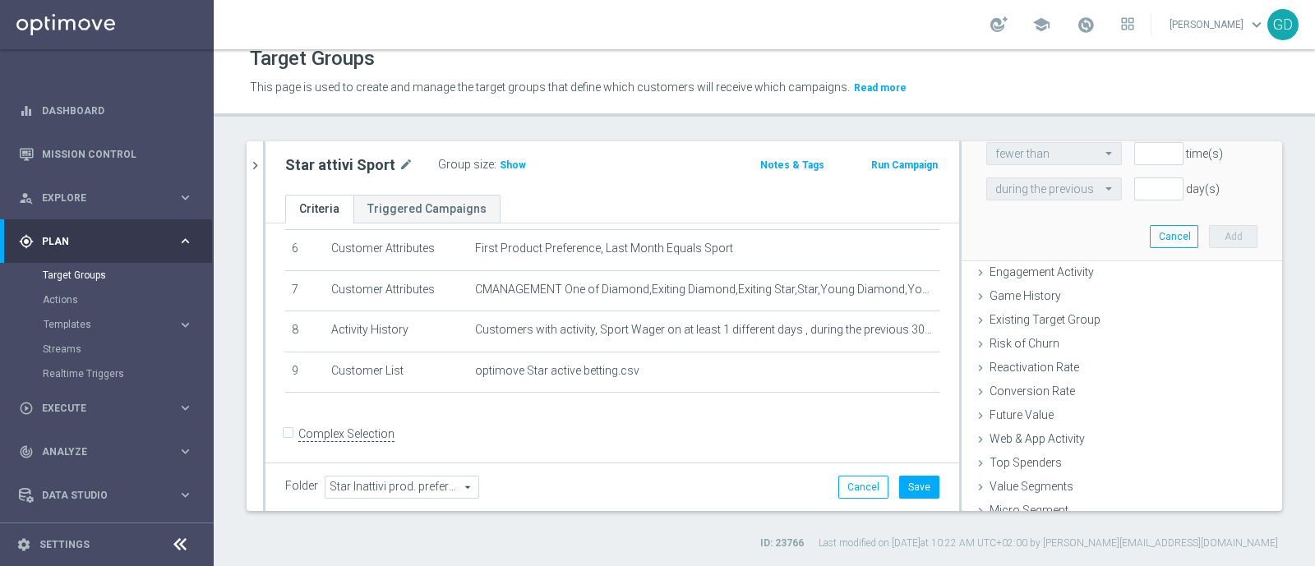
click at [292, 429] on input "Complex Selection" at bounding box center [290, 435] width 11 height 23
checkbox input "false"
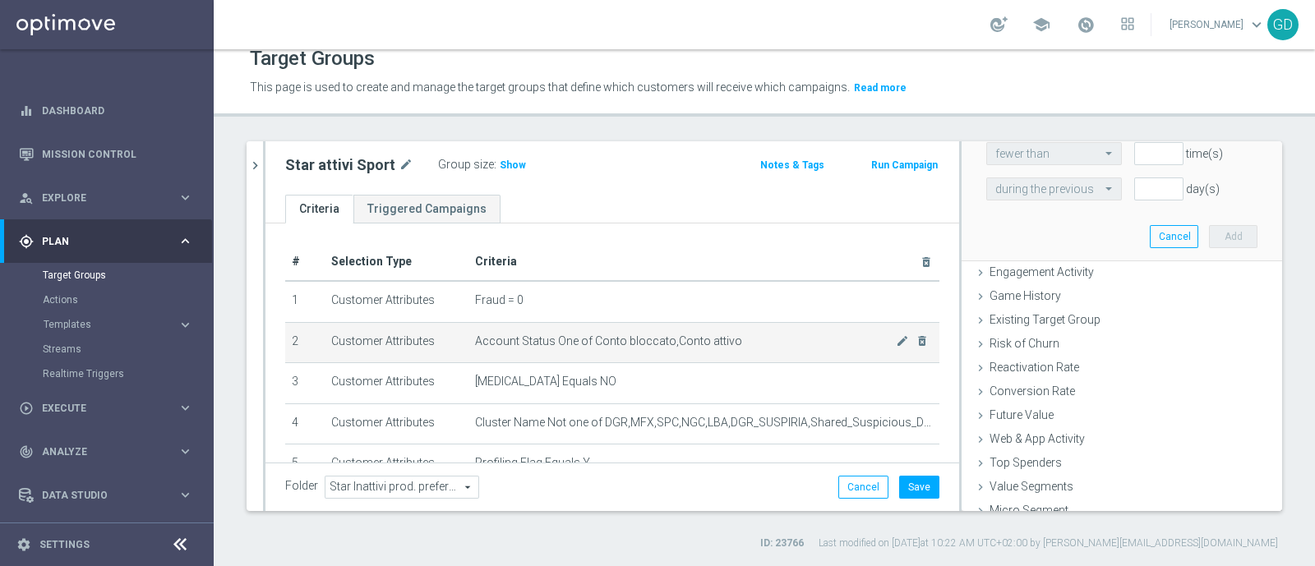
scroll to position [102, 0]
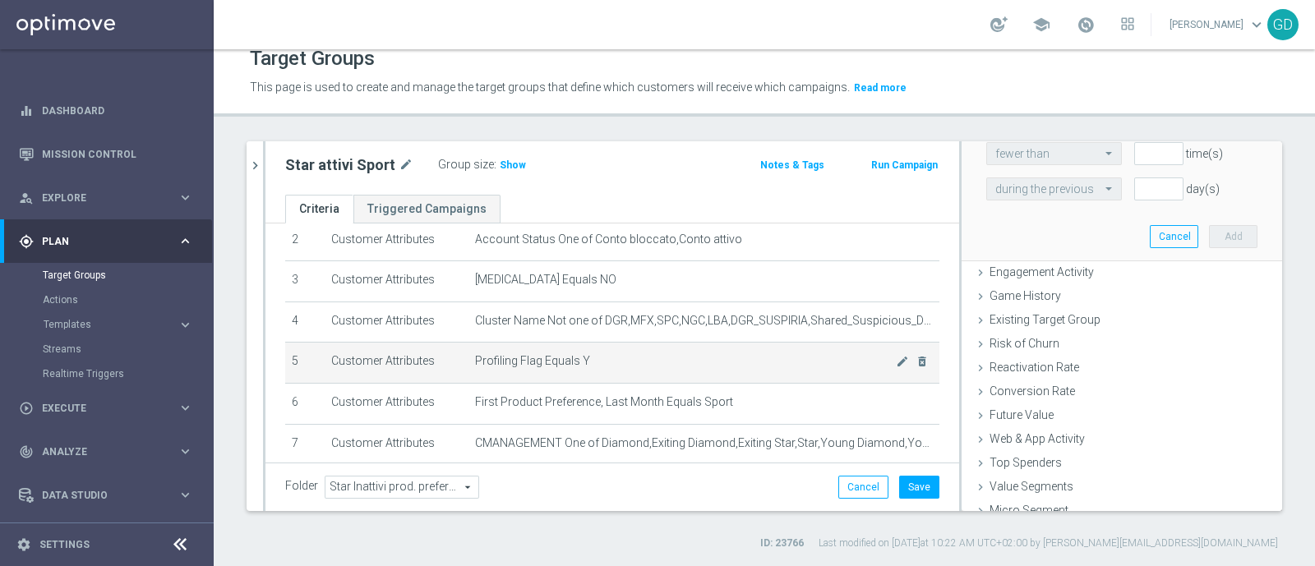
click at [865, 354] on span "Profiling Flag Equals Y" at bounding box center [686, 361] width 422 height 14
click at [896, 361] on icon "mode_edit" at bounding box center [902, 361] width 13 height 13
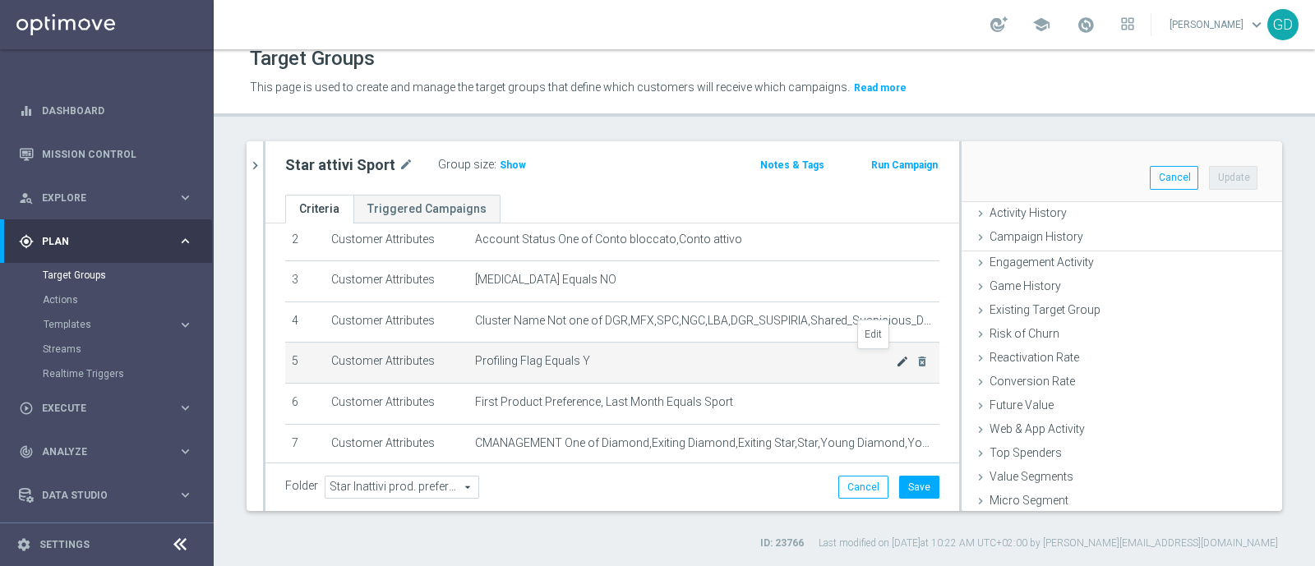
scroll to position [260, 0]
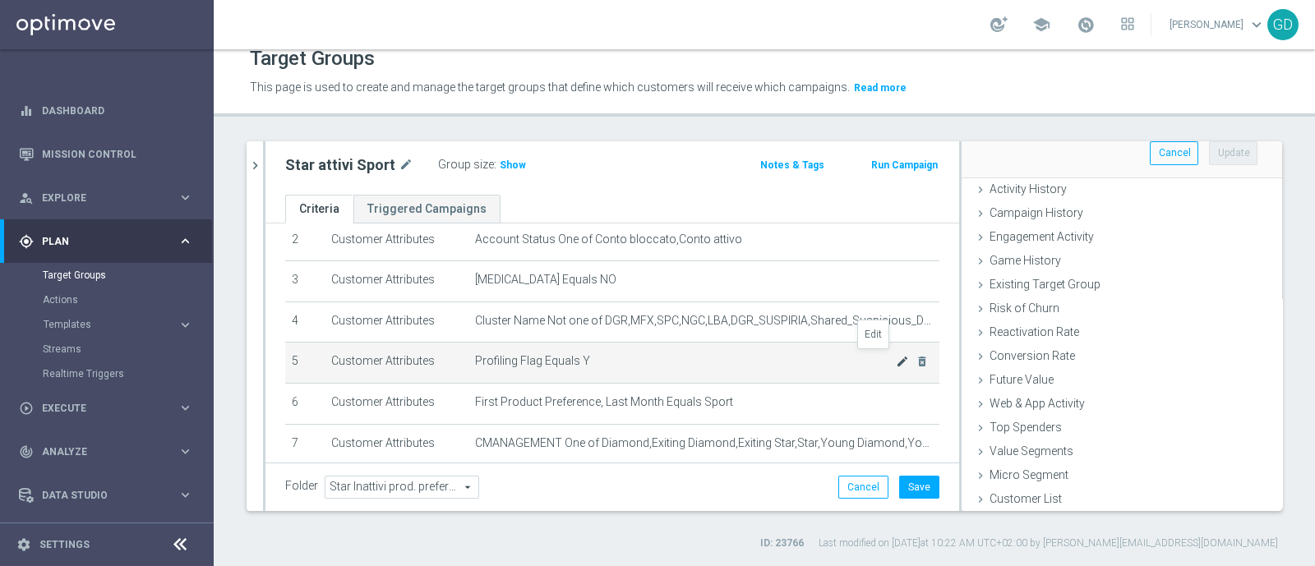
click at [896, 359] on icon "mode_edit" at bounding box center [902, 361] width 13 height 13
click at [896, 355] on icon "mode_edit" at bounding box center [902, 361] width 13 height 13
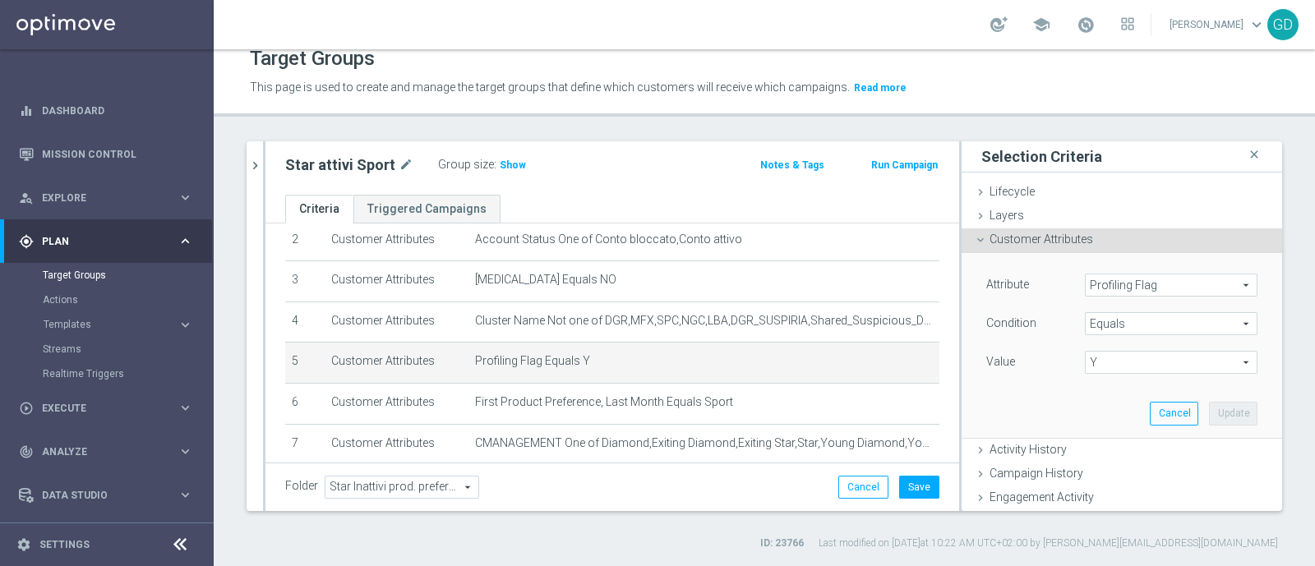
scroll to position [0, 0]
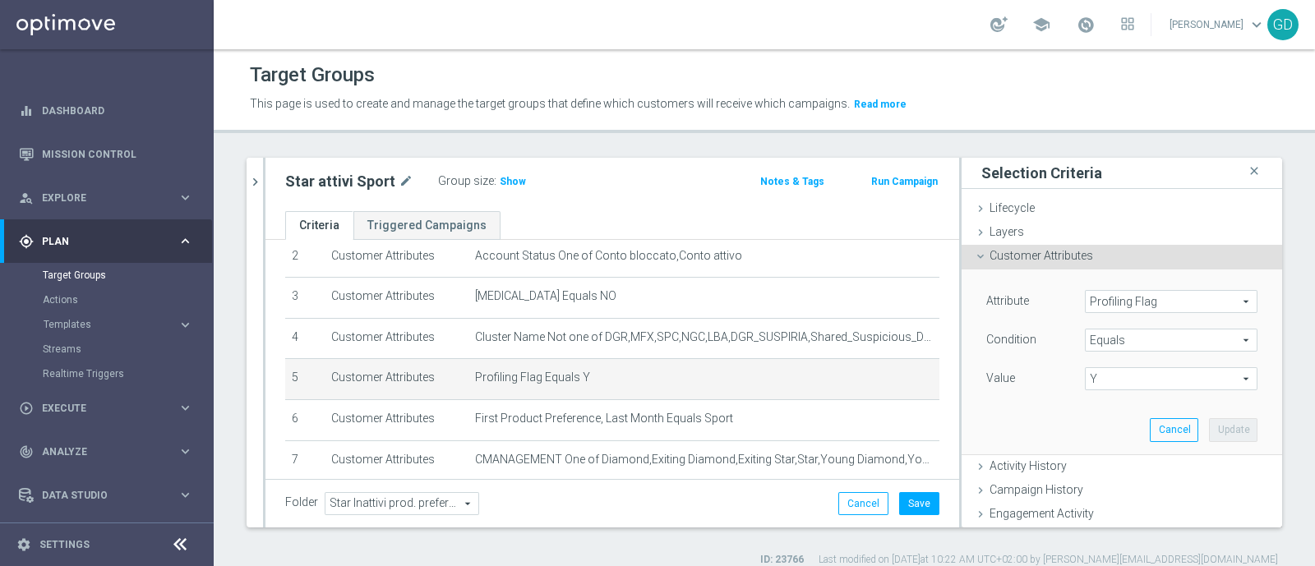
click at [1209, 308] on span "Profiling Flag" at bounding box center [1170, 301] width 171 height 21
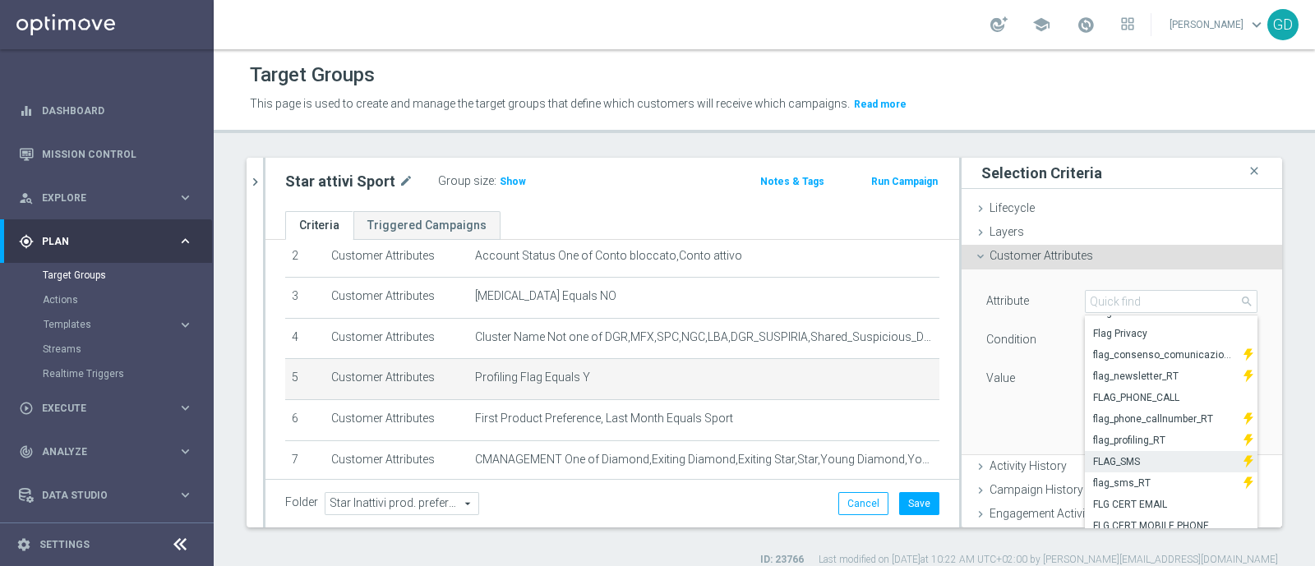
scroll to position [3446, 0]
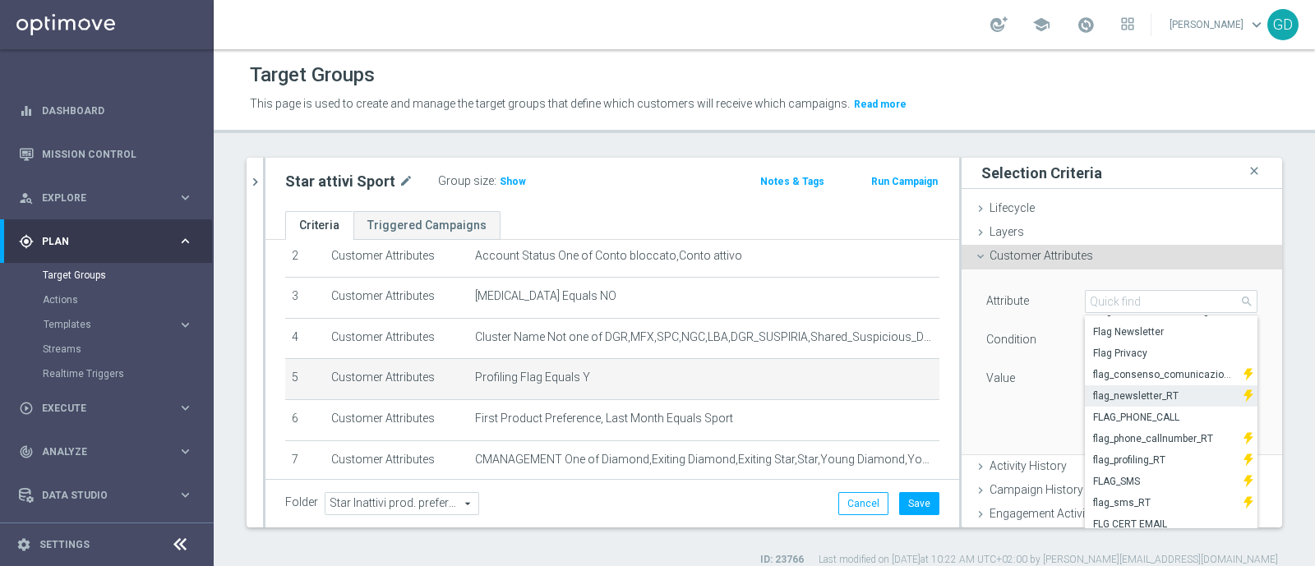
click at [1142, 394] on span "flag_newsletter_RT" at bounding box center [1164, 395] width 142 height 13
type input "flag_newsletter_RT"
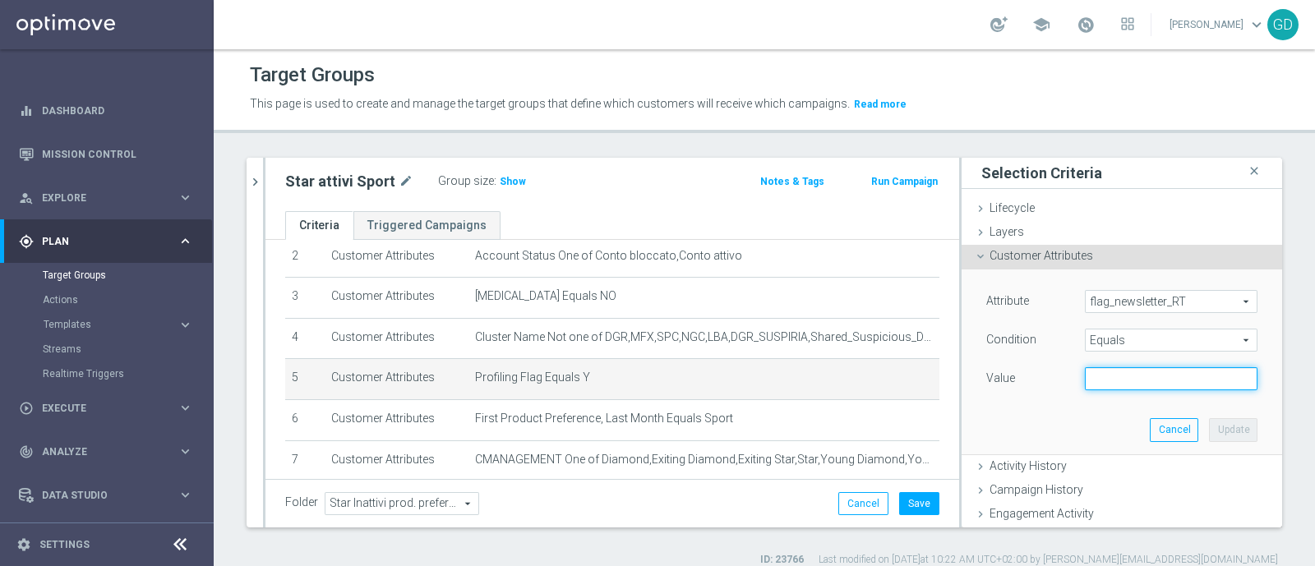
click at [1120, 380] on input "text" at bounding box center [1171, 378] width 173 height 23
type input "y"
type input "Y"
click at [1209, 431] on button "Update" at bounding box center [1233, 429] width 48 height 23
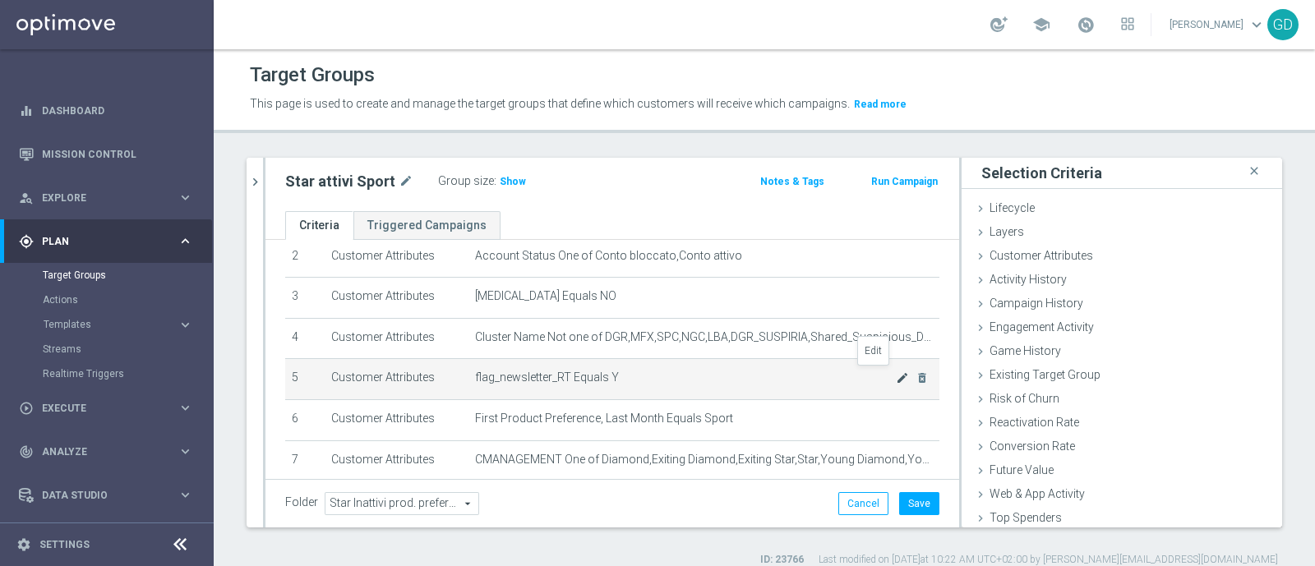
click at [896, 375] on icon "mode_edit" at bounding box center [902, 377] width 13 height 13
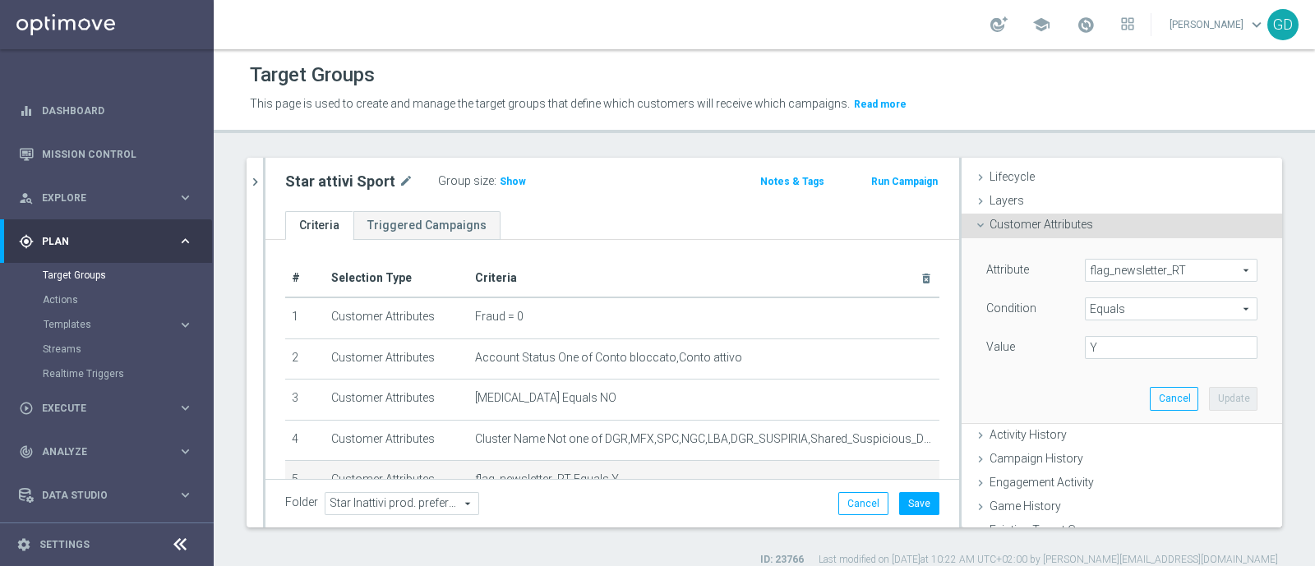
scroll to position [0, 0]
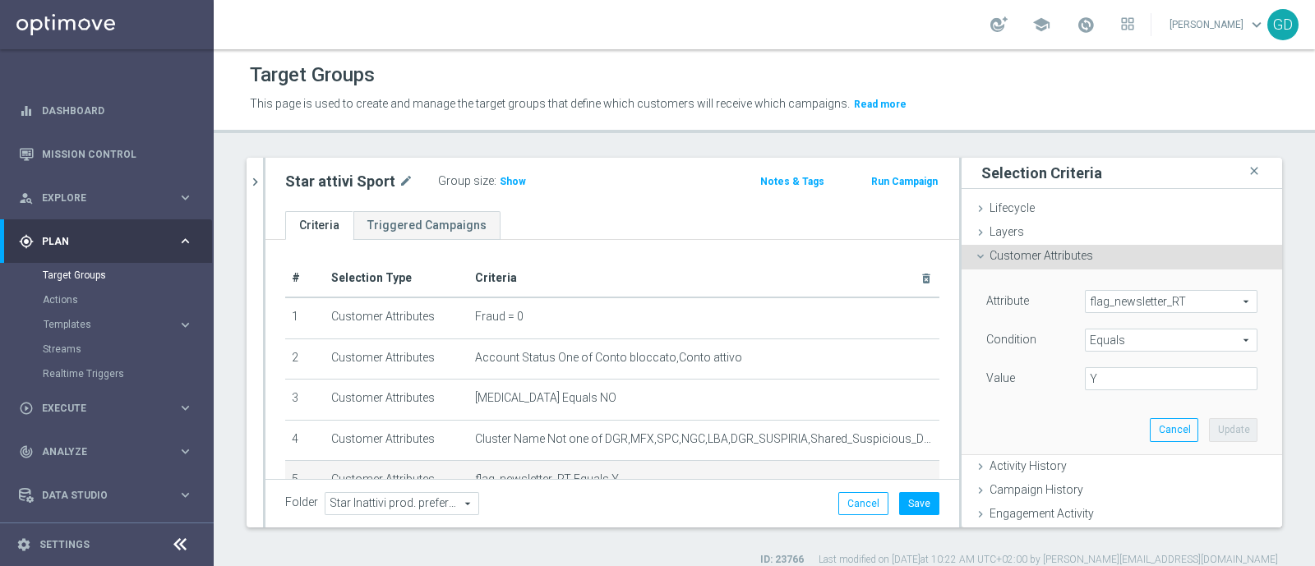
click at [1212, 297] on span "flag_newsletter_RT" at bounding box center [1170, 301] width 171 height 21
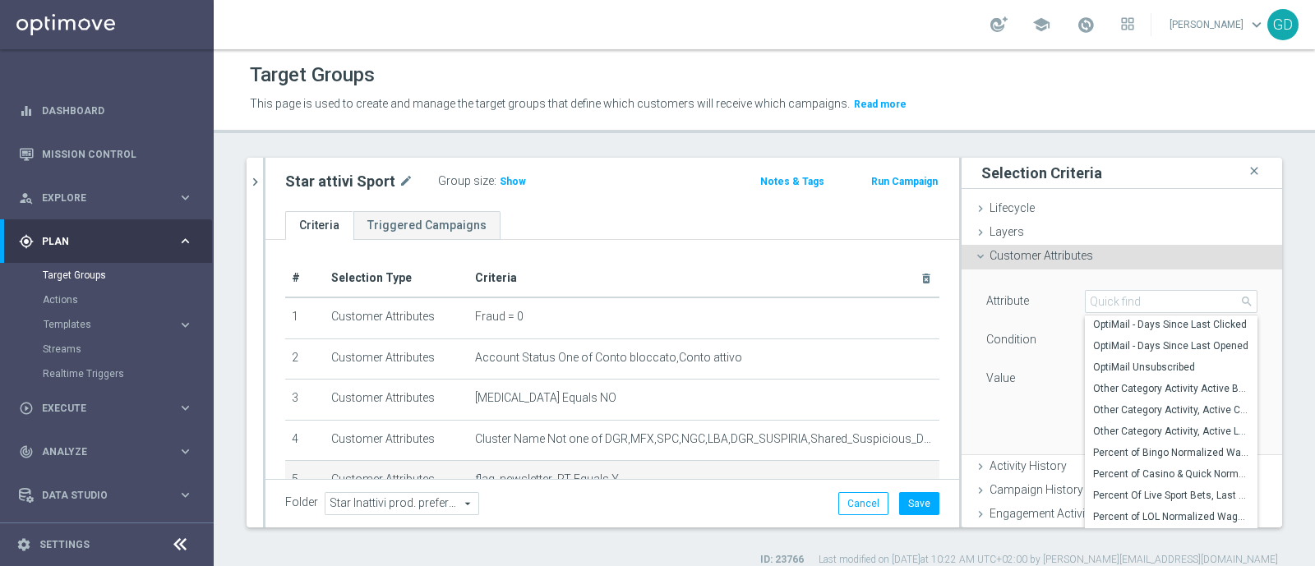
scroll to position [5437, 0]
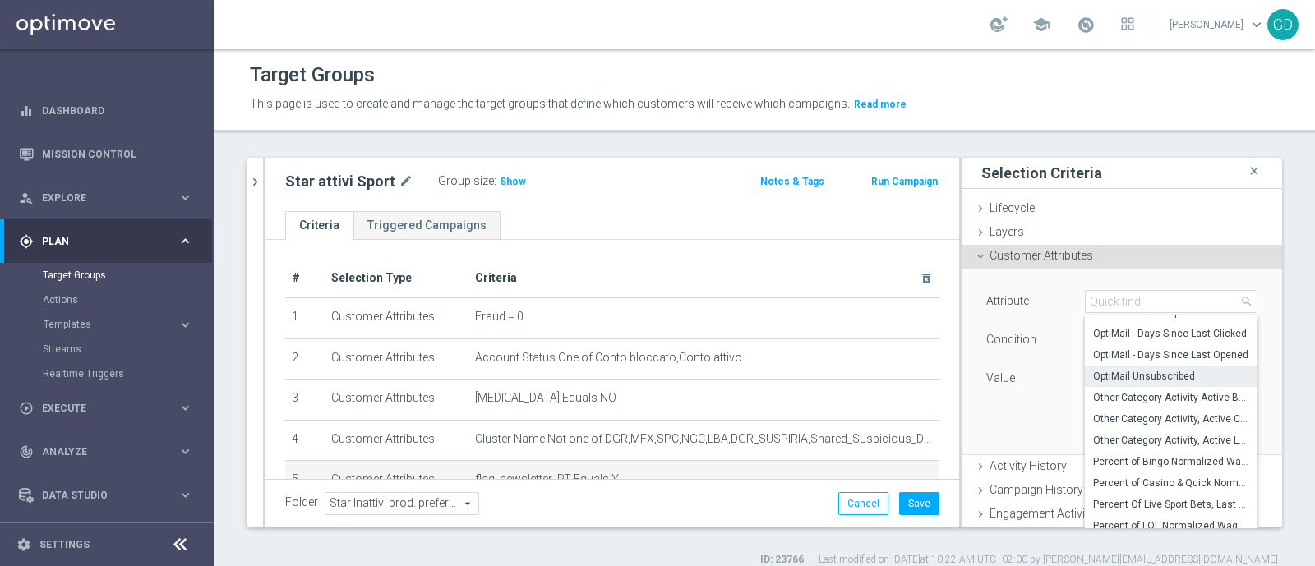
click at [1135, 376] on span "OptiMail Unsubscribed" at bounding box center [1171, 376] width 156 height 13
type input "OptiMail Unsubscribed"
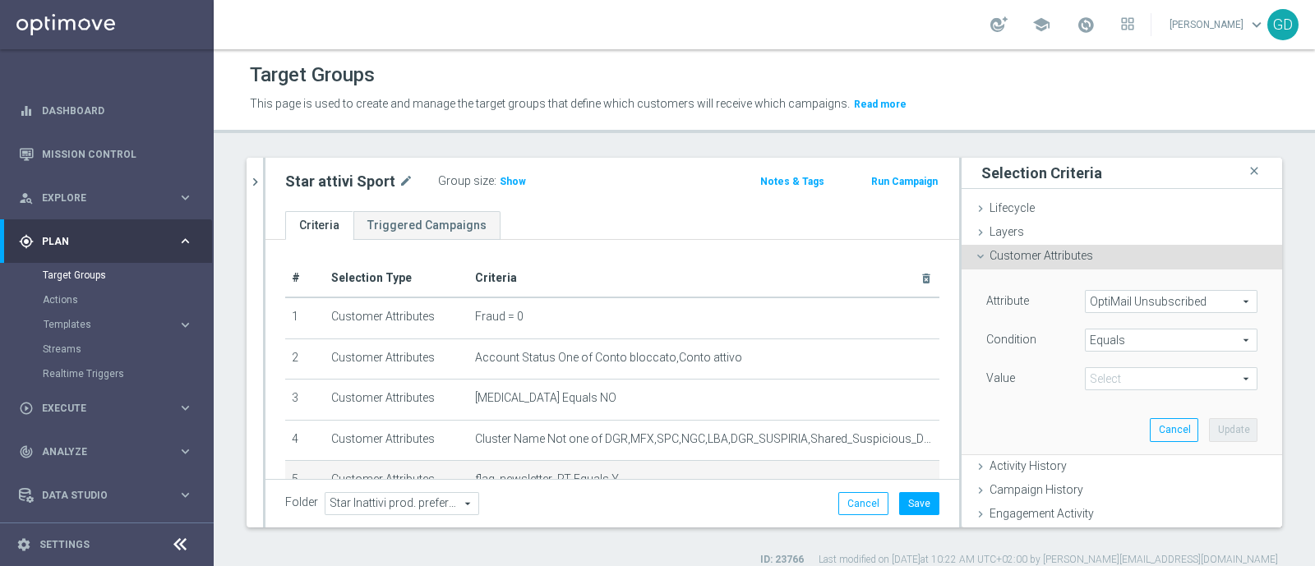
click at [1101, 383] on span at bounding box center [1170, 378] width 171 height 21
click at [1096, 376] on input "search" at bounding box center [1171, 378] width 173 height 23
type input "Y"
click at [1039, 396] on div "Attribute OptiMail Unsubscribed OptiMail Unsubscribed arrow_drop_down search Co…" at bounding box center [1122, 362] width 296 height 184
click at [1096, 382] on span at bounding box center [1170, 378] width 171 height 21
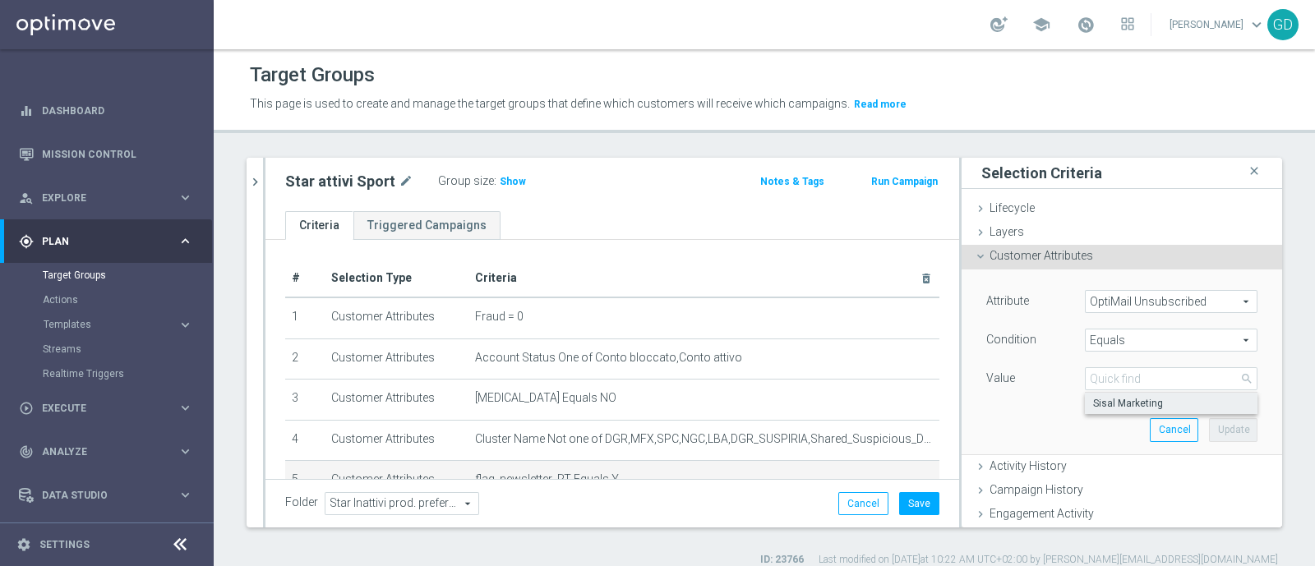
click at [1113, 404] on span "Sisal Marketing" at bounding box center [1171, 403] width 156 height 13
type input "Sisal Marketing"
click at [1209, 429] on button "Update" at bounding box center [1233, 429] width 48 height 23
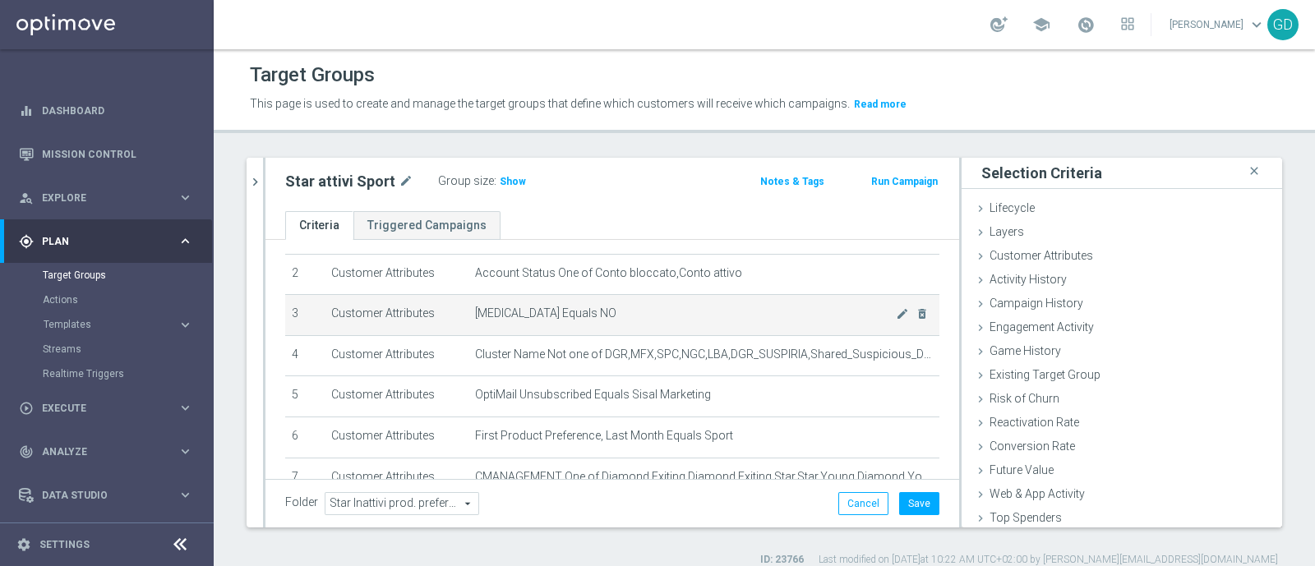
scroll to position [102, 0]
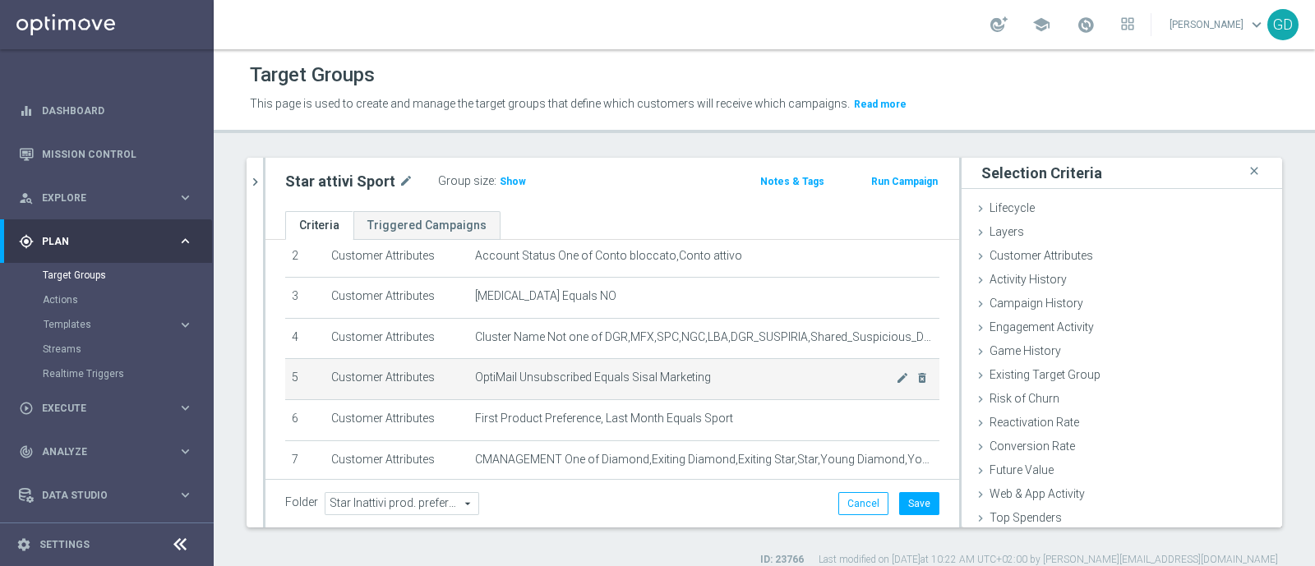
drag, startPoint x: 569, startPoint y: 376, endPoint x: 543, endPoint y: 370, distance: 27.1
click at [543, 371] on span "OptiMail Unsubscribed Equals Sisal Marketing" at bounding box center [686, 378] width 422 height 14
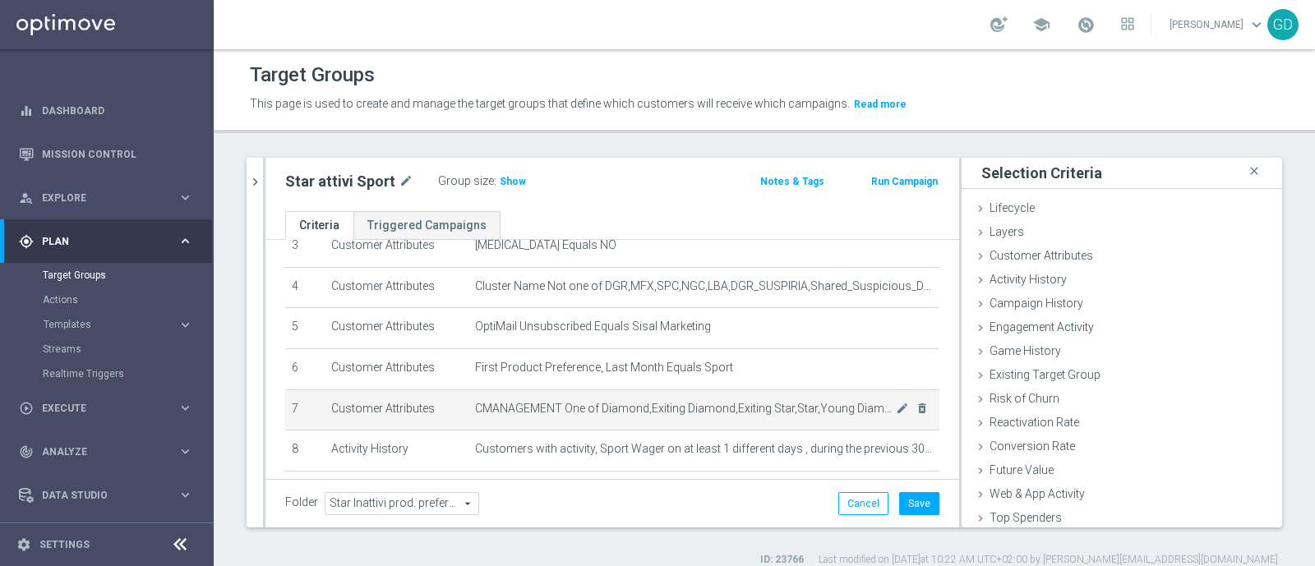
scroll to position [0, 0]
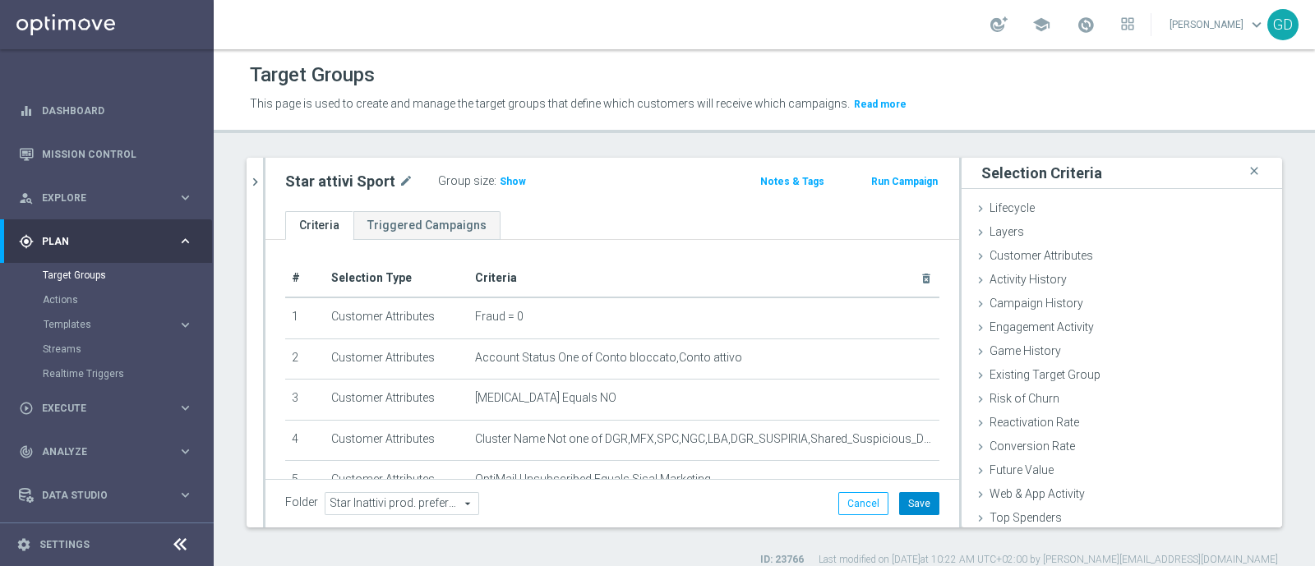
click at [909, 499] on button "Save" at bounding box center [919, 503] width 40 height 23
click at [249, 184] on icon "chevron_right" at bounding box center [255, 182] width 16 height 16
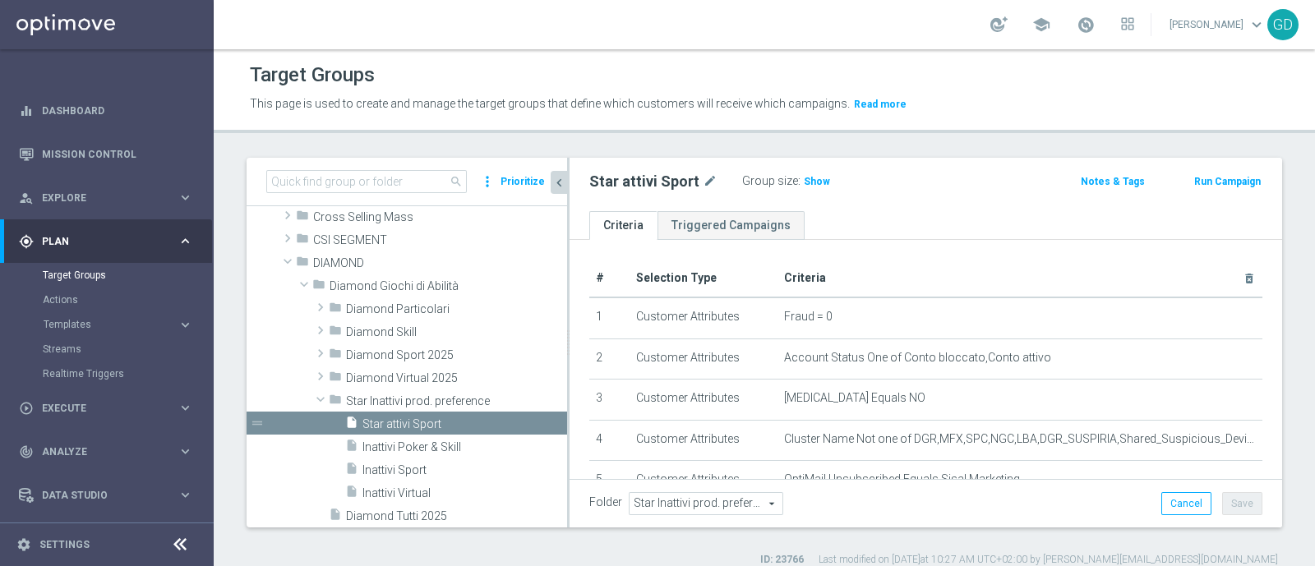
scroll to position [180, 0]
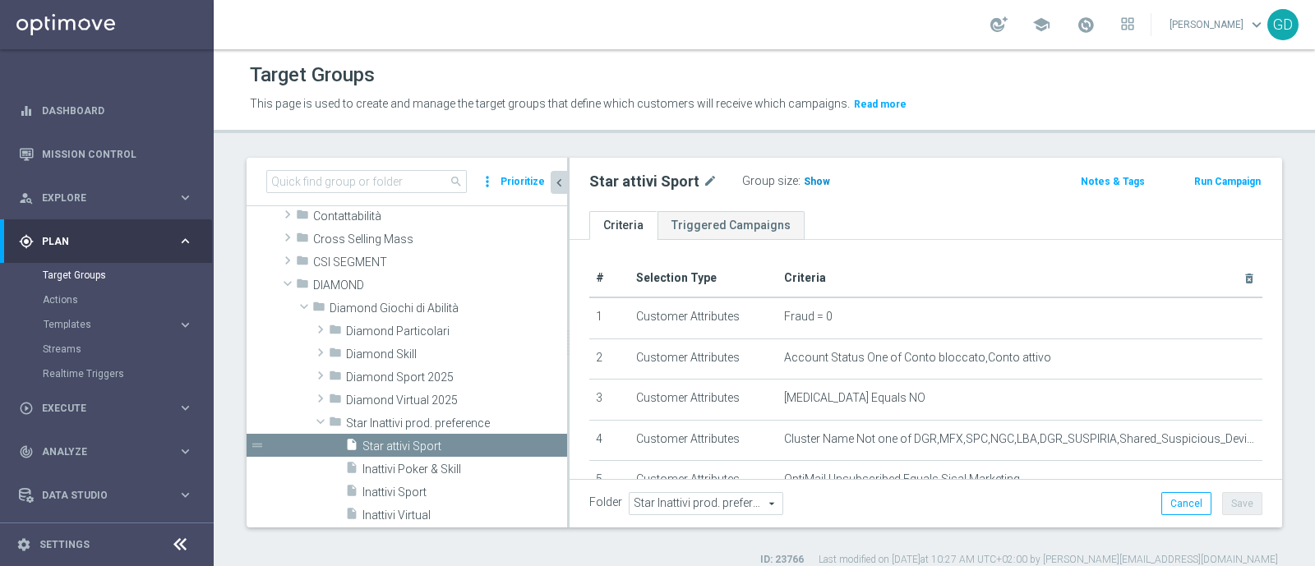
click at [809, 177] on span "Show" at bounding box center [817, 182] width 26 height 12
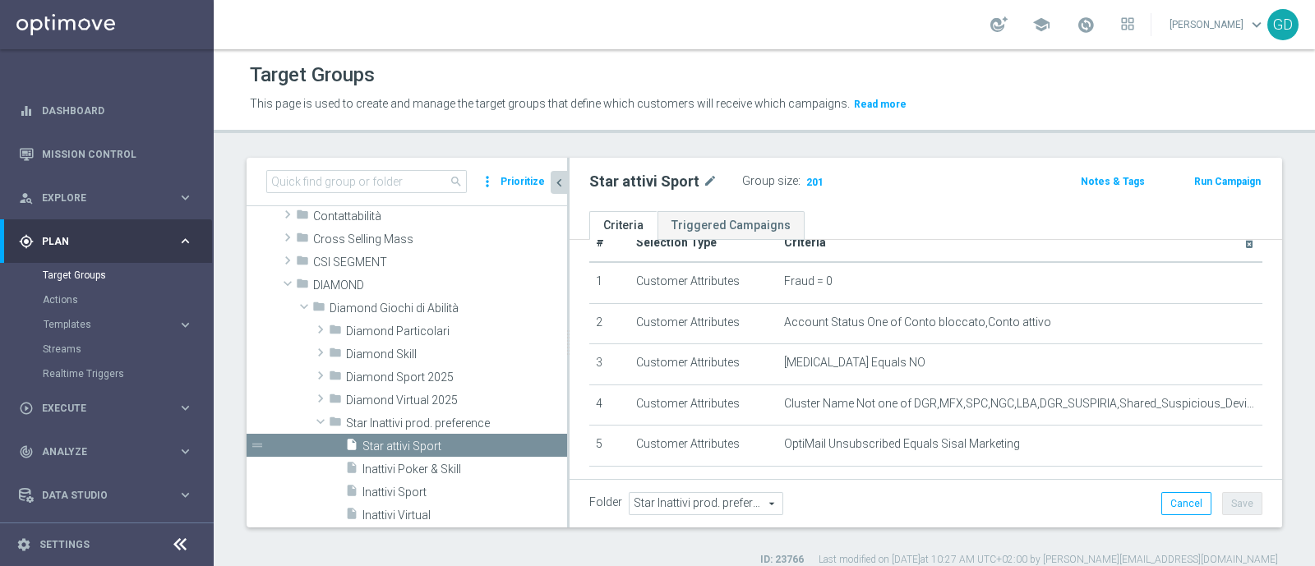
scroll to position [0, 0]
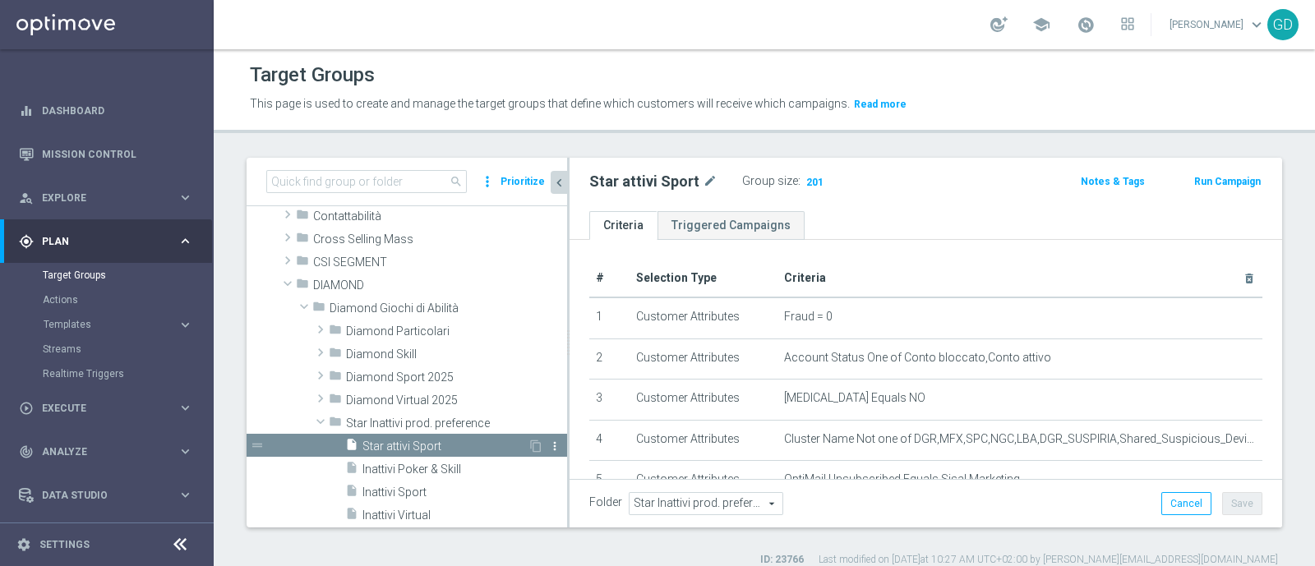
click at [548, 445] on icon "more_vert" at bounding box center [554, 446] width 13 height 13
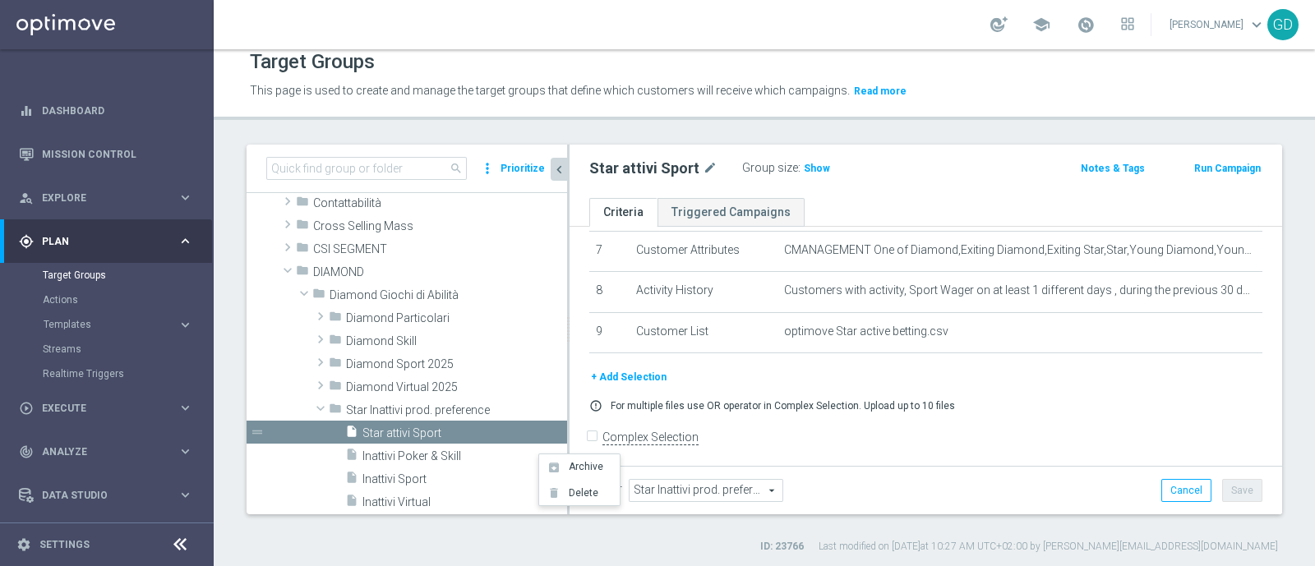
scroll to position [16, 0]
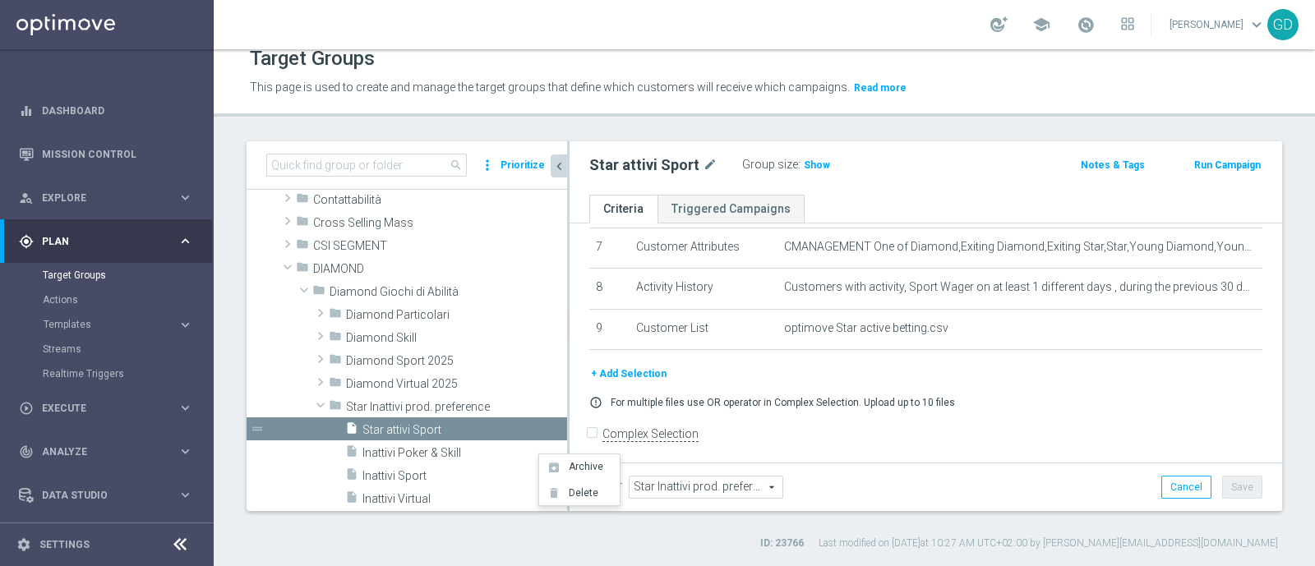
click at [640, 368] on button "+ Add Selection" at bounding box center [628, 374] width 79 height 18
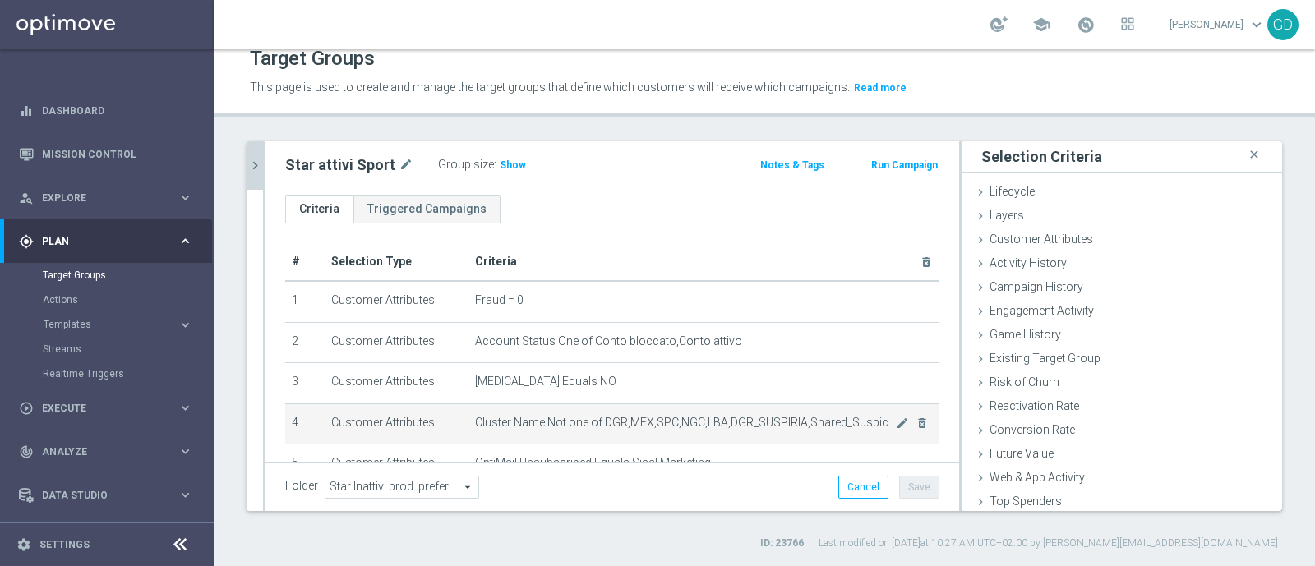
scroll to position [102, 0]
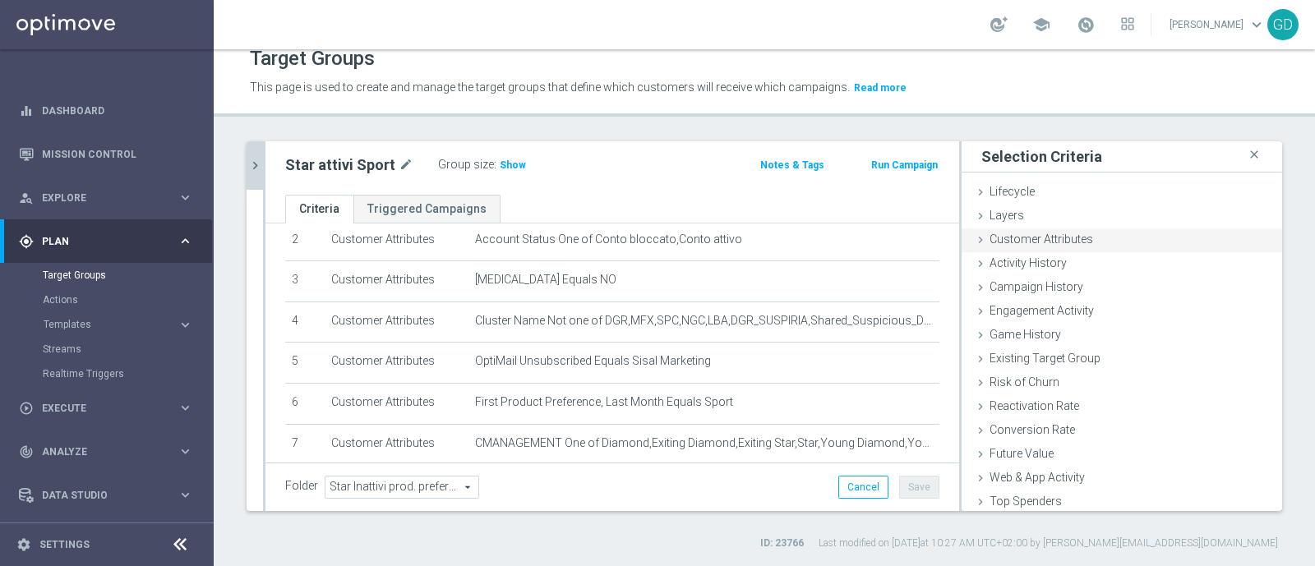
click at [1025, 238] on span "Customer Attributes" at bounding box center [1041, 239] width 104 height 13
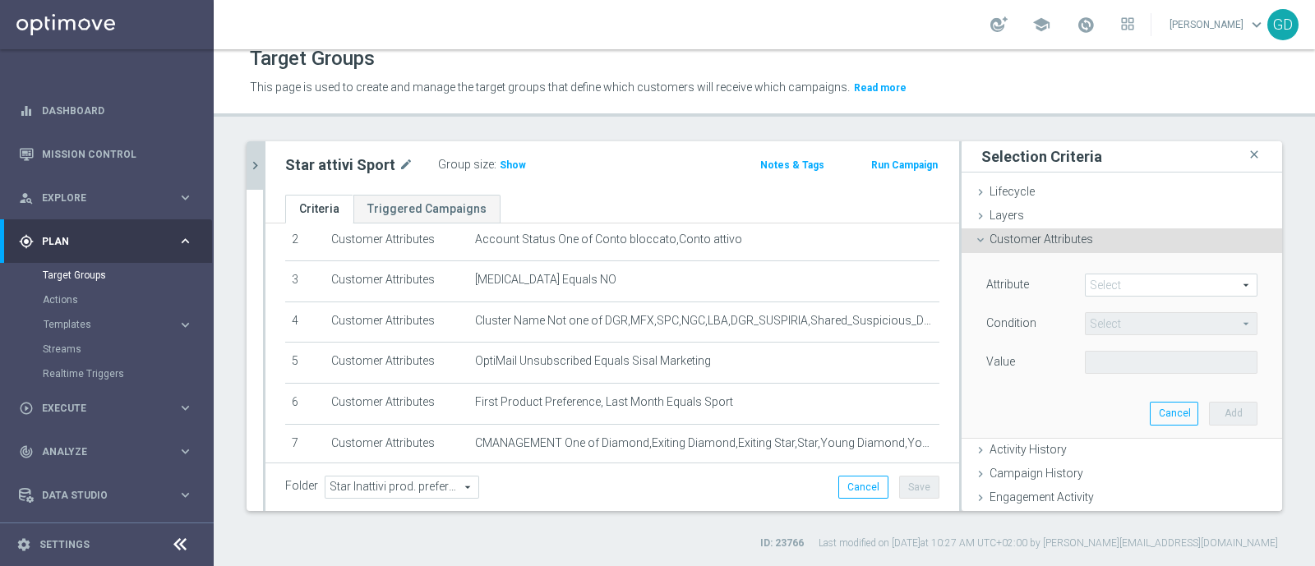
click at [1099, 283] on span at bounding box center [1170, 284] width 171 height 21
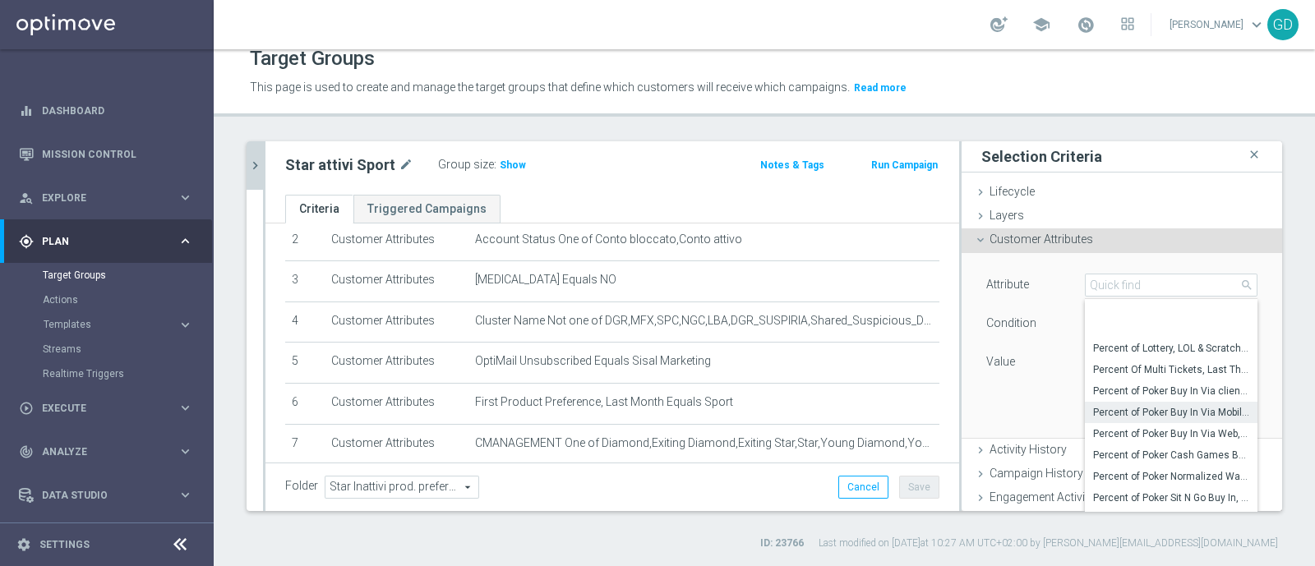
scroll to position [5731, 0]
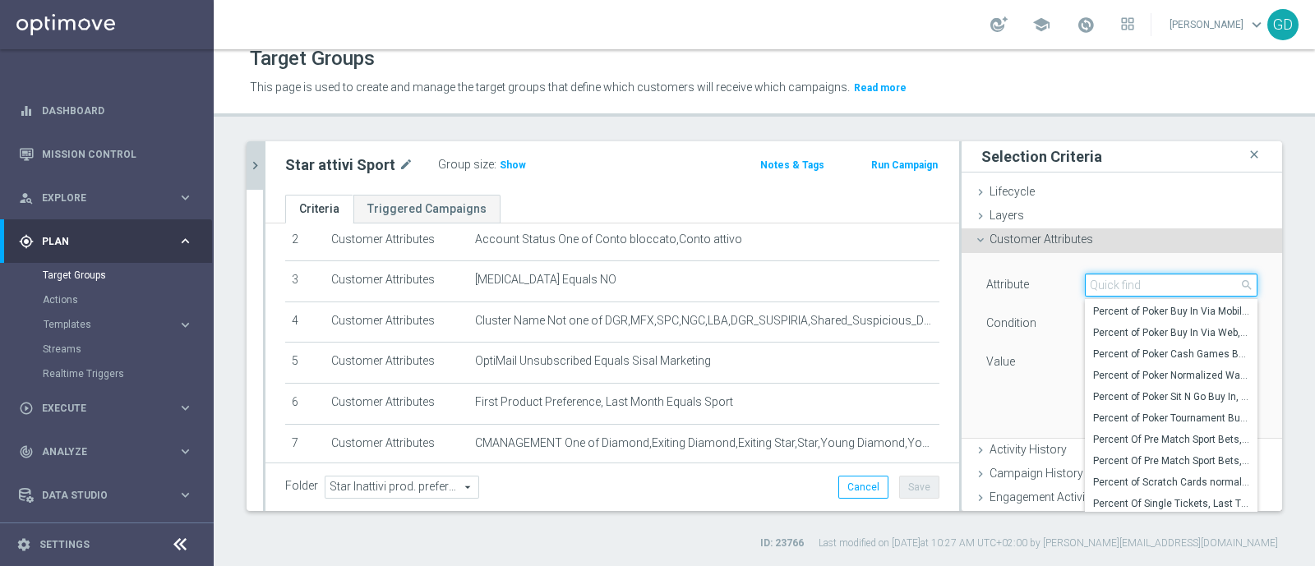
click at [1098, 284] on input "search" at bounding box center [1171, 285] width 173 height 23
type input "NEWS"
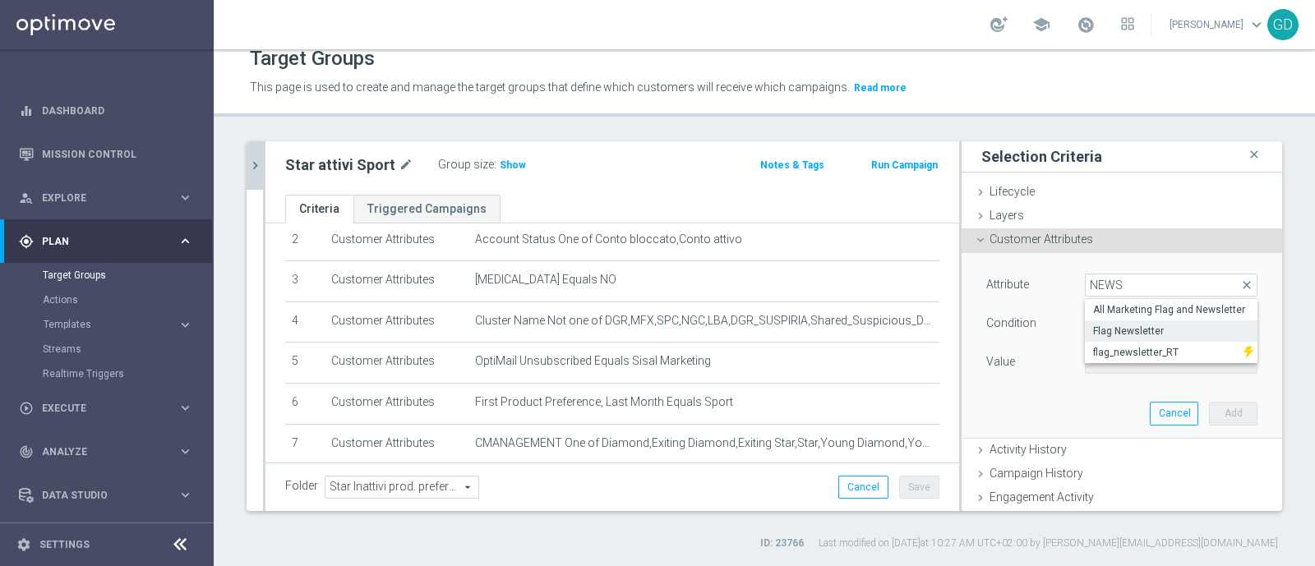
click at [1108, 328] on span "Flag Newsletter" at bounding box center [1171, 331] width 156 height 13
type input "Flag Newsletter"
type input "="
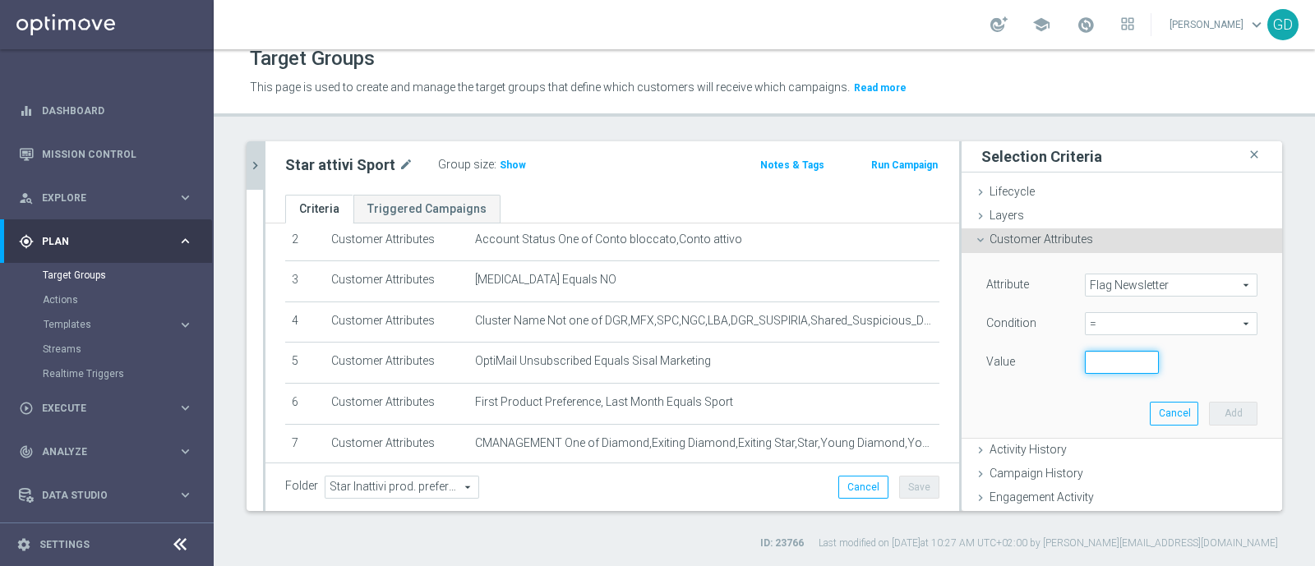
click at [1095, 360] on input "number" at bounding box center [1122, 362] width 74 height 23
click at [1120, 358] on input "1" at bounding box center [1122, 362] width 74 height 23
click at [1120, 357] on input "2" at bounding box center [1122, 362] width 74 height 23
click at [1122, 365] on input "1" at bounding box center [1122, 362] width 74 height 23
click at [1122, 365] on input "0" at bounding box center [1122, 362] width 74 height 23
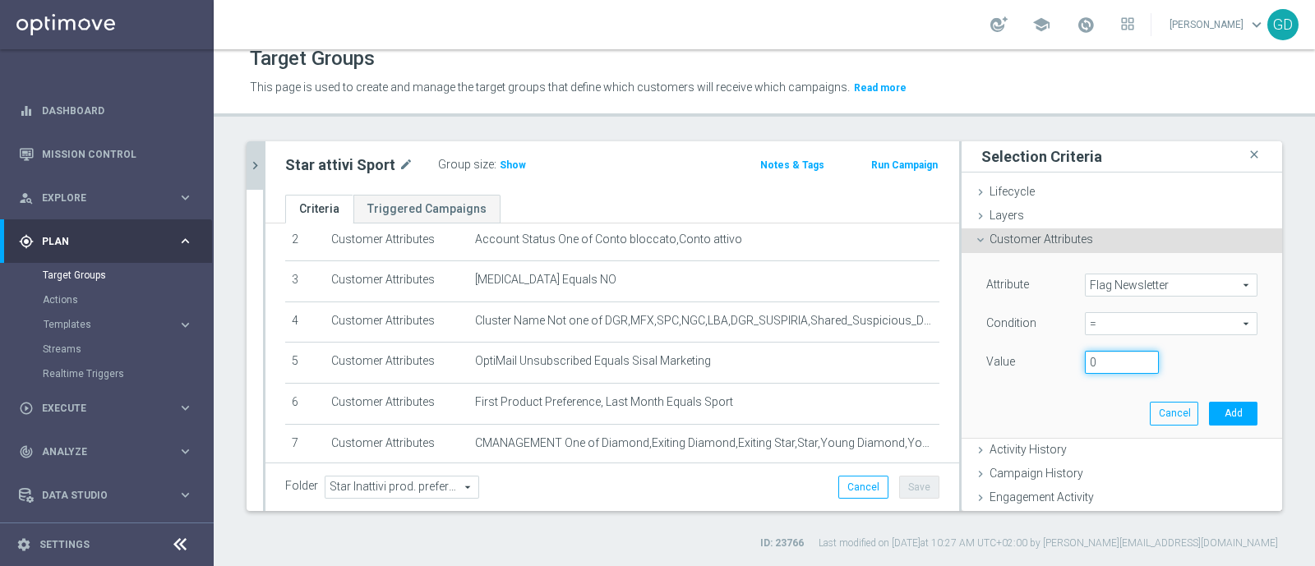
click at [1123, 351] on input "0" at bounding box center [1122, 362] width 74 height 23
type input "1"
click at [1122, 359] on input "1" at bounding box center [1122, 362] width 74 height 23
click at [1209, 413] on button "Add" at bounding box center [1233, 413] width 48 height 23
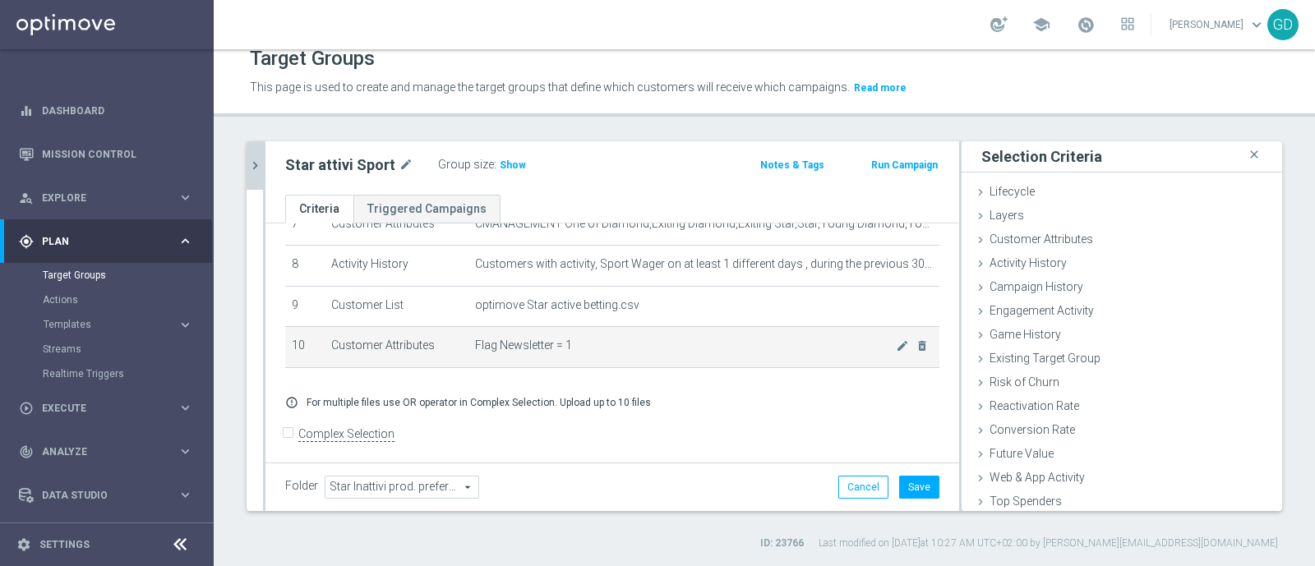
scroll to position [219, 0]
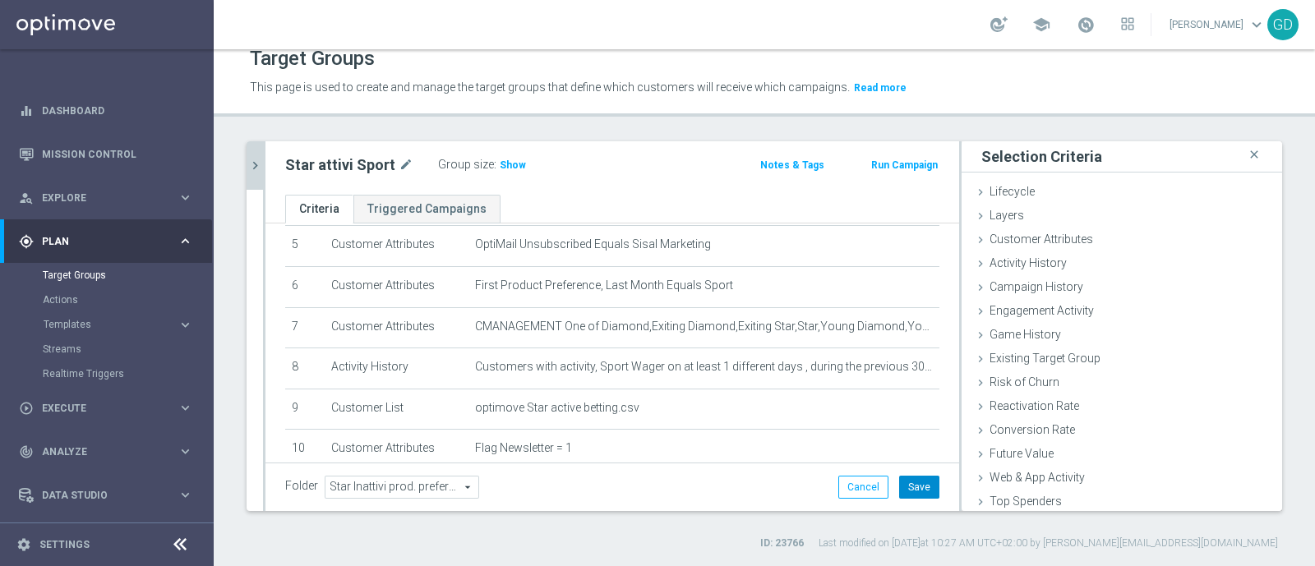
click at [900, 486] on button "Save" at bounding box center [919, 487] width 40 height 23
click at [500, 161] on span "Show" at bounding box center [513, 165] width 26 height 12
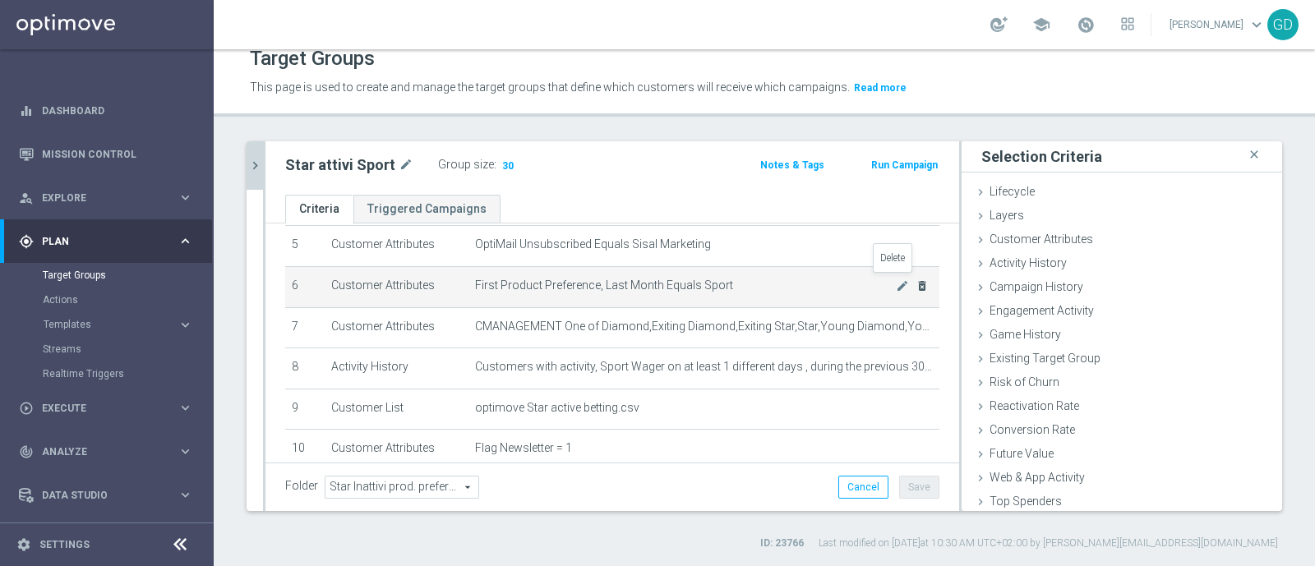
click at [915, 285] on icon "delete_forever" at bounding box center [921, 285] width 13 height 13
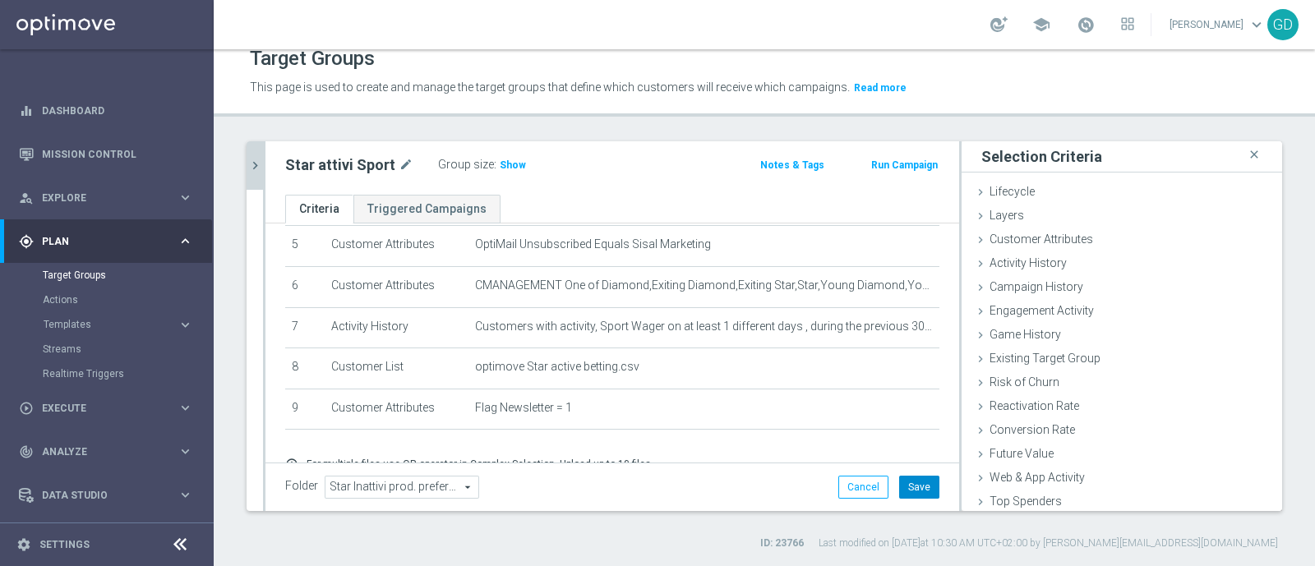
click at [906, 486] on button "Save" at bounding box center [919, 487] width 40 height 23
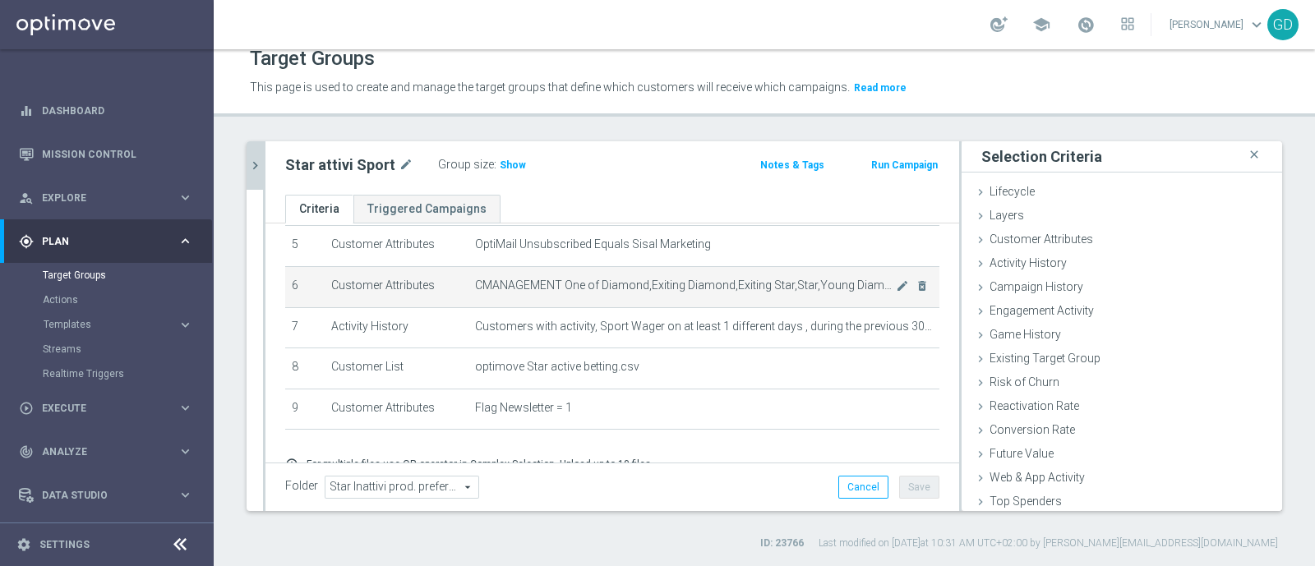
scroll to position [13, 0]
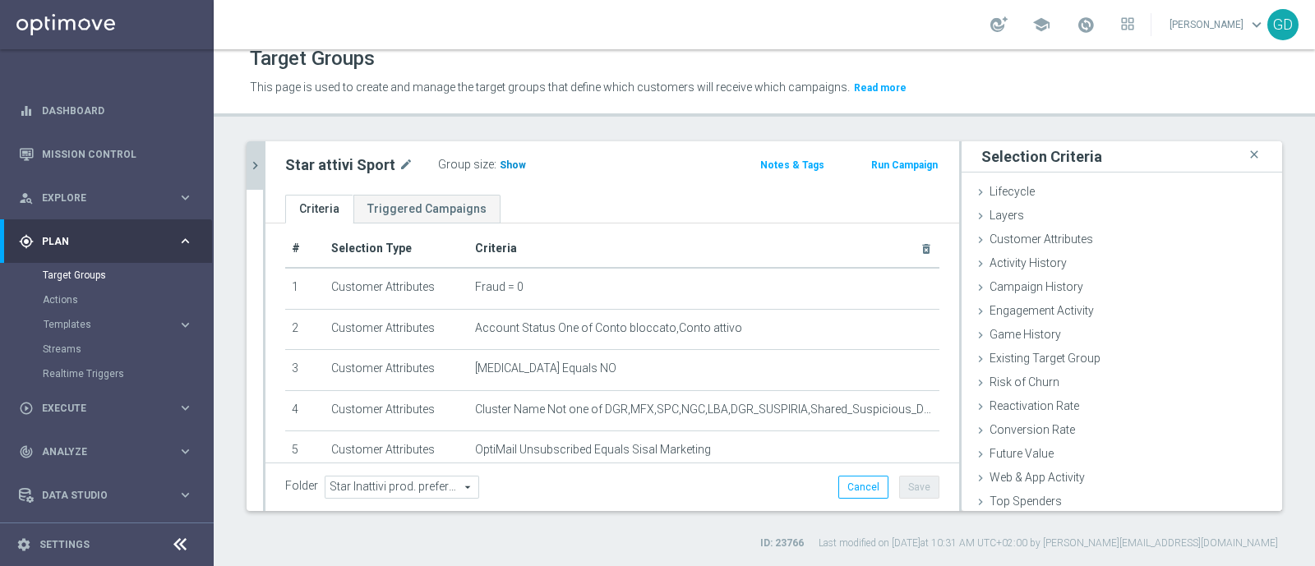
click at [507, 167] on span "Show" at bounding box center [513, 165] width 26 height 12
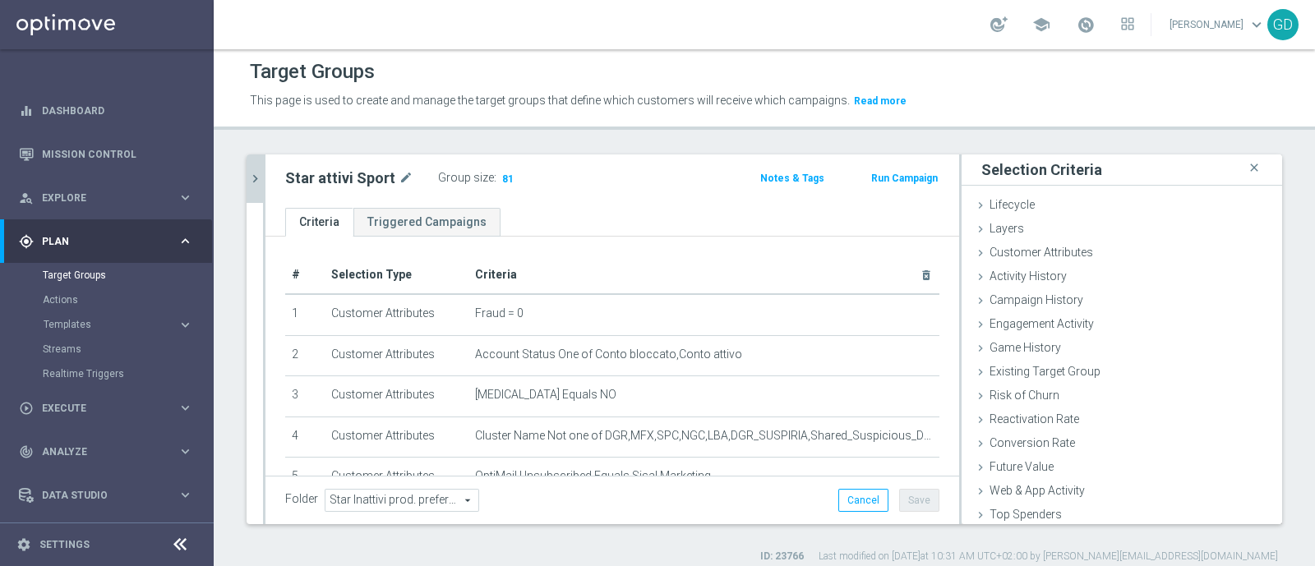
scroll to position [0, 0]
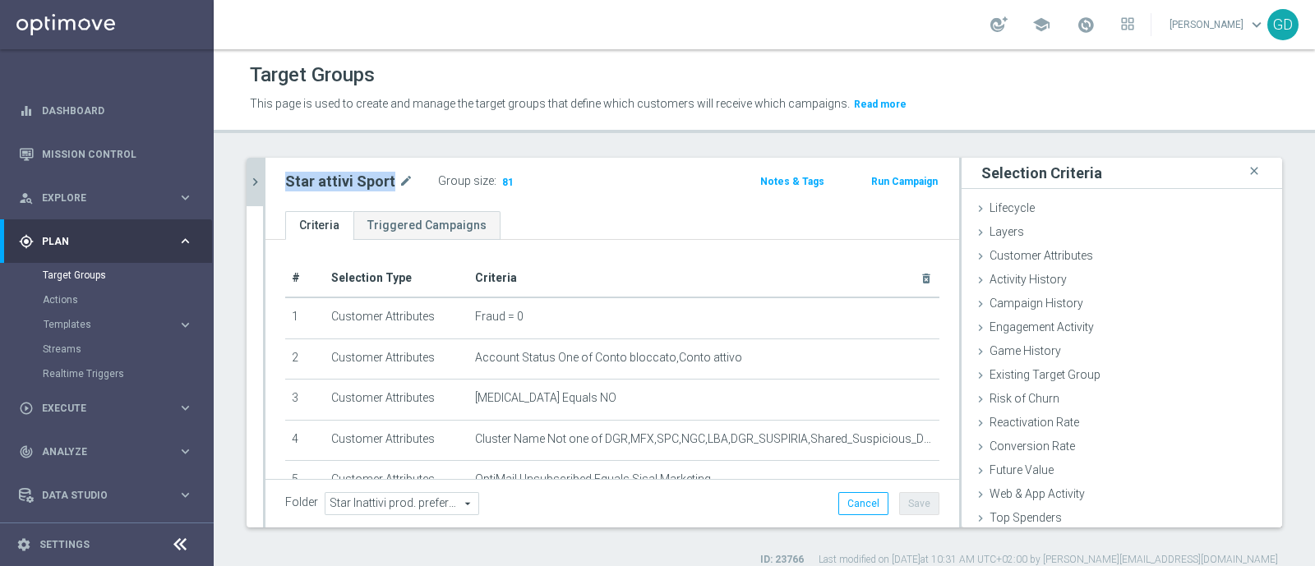
drag, startPoint x: 285, startPoint y: 184, endPoint x: 389, endPoint y: 187, distance: 104.4
click at [389, 187] on h2 "Star attivi Sport" at bounding box center [340, 182] width 110 height 20
copy h2 "Star attivi Sport"
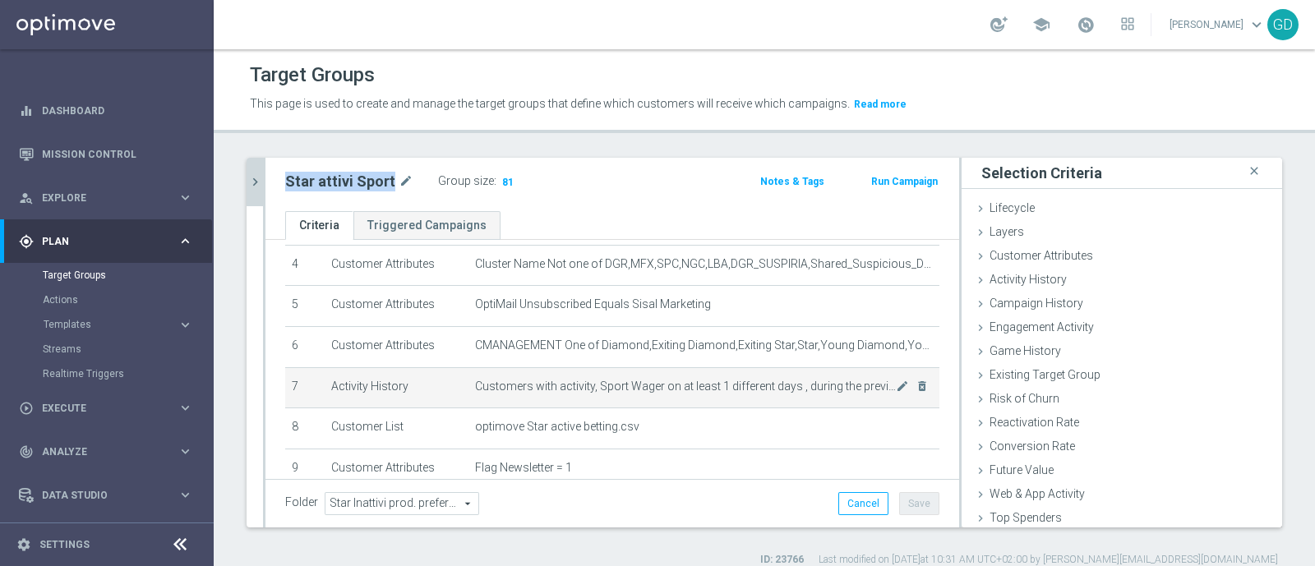
scroll to position [205, 0]
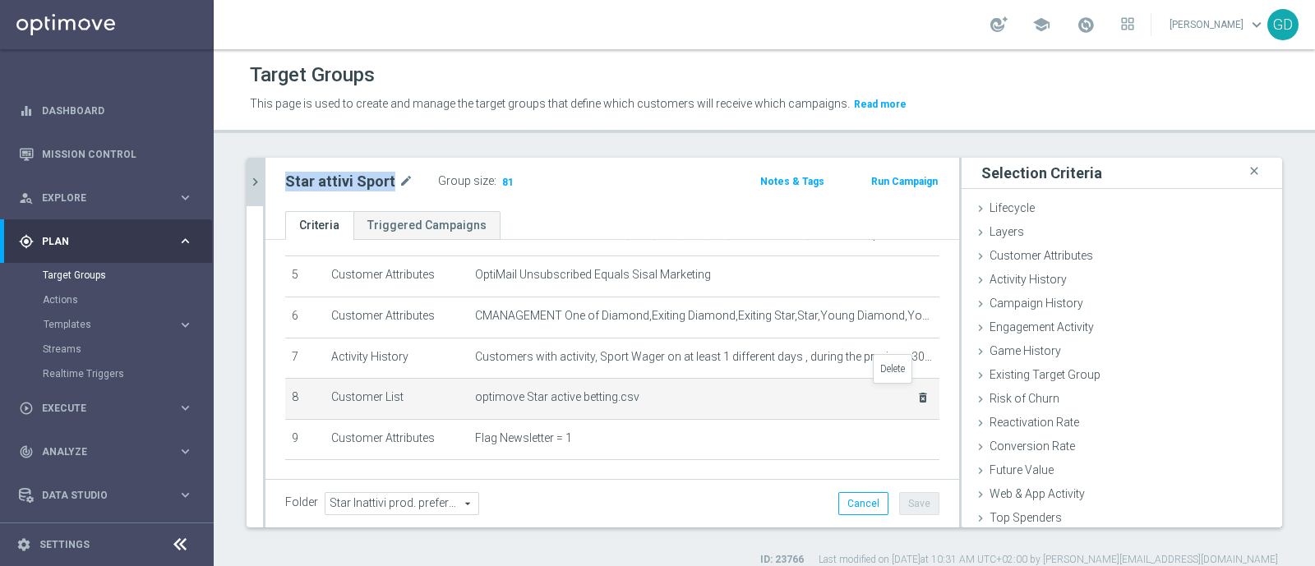
click at [916, 394] on icon "delete_forever" at bounding box center [922, 397] width 13 height 13
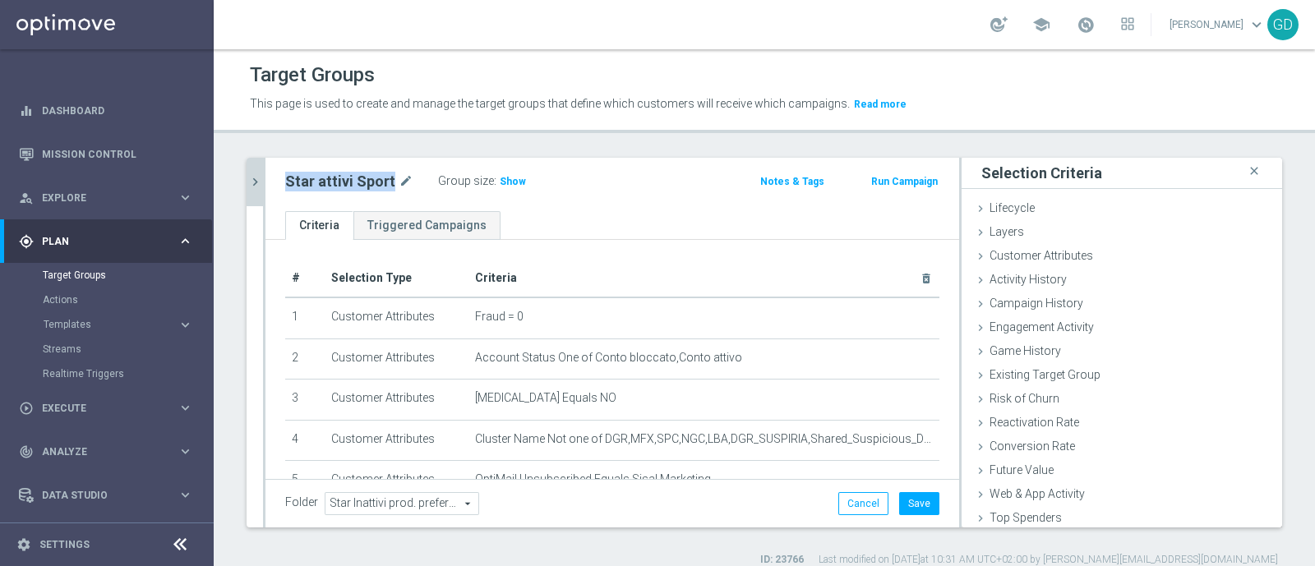
scroll to position [215, 0]
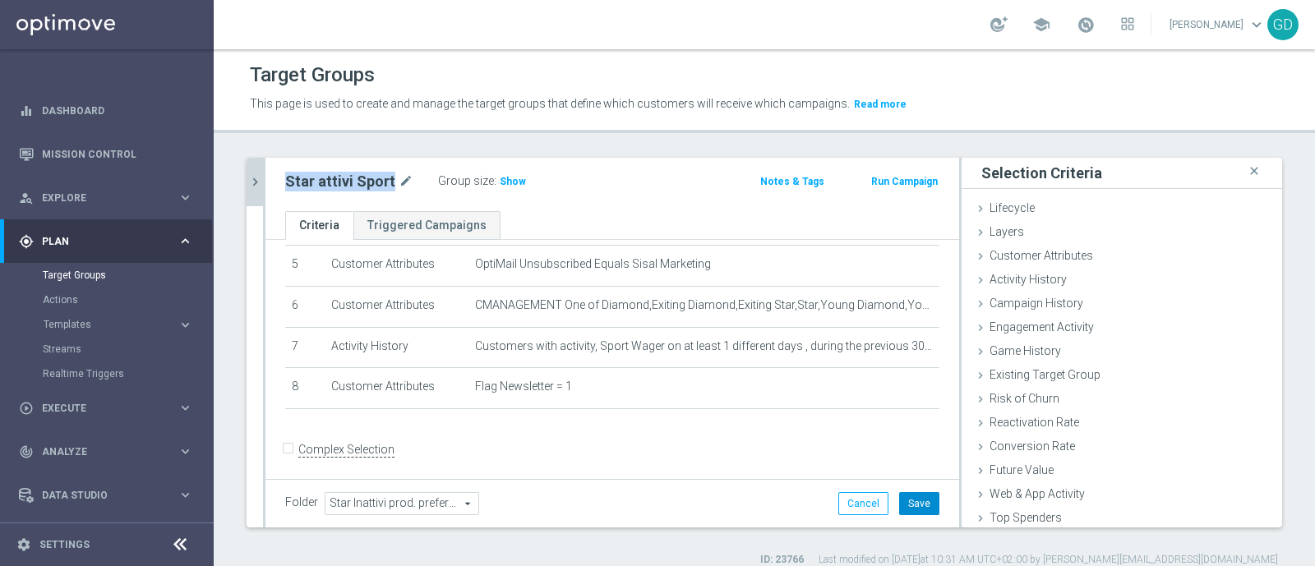
click at [904, 500] on button "Save" at bounding box center [919, 503] width 40 height 23
click at [506, 181] on span "Show" at bounding box center [513, 182] width 26 height 12
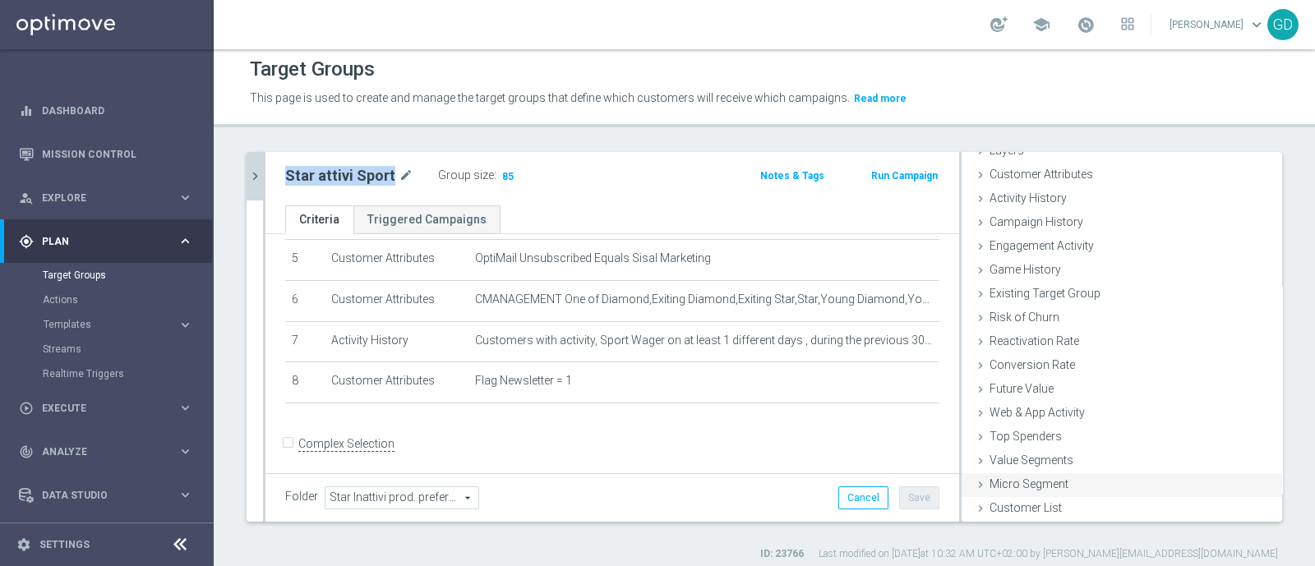
scroll to position [16, 0]
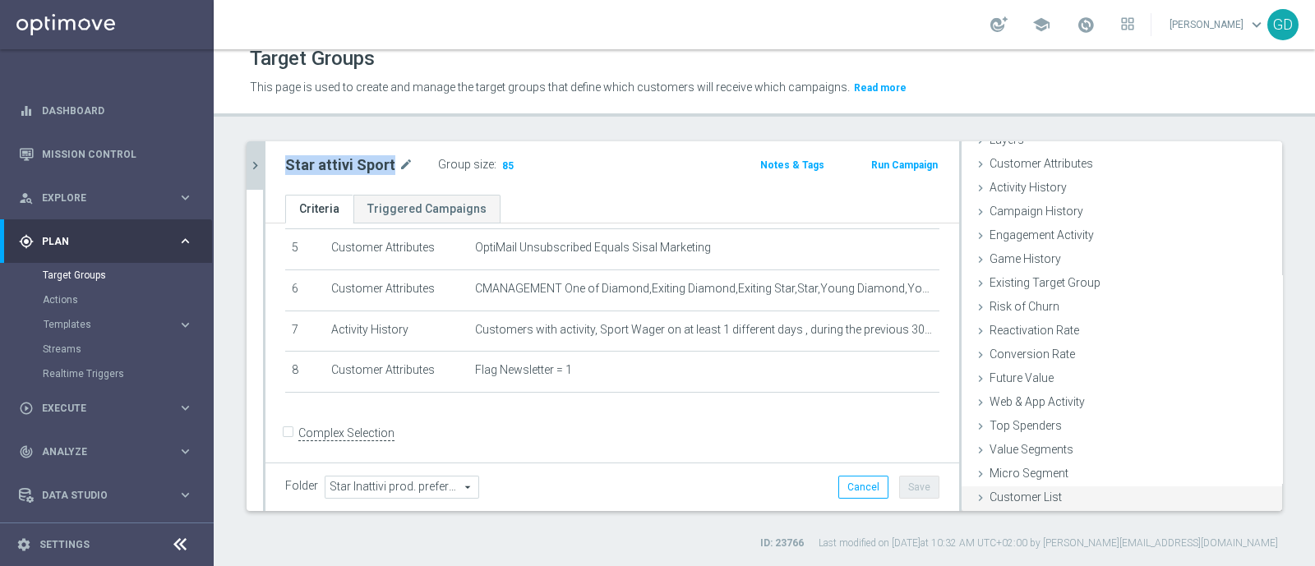
click at [1023, 500] on span "Customer List" at bounding box center [1025, 497] width 72 height 13
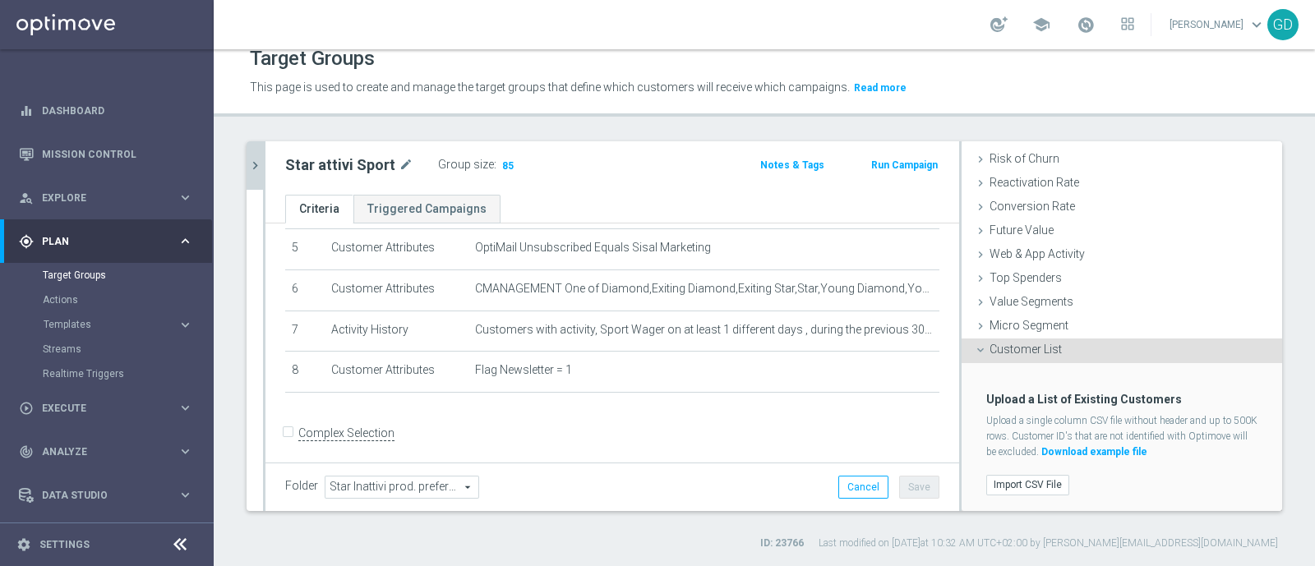
scroll to position [224, 0]
click at [1016, 485] on label "Import CSV File" at bounding box center [1027, 484] width 83 height 21
click at [0, 0] on input "Import CSV File" at bounding box center [0, 0] width 0 height 0
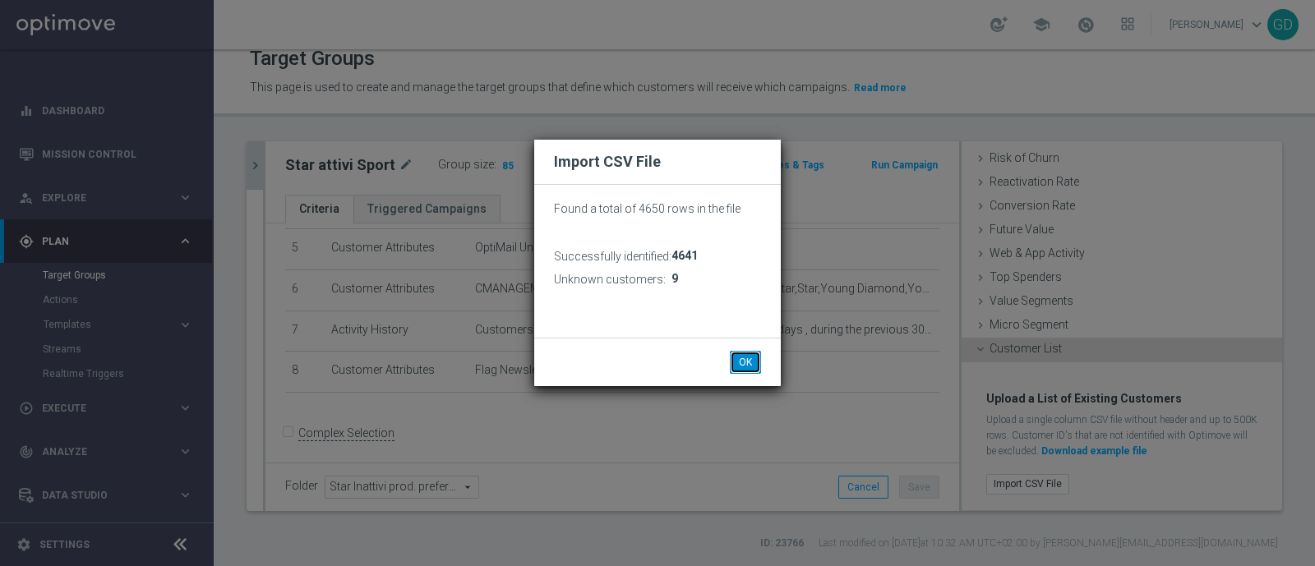
click at [742, 362] on button "OK" at bounding box center [745, 362] width 31 height 23
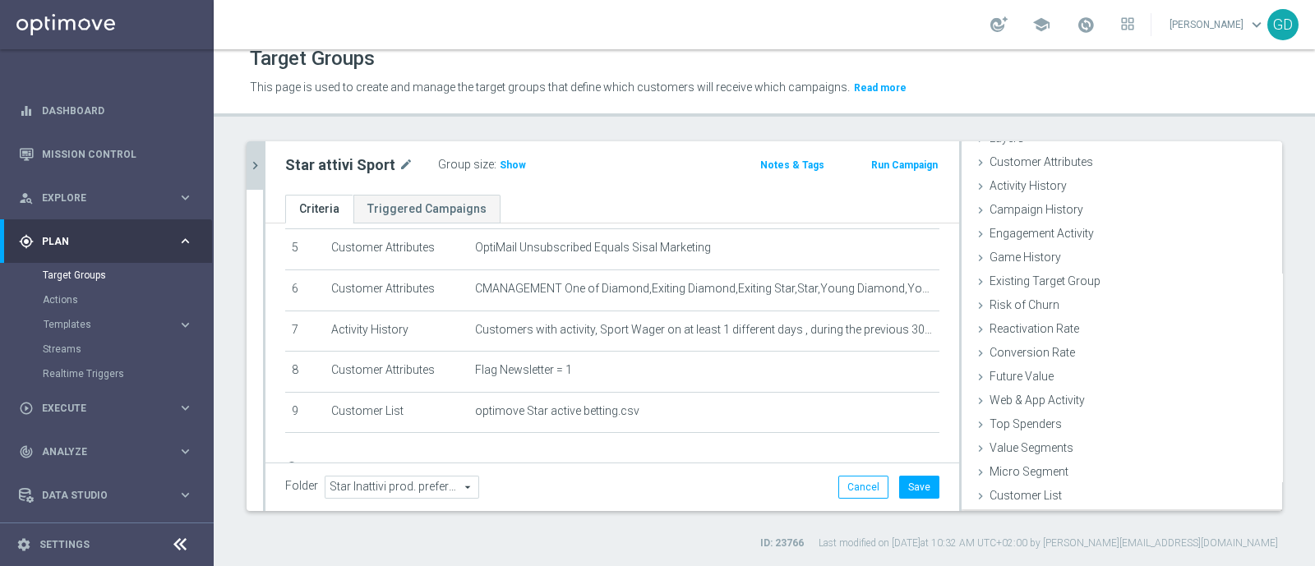
scroll to position [76, 0]
click at [906, 488] on button "Save" at bounding box center [919, 487] width 40 height 23
